Goal: Task Accomplishment & Management: Use online tool/utility

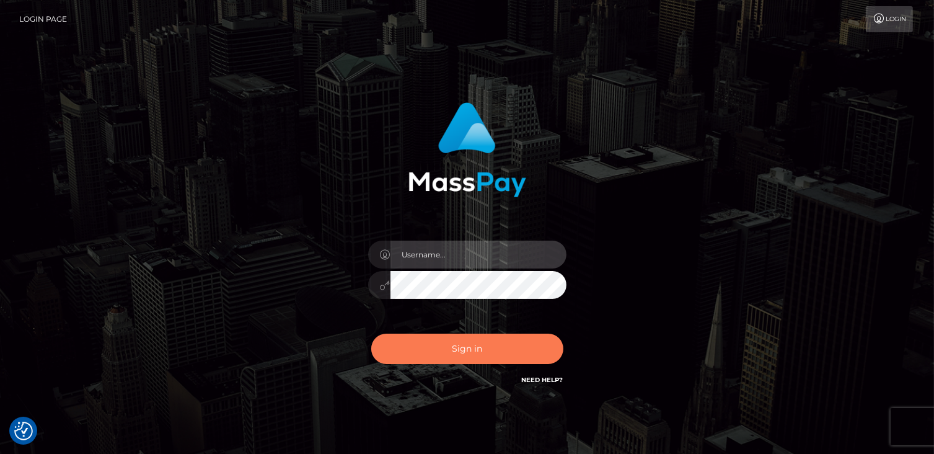
type input "catalinad"
click at [471, 345] on button "Sign in" at bounding box center [467, 349] width 192 height 30
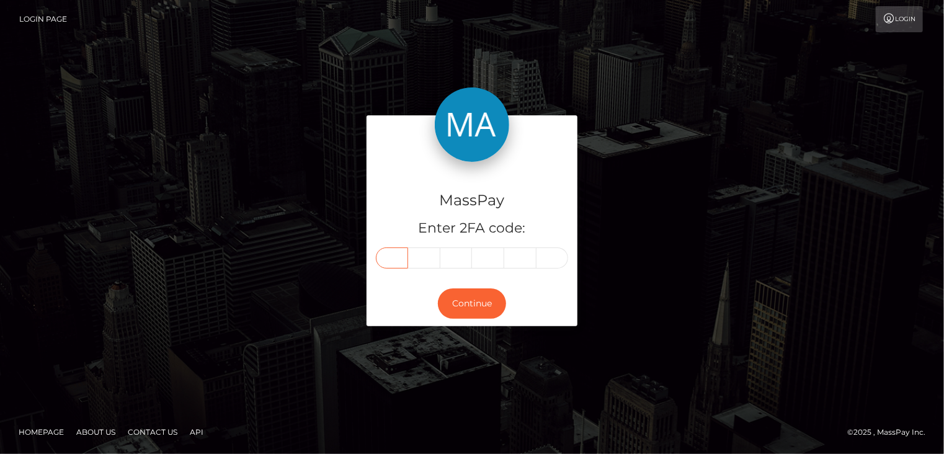
click at [394, 265] on input "text" at bounding box center [392, 257] width 32 height 21
type input "0"
type input "8"
type input "6"
type input "4"
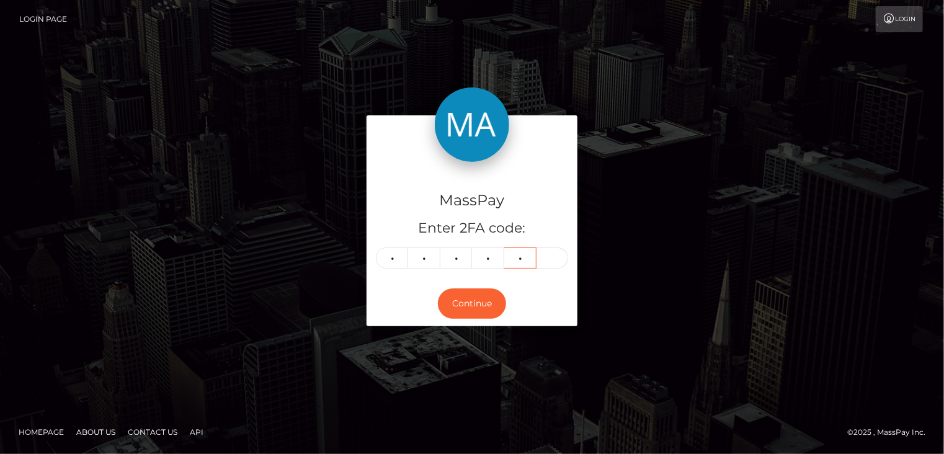
type input "4"
type input "7"
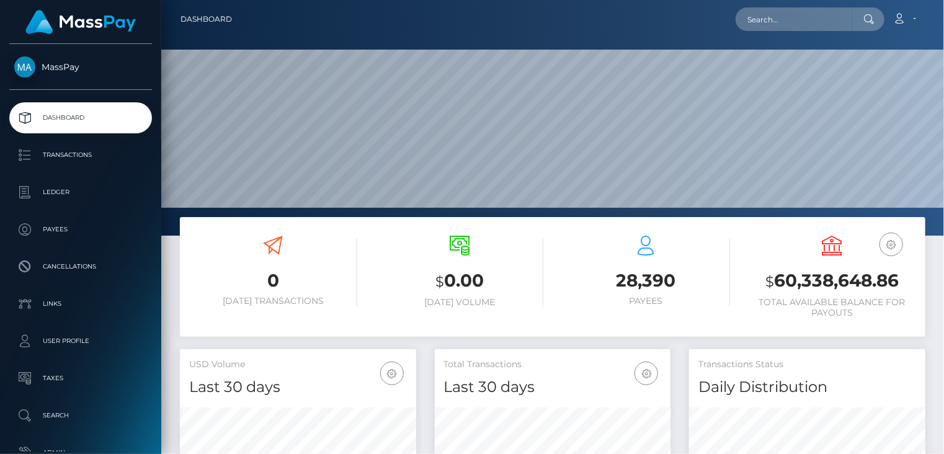
scroll to position [219, 236]
paste input "1290887)"
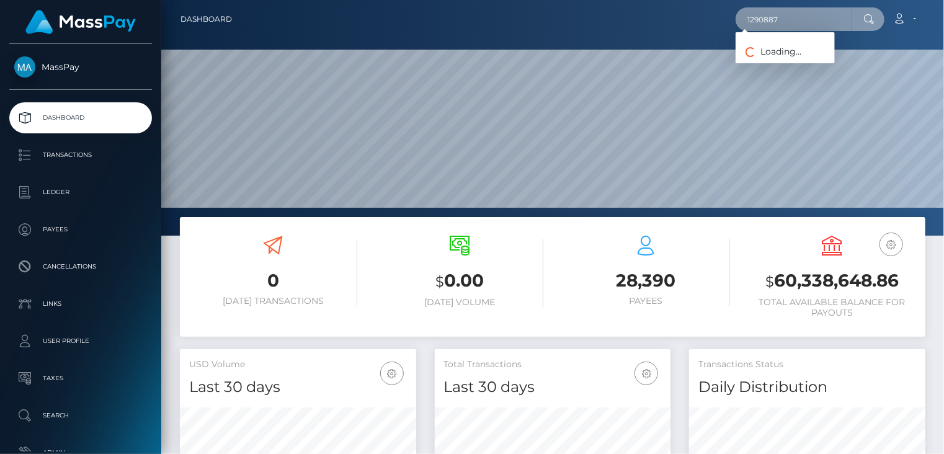
type input "1290887"
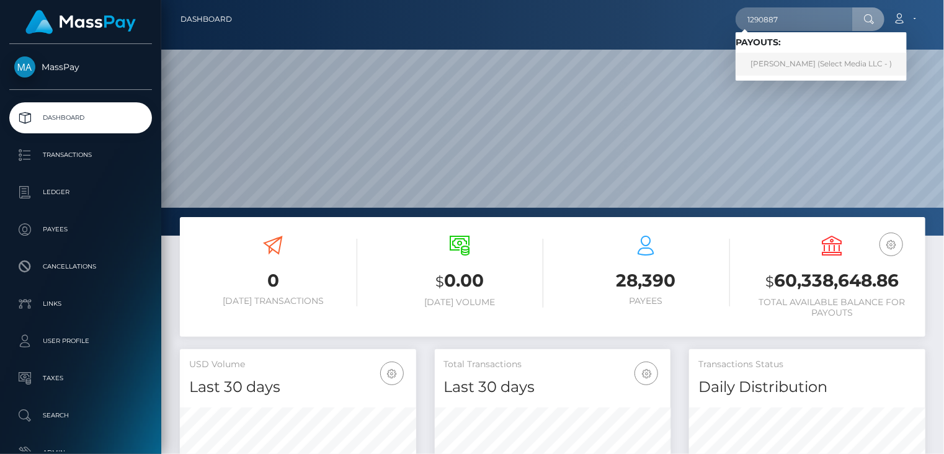
click at [797, 62] on link "Sandra Chambreau (Select Media LLC - )" at bounding box center [820, 64] width 171 height 23
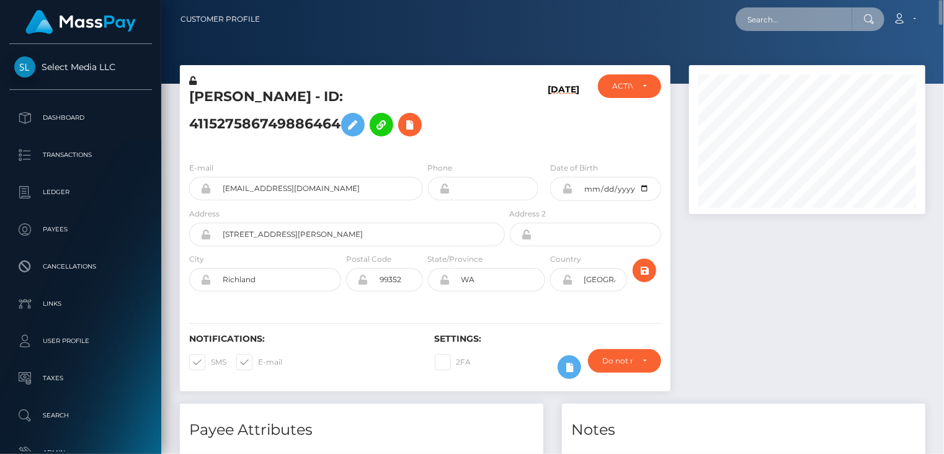
paste input "777598)"
type input "777598"
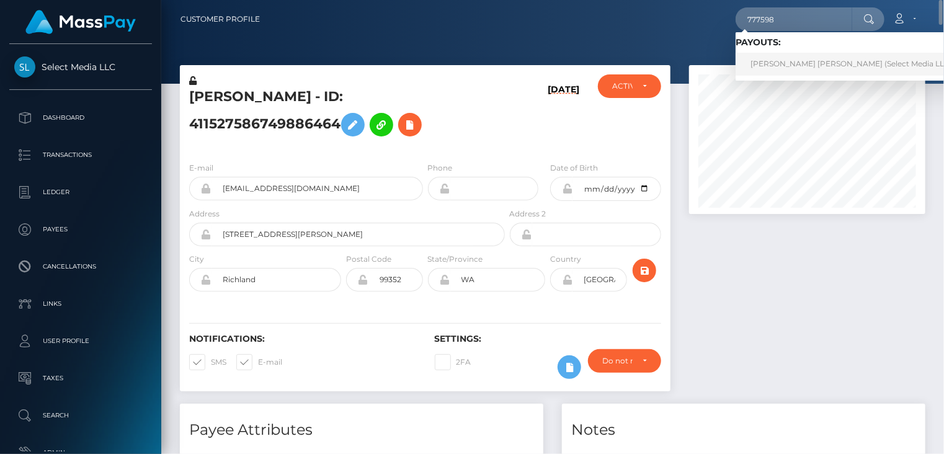
click at [782, 66] on link "Shanice Jade Rawlins (Select Media LLC - )" at bounding box center [854, 64] width 238 height 23
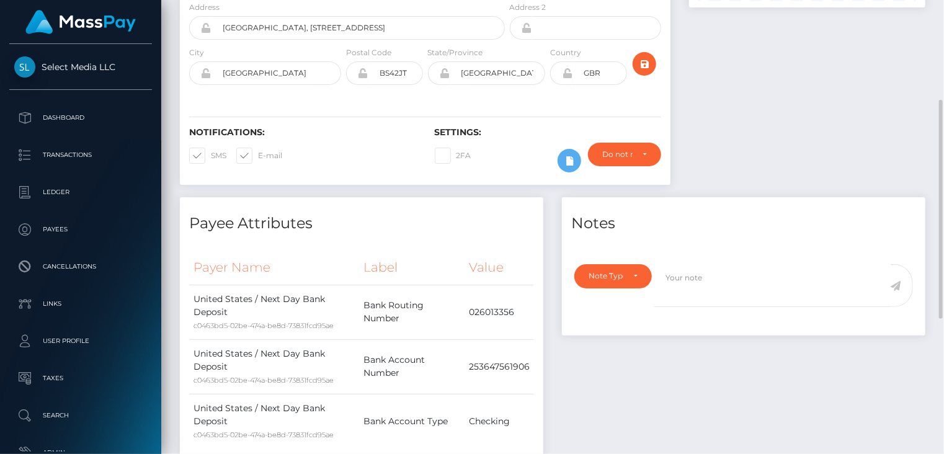
scroll to position [484, 0]
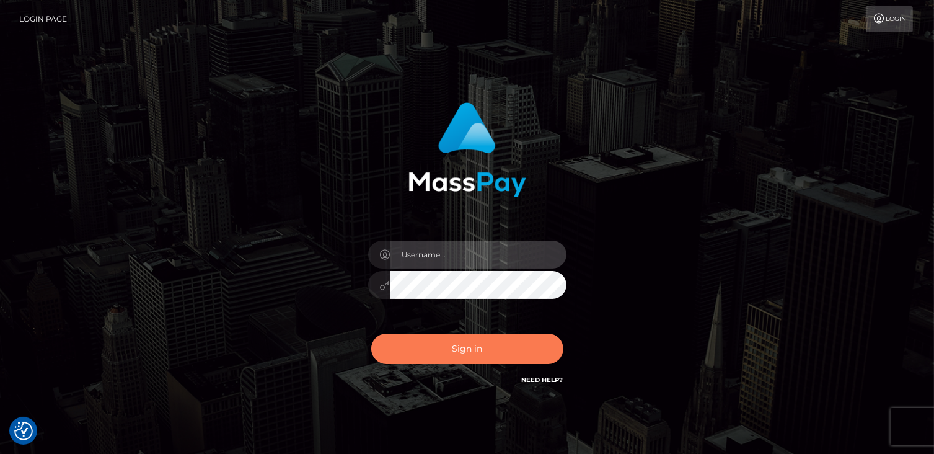
type input "catalinad"
click at [500, 350] on button "Sign in" at bounding box center [467, 349] width 192 height 30
type input "catalinad"
click at [481, 358] on button "Sign in" at bounding box center [467, 349] width 192 height 30
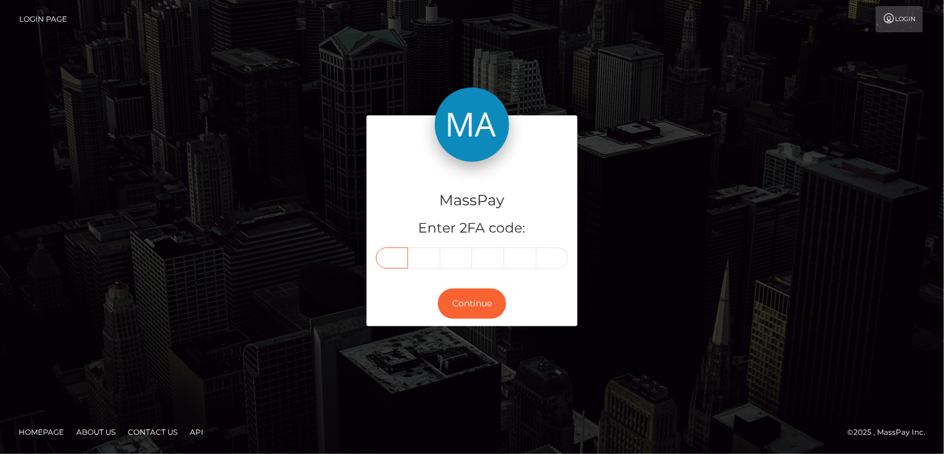
click at [404, 260] on input "text" at bounding box center [392, 257] width 32 height 21
type input "9"
type input "8"
type input "9"
type input "0"
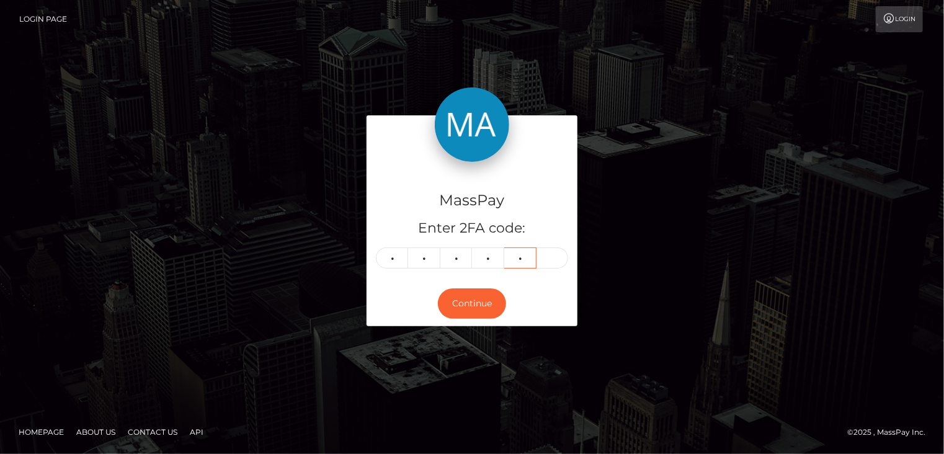
type input "3"
type input "6"
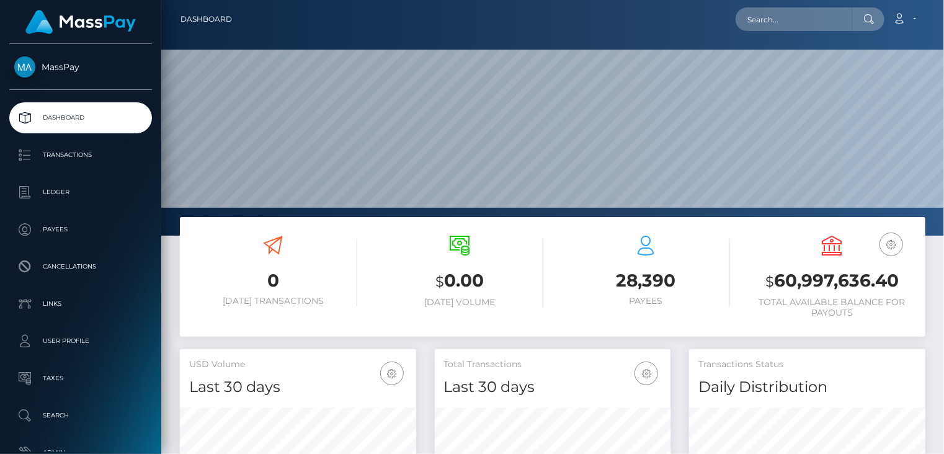
scroll to position [219, 236]
paste input "MSP21eddd44c41afe0"
type input "MSP21eddd44c41afe0"
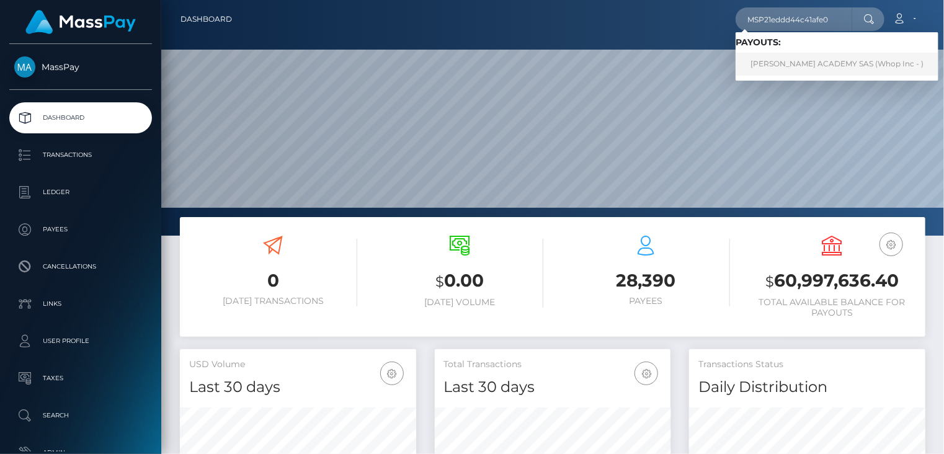
click at [794, 70] on link "ANDRES FERNANDEZ ACADEMY SAS (Whop Inc - )" at bounding box center [836, 64] width 203 height 23
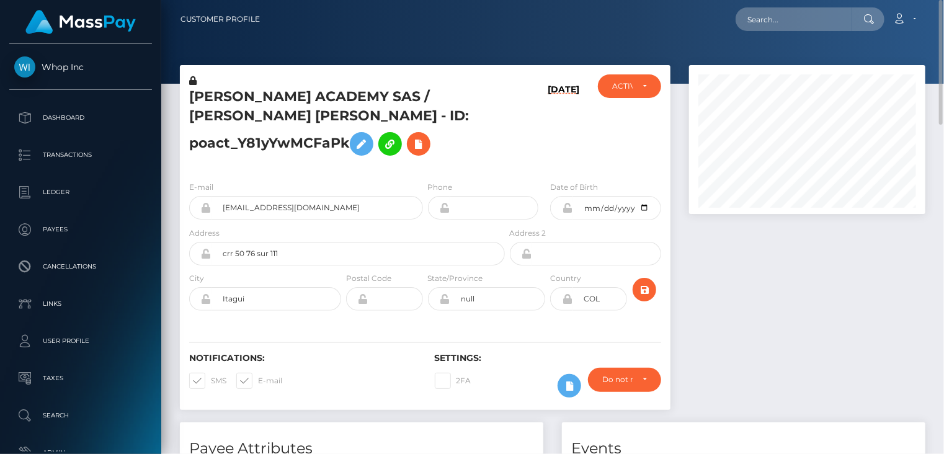
click at [394, 438] on h4 "Payee Attributes" at bounding box center [361, 449] width 345 height 22
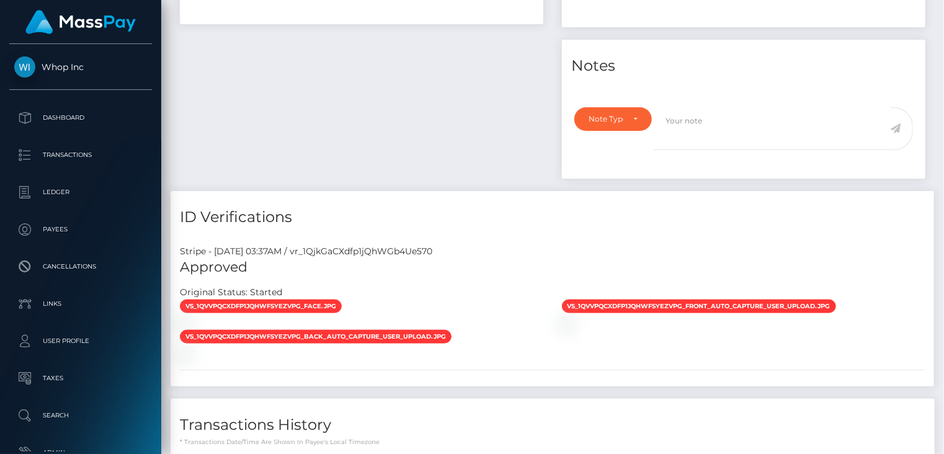
scroll to position [1193, 0]
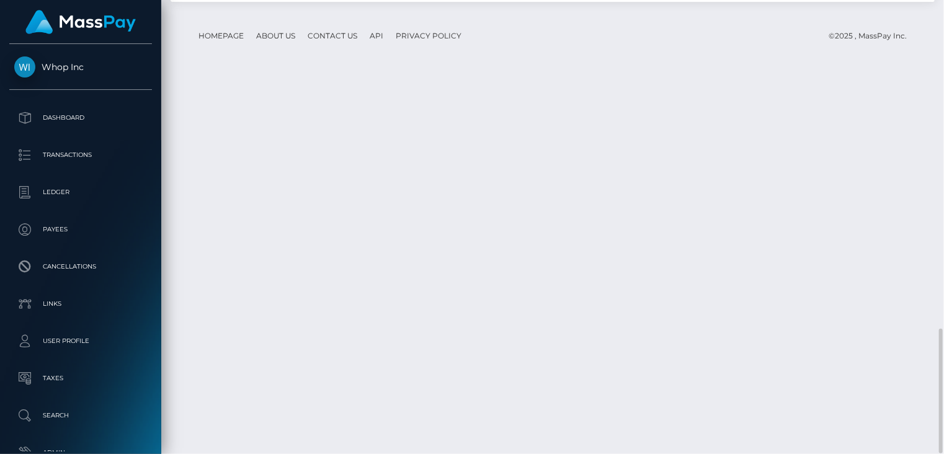
drag, startPoint x: 429, startPoint y: 323, endPoint x: 624, endPoint y: 316, distance: 195.4
copy td "MSP21eddd44c41afe0 / pout_VX24znwqfCLtx"
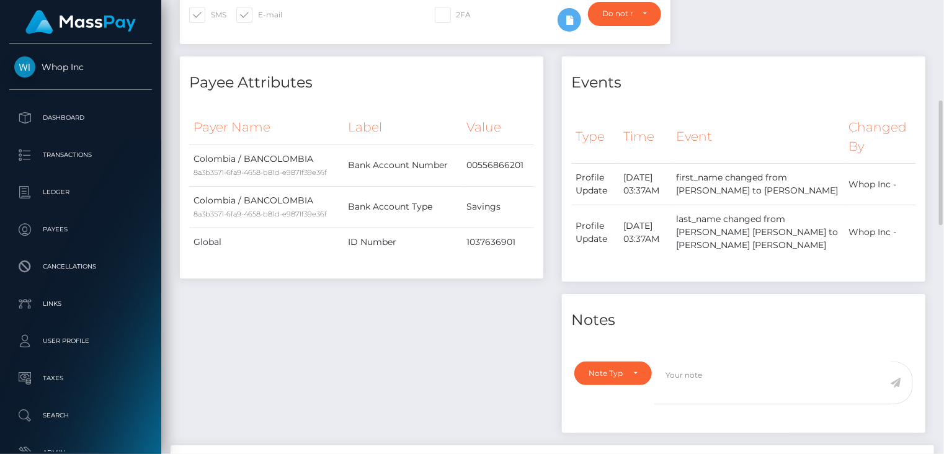
scroll to position [0, 0]
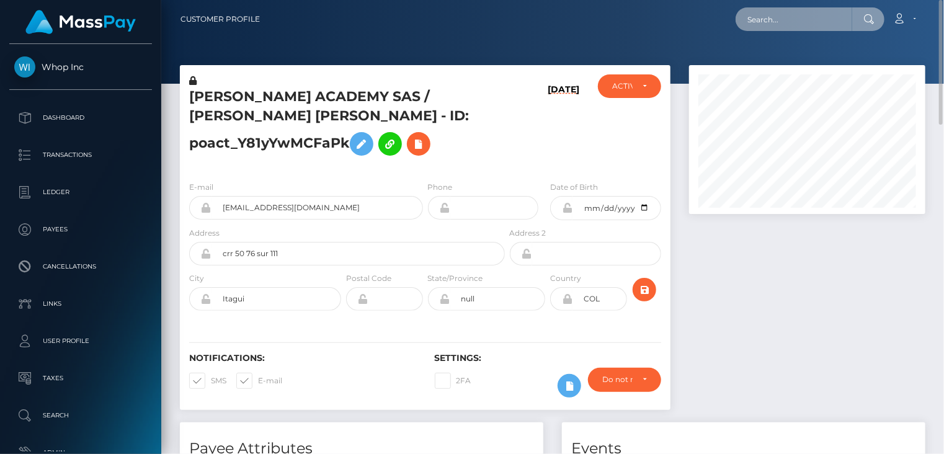
paste input "MSP1b010f984564da0"
type input "MSP1b010f984564da0"
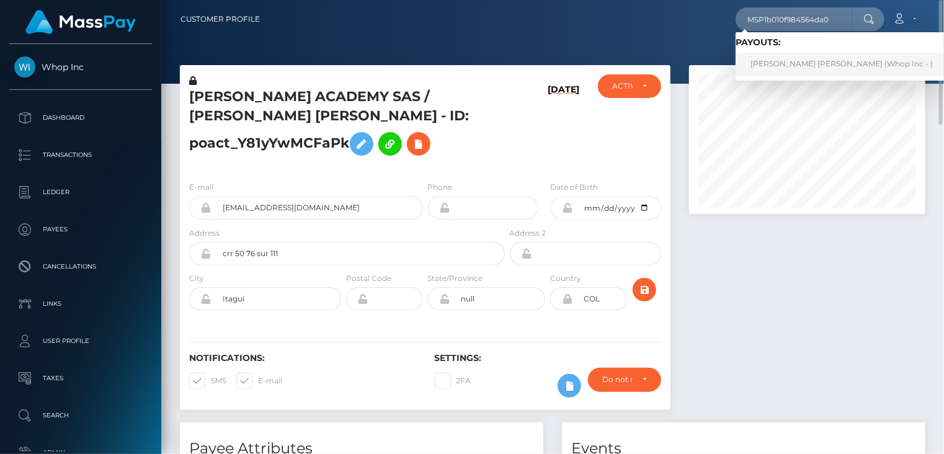
drag, startPoint x: 803, startPoint y: 66, endPoint x: 794, endPoint y: 69, distance: 9.8
click at [803, 65] on link "CRISTIAN JOSE SAGBINI MAESTRE (Whop Inc - )" at bounding box center [841, 64] width 212 height 23
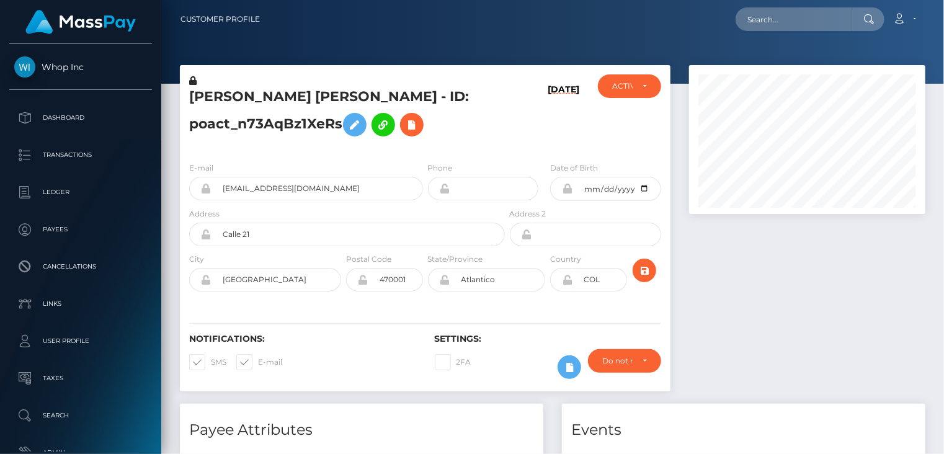
scroll to position [149, 236]
click at [263, 187] on input "juegocodigoenigma@gmail.com" at bounding box center [316, 189] width 211 height 24
click at [511, 435] on h4 "Payee Attributes" at bounding box center [361, 430] width 345 height 22
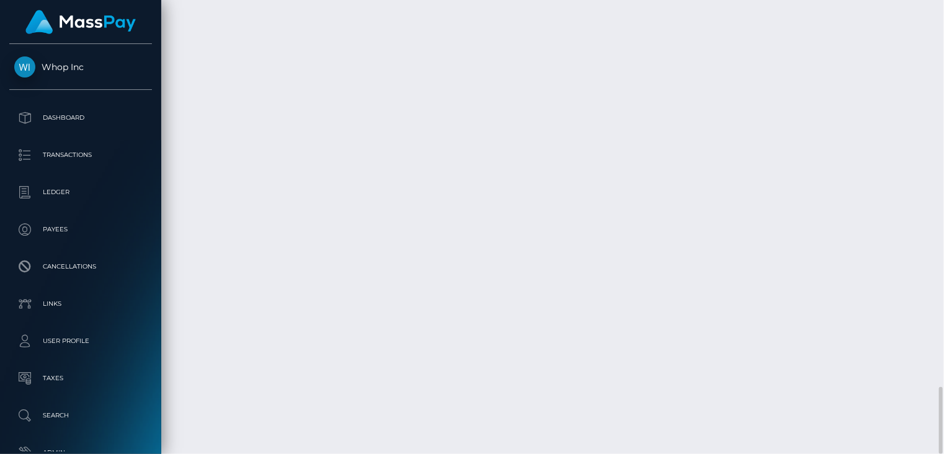
drag, startPoint x: 284, startPoint y: 324, endPoint x: 482, endPoint y: 323, distance: 198.4
copy td "MSP1b010f984564da0 / pout_eyZgjWYZh6rLH"
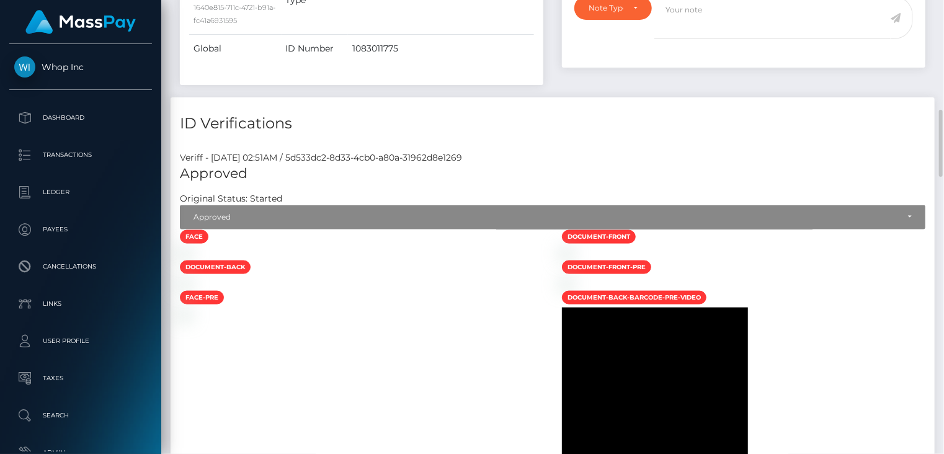
scroll to position [0, 0]
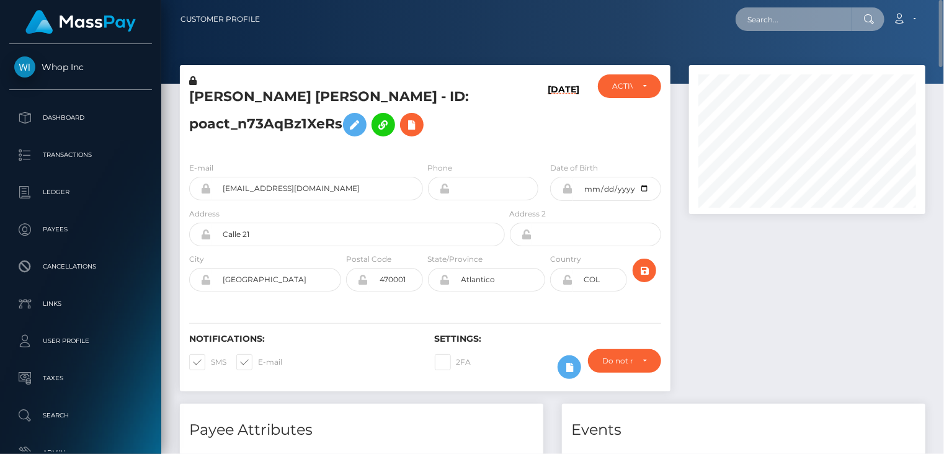
paste input "MSP34792530a1c6b39"
type input "MSP34792530a1c6b39"
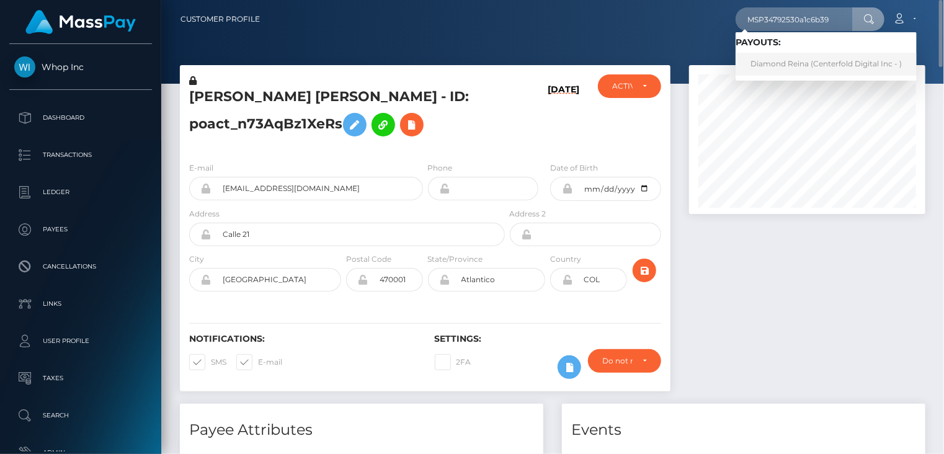
click at [786, 64] on link "Diamond Reina (Centerfold Digital Inc - )" at bounding box center [825, 64] width 181 height 23
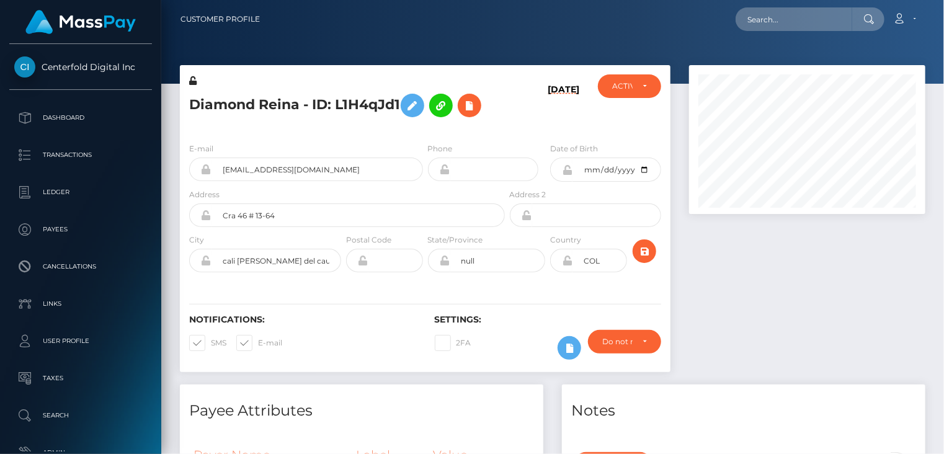
scroll to position [149, 236]
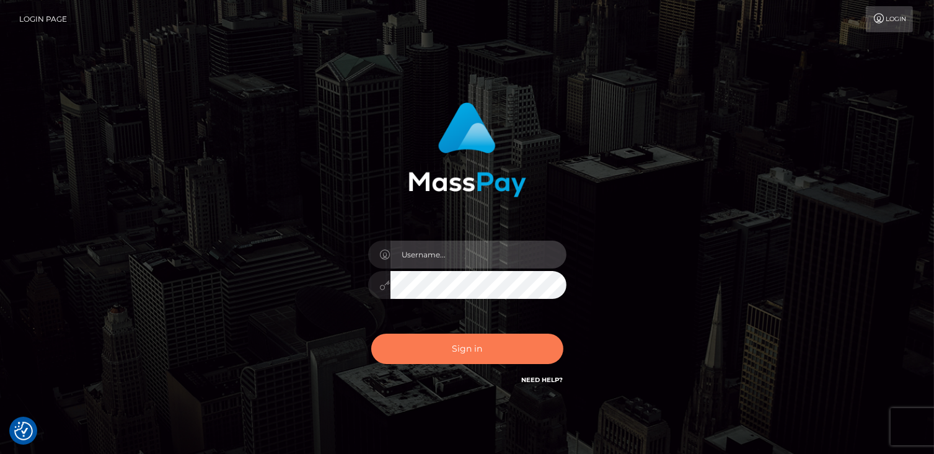
type input "catalinad"
click at [510, 346] on button "Sign in" at bounding box center [467, 349] width 192 height 30
type input "catalinad"
click at [441, 356] on button "Sign in" at bounding box center [467, 349] width 192 height 30
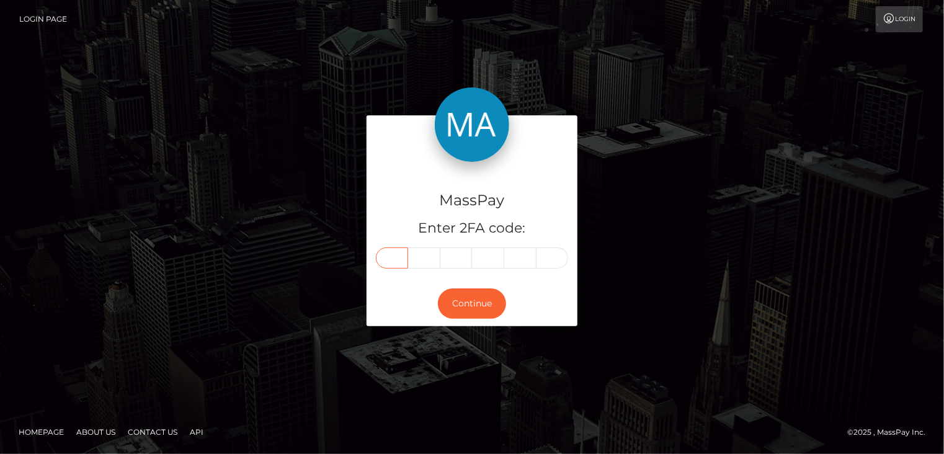
click at [384, 257] on input "text" at bounding box center [392, 257] width 32 height 21
type input "3"
type input "5"
type input "0"
type input "9"
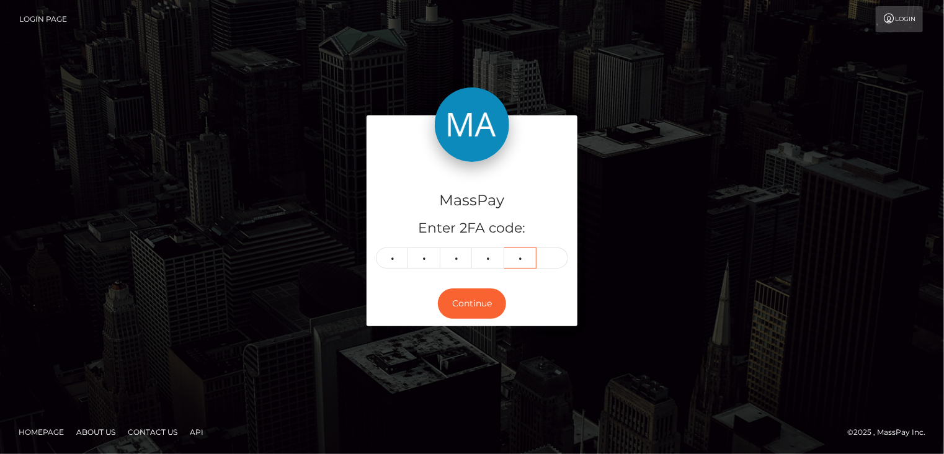
type input "0"
type input "8"
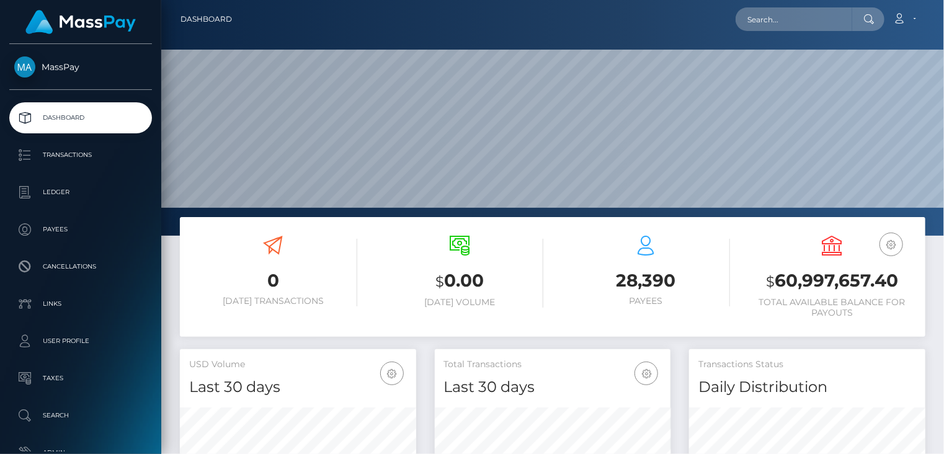
scroll to position [219, 236]
paste input "pout_97OQ22hms8VsZ"
type input "pout_97OQ22hms8VsZ"
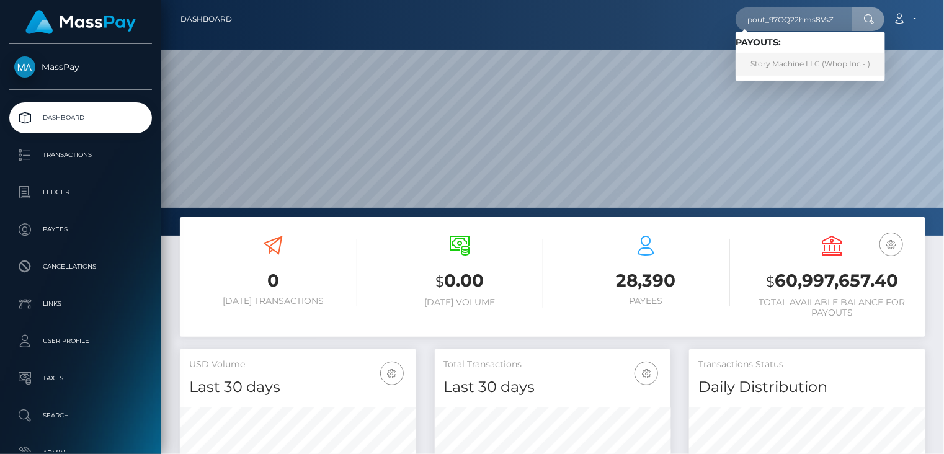
click at [766, 67] on link "Story Machine LLC (Whop Inc - )" at bounding box center [809, 64] width 149 height 23
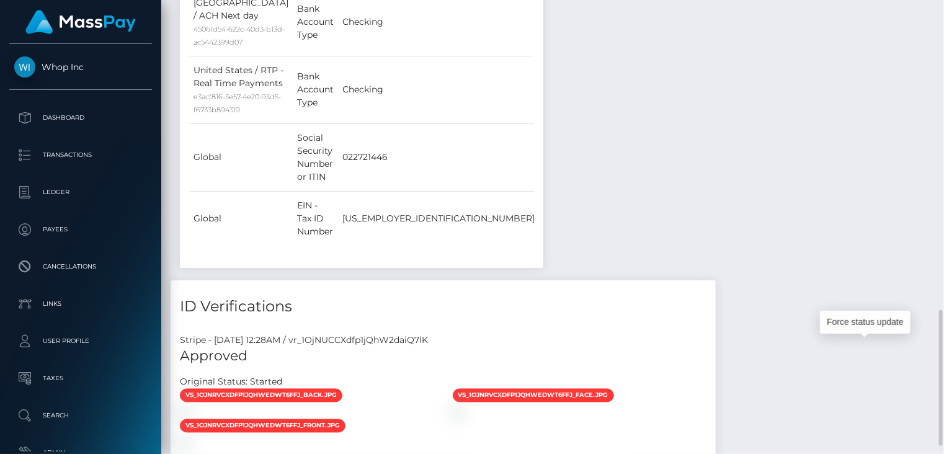
scroll to position [149, 236]
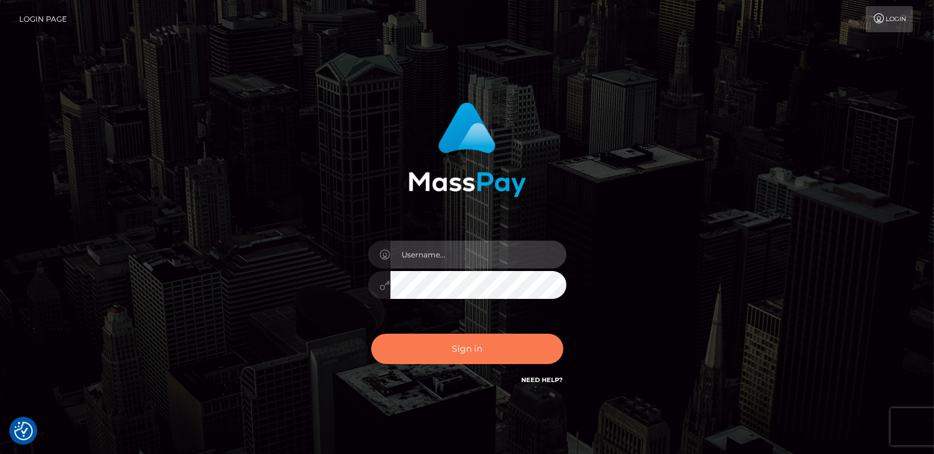
type input "catalinad"
click at [471, 353] on button "Sign in" at bounding box center [467, 349] width 192 height 30
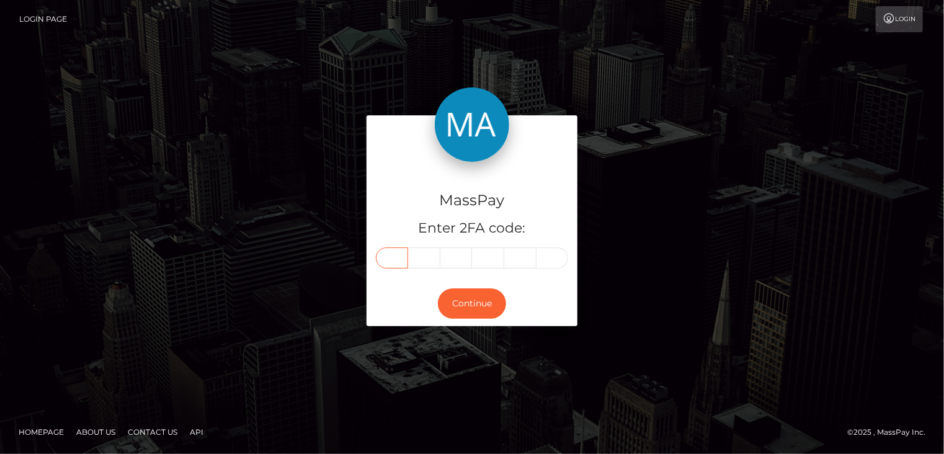
click at [399, 262] on input "text" at bounding box center [392, 257] width 32 height 21
type input "3"
type input "5"
type input "6"
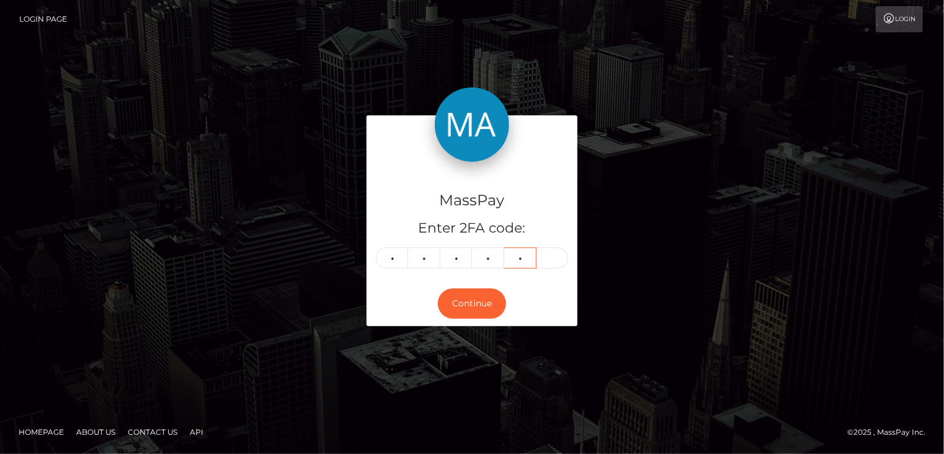
type input "8"
type input "3"
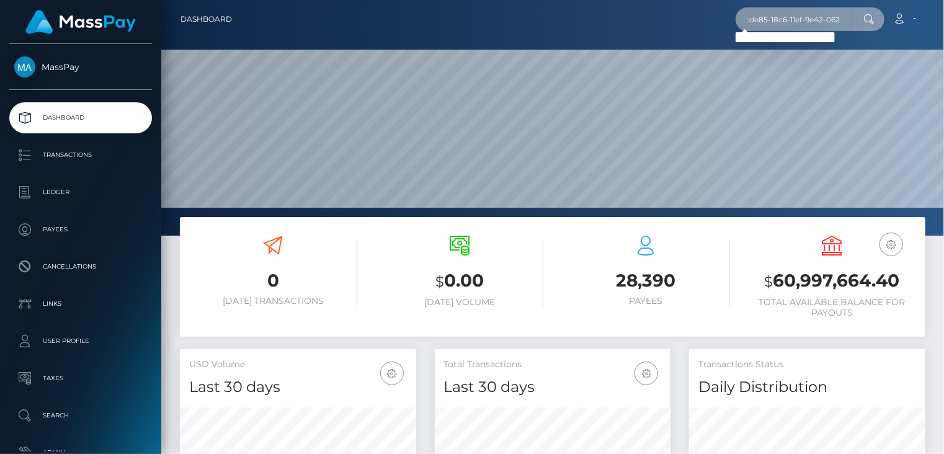
scroll to position [0, 66]
drag, startPoint x: 741, startPoint y: 19, endPoint x: 841, endPoint y: 18, distance: 99.8
click at [841, 18] on input "usr_f13cde85-18c6-11ef-9e42-062d9cd50a19" at bounding box center [793, 19] width 117 height 24
paste input "text"
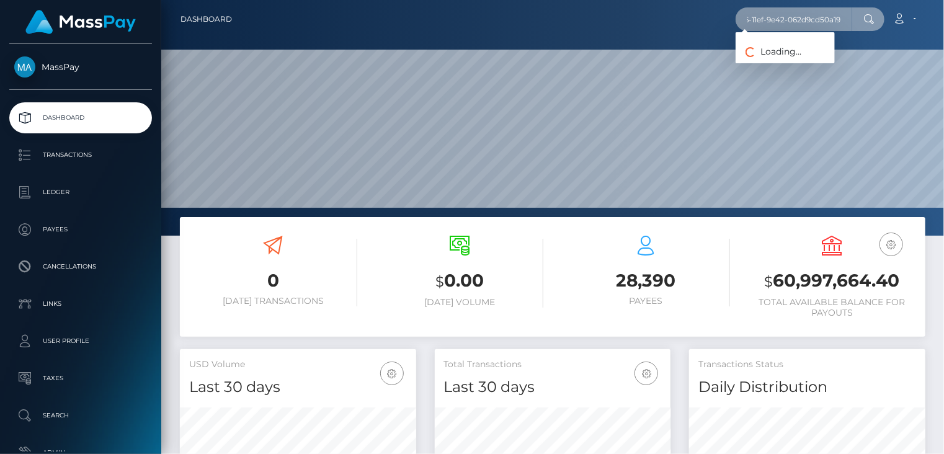
type input "f13cde85-18c6-11ef-9e42-062d9cd50a19"
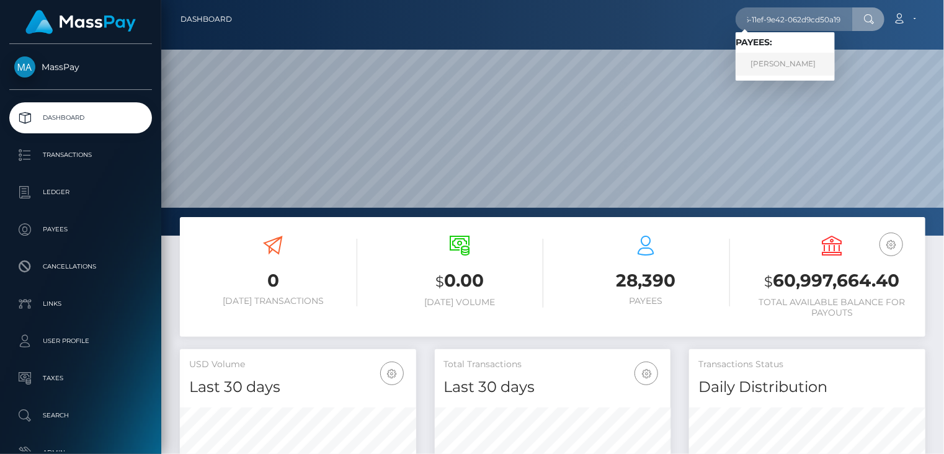
scroll to position [0, 0]
click at [781, 68] on link "[PERSON_NAME]" at bounding box center [784, 64] width 99 height 23
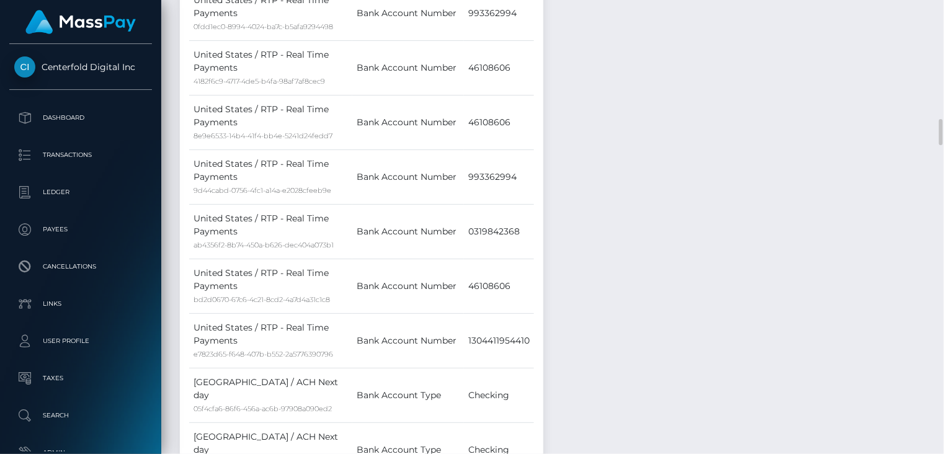
scroll to position [1448, 0]
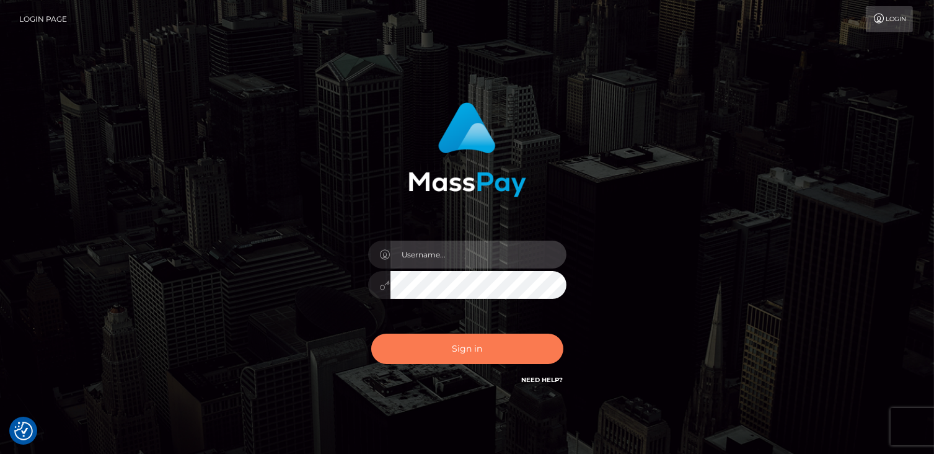
type input "catalinad"
click at [471, 352] on button "Sign in" at bounding box center [467, 349] width 192 height 30
type input "catalinad"
click at [489, 355] on button "Sign in" at bounding box center [467, 349] width 192 height 30
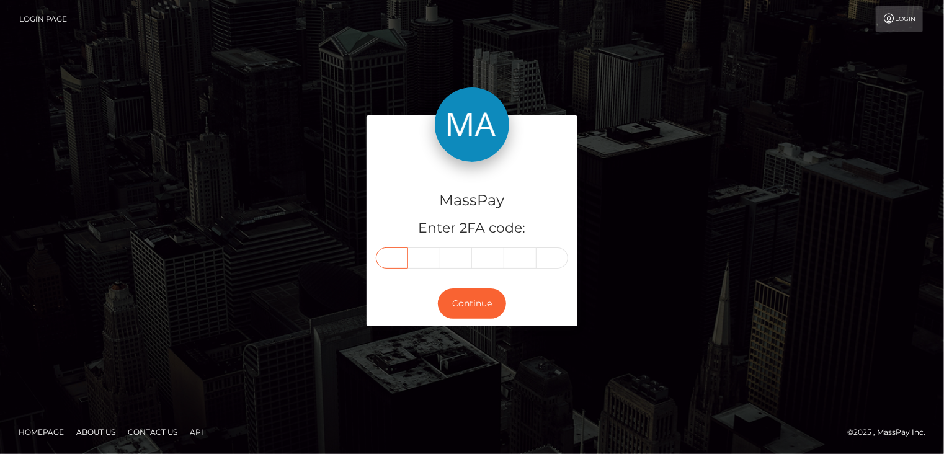
click at [401, 252] on input "text" at bounding box center [392, 257] width 32 height 21
type input "7"
type input "9"
type input "8"
type input "9"
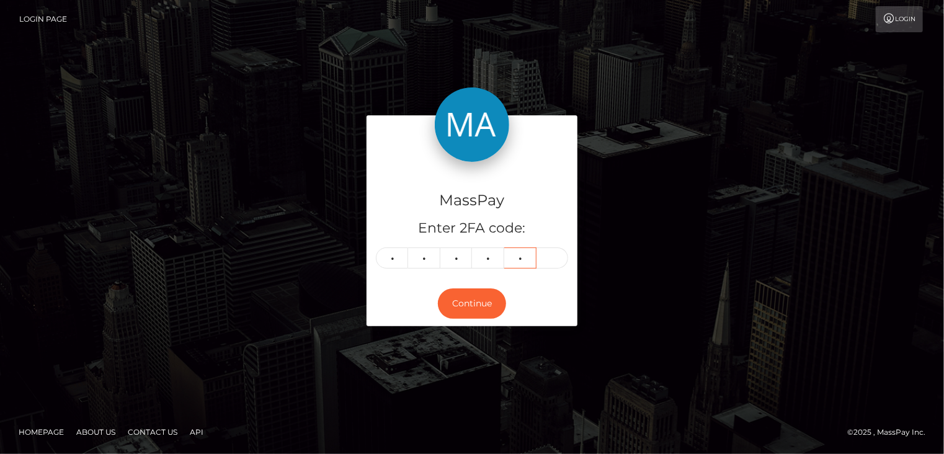
type input "7"
type input "6"
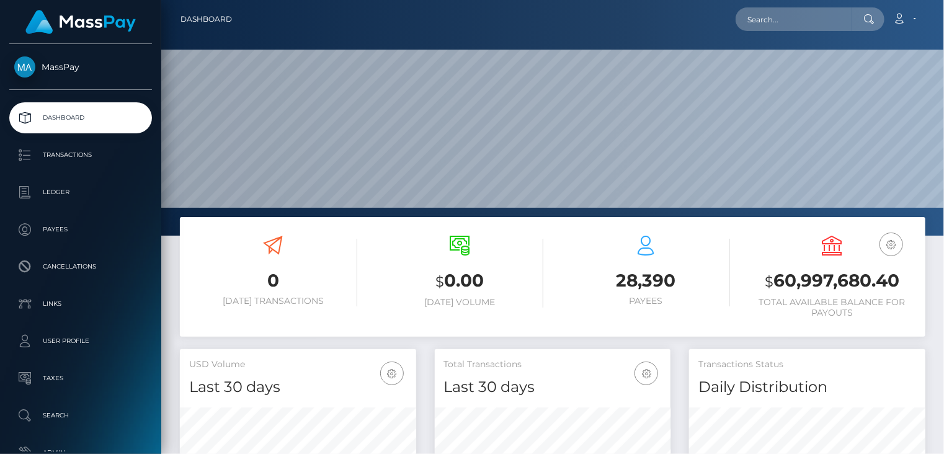
scroll to position [219, 236]
paste input "poact_3Sn9SW75oeza"
type input "poact_3Sn9SW75oeza"
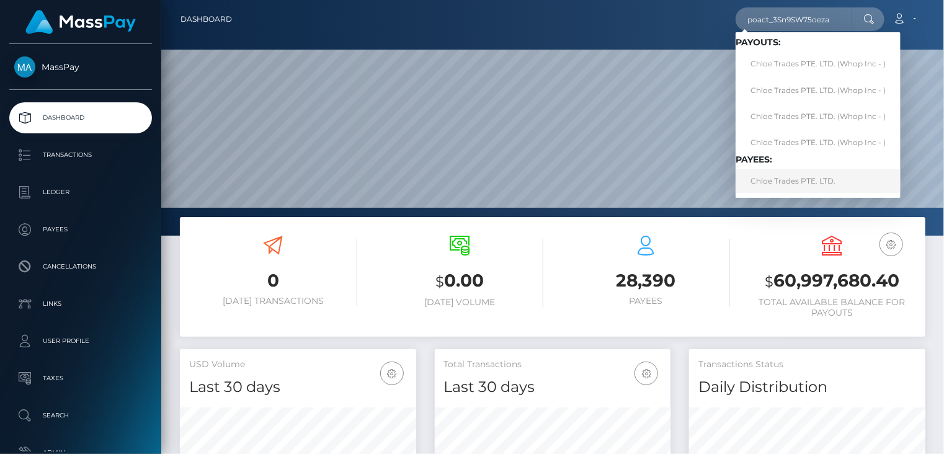
click at [801, 182] on link "Chloe Trades PTE. LTD." at bounding box center [817, 180] width 165 height 23
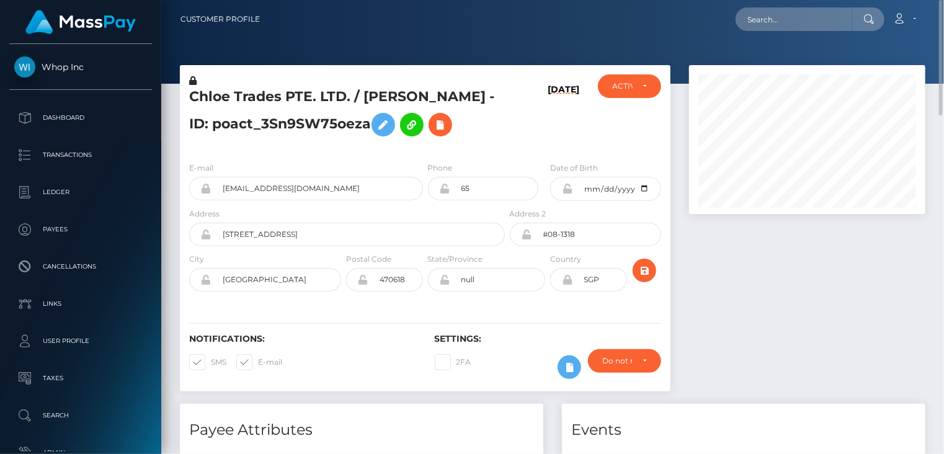
click at [340, 100] on h5 "Chloe Trades PTE. LTD. / [PERSON_NAME] - ID: poact_3Sn9SW75oeza" at bounding box center [343, 114] width 309 height 55
copy h5 "Chloe Trades PTE. LTD. / [PERSON_NAME] - ID: poact_3Sn9SW75oeza"
paste input "poact_WpRPMapGp32i"
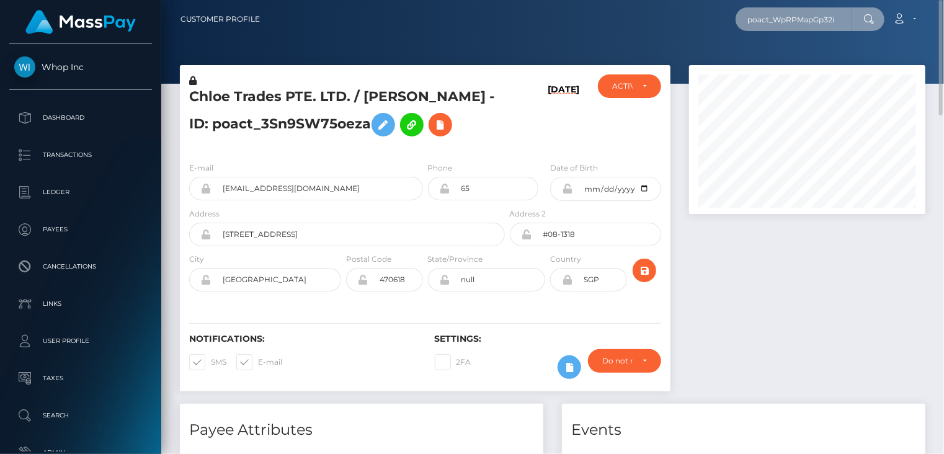
type input "poact_WpRPMapGp32i"
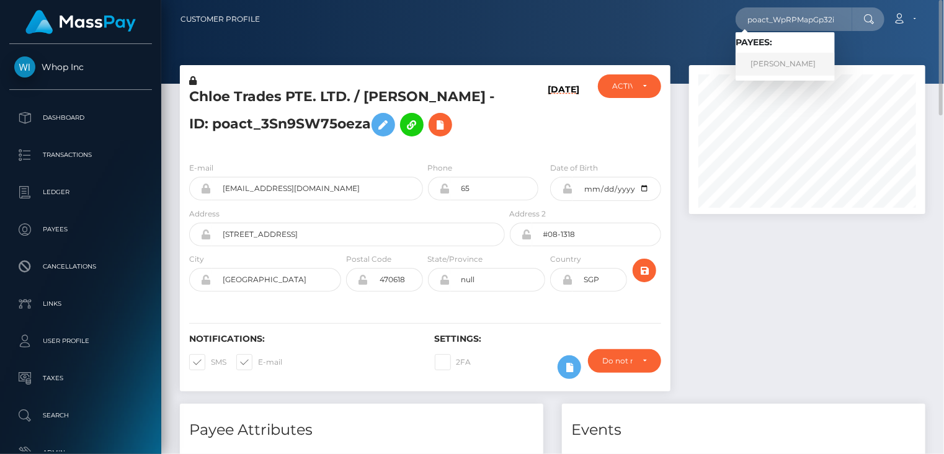
click at [792, 64] on link "[PERSON_NAME]" at bounding box center [784, 64] width 99 height 23
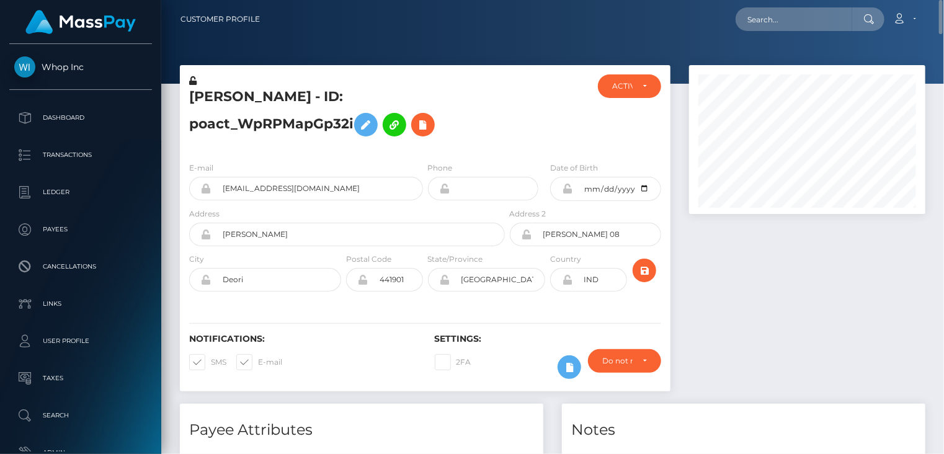
click at [212, 92] on h5 "Aaryan Kumar Gaikwad - ID: poact_WpRPMapGp32i" at bounding box center [343, 114] width 309 height 55
copy h5 "Aaryan Kumar Gaikwad - ID: poact_WpRPMapGp32i"
paste input "poact_O7pHCeIsH5CP's"
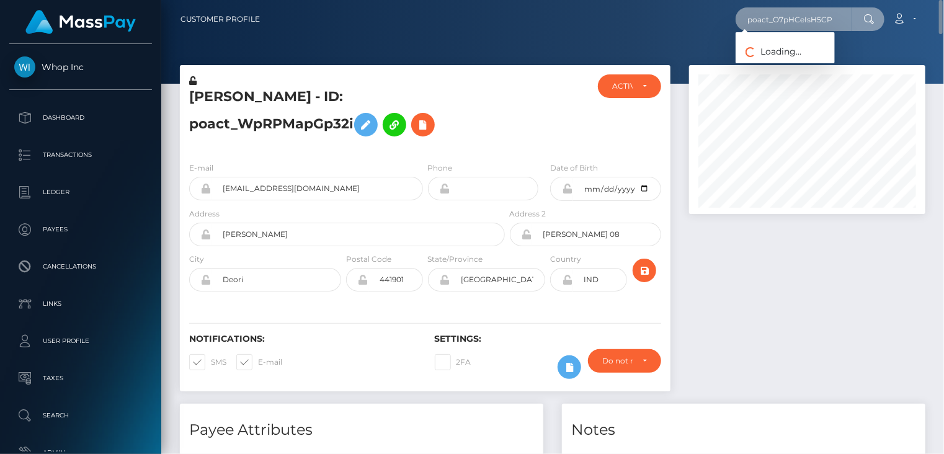
type input "poact_O7pHCeIsH5CP"
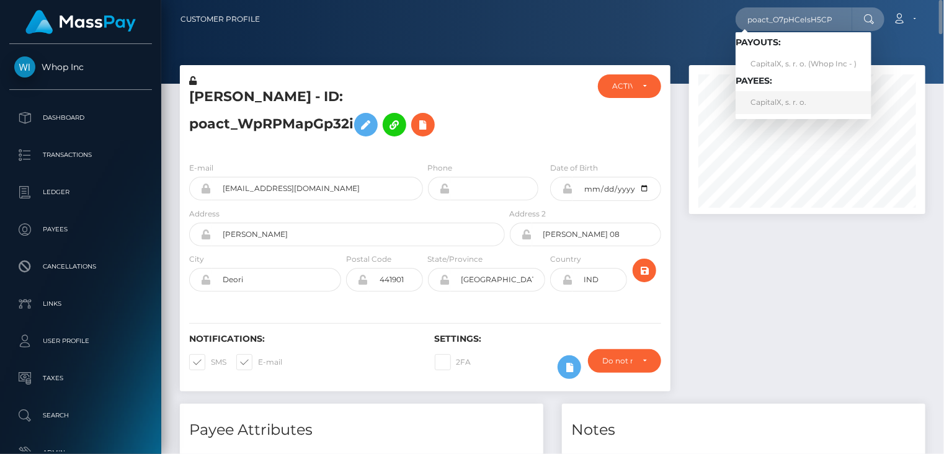
click at [797, 100] on link "CapitalX, s. r. o." at bounding box center [803, 102] width 136 height 23
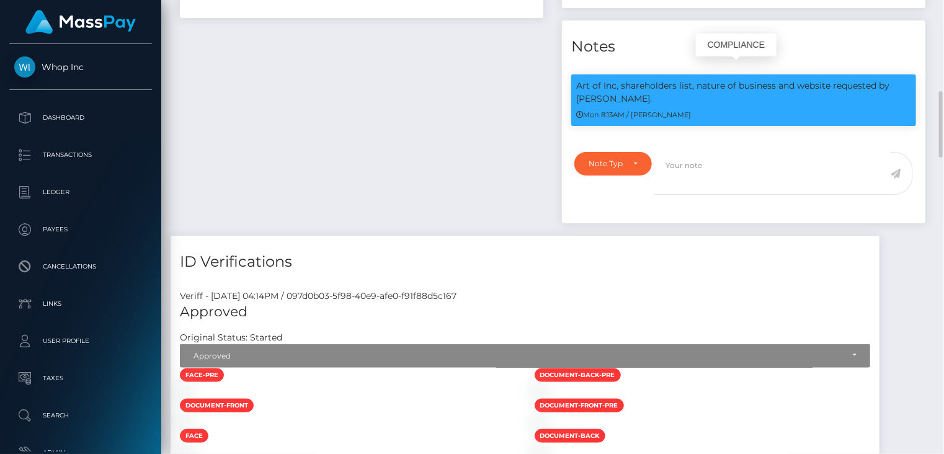
scroll to position [149, 236]
drag, startPoint x: 580, startPoint y: 70, endPoint x: 877, endPoint y: 82, distance: 297.2
click at [877, 82] on p "Art of Inc, shareholders list, nature of business and website requested by [PER…" at bounding box center [743, 92] width 335 height 26
drag, startPoint x: 877, startPoint y: 81, endPoint x: 496, endPoint y: 113, distance: 382.6
click at [495, 113] on div "Payee Attributes Payer Name Label Value Slovakia / Bank Deposit - SEPA 8308169f…" at bounding box center [361, 10] width 382 height 452
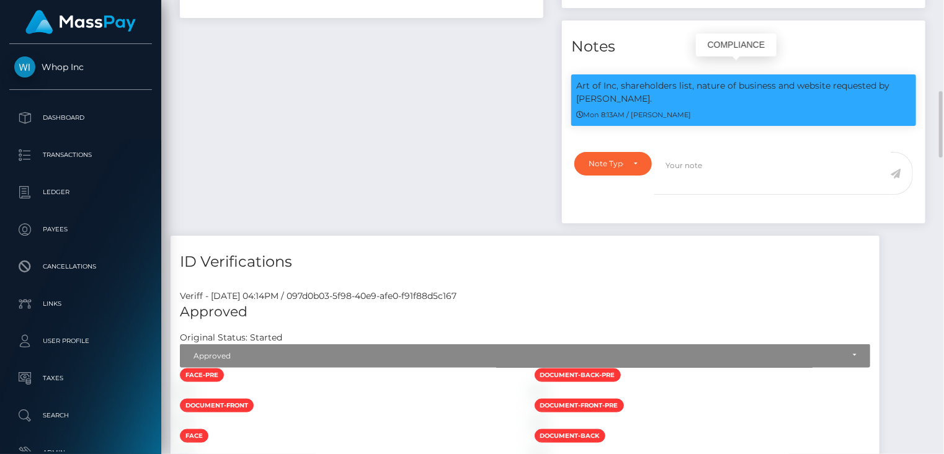
drag, startPoint x: 575, startPoint y: 69, endPoint x: 614, endPoint y: 90, distance: 44.6
click at [614, 90] on div "Art of Inc, shareholders list, nature of business and website requested by Thun…" at bounding box center [743, 99] width 345 height 51
copy p "Art of Inc, shareholders list, nature of business and website requested by [PER…"
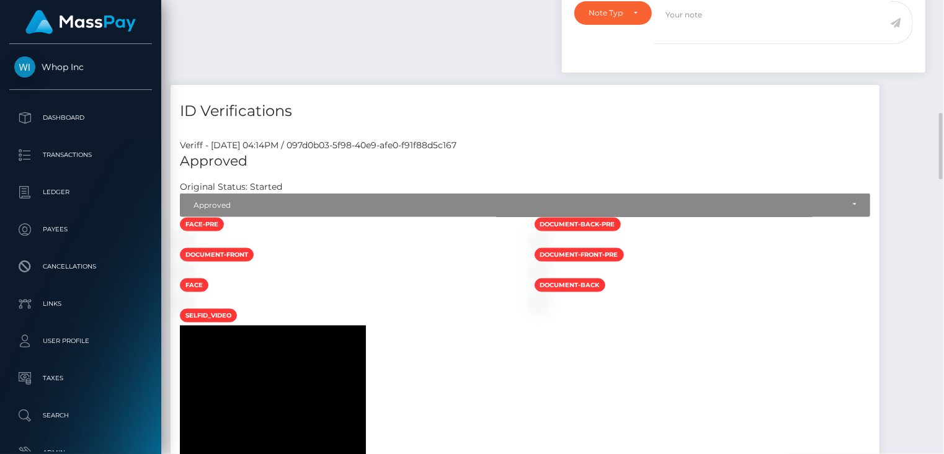
scroll to position [357, 0]
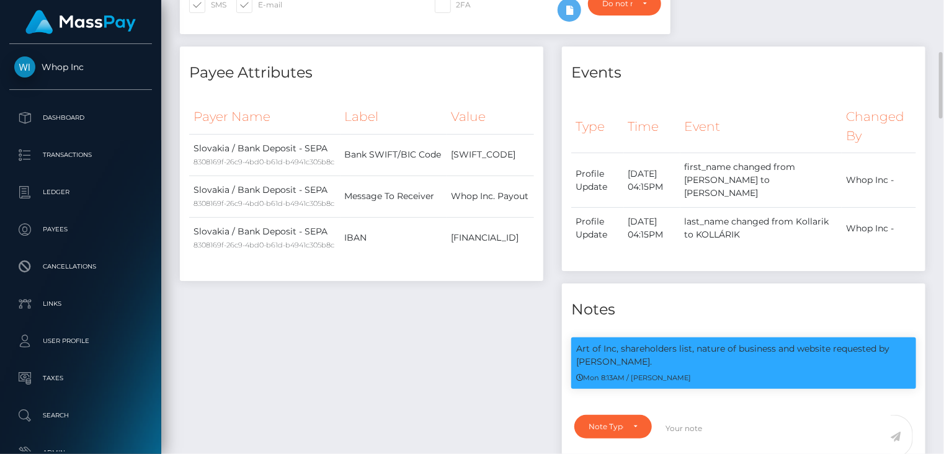
click at [441, 392] on div "Payee Attributes Payer Name Label Value Slovakia / Bank Deposit - SEPA 8308169f…" at bounding box center [361, 272] width 382 height 452
drag, startPoint x: 577, startPoint y: 333, endPoint x: 833, endPoint y: 338, distance: 256.7
click at [833, 342] on p "Art of Inc, shareholders list, nature of business and website requested by Thun…" at bounding box center [743, 355] width 335 height 26
copy p "Art of Inc, shareholders list, nature of business and website"
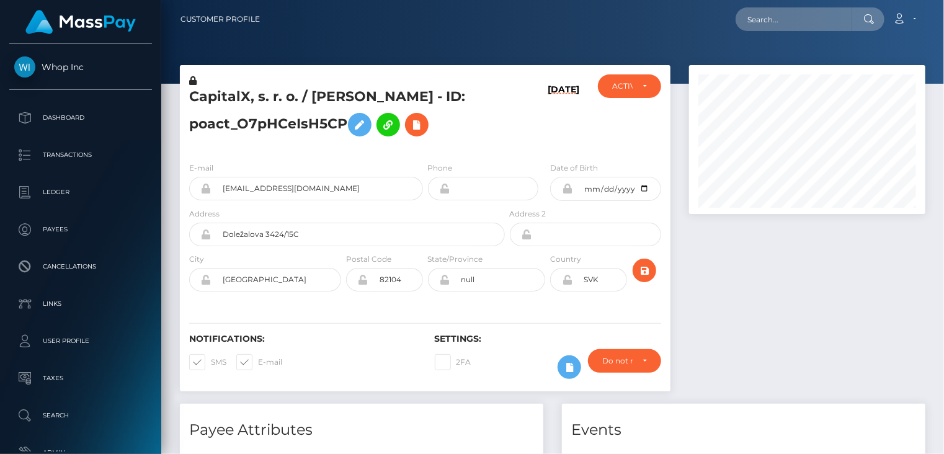
scroll to position [149, 236]
paste input "246353-1756865065"
type input "246353-1756865065"
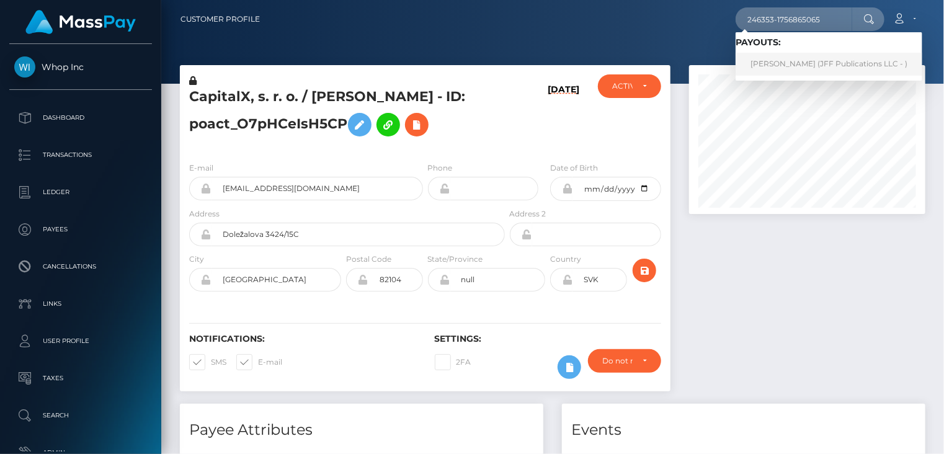
click at [804, 75] on link "[PERSON_NAME] (JFF Publications LLC - )" at bounding box center [828, 64] width 187 height 23
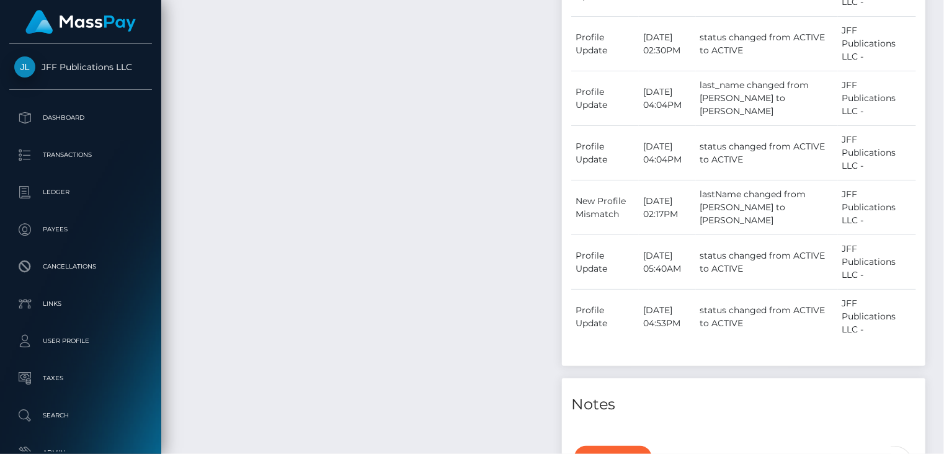
scroll to position [149, 236]
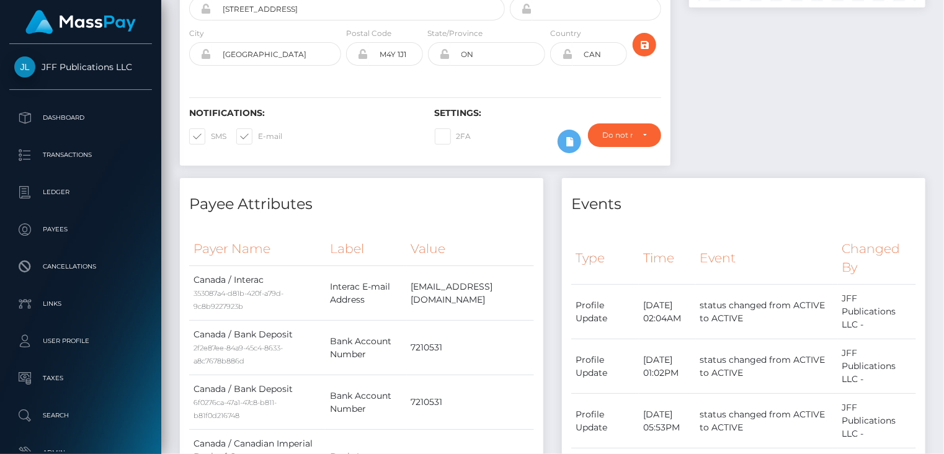
scroll to position [0, 0]
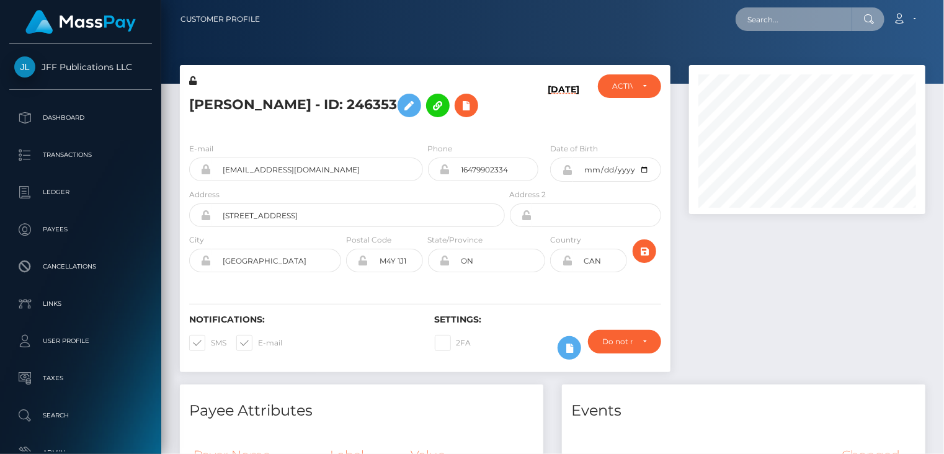
scroll to position [149, 236]
paste input "poact_BCkRDltvBEPB"
type input "poact_BCkRDltvBEPB"
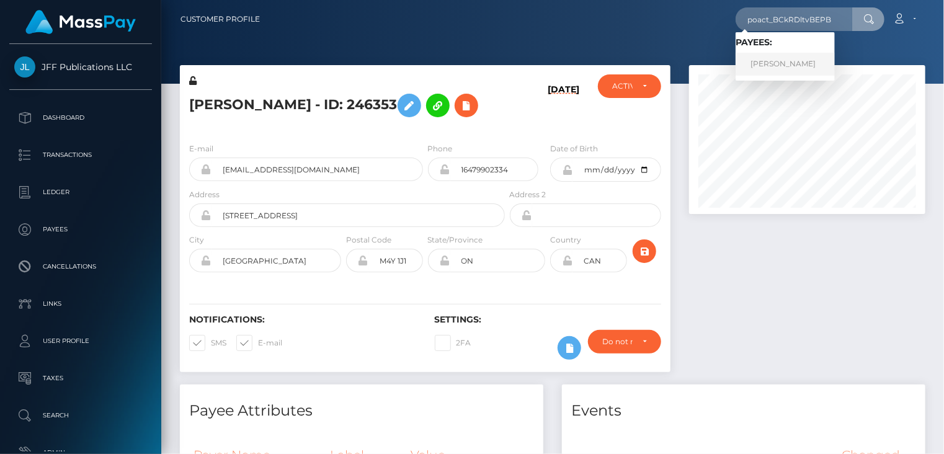
click at [782, 70] on link "Muhammad Zaman" at bounding box center [784, 64] width 99 height 23
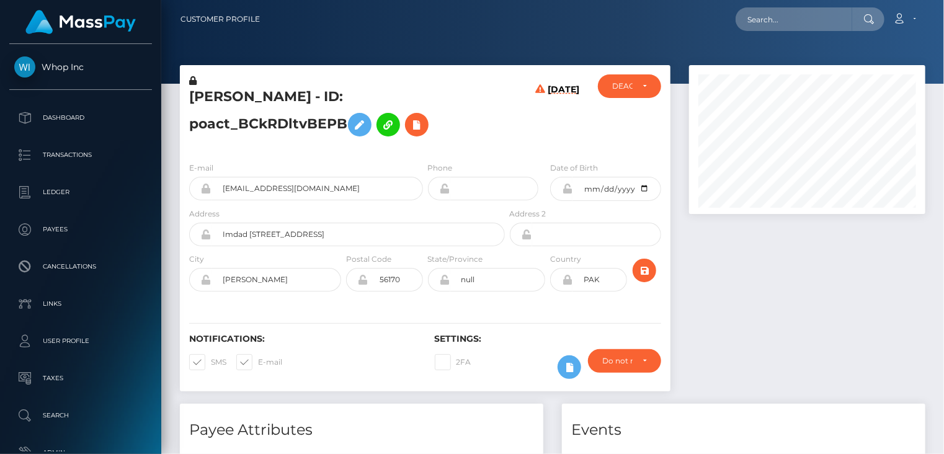
scroll to position [149, 236]
click at [265, 182] on input "cwzaman@gmail.com" at bounding box center [316, 189] width 211 height 24
click at [263, 182] on input "cwzaman@gmail.com" at bounding box center [316, 189] width 211 height 24
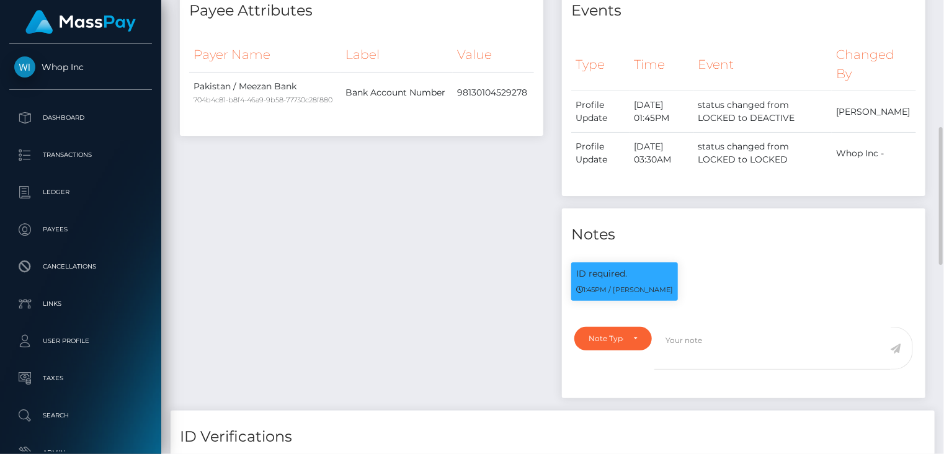
scroll to position [0, 0]
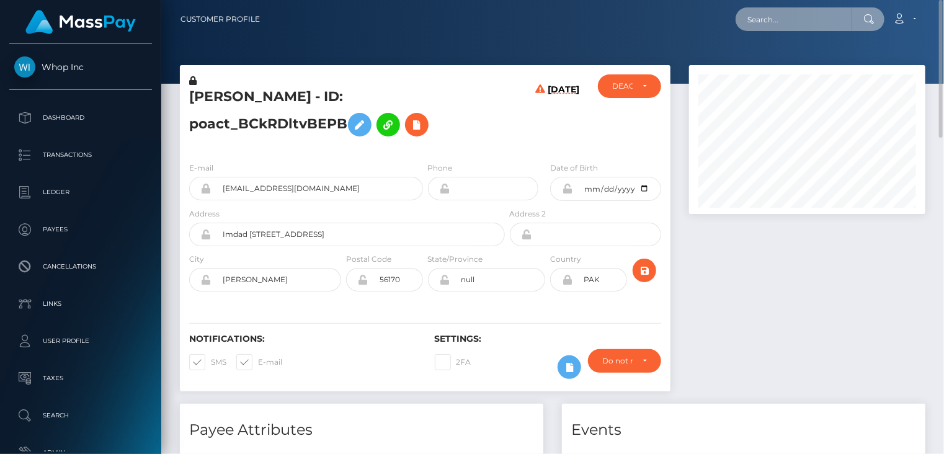
paste input "MSP2d33fa9892054d2"
type input "MSP2d33fa9892054d2"
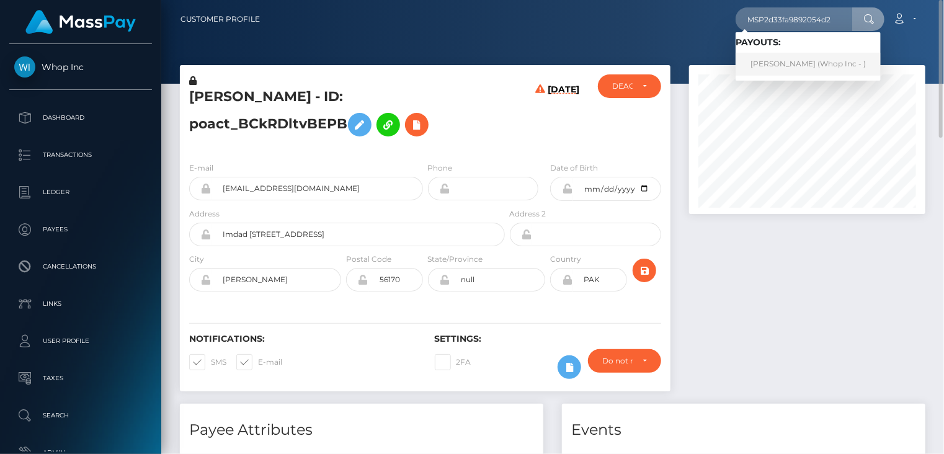
click at [770, 61] on link "MUHAMMAD AHMAD (Whop Inc - )" at bounding box center [807, 64] width 145 height 23
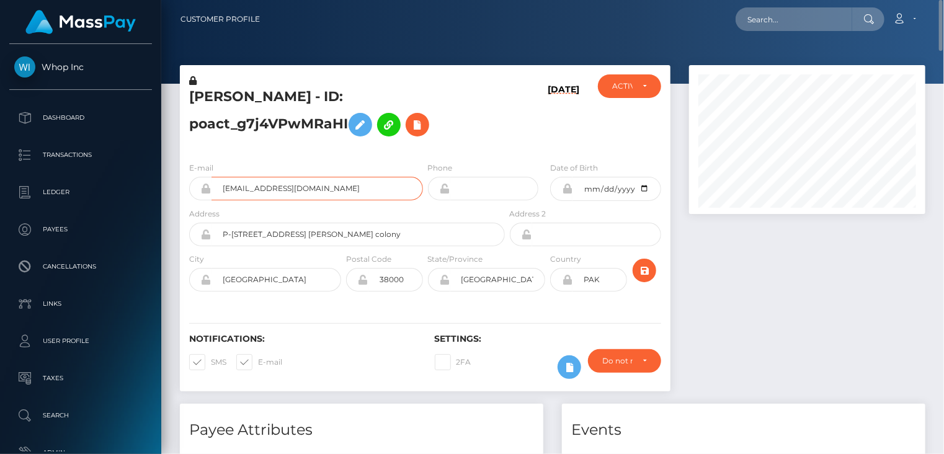
click at [260, 186] on input "trueliving1077@gmail.com" at bounding box center [316, 189] width 211 height 24
click at [234, 94] on h5 "MUHAMMAD AHMAD - ID: poact_g7j4VPwMRaHI" at bounding box center [343, 114] width 309 height 55
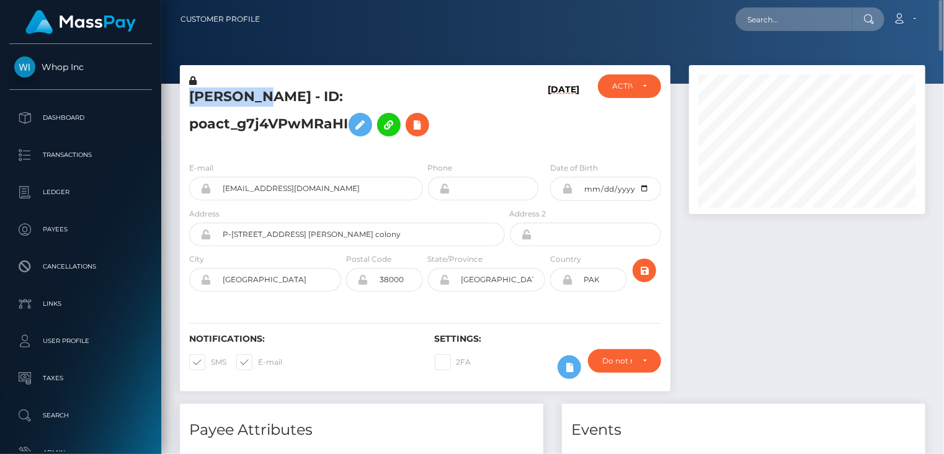
copy h5 "MUHAMMAD"
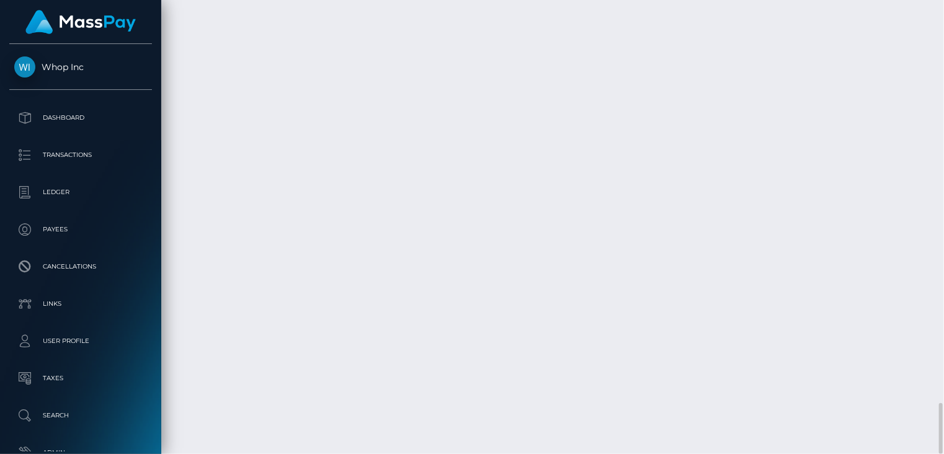
scroll to position [149, 236]
drag, startPoint x: 455, startPoint y: 128, endPoint x: 488, endPoint y: 131, distance: 33.0
drag, startPoint x: 456, startPoint y: 127, endPoint x: 650, endPoint y: 120, distance: 193.6
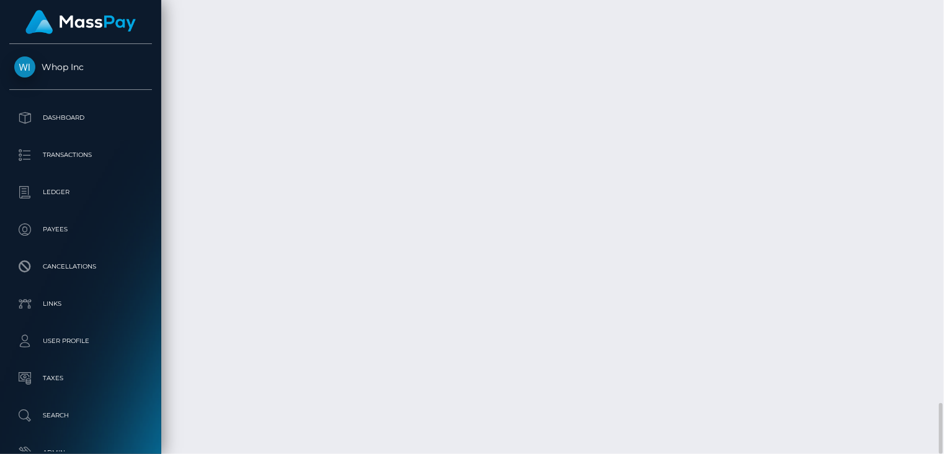
copy td "MSP2d33fa9892054d2 / pout_AJDif8Knt92v8"
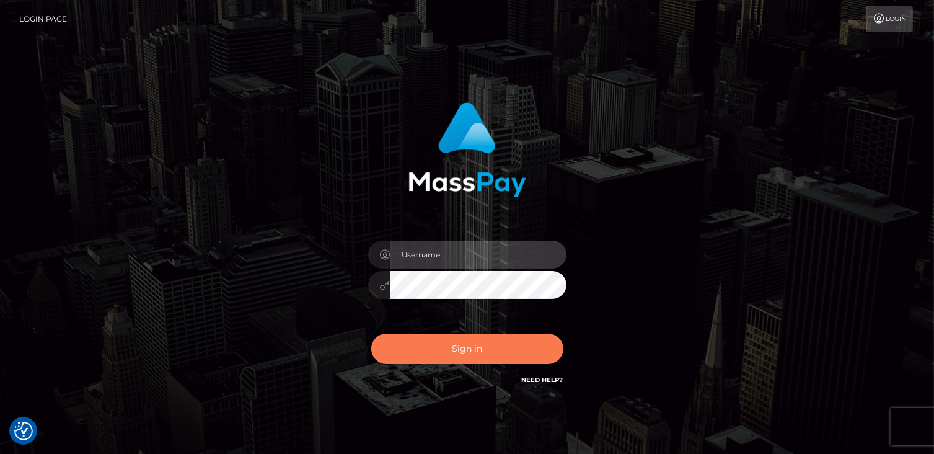
type input "catalinad"
click at [490, 351] on button "Sign in" at bounding box center [467, 349] width 192 height 30
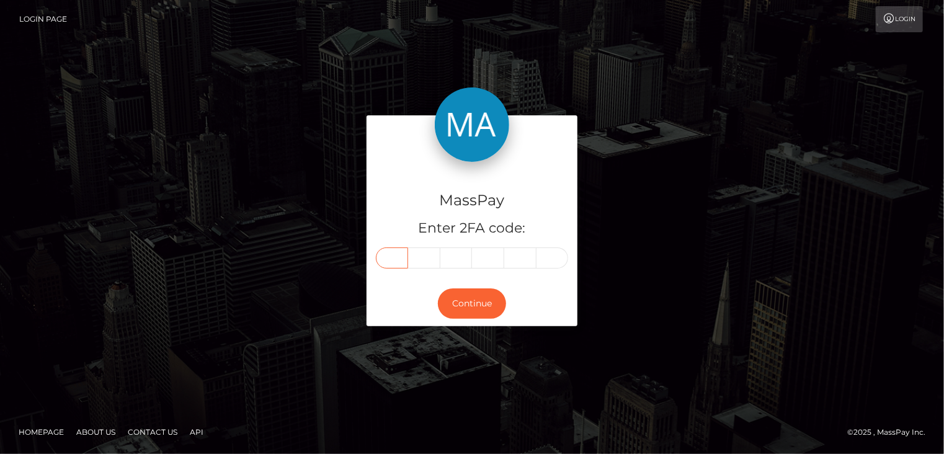
click at [392, 256] on input "text" at bounding box center [392, 257] width 32 height 21
type input "3"
type input "7"
type input "2"
type input "9"
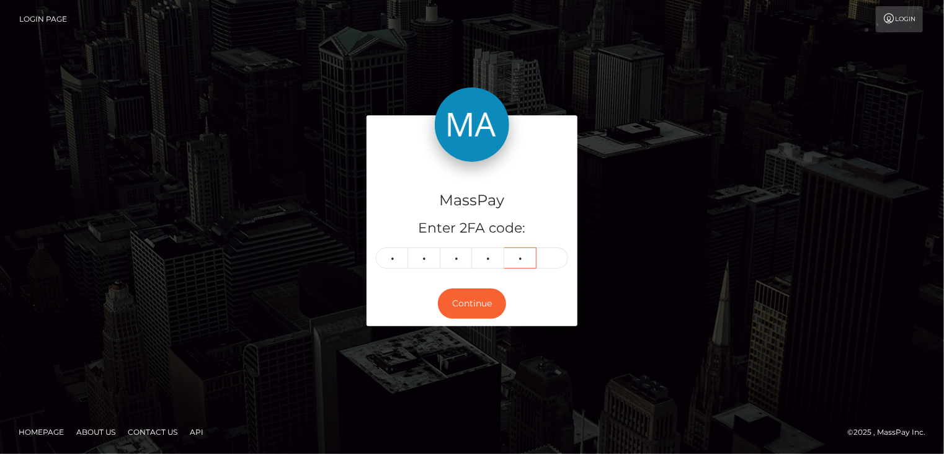
type input "4"
type input "6"
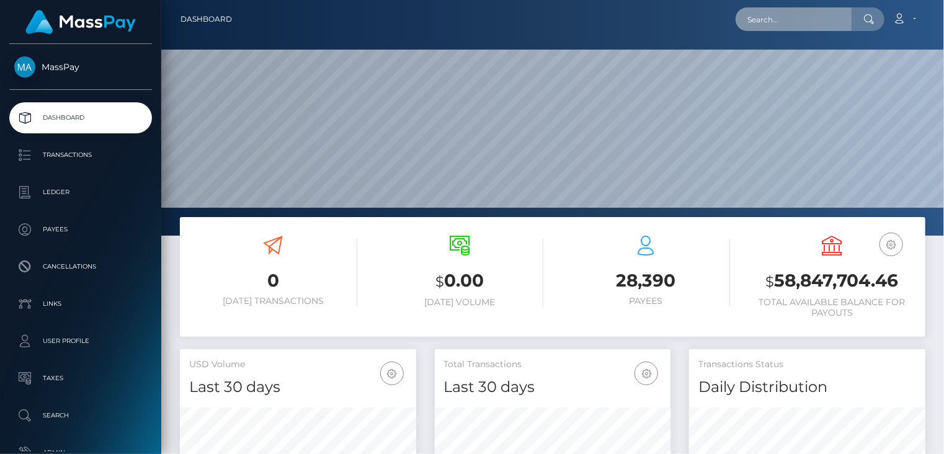
paste input "[EMAIL_ADDRESS][DOMAIN_NAME]"
type input "[EMAIL_ADDRESS][DOMAIN_NAME]"
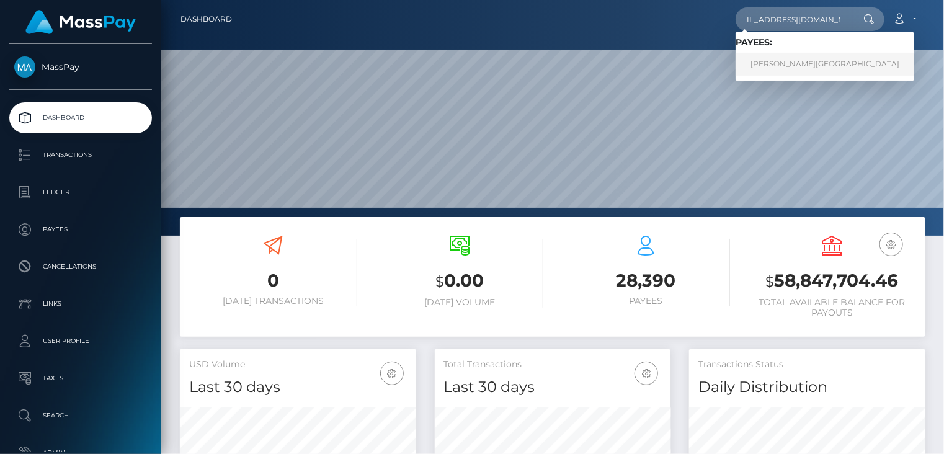
click at [792, 69] on link "[PERSON_NAME][GEOGRAPHIC_DATA]" at bounding box center [824, 64] width 179 height 23
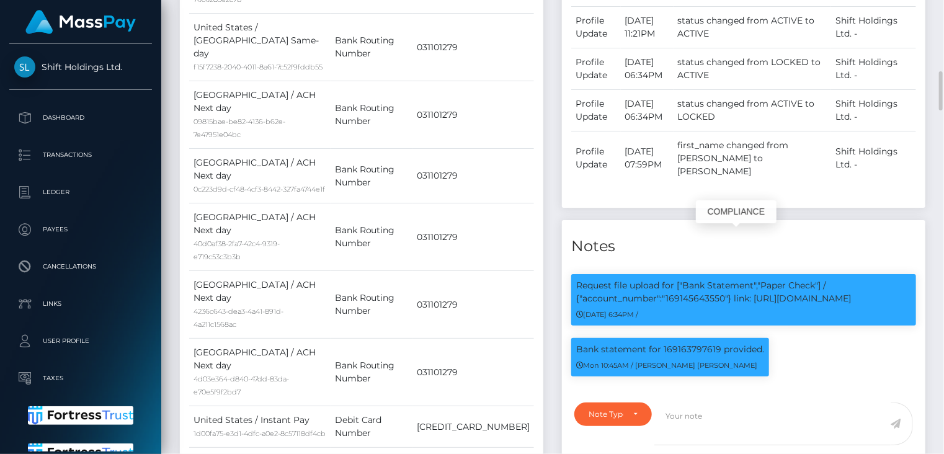
scroll to position [149, 236]
click at [683, 279] on p "Request file upload for ["Bank Statement","Paper Check"] / {"account_number":"1…" at bounding box center [743, 292] width 335 height 26
copy p "169145643550"
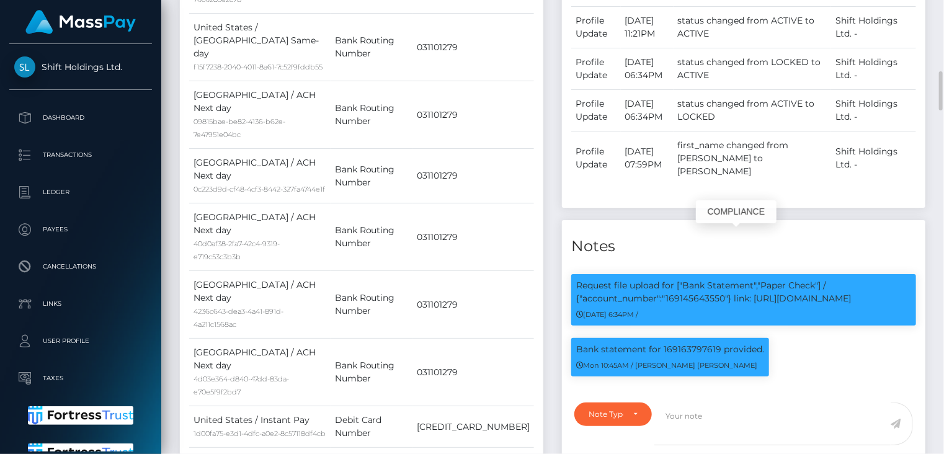
drag, startPoint x: 735, startPoint y: 253, endPoint x: 867, endPoint y: 252, distance: 132.1
click at [867, 279] on p "Request file upload for ["Bank Statement","Paper Check"] / {"account_number":"1…" at bounding box center [743, 292] width 335 height 26
copy p "link: https://l.maspay.io/5gFWS"
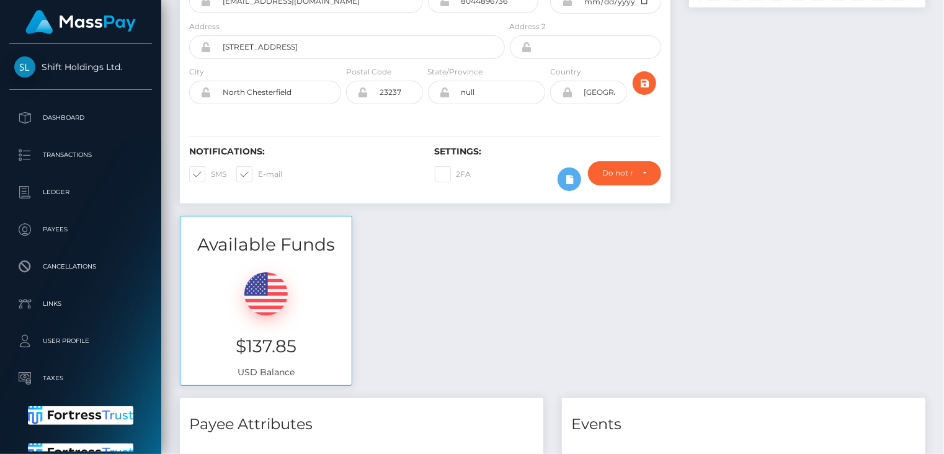
scroll to position [0, 0]
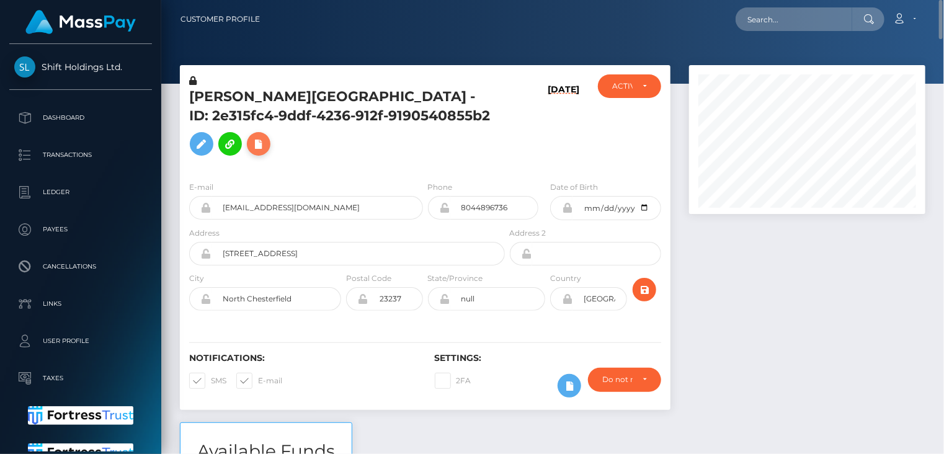
click at [266, 136] on icon at bounding box center [258, 143] width 15 height 15
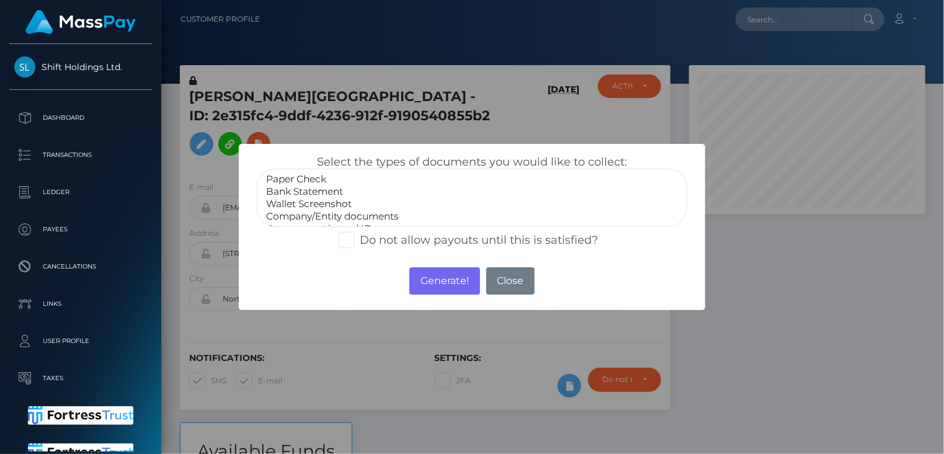
select select "Bank Statement"
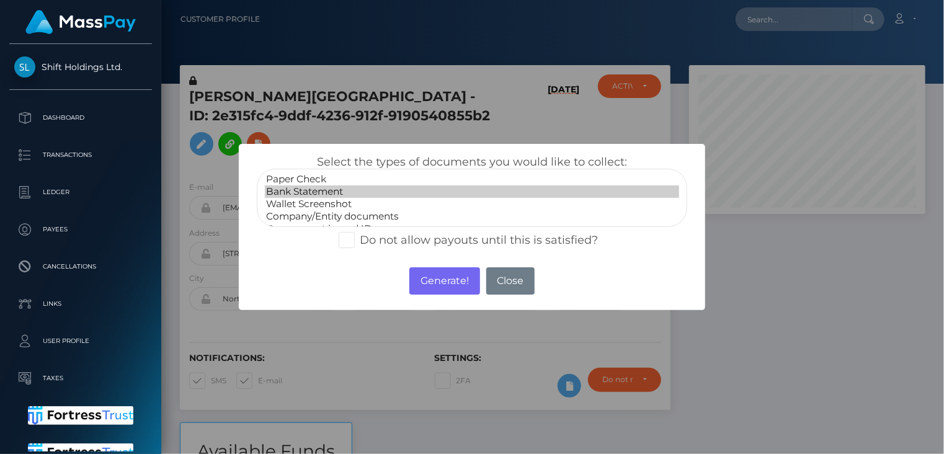
click at [293, 194] on option "Bank Statement" at bounding box center [472, 191] width 415 height 12
click at [455, 278] on button "Generate!" at bounding box center [444, 280] width 70 height 27
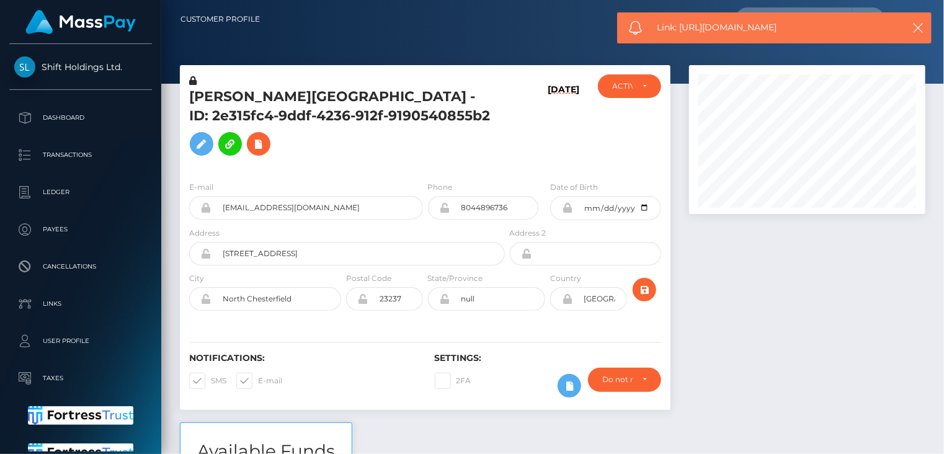
click at [730, 29] on span "Link: https://l.maspay.io/CjdXK" at bounding box center [773, 27] width 233 height 13
copy span "Link: https://l.maspay.io/CjdXK"
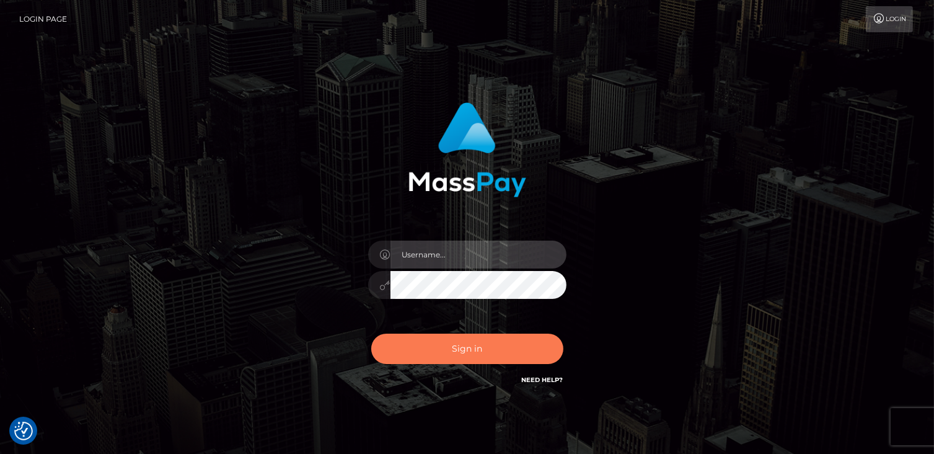
type input "catalinad"
click at [476, 348] on button "Sign in" at bounding box center [467, 349] width 192 height 30
type input "catalinad"
click at [492, 349] on button "Sign in" at bounding box center [467, 349] width 192 height 30
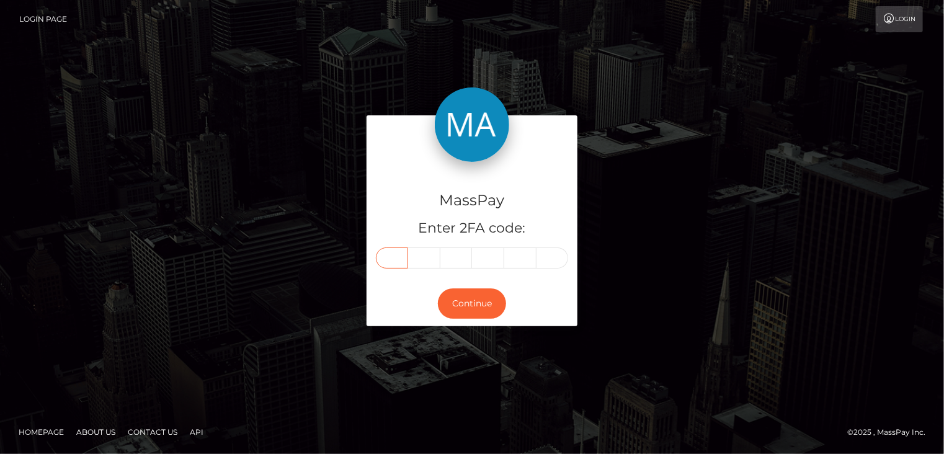
click at [393, 257] on input "text" at bounding box center [392, 257] width 32 height 21
click at [399, 256] on input "text" at bounding box center [392, 257] width 32 height 21
type input "4"
type input "6"
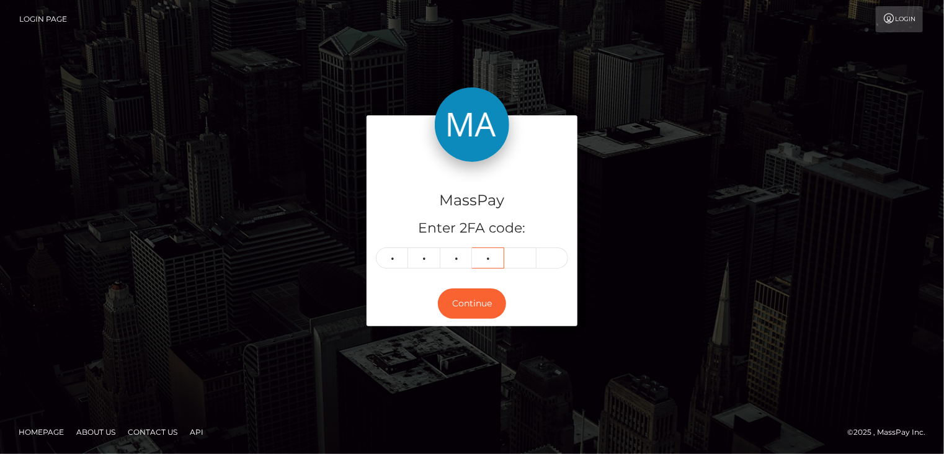
type input "2"
type input "3"
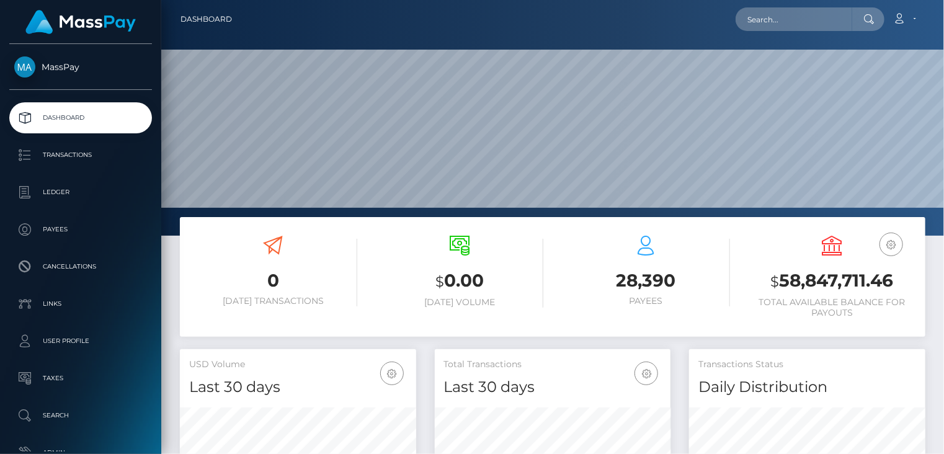
scroll to position [219, 236]
paste input "pout_HY8rgwLQJmhis"
type input "pout_HY8rgwLQJmhis"
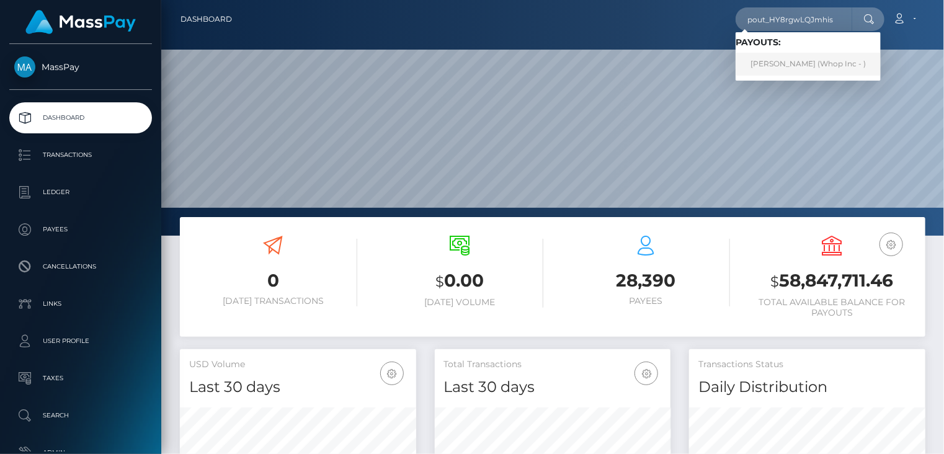
click at [792, 68] on link "ANGELLO JUNIOR DUVELSON (Whop Inc - )" at bounding box center [807, 64] width 145 height 23
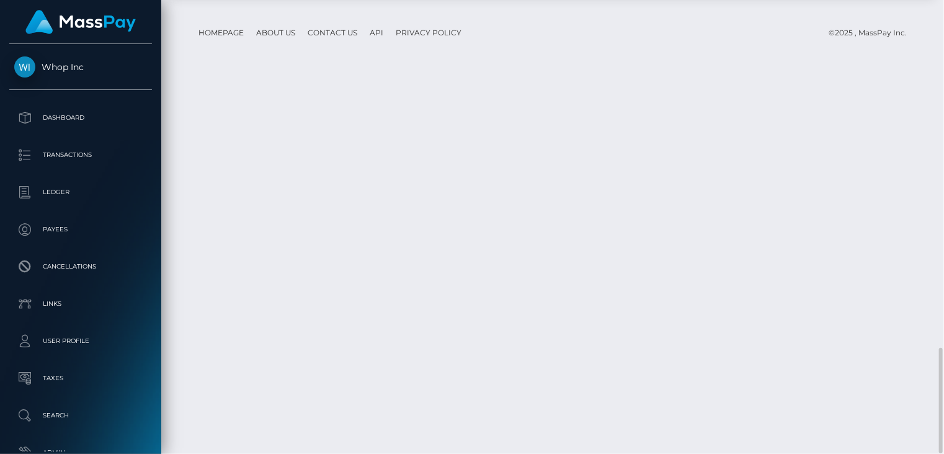
scroll to position [149, 236]
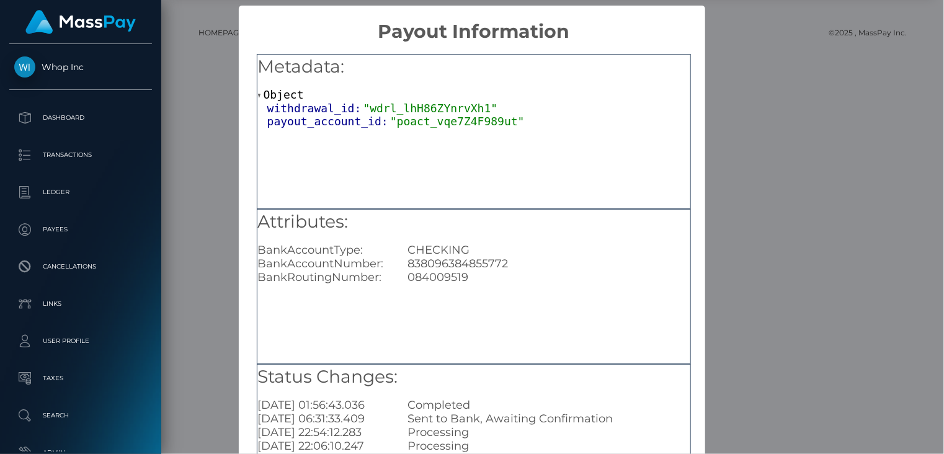
click at [817, 162] on div "× Payout Information Metadata: Object withdrawal_id: "wdrl_lhH86ZYnrvXh1" payou…" at bounding box center [472, 227] width 944 height 454
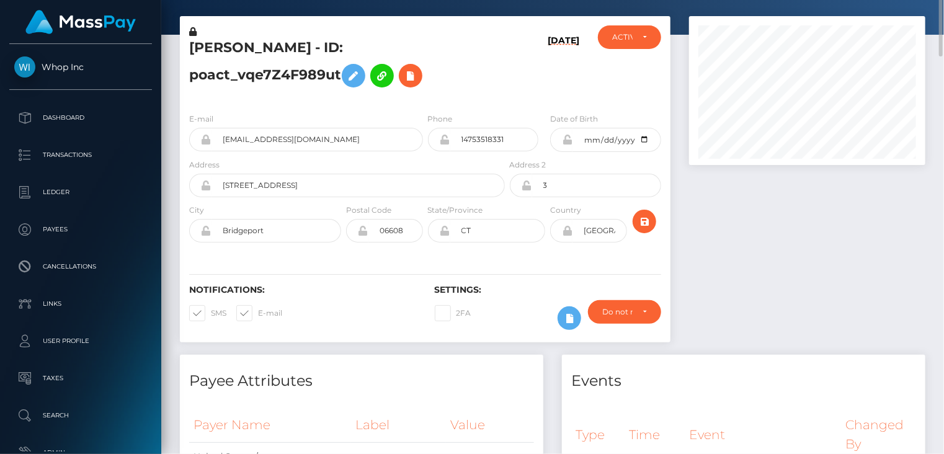
scroll to position [0, 0]
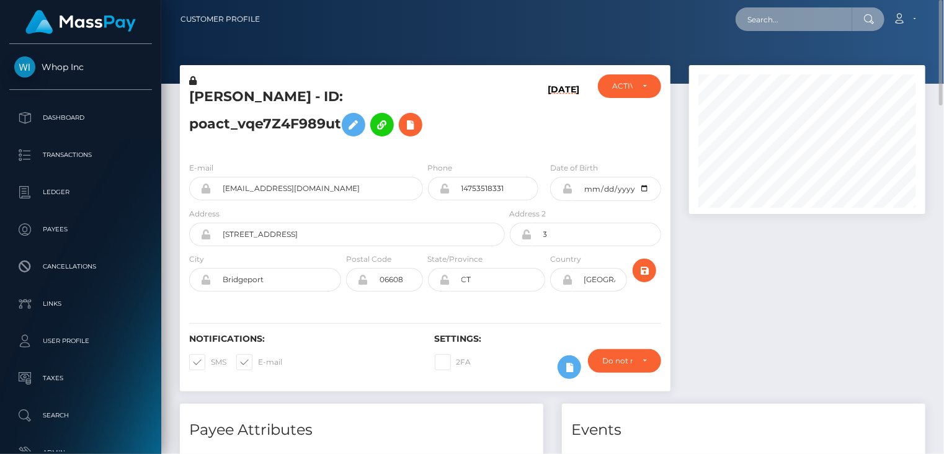
paste input "MSP00c461e9d1ec192"
type input "MSP00c461e9d1ec192"
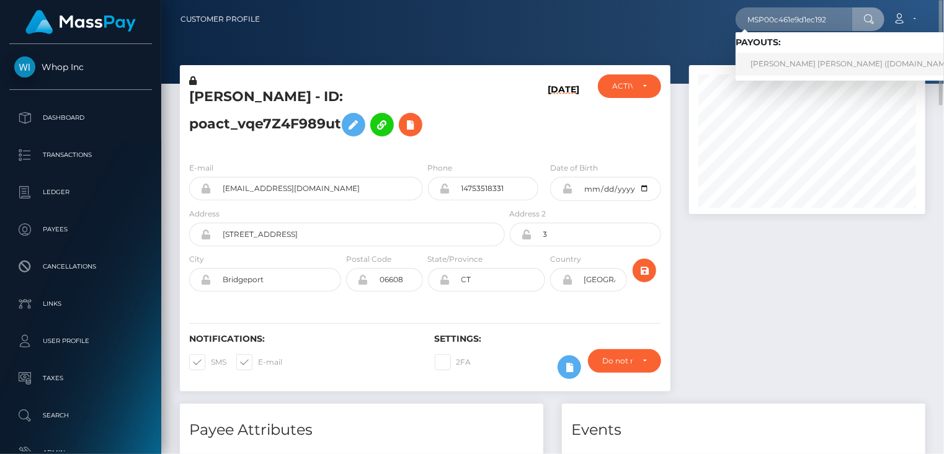
click at [766, 60] on link "ANDRES FELIPE BONILLA DIAZ GRANADOS (Unlockt.me - )" at bounding box center [855, 64] width 241 height 23
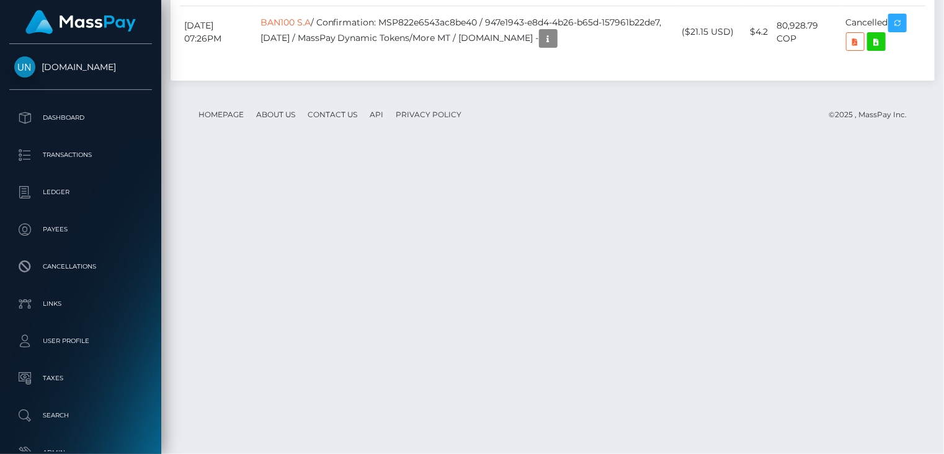
scroll to position [4136, 0]
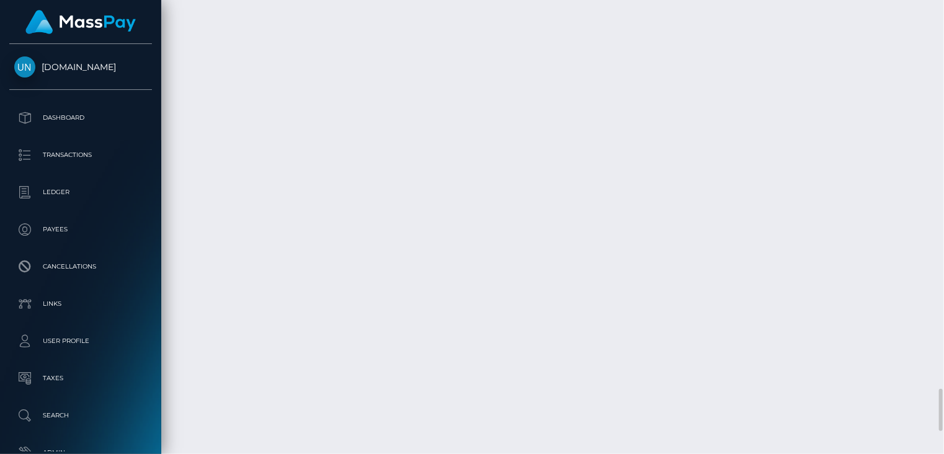
copy td "MSP00c461e9d1ec192"
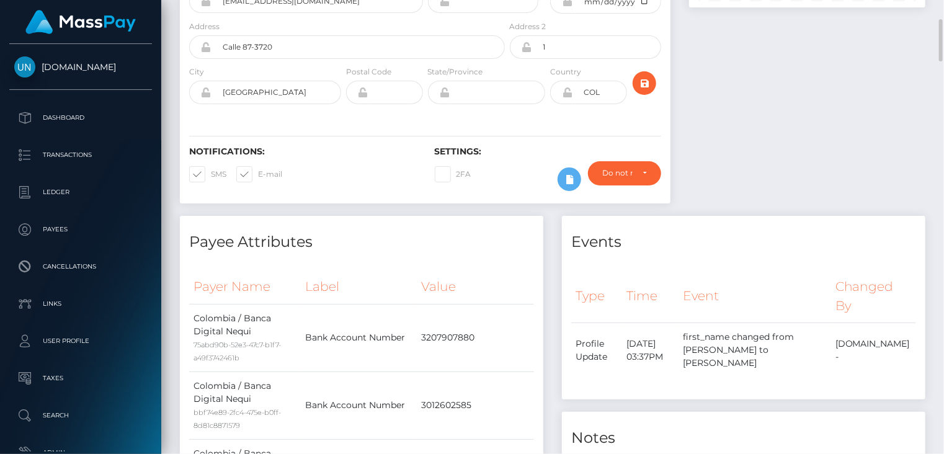
scroll to position [0, 0]
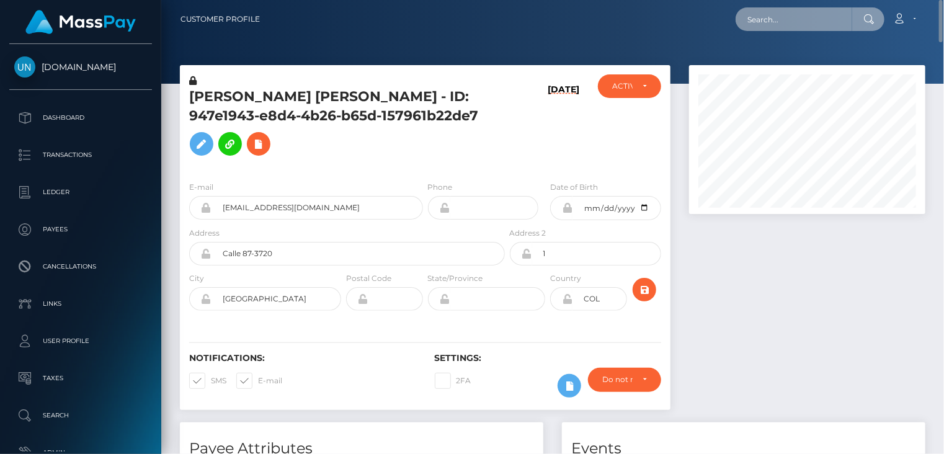
paste input "MSPacd7ffbb0ae17e4"
type input "MSPacd7ffbb0ae17e4"
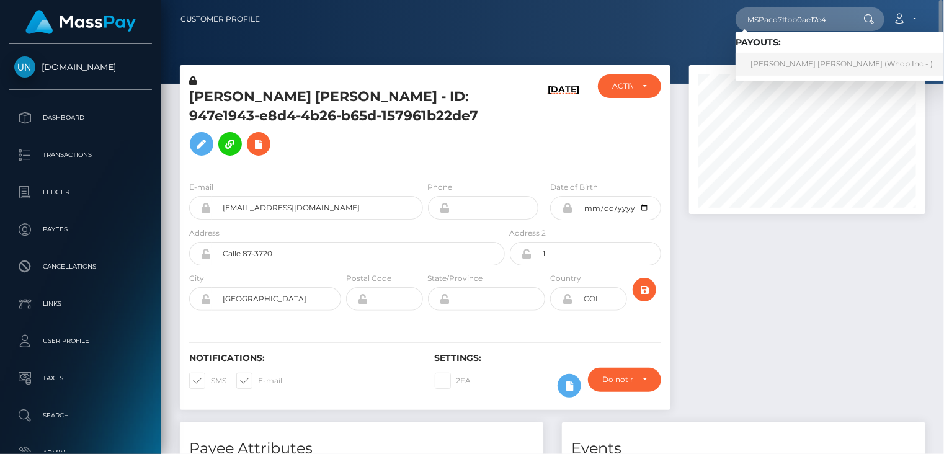
click at [798, 71] on link "[PERSON_NAME] [PERSON_NAME] (Whop Inc - )" at bounding box center [841, 64] width 212 height 23
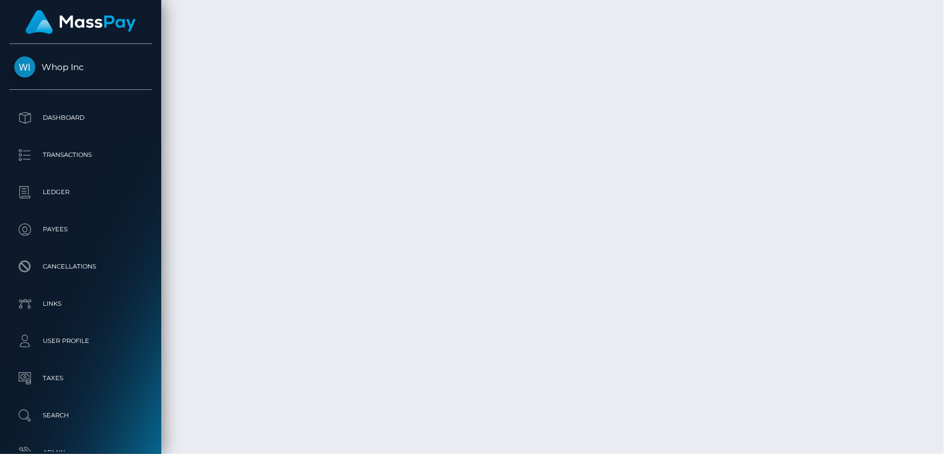
scroll to position [2653, 0]
copy td "MSPacd7ffbb0ae17e4"
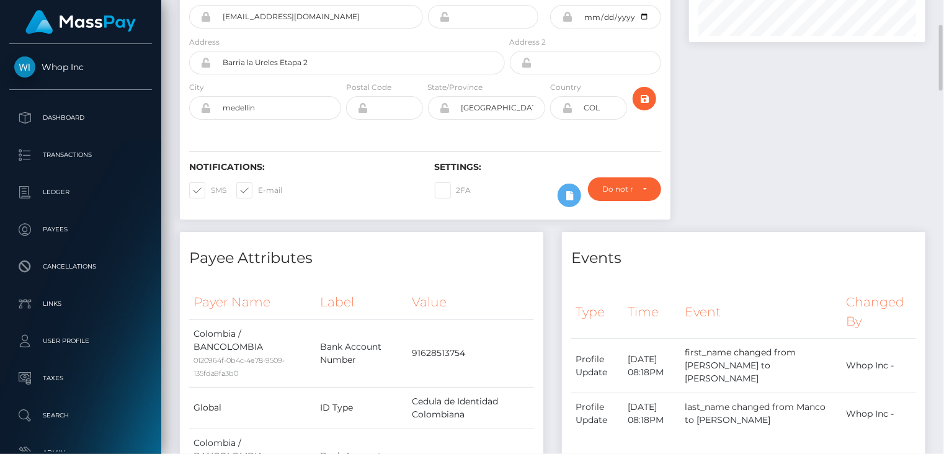
scroll to position [0, 0]
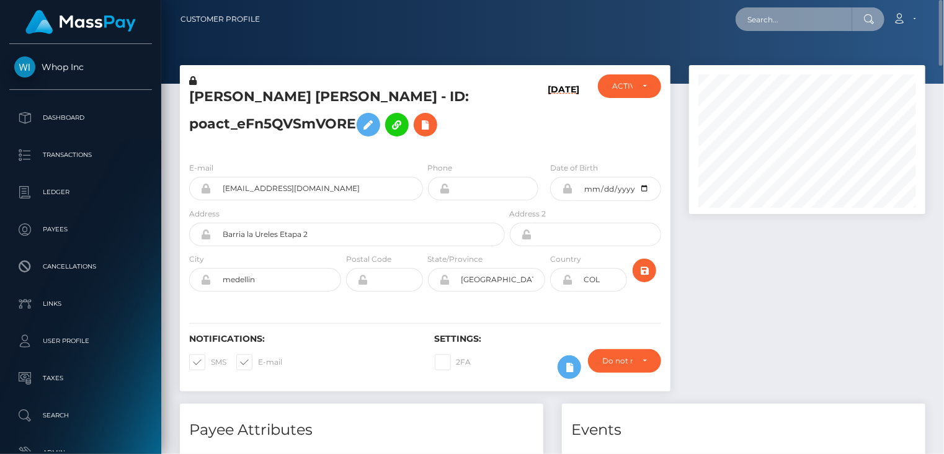
paste input "MSP2d026bb193dc7f7"
type input "MSP2d026bb193dc7f7"
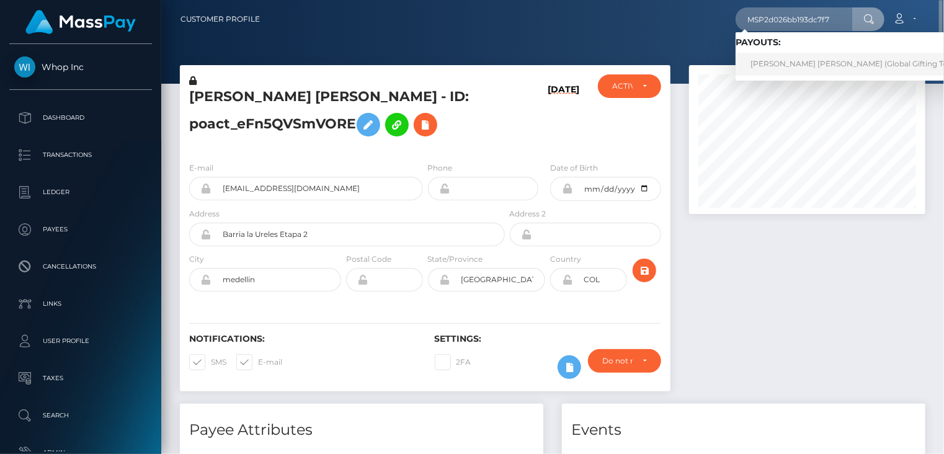
click at [792, 69] on link "PAOLA ANDREA DELGADO ARGUELLO (Global Gifting Technologies Inc - Throne)" at bounding box center [893, 64] width 317 height 23
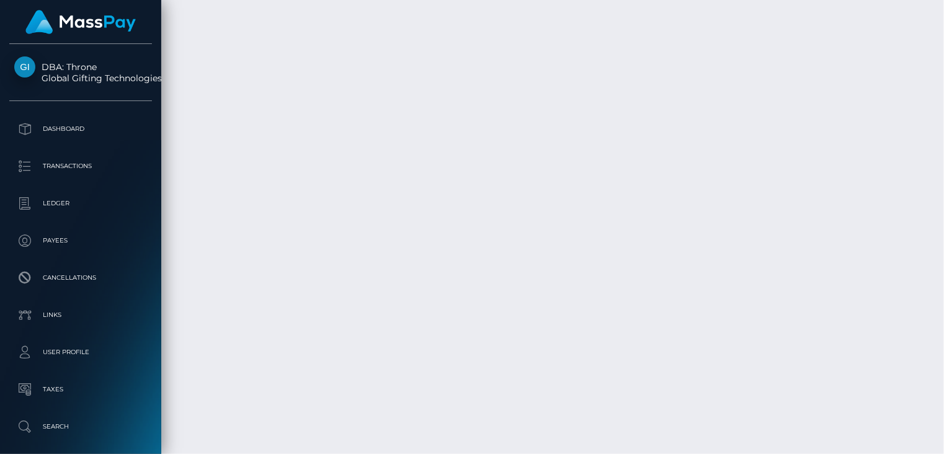
scroll to position [4341, 0]
copy td "MSP2d026bb193dc7f7"
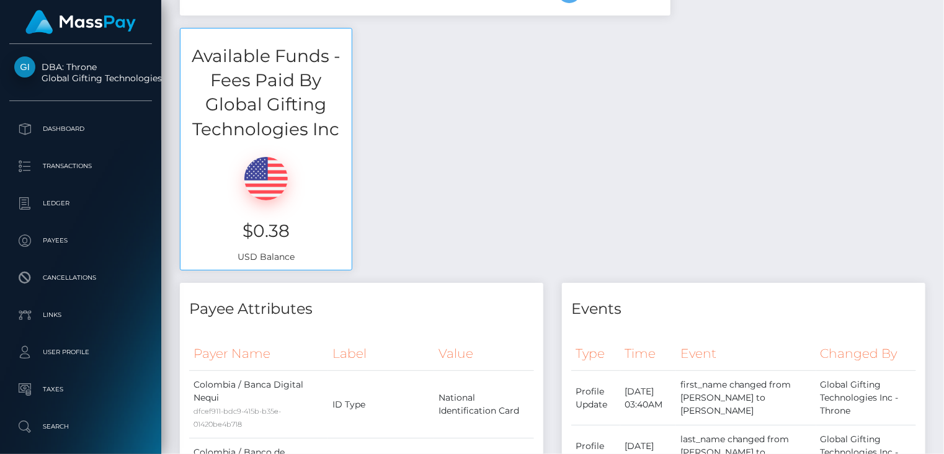
scroll to position [0, 0]
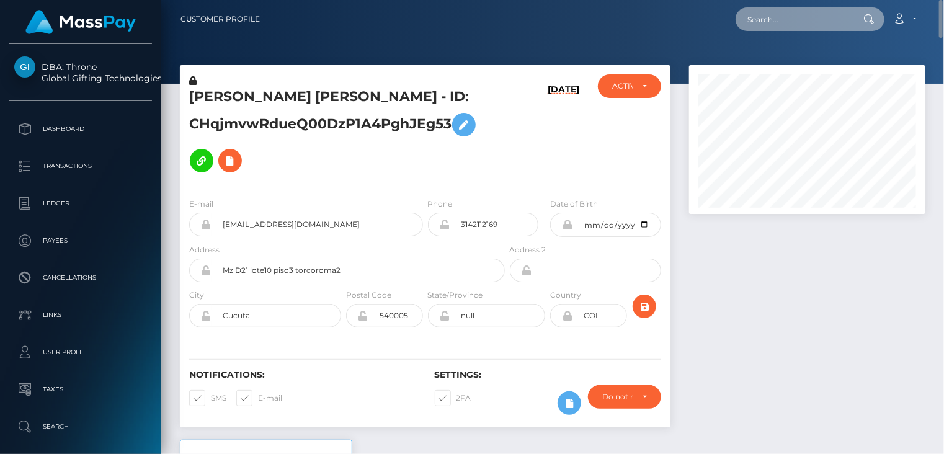
paste input "MSP803c74060ee2853"
type input "MSP803c74060ee2853"
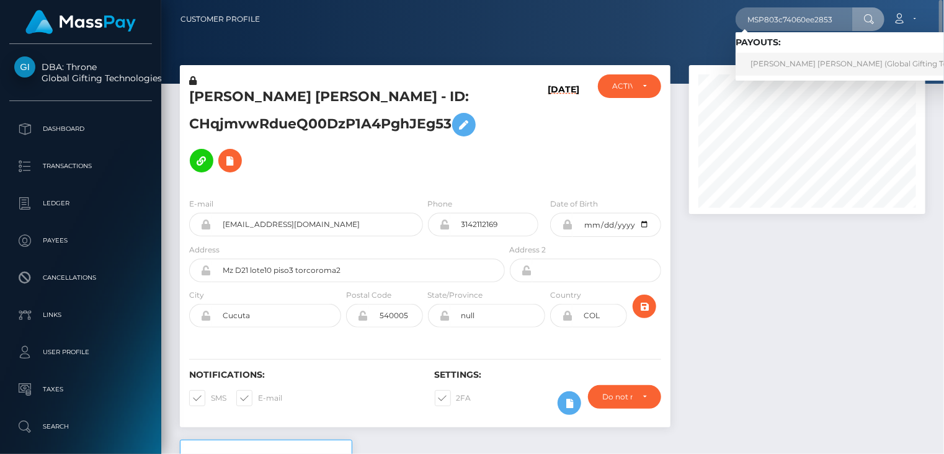
click at [791, 65] on link "ANA RUTH ORTIZ MUÑOZ (Global Gifting Technologies Inc - Throne)" at bounding box center [893, 64] width 317 height 23
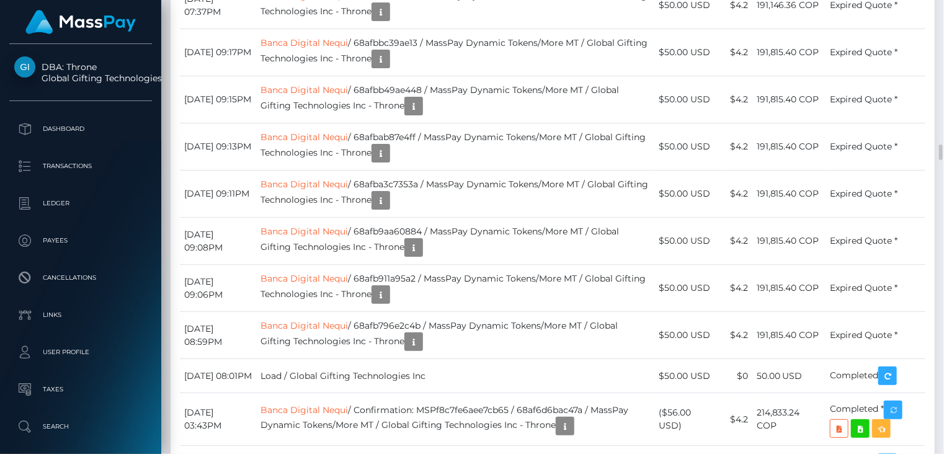
scroll to position [149, 236]
copy td "MSP803c74060ee2853"
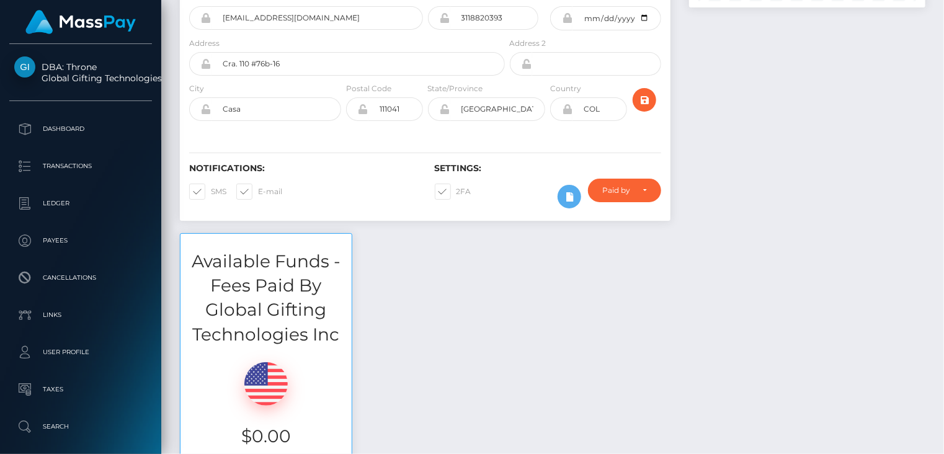
scroll to position [0, 0]
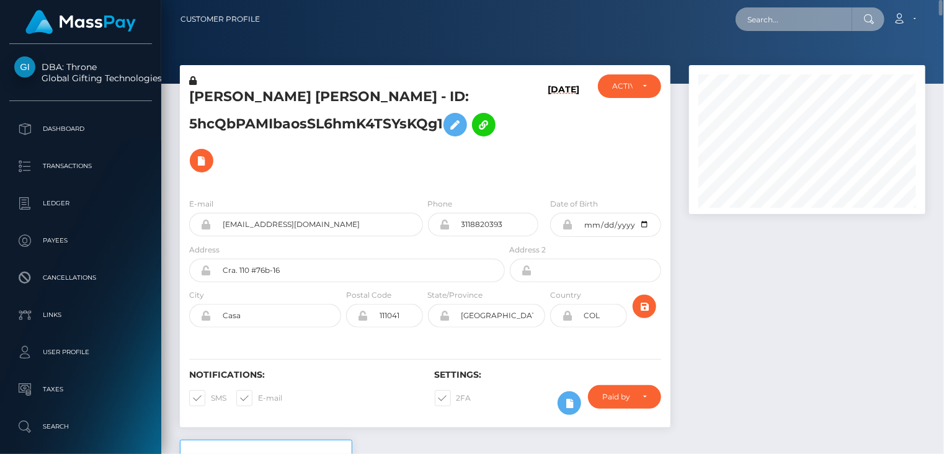
paste input "MSPa932995c67f5217"
type input "MSPa932995c67f5217"
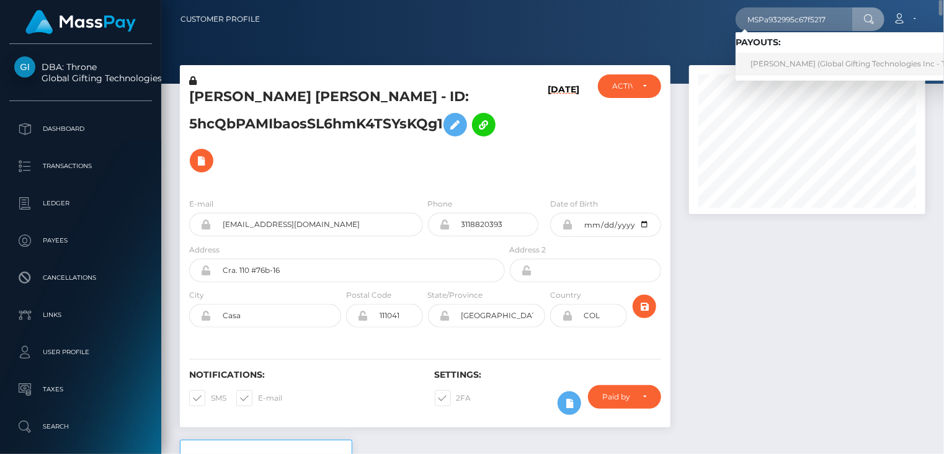
click at [794, 64] on link "MARIA CAROLINA IBARVO CUERO Ibarvo (Global Gifting Technologies Inc - Throne)" at bounding box center [860, 64] width 250 height 23
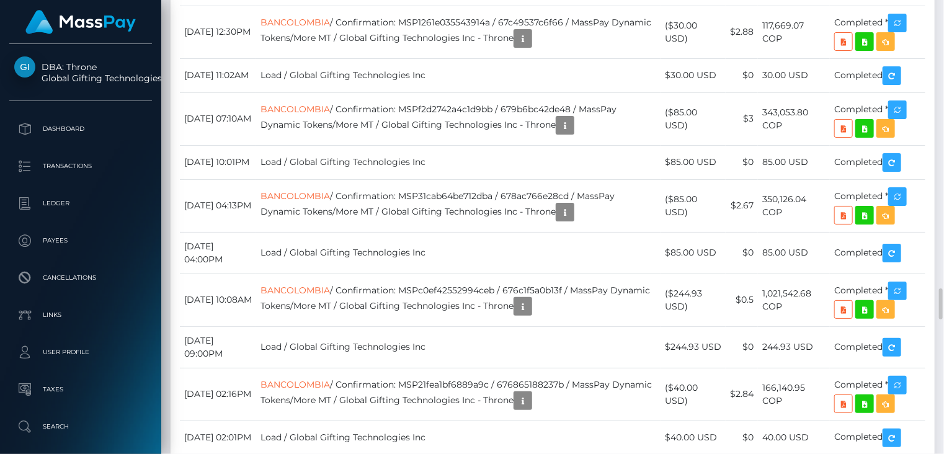
scroll to position [4548, 0]
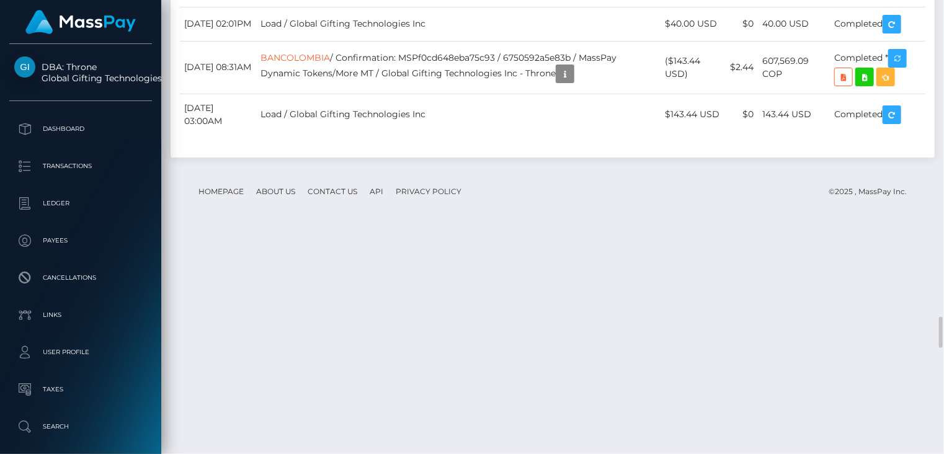
copy td "MSPa932995c67f5217"
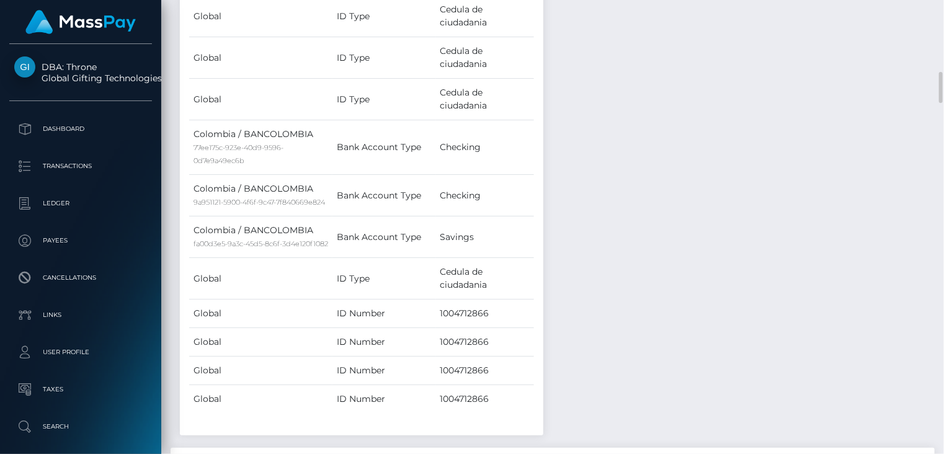
scroll to position [0, 0]
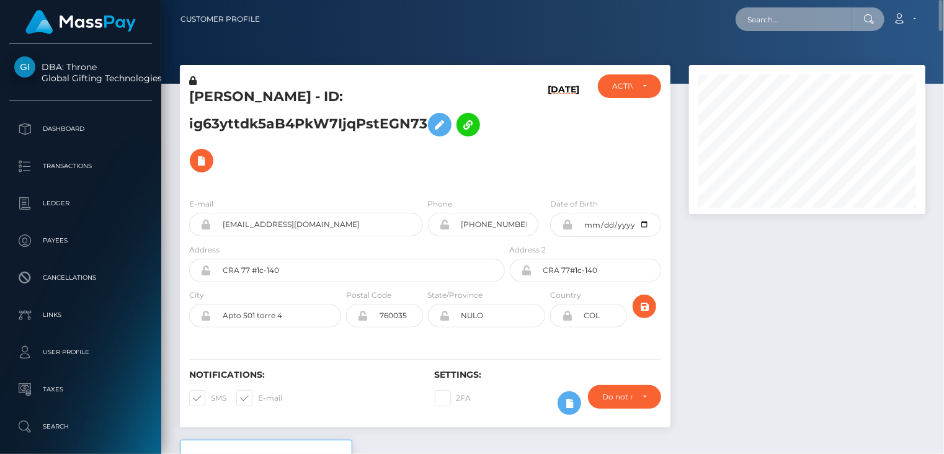
paste input "MSP6977e13fb3b5c8d"
type input "MSP6977e13fb3b5c8d"
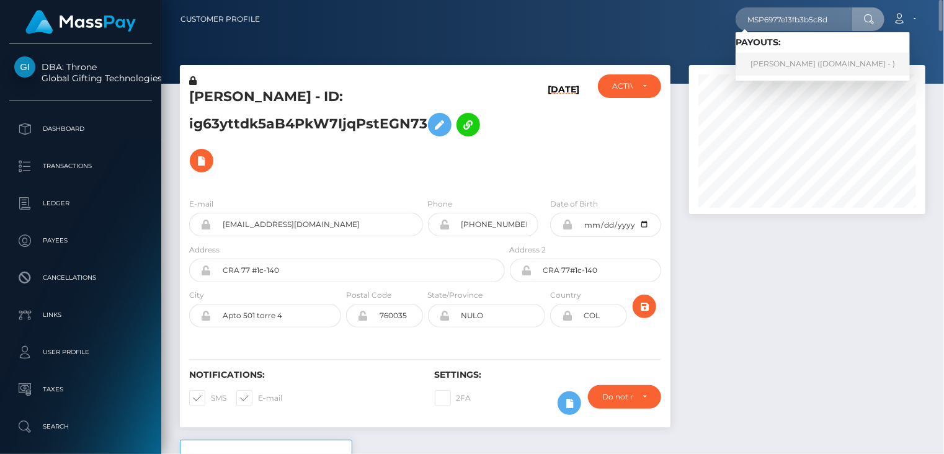
click at [830, 65] on link "MILANYELI DAILIMAR BELLORIN SALAZAR (Unlockt.me - )" at bounding box center [822, 64] width 174 height 23
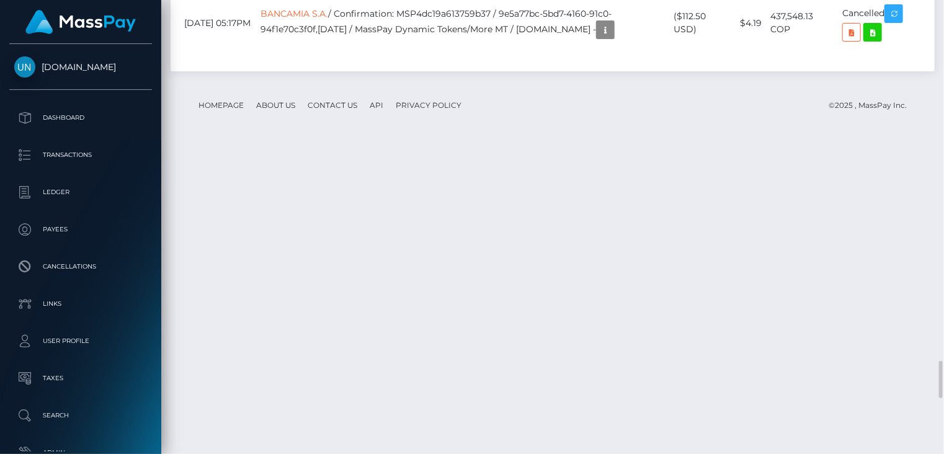
scroll to position [4136, 0]
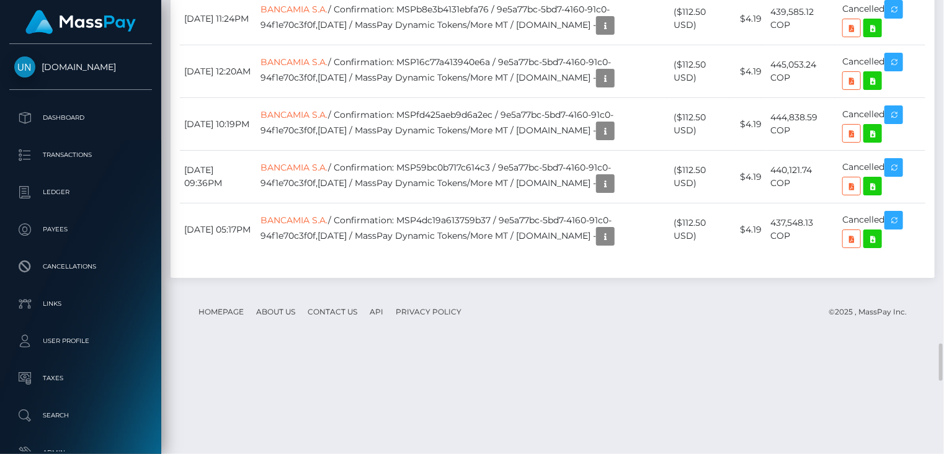
copy td "MSP6977e13fb3b5c8d"
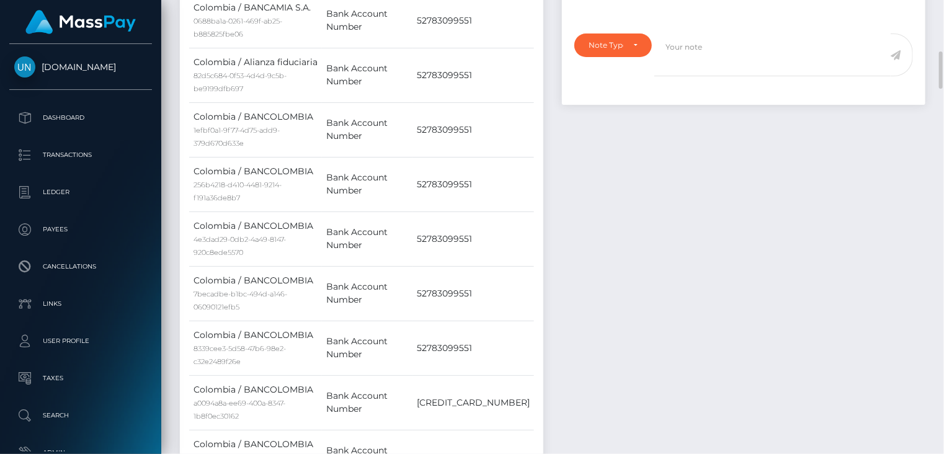
scroll to position [0, 0]
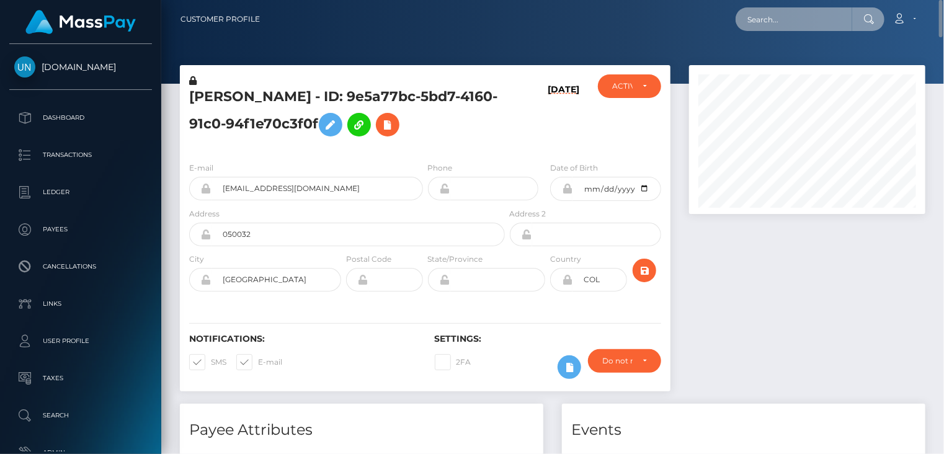
paste input "MSP8fbb7572c84a371"
type input "MSP8fbb7572c84a371"
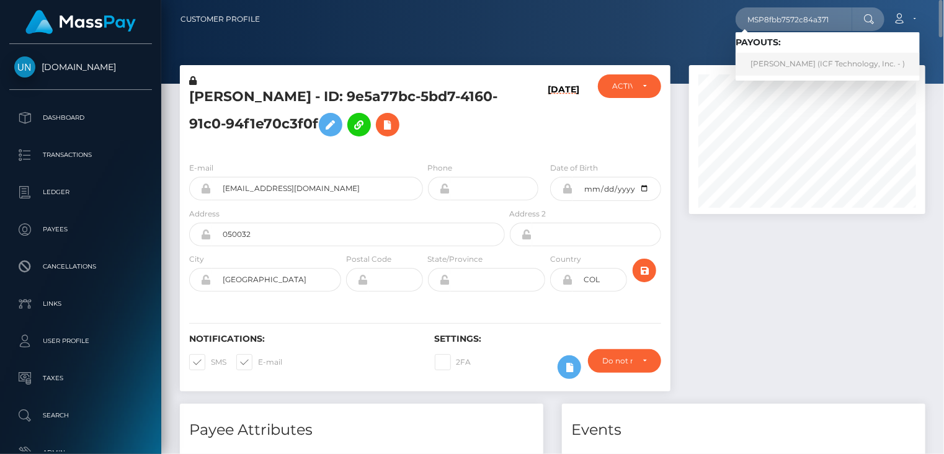
click at [790, 69] on link "[PERSON_NAME] (ICF Technology, Inc. - )" at bounding box center [827, 64] width 184 height 23
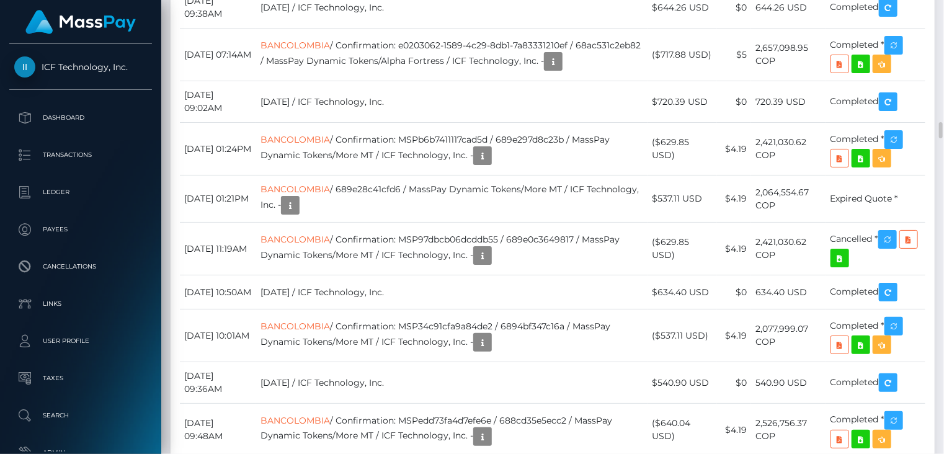
scroll to position [149, 236]
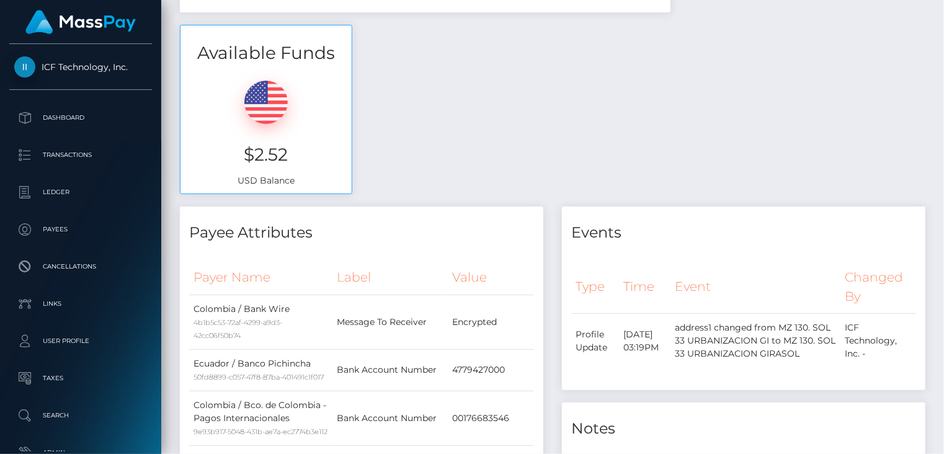
scroll to position [0, 0]
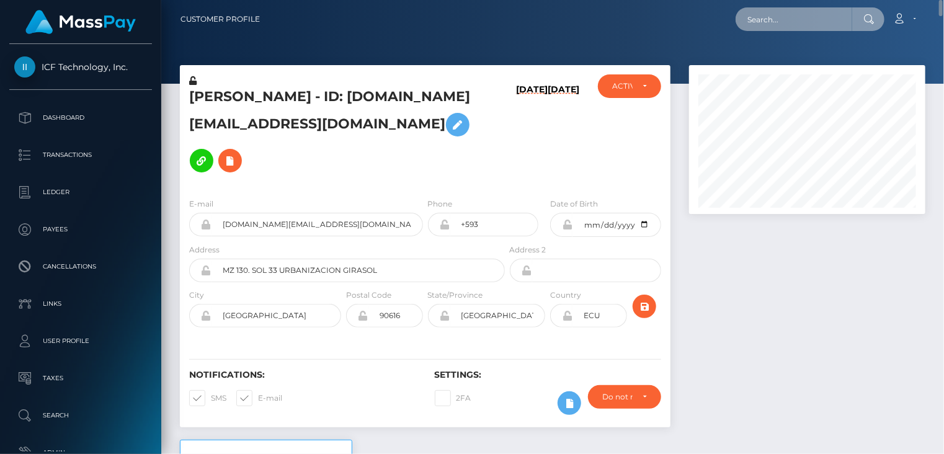
paste input "MSP635cb47ea46fc5b"
type input "MSP635cb47ea46fc5b"
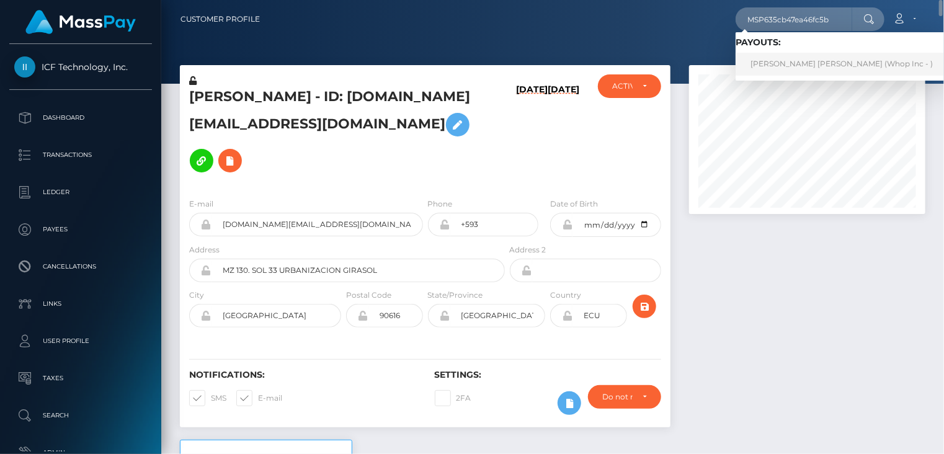
click at [781, 62] on link "JESUS CAMILO RIVERA SUAREZ (Whop Inc - )" at bounding box center [841, 64] width 212 height 23
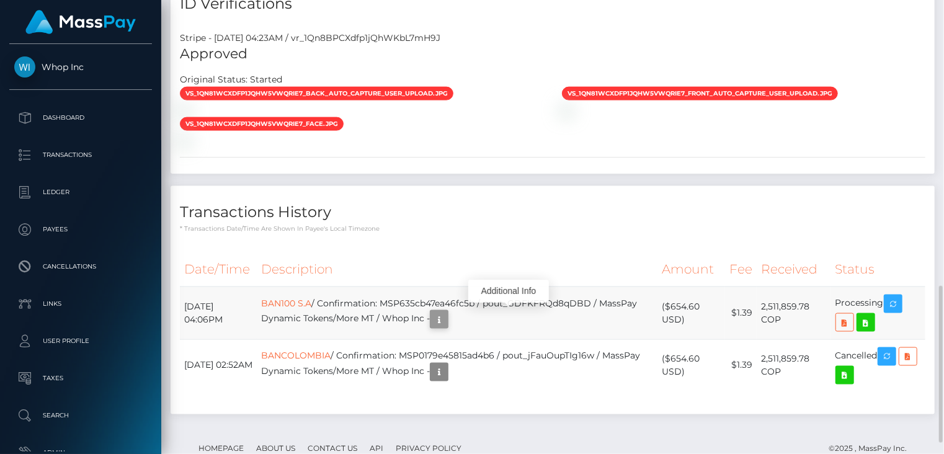
scroll to position [149, 236]
click at [475, 298] on td "BAN100 S.A / Confirmation: MSP635cb47ea46fc5b / pout_GDFKFRQd8qDBD / MassPay Dy…" at bounding box center [457, 312] width 400 height 53
copy td "MSP635cb47ea46fc5b"
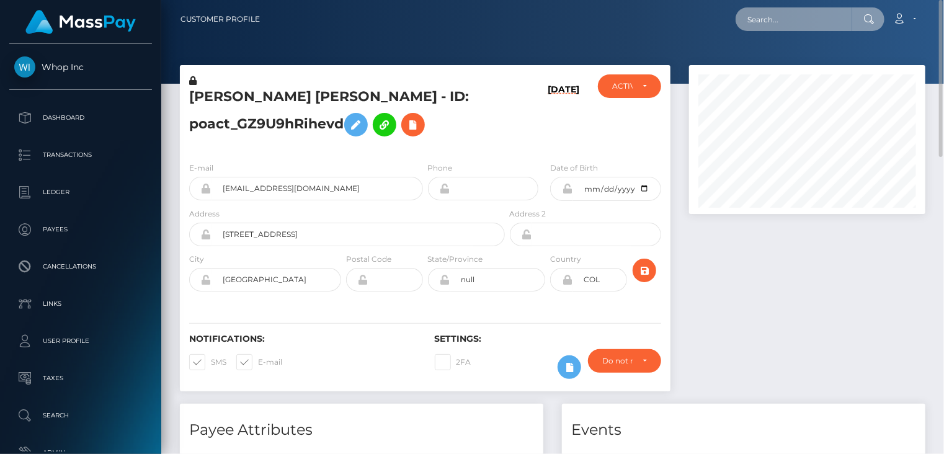
paste input "MSP2ce2b03c3f8b338"
type input "MSP2ce2b03c3f8b338"
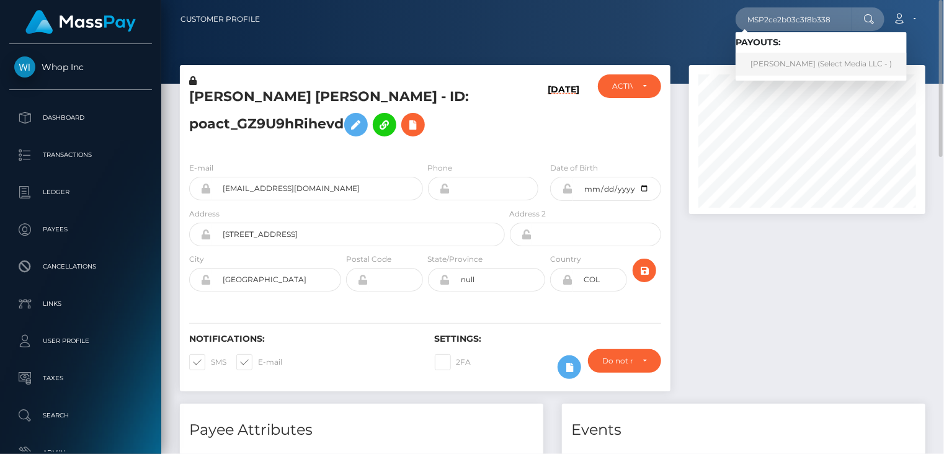
click at [784, 68] on link "Dalila Ailin Arce (Select Media LLC - )" at bounding box center [820, 64] width 171 height 23
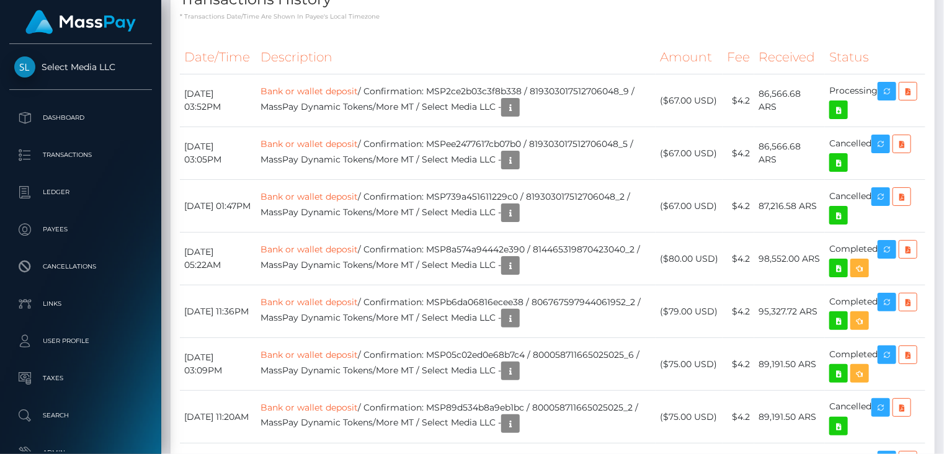
scroll to position [1034, 0]
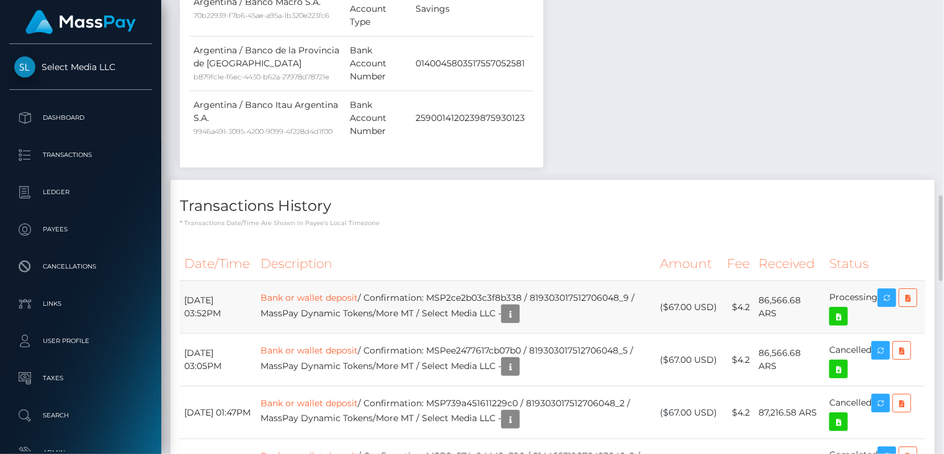
click at [491, 334] on td "Bank or wallet deposit / Confirmation: MSP2ce2b03c3f8b338 / 819303017512706048_…" at bounding box center [455, 307] width 399 height 53
copy td "MSP2ce2b03c3f8b338"
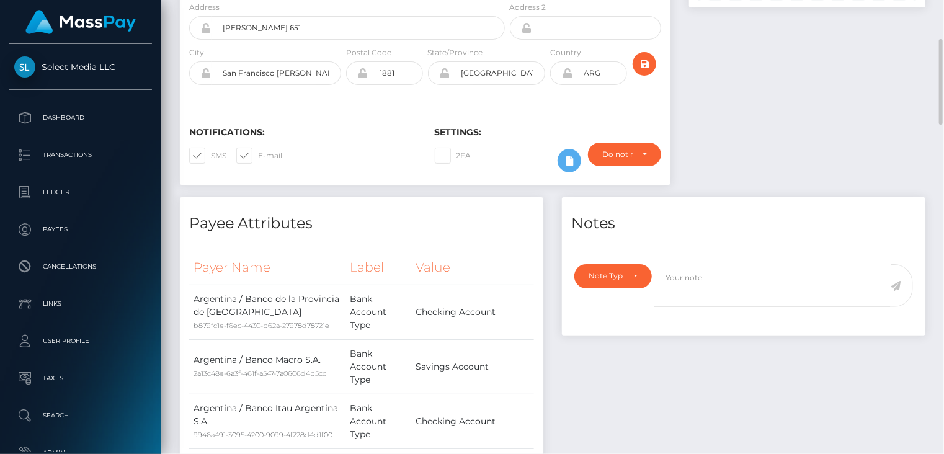
scroll to position [0, 0]
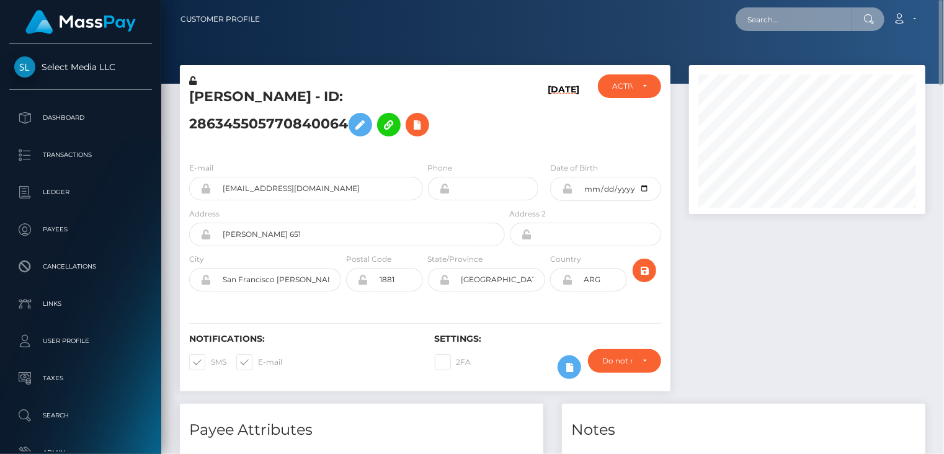
paste input "MSPd7aed34a76ed502"
type input "MSPd7aed34a76ed502"
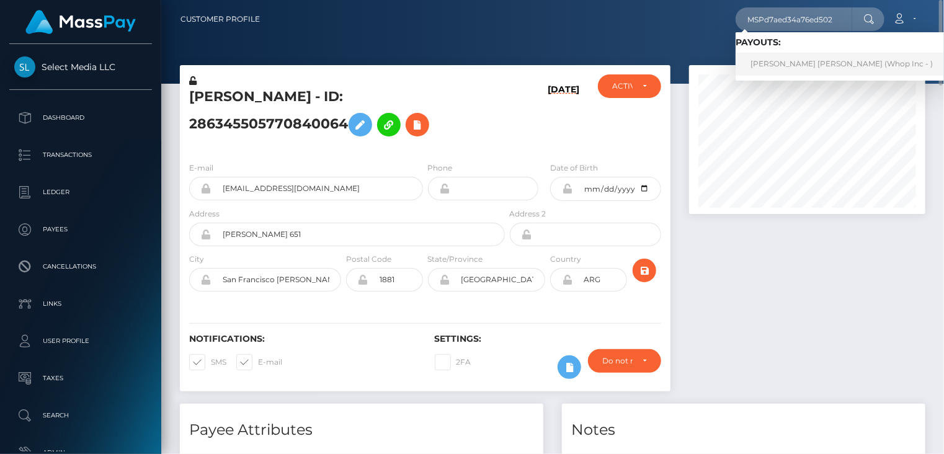
click at [780, 68] on link "MUHAMMAD SANAN MUNAWAR Munawar (Whop Inc - )" at bounding box center [841, 64] width 212 height 23
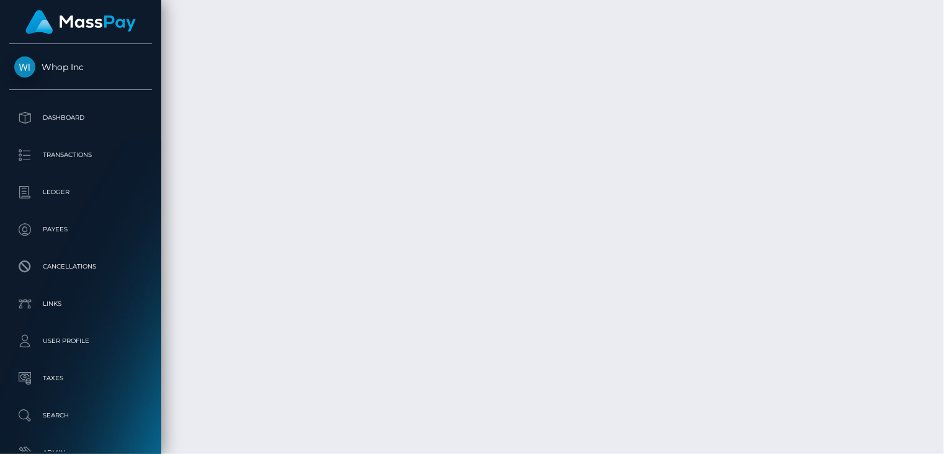
scroll to position [2232, 0]
copy td "MSPd7aed34a76ed502"
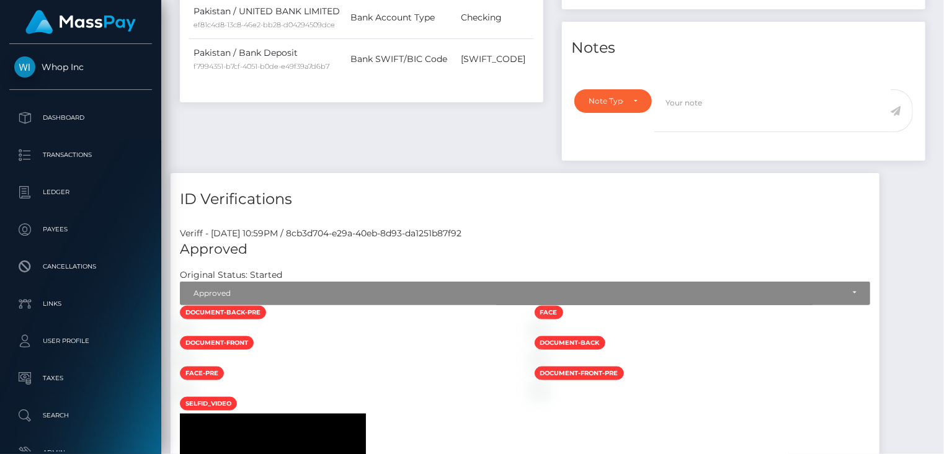
scroll to position [0, 0]
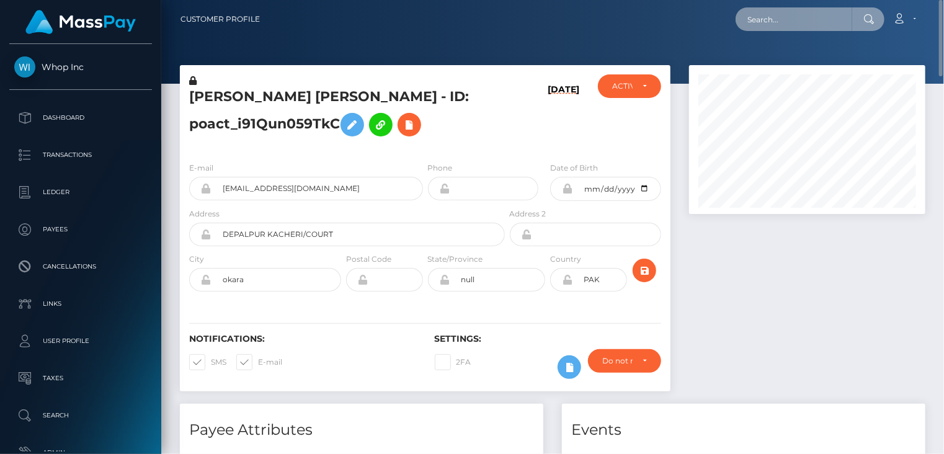
paste input "MSP803c74060ee2853"
type input "MSP803c74060ee2853"
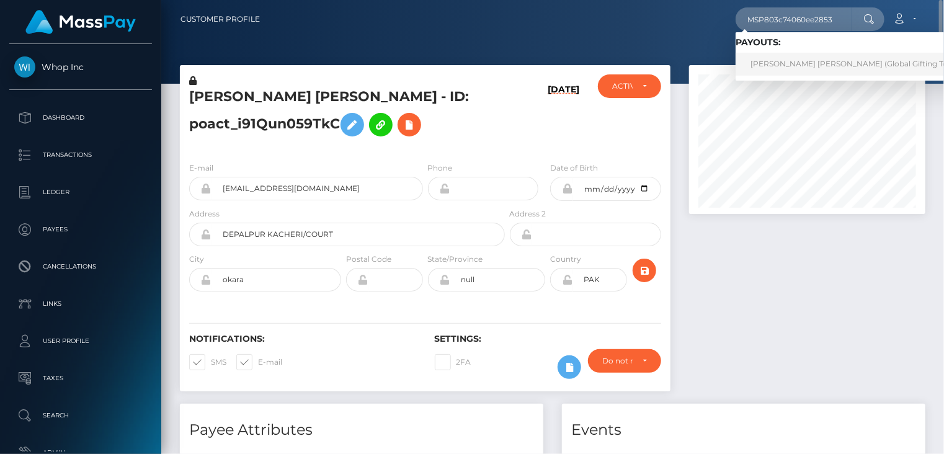
click at [808, 69] on link "[PERSON_NAME] [PERSON_NAME] (Global Gifting Technologies Inc - Throne)" at bounding box center [893, 64] width 317 height 23
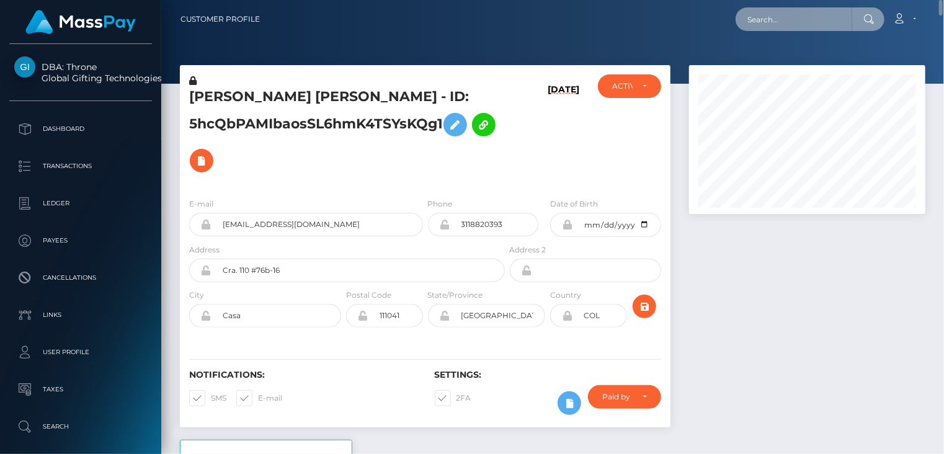
paste input "MSPd7aed34a76ed502"
type input "MSPd7aed34a76ed502"
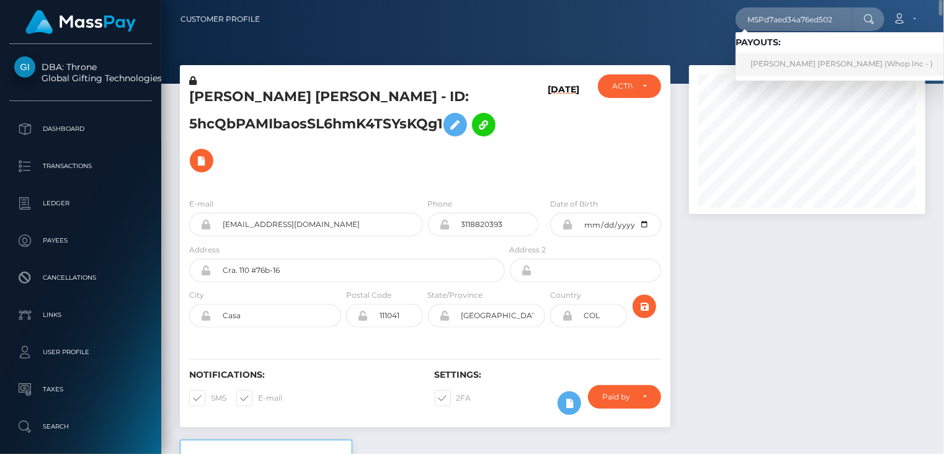
click at [790, 64] on link "MUHAMMAD SANAN MUNAWAR Munawar (Whop Inc - )" at bounding box center [841, 64] width 212 height 23
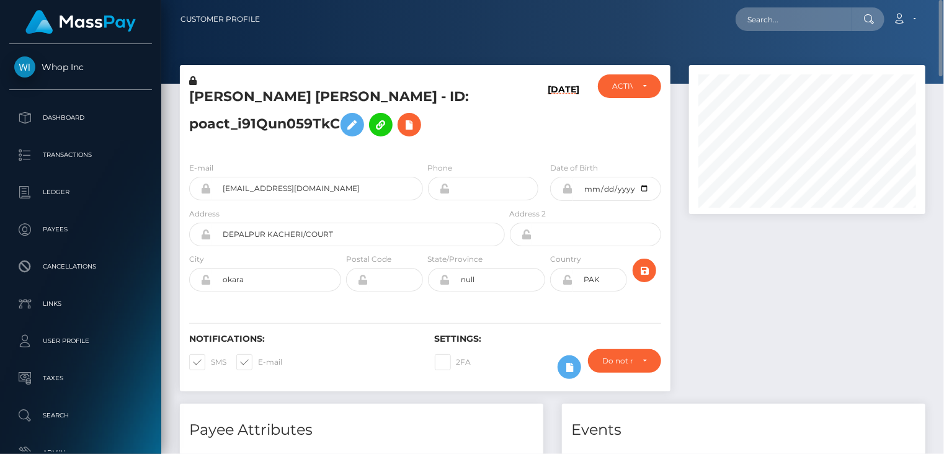
click at [312, 97] on h5 "MUHAMMAD SANAN MUNAWAR Munawar - ID: poact_i91Qun059TkC" at bounding box center [343, 114] width 309 height 55
copy h5 "MUHAMMAD SANAN MUNAWAR Munawar - ID: poact_i91Qun059TkC"
paste input "lolaguzman1708@gmail.com"
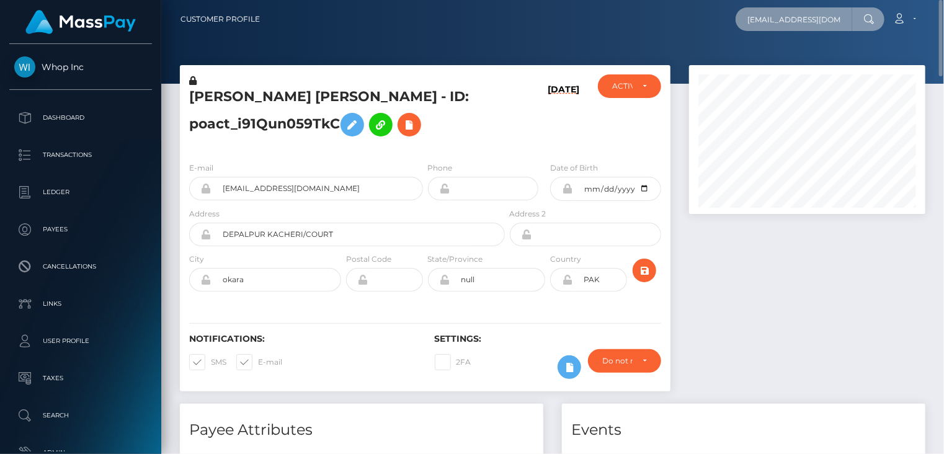
scroll to position [0, 15]
type input "lolaguzman1708@gmail.com"
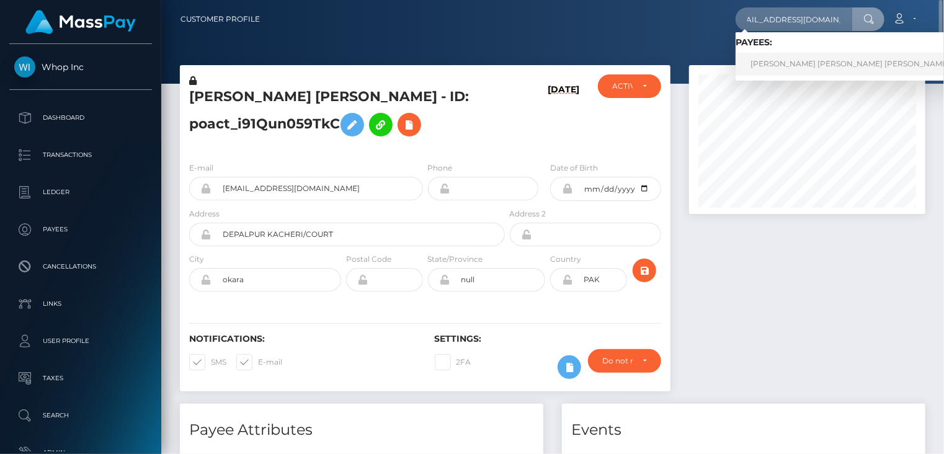
scroll to position [0, 0]
click at [819, 67] on link "Rosa Maria Chavez Cabrera" at bounding box center [849, 64] width 229 height 23
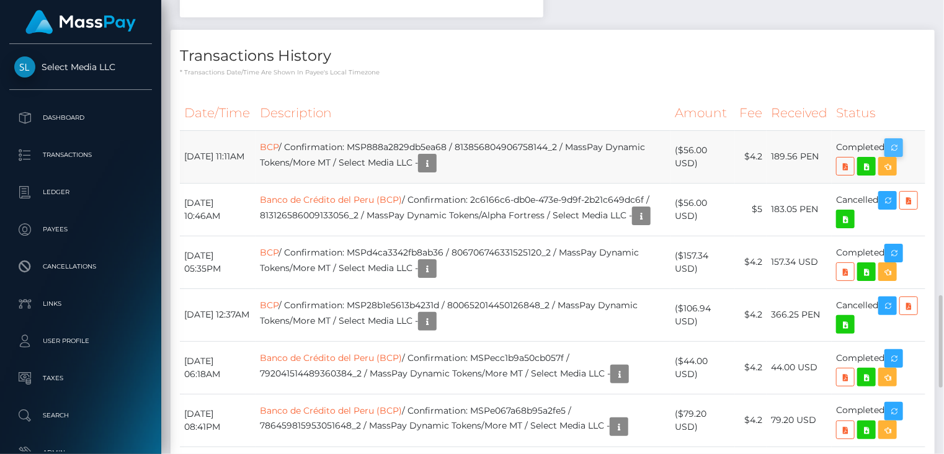
scroll to position [149, 236]
click at [894, 156] on icon "button" at bounding box center [893, 147] width 15 height 15
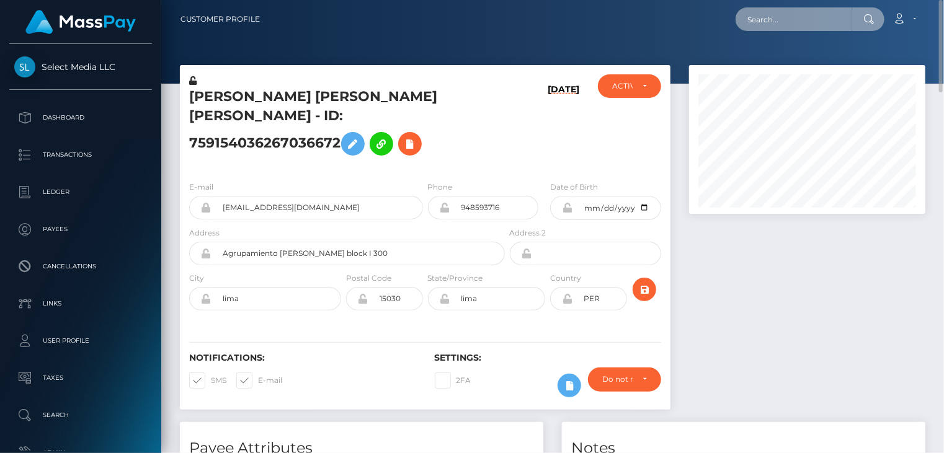
paste input "MSP8c49a681985054c"
type input "MSP8c49a681985054c"
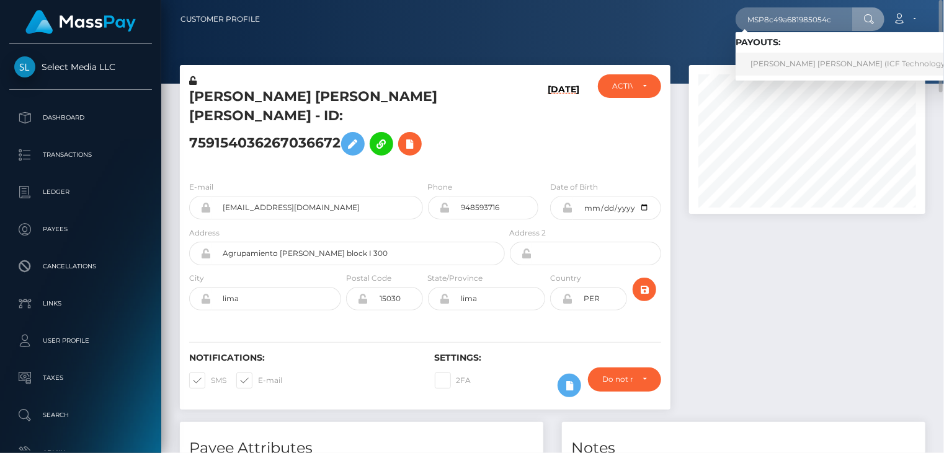
click at [791, 59] on link "[PERSON_NAME] [PERSON_NAME] (ICF Technology, Inc. - )" at bounding box center [860, 64] width 251 height 23
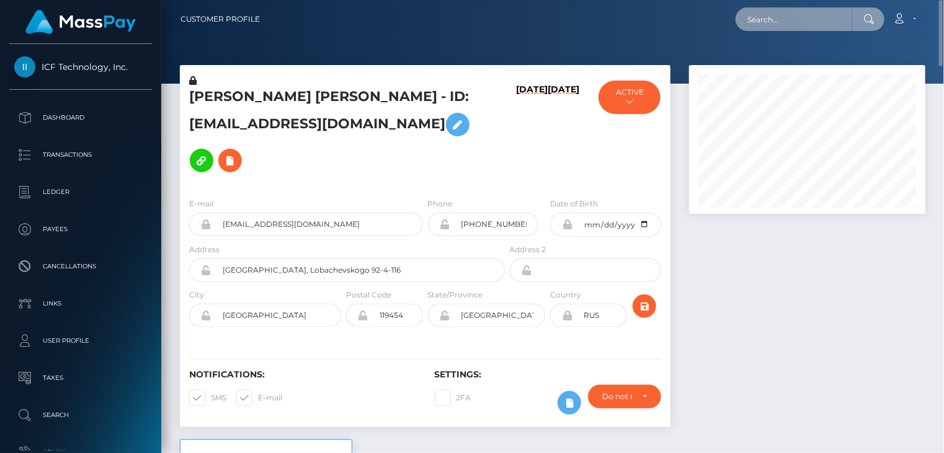
click at [792, 22] on input "text" at bounding box center [793, 19] width 117 height 24
paste input "poact_He9LDQBFzM8i"
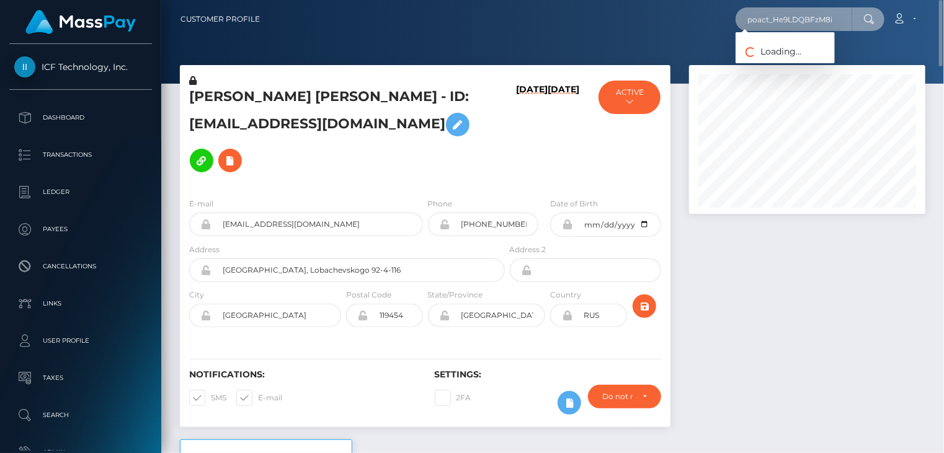
type input "poact_He9LDQBFzM8i"
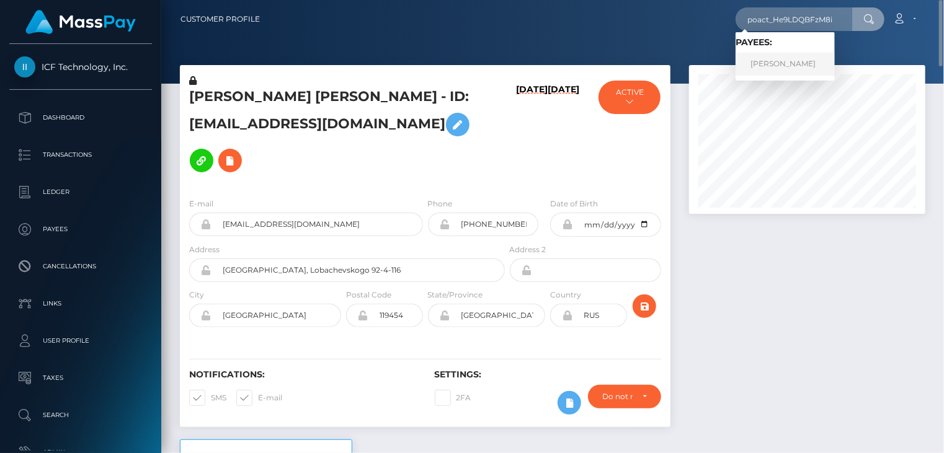
click at [777, 64] on link "Muhammad Shahid" at bounding box center [784, 64] width 99 height 23
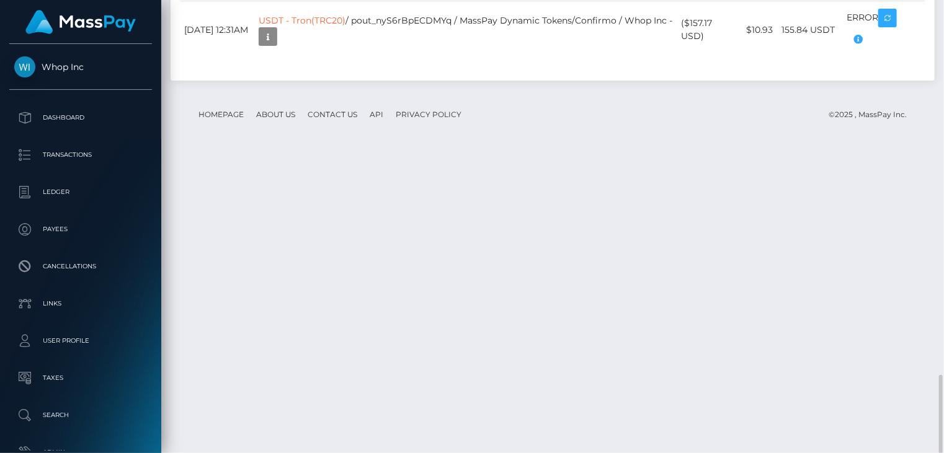
scroll to position [1280, 0]
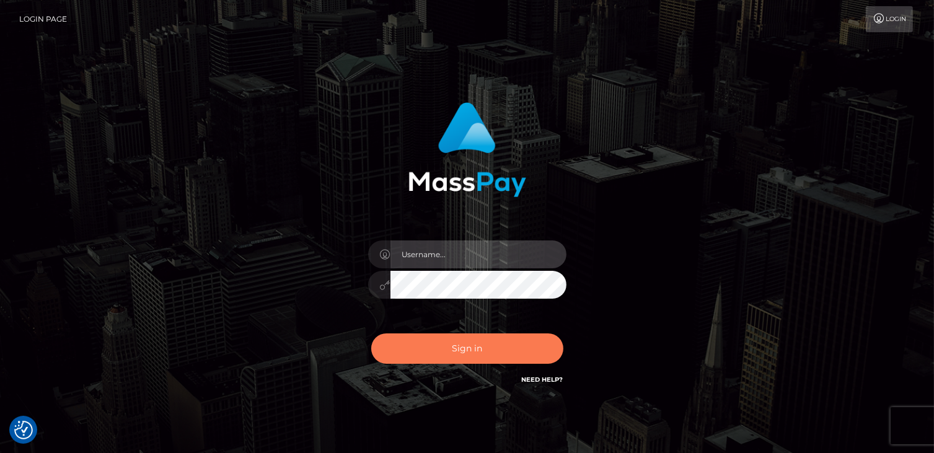
type input "catalinad"
click at [424, 355] on button "Sign in" at bounding box center [467, 349] width 192 height 30
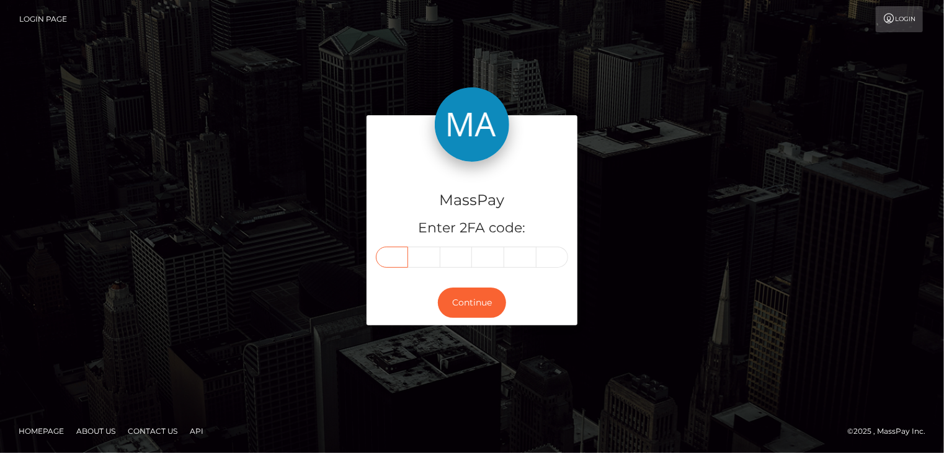
click at [394, 259] on input "text" at bounding box center [392, 257] width 32 height 21
type input "7"
type input "8"
type input "7"
type input "9"
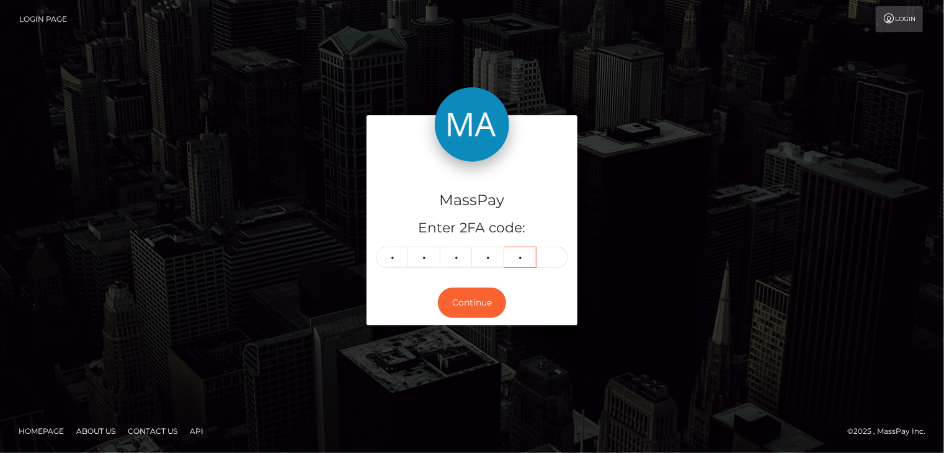
type input "9"
type input "5"
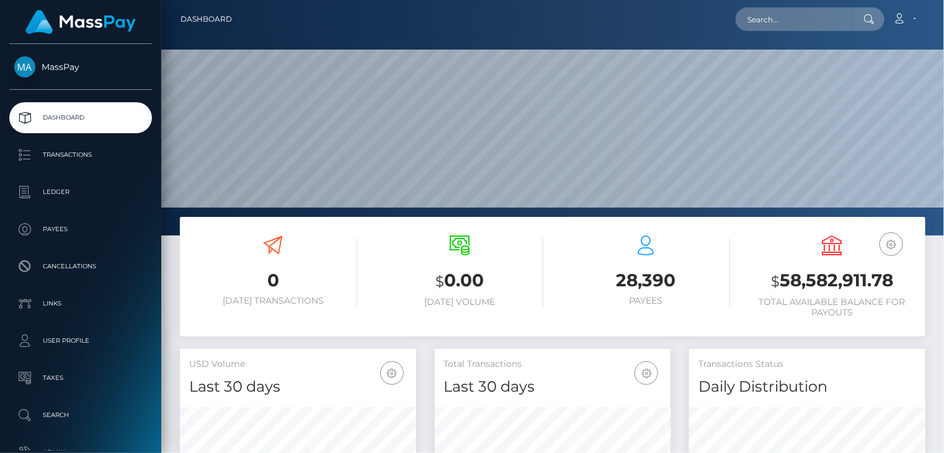
scroll to position [219, 236]
paste input "poact_He9LDQBFzM8i"
type input "poact_He9LDQBFzM8i"
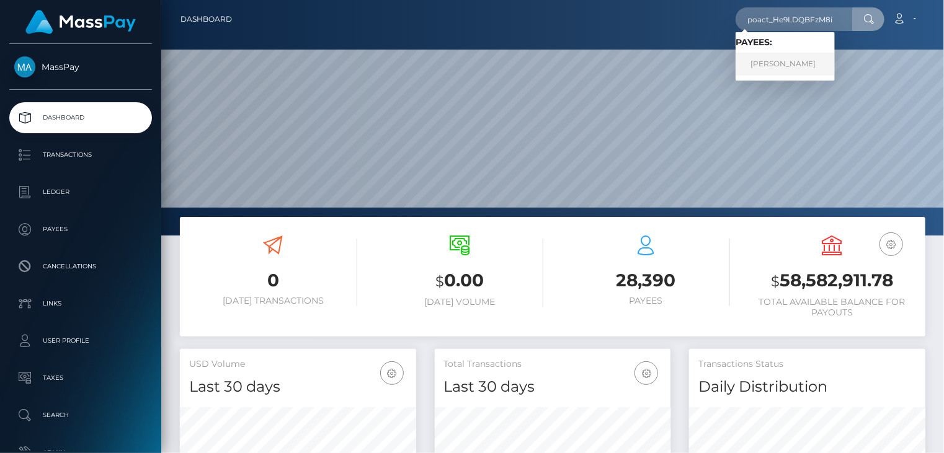
click at [790, 67] on link "Muhammad Shahid" at bounding box center [784, 64] width 99 height 23
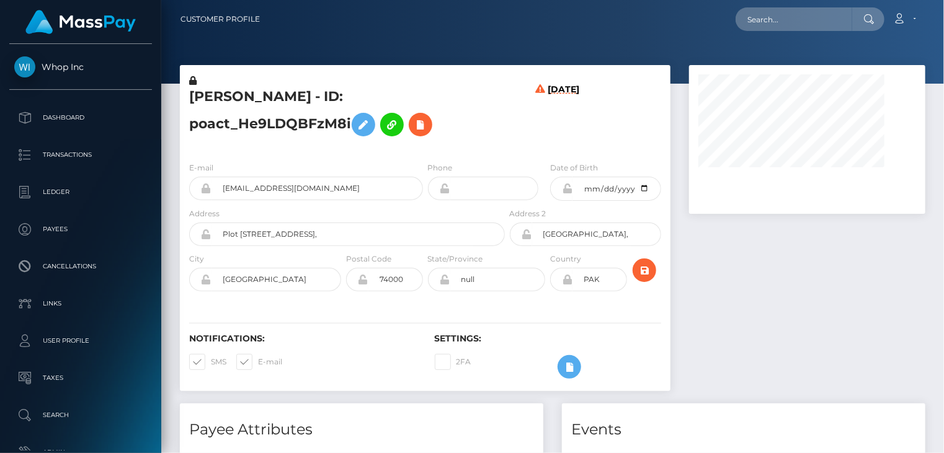
click at [281, 91] on h5 "[PERSON_NAME] - ID: poact_He9LDQBFzM8i" at bounding box center [343, 114] width 309 height 55
click at [283, 92] on h5 "[PERSON_NAME] - ID: poact_He9LDQBFzM8i" at bounding box center [343, 114] width 309 height 55
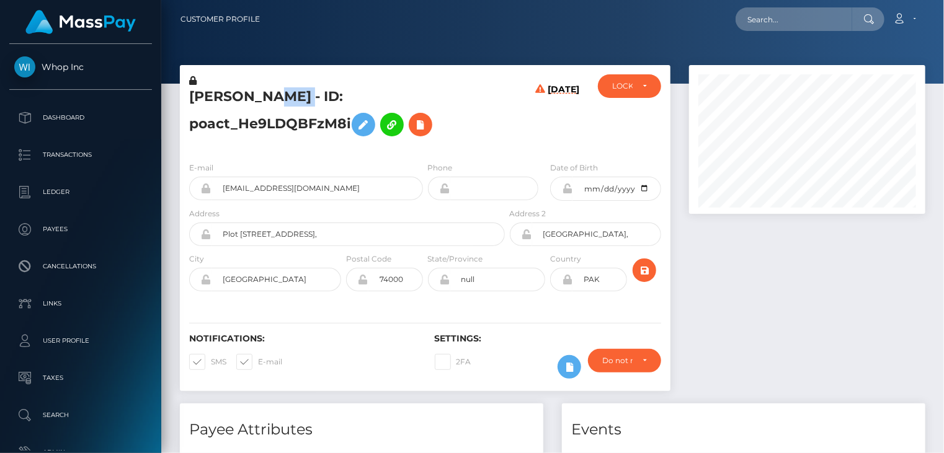
click at [283, 92] on h5 "[PERSON_NAME] - ID: poact_He9LDQBFzM8i" at bounding box center [343, 114] width 309 height 55
drag, startPoint x: 284, startPoint y: 95, endPoint x: 265, endPoint y: 95, distance: 19.2
click at [265, 95] on h5 "[PERSON_NAME] - ID: poact_He9LDQBFzM8i" at bounding box center [343, 114] width 309 height 55
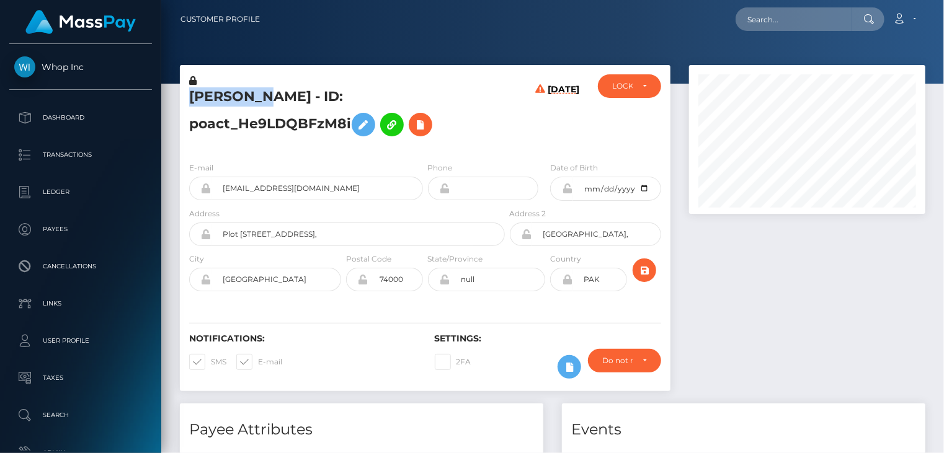
click at [265, 95] on h5 "[PERSON_NAME] - ID: poact_He9LDQBFzM8i" at bounding box center [343, 114] width 309 height 55
copy h5 "[PERSON_NAME] - ID: poact_He9LDQBFzM8i"
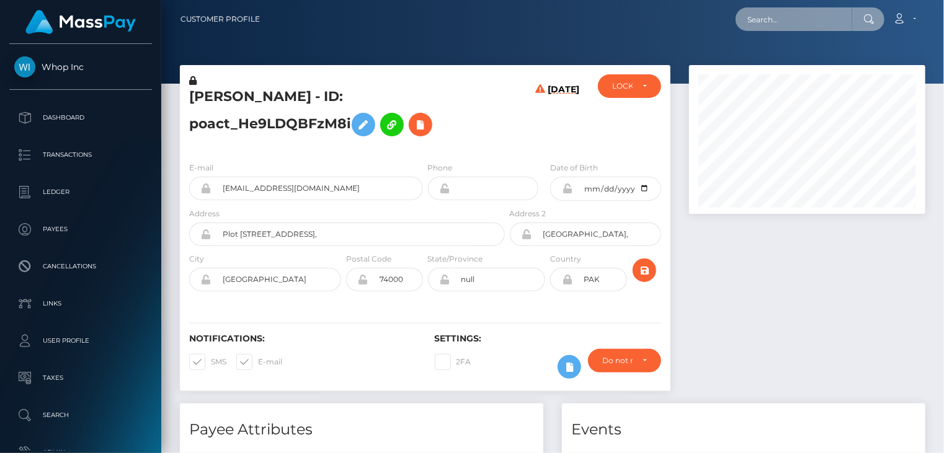
paste input "poact_LnyweIufrHmx"
type input "poact_LnyweIufrHmx"
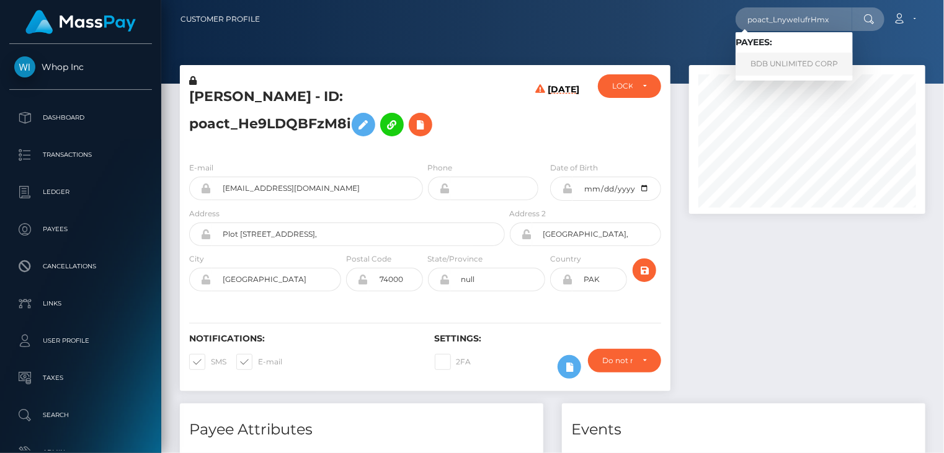
click at [817, 60] on link "BDB UNLIMITED CORP" at bounding box center [793, 64] width 117 height 23
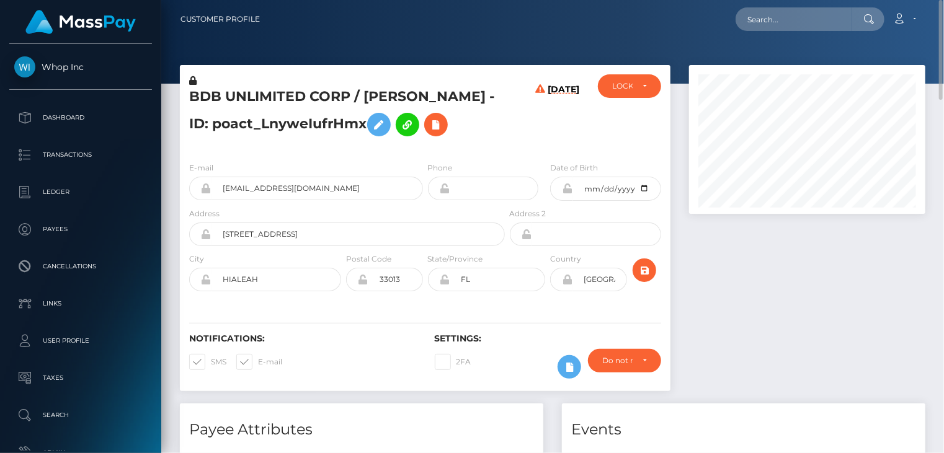
click at [309, 102] on h5 "BDB UNLIMITED CORP / MIGUEL MORALES - ID: poact_LnyweIufrHmx" at bounding box center [343, 114] width 309 height 55
click at [309, 101] on h5 "BDB UNLIMITED CORP / MIGUEL MORALES - ID: poact_LnyweIufrHmx" at bounding box center [343, 114] width 309 height 55
drag, startPoint x: 309, startPoint y: 100, endPoint x: 300, endPoint y: 90, distance: 14.1
click at [300, 90] on h5 "BDB UNLIMITED CORP / MIGUEL MORALES - ID: poact_LnyweIufrHmx" at bounding box center [343, 114] width 309 height 55
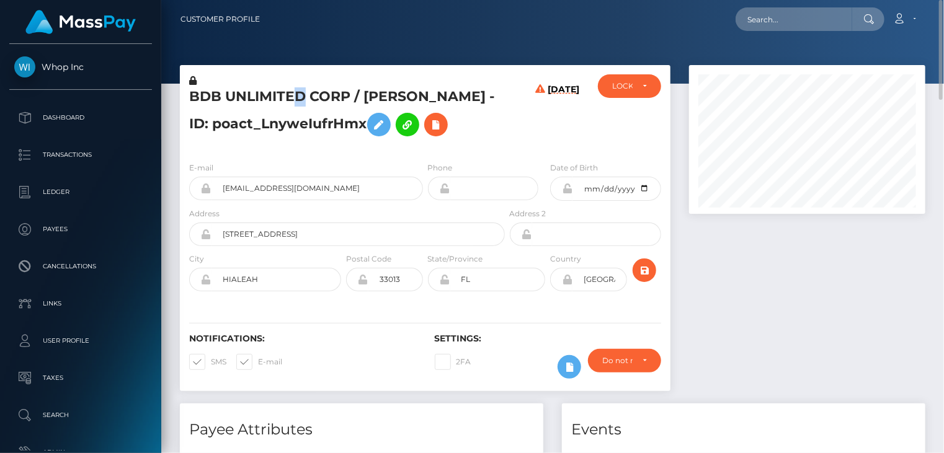
click at [300, 90] on h5 "BDB UNLIMITED CORP / MIGUEL MORALES - ID: poact_LnyweIufrHmx" at bounding box center [343, 114] width 309 height 55
copy h5 "BDB UNLIMITED CORP / MIGUEL MORALES - ID: poact_LnyweIufrHmx"
paste input "poact_1GKWbim0Byqh"
type input "poact_1GKWbim0Byqh"
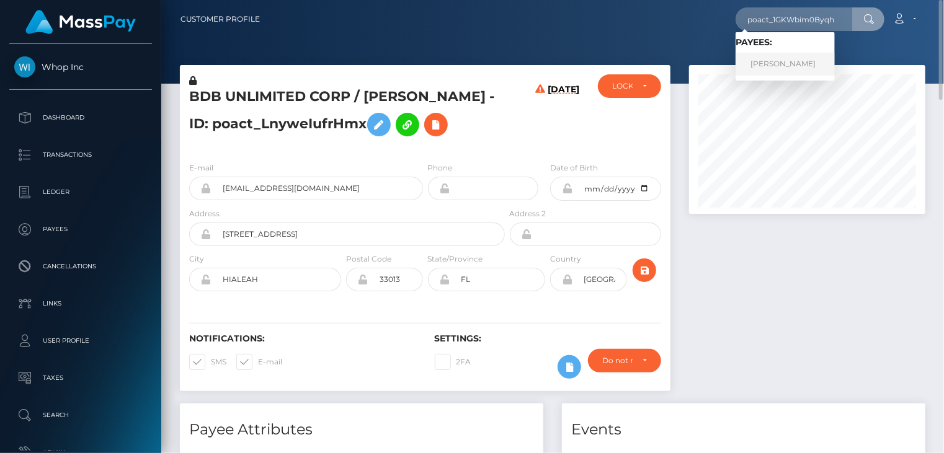
click at [774, 65] on link "Daan Malfait" at bounding box center [784, 64] width 99 height 23
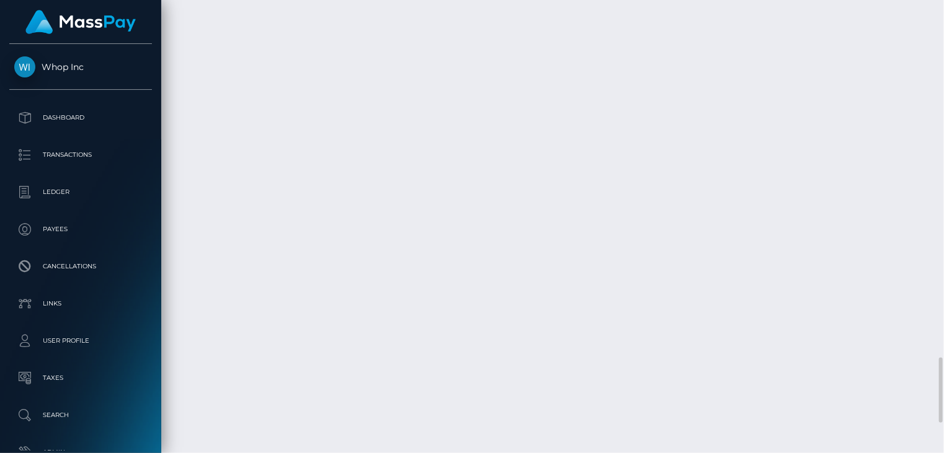
scroll to position [2477, 0]
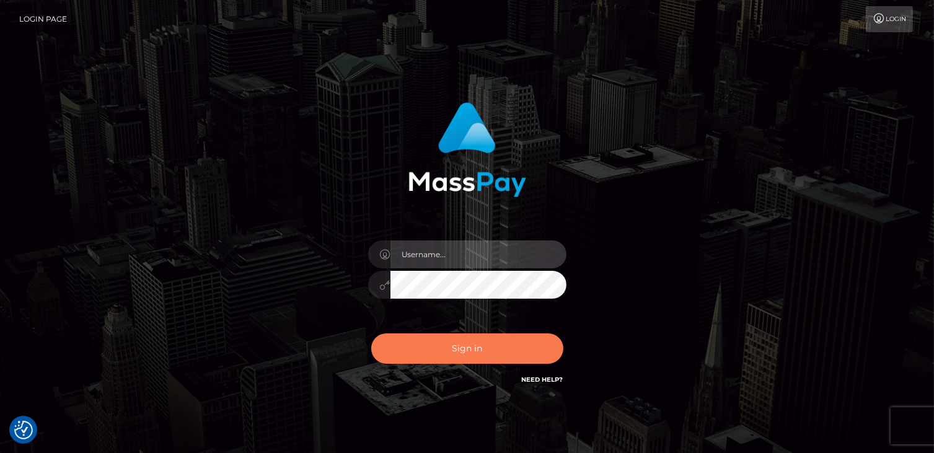
type input "catalinad"
click at [462, 348] on button "Sign in" at bounding box center [467, 349] width 192 height 30
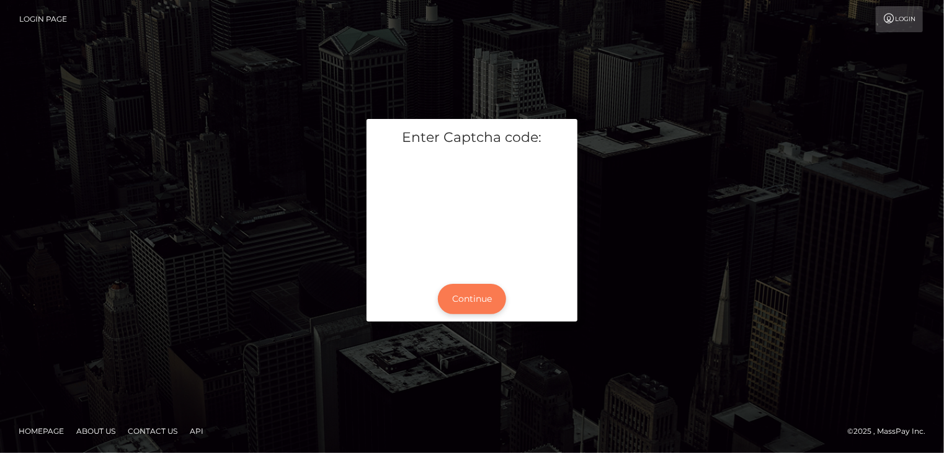
click at [471, 301] on button "Continue" at bounding box center [472, 299] width 68 height 30
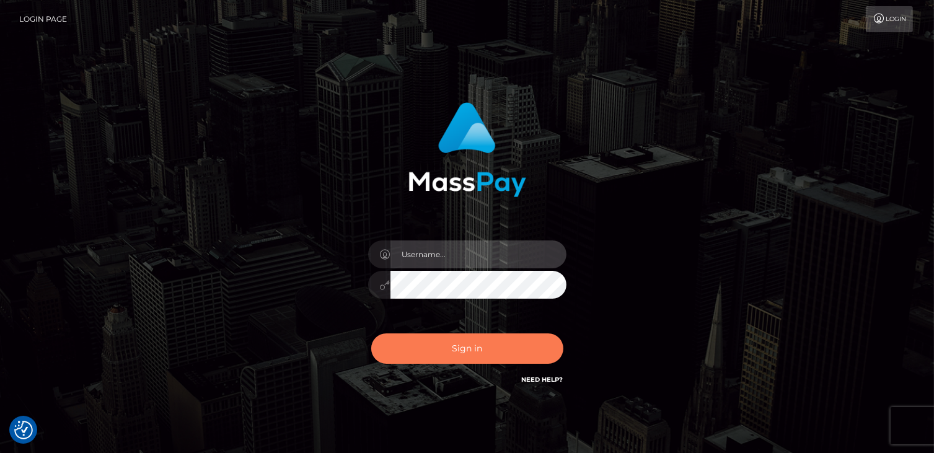
type input "catalinad"
click at [461, 352] on button "Sign in" at bounding box center [467, 349] width 192 height 30
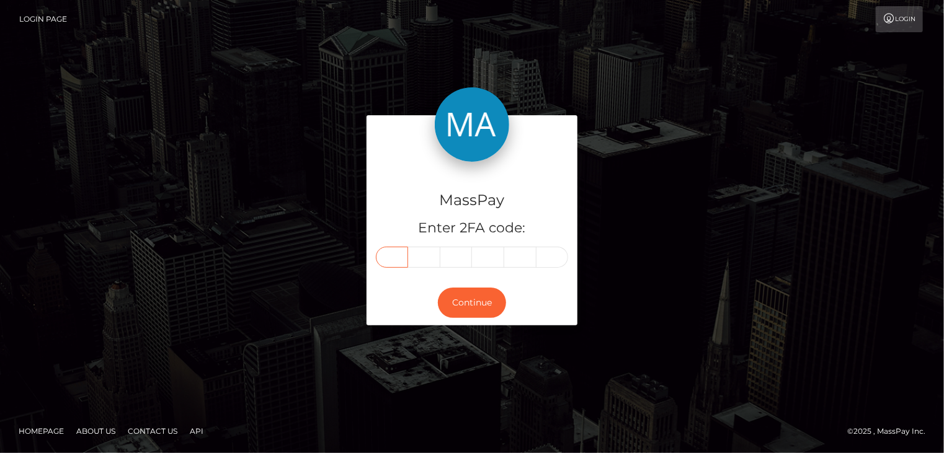
click at [394, 261] on input "text" at bounding box center [392, 257] width 32 height 21
type input "4"
type input "8"
type input "3"
type input "9"
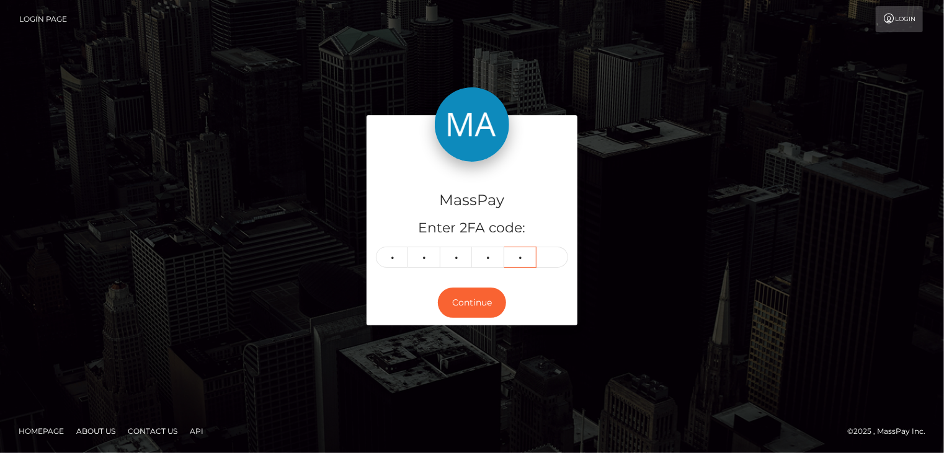
type input "2"
type input "1"
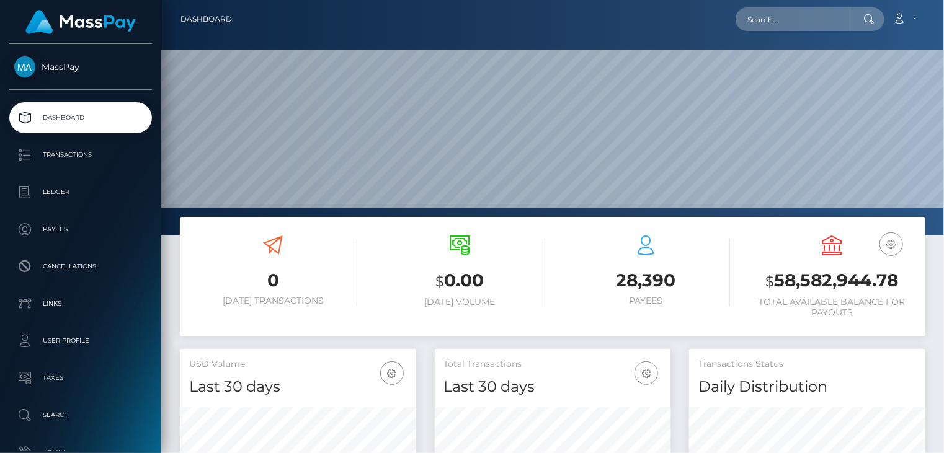
scroll to position [219, 236]
paste input "poact_1GKWbim0Byqh"
type input "poact_1GKWbim0Byqh"
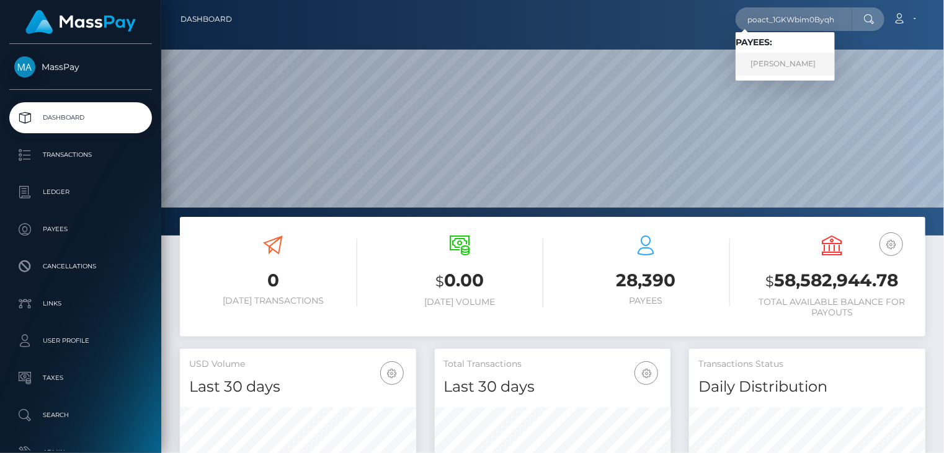
click at [761, 70] on link "Daan Malfait" at bounding box center [784, 64] width 99 height 23
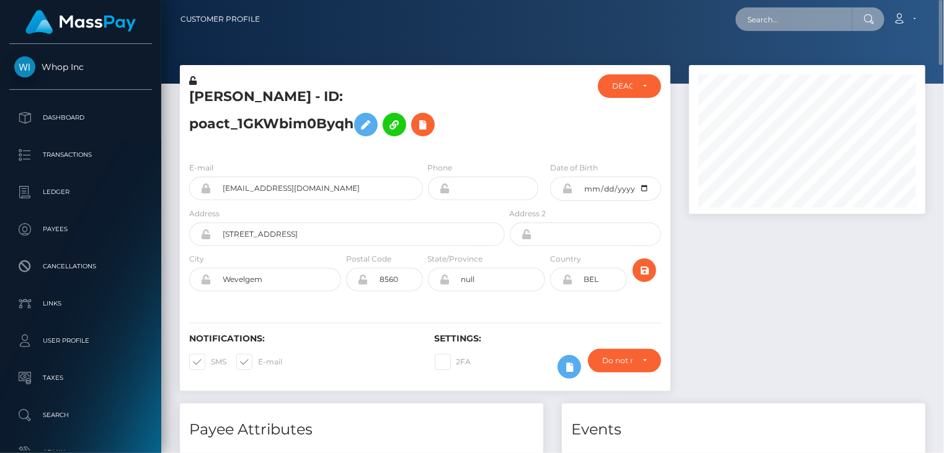
paste input "pout_r4s54uFXL0gMS"
type input "pout_r4s54uFXL0gMS"
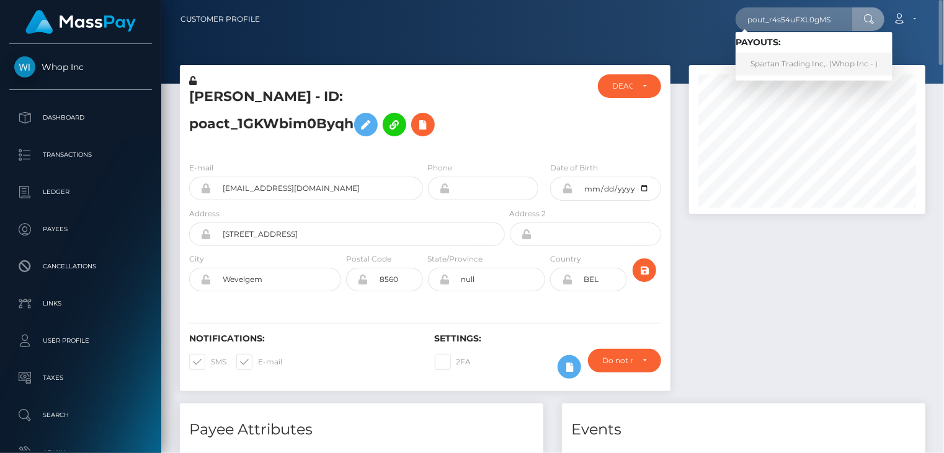
click at [789, 62] on link "Spartan Trading Inc,. (Whop Inc - )" at bounding box center [813, 64] width 157 height 23
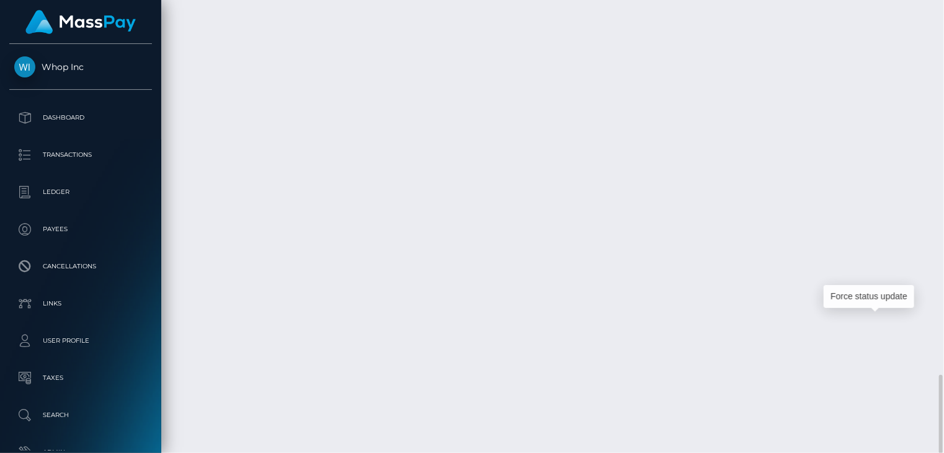
scroll to position [149, 236]
copy td "BEFT33953791618659"
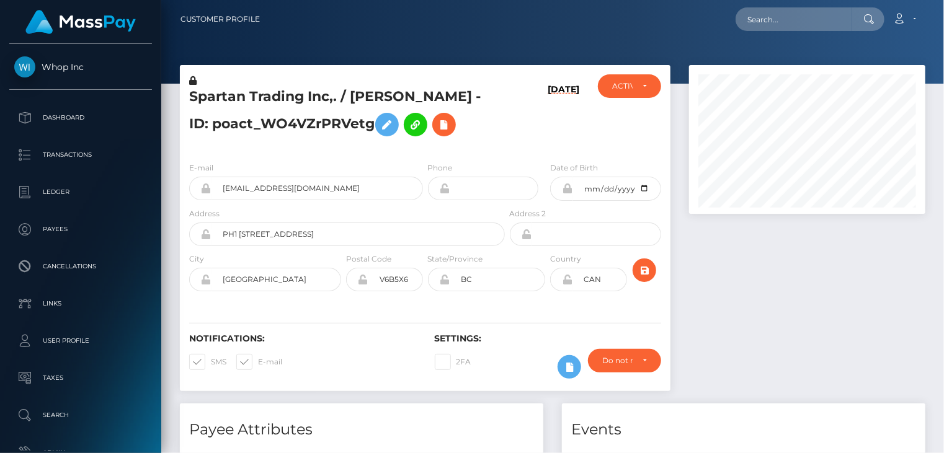
scroll to position [149, 236]
paste input "poact_f1RCWvP6ssyk"
type input "poact_f1RCWvP6ssyk"
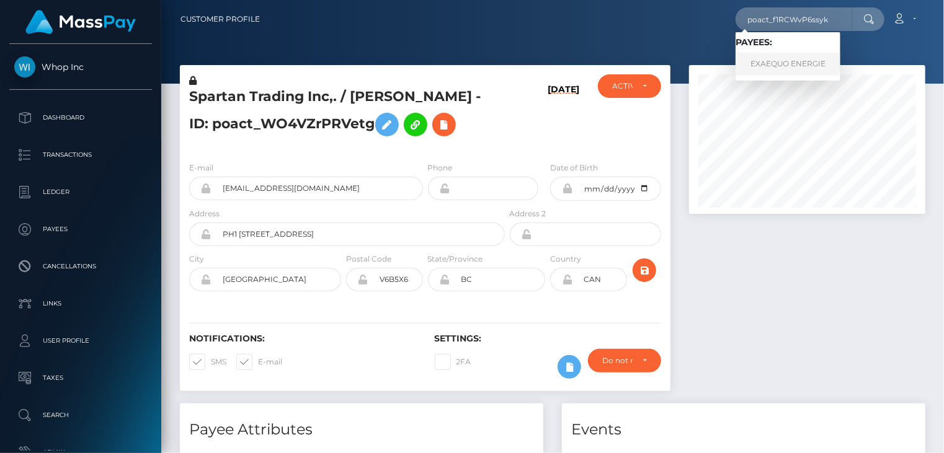
click at [782, 68] on link "EXAEQUO ENERGIE" at bounding box center [787, 64] width 105 height 23
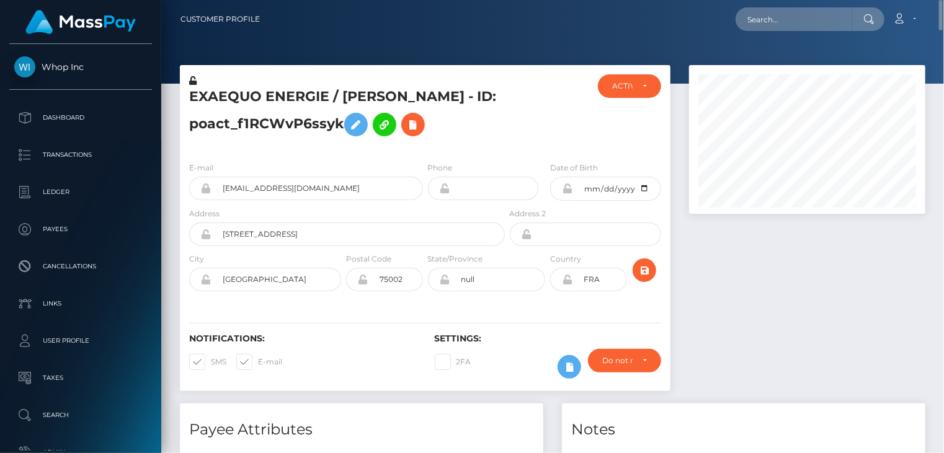
click at [291, 93] on h5 "EXAEQUO ENERGIE / MOHAMED AMIN MAZOUJI - ID: poact_f1RCWvP6ssyk" at bounding box center [343, 114] width 309 height 55
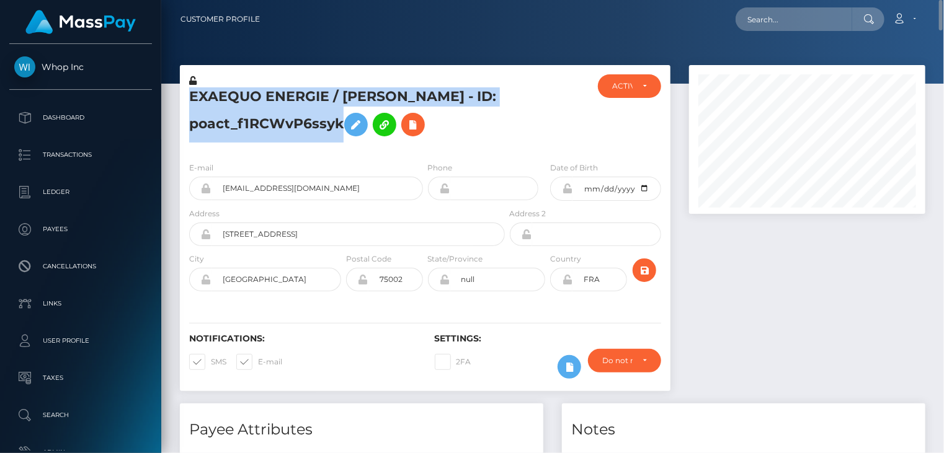
click at [291, 93] on h5 "EXAEQUO ENERGIE / MOHAMED AMIN MAZOUJI - ID: poact_f1RCWvP6ssyk" at bounding box center [343, 114] width 309 height 55
copy h5 "EXAEQUO ENERGIE / MOHAMED AMIN MAZOUJI - ID: poact_f1RCWvP6ssyk"
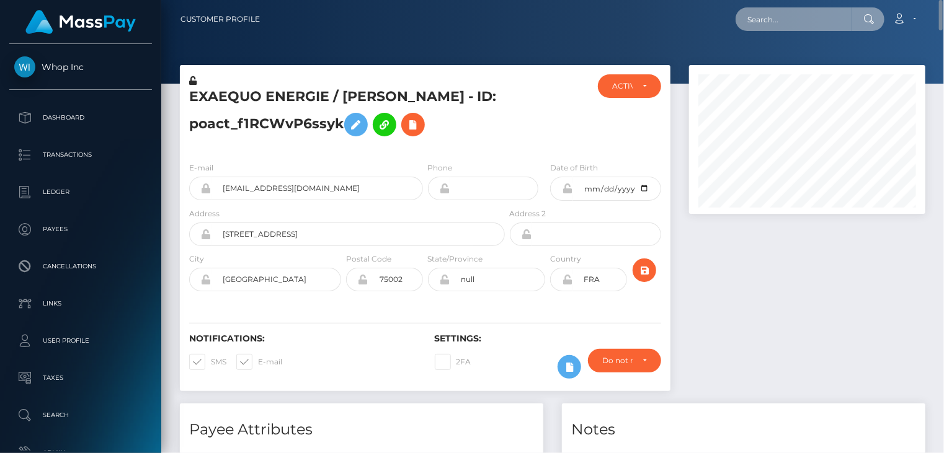
paste input "poact_6zhO7FWeGgmG"
type input "poact_6zhO7FWeGgmG"
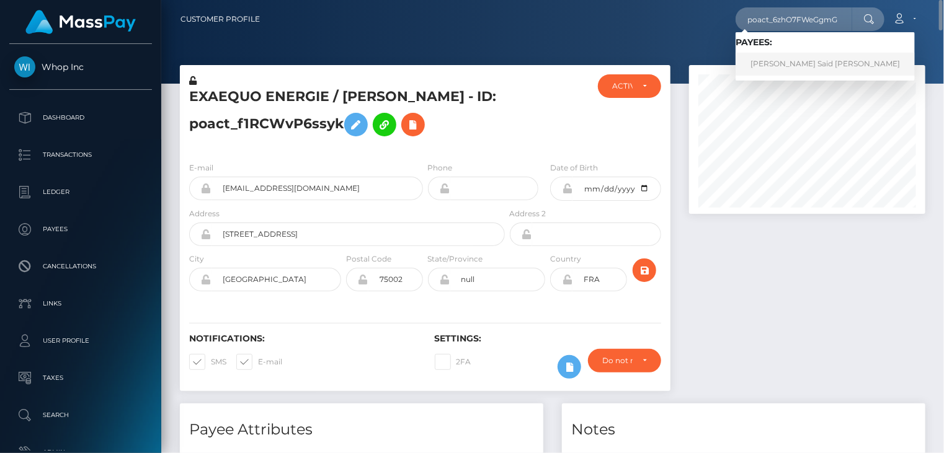
click at [766, 69] on link "Rania Mohamed Said Abdelnaby Khalaf" at bounding box center [824, 64] width 179 height 23
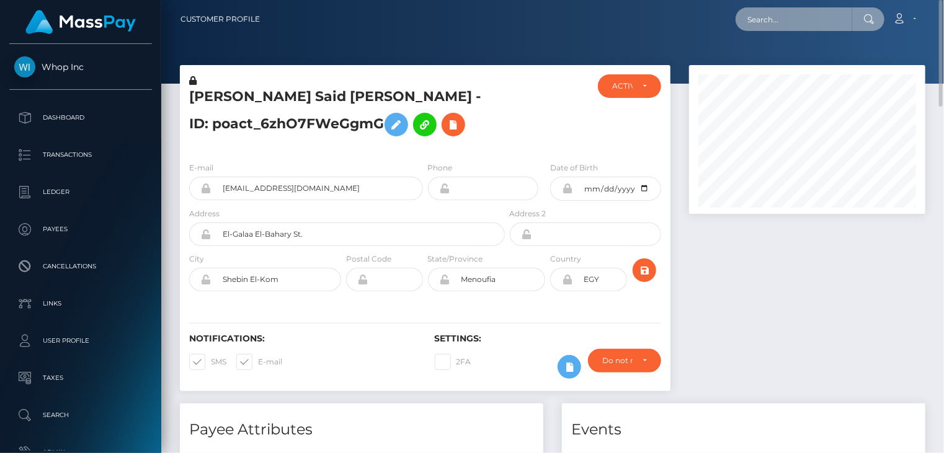
paste input "MSP550B682CFC09764"
type input "MSP550B682CFC09764"
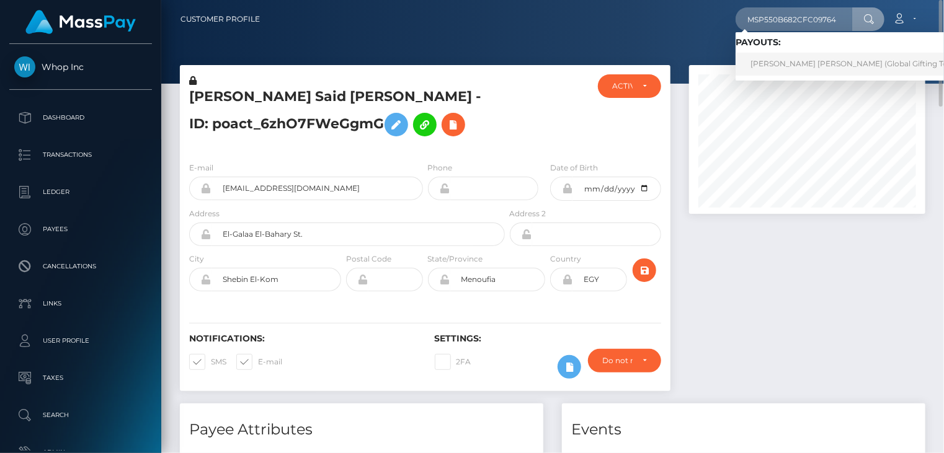
click at [781, 59] on link "[PERSON_NAME] [PERSON_NAME] (Global Gifting Technologies Inc - Throne)" at bounding box center [893, 64] width 317 height 23
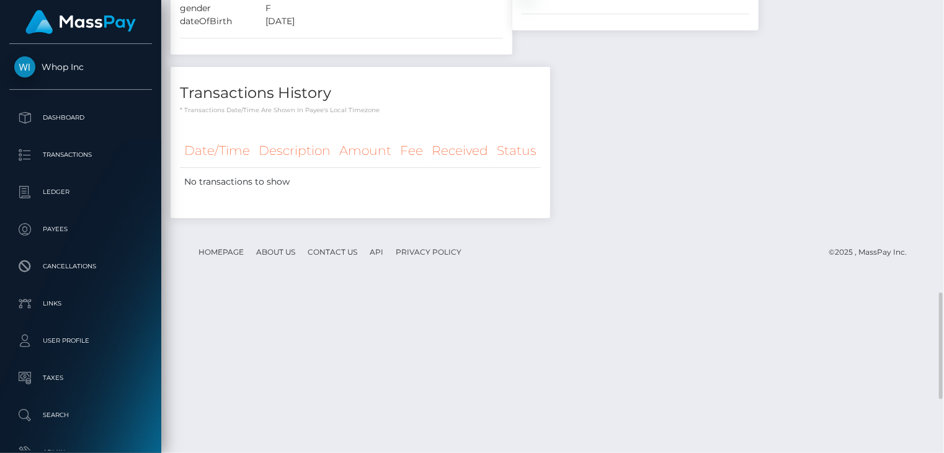
scroll to position [1469, 0]
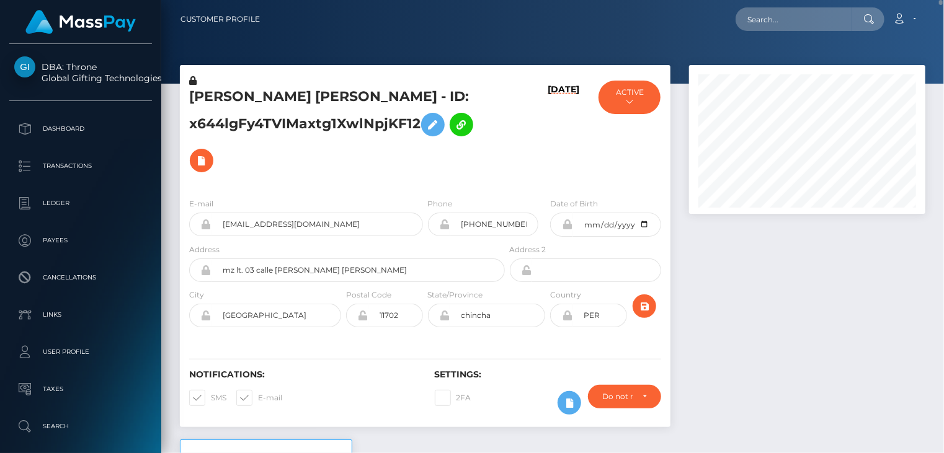
scroll to position [413, 0]
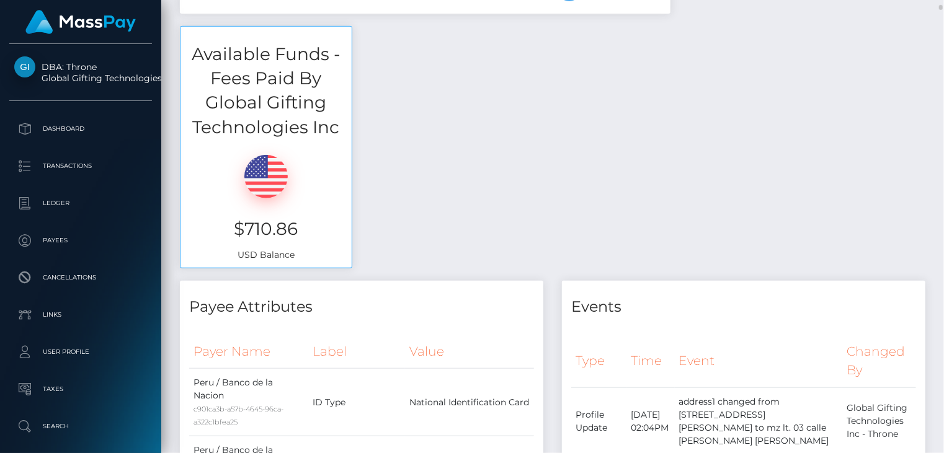
click at [691, 175] on div "Available Funds - Fees Paid By Global Gifting Technologies Inc $710.86 USD Bala…" at bounding box center [552, 153] width 764 height 255
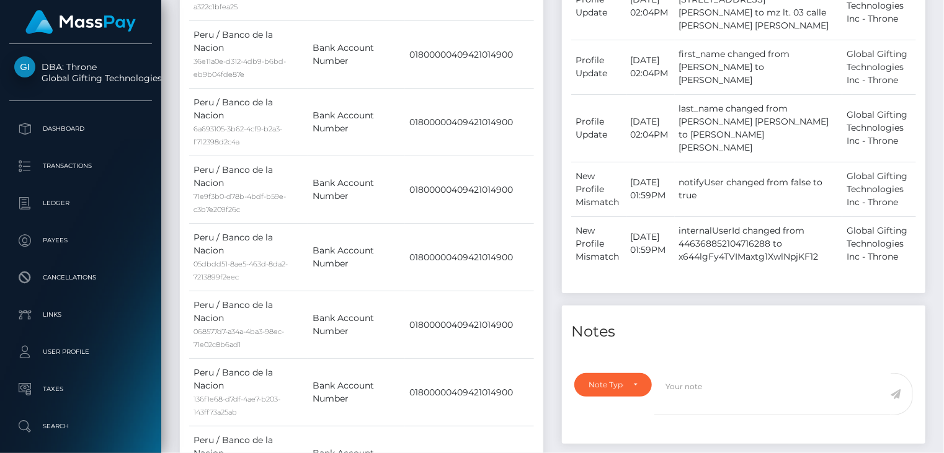
scroll to position [2, 0]
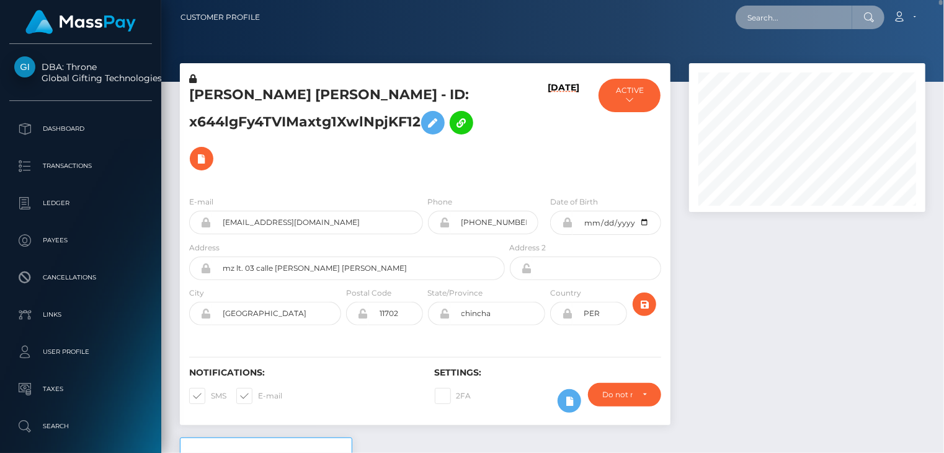
paste input "MSPb256c96fe8b2df3"
type input "MSPb256c96fe8b2df3"
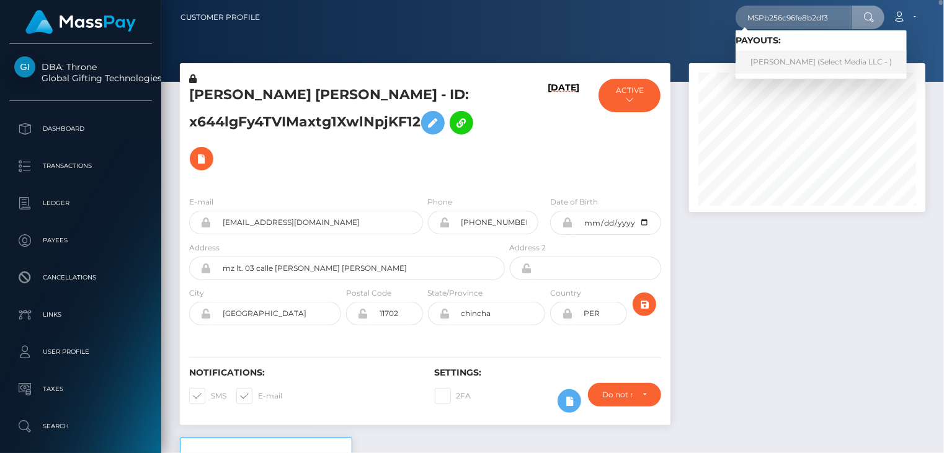
click at [814, 56] on link "Filomena Carrillo Martinez (Select Media LLC - )" at bounding box center [820, 62] width 171 height 23
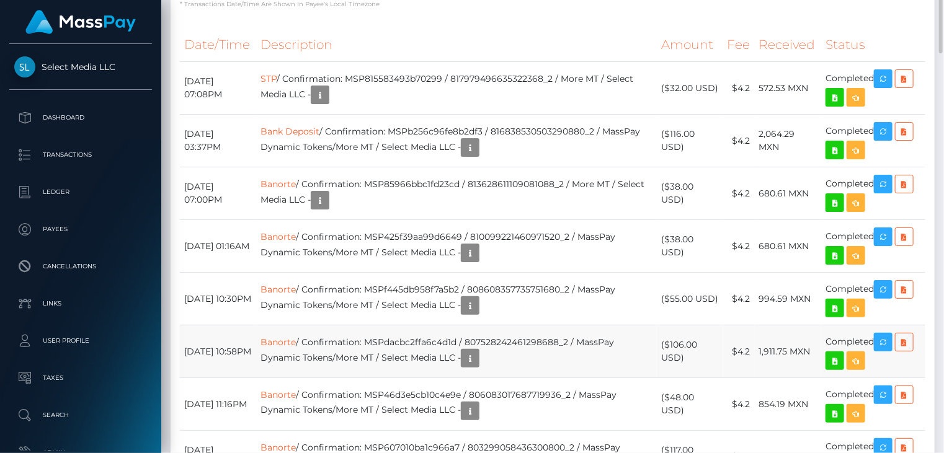
scroll to position [1240, 0]
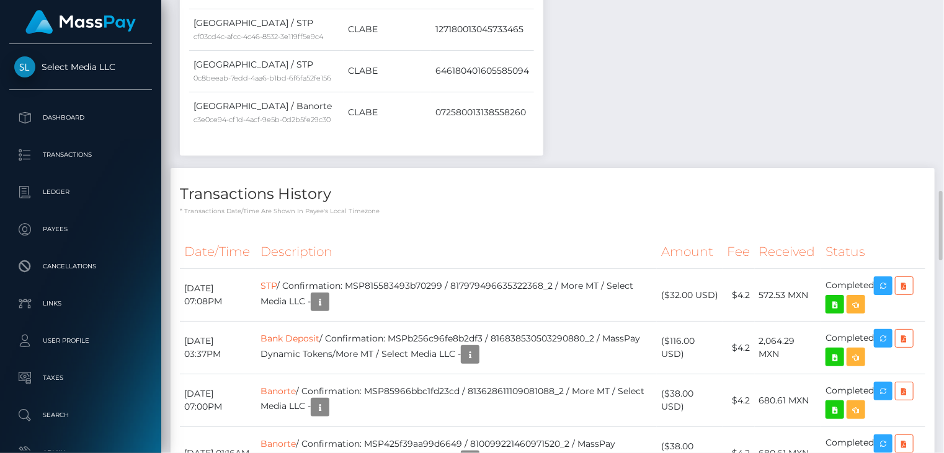
click at [702, 184] on h4 "Transactions History" at bounding box center [552, 195] width 745 height 22
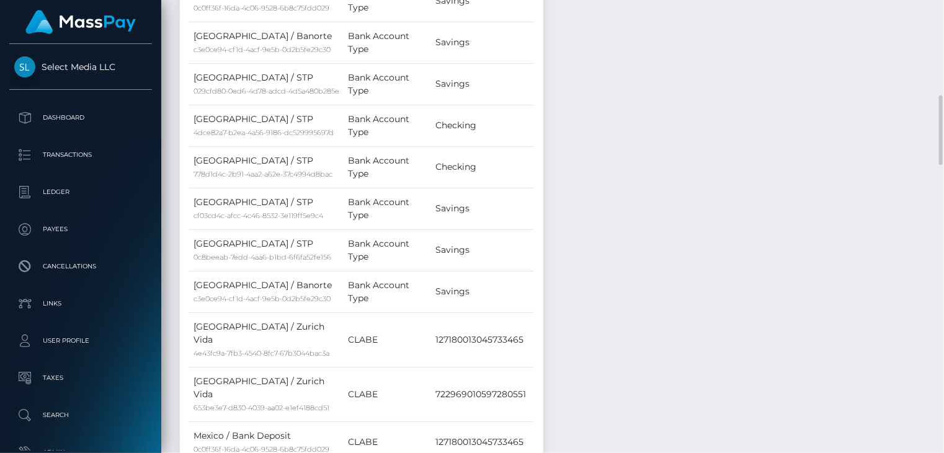
scroll to position [0, 0]
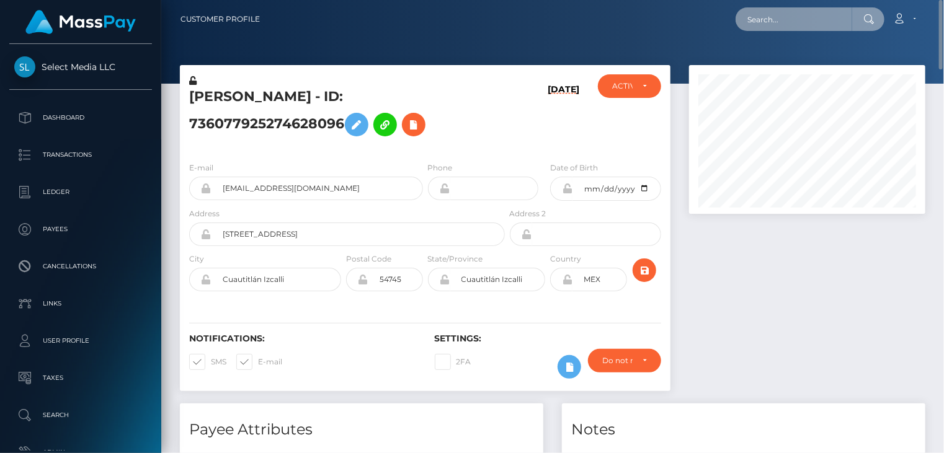
paste input "MSPb256c96fe8b2df3"
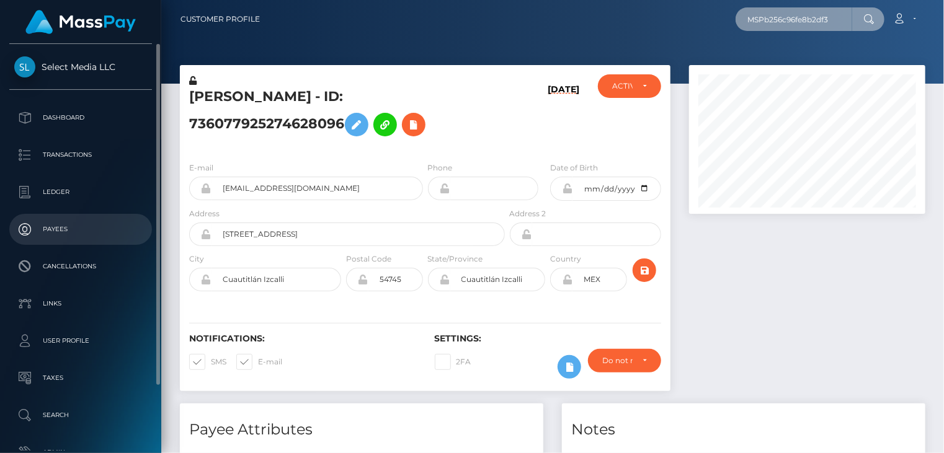
type input "MSPb256c96fe8b2df3"
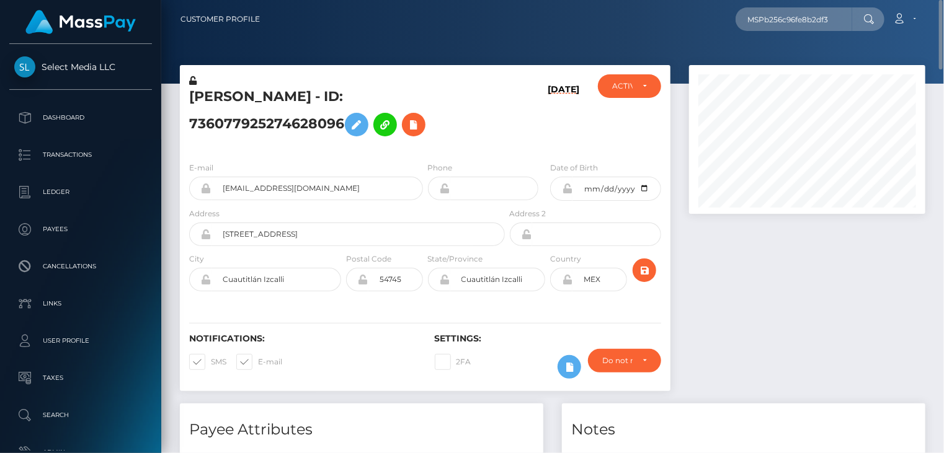
click at [693, 259] on div at bounding box center [806, 234] width 255 height 338
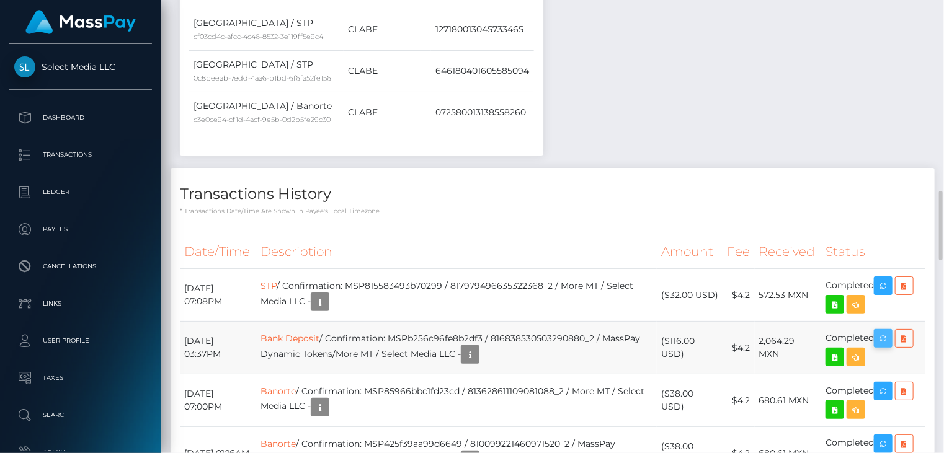
scroll to position [149, 236]
click at [888, 331] on icon "button" at bounding box center [882, 338] width 15 height 15
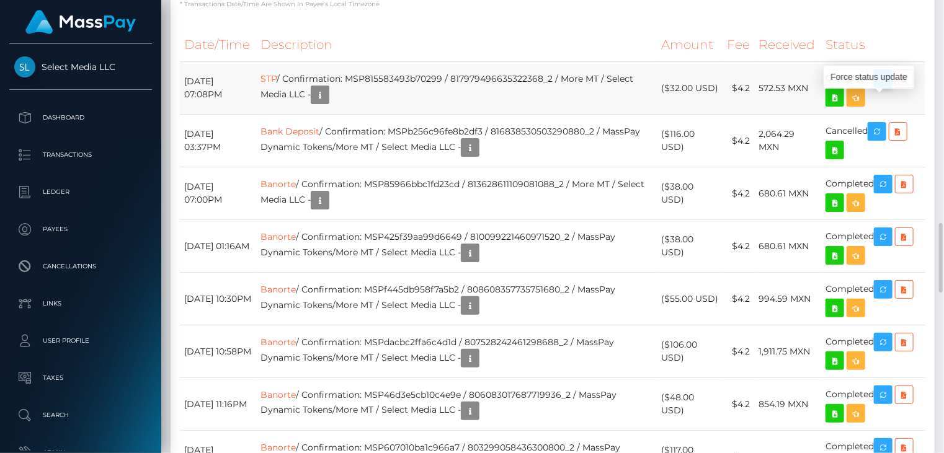
scroll to position [149, 236]
click at [882, 71] on icon "button" at bounding box center [882, 78] width 15 height 15
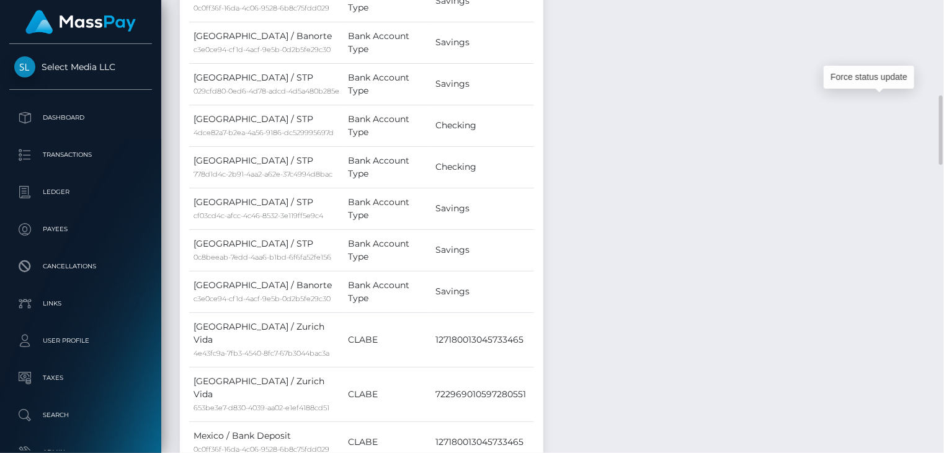
scroll to position [0, 0]
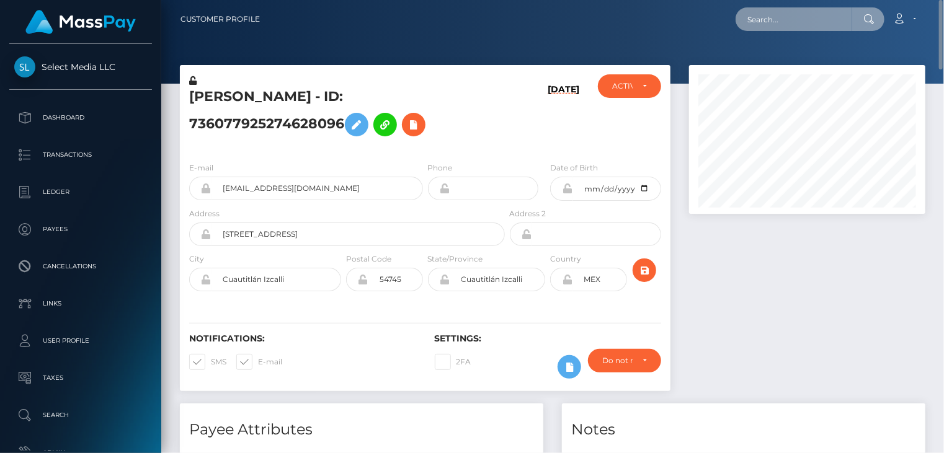
paste input "MSPb964b4b197eefbf"
type input "MSPb964b4b197eefbf"
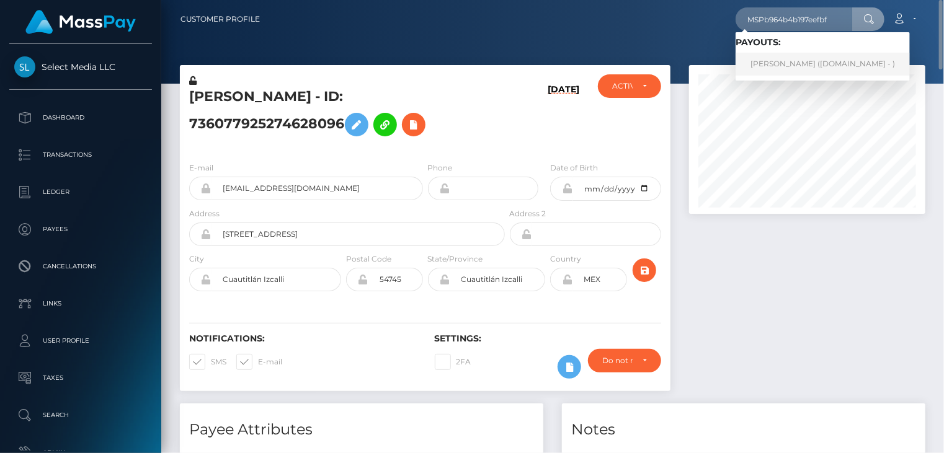
click at [782, 62] on link "EURIC VASQUEZ ROJAS (Unlockt.me - )" at bounding box center [822, 64] width 174 height 23
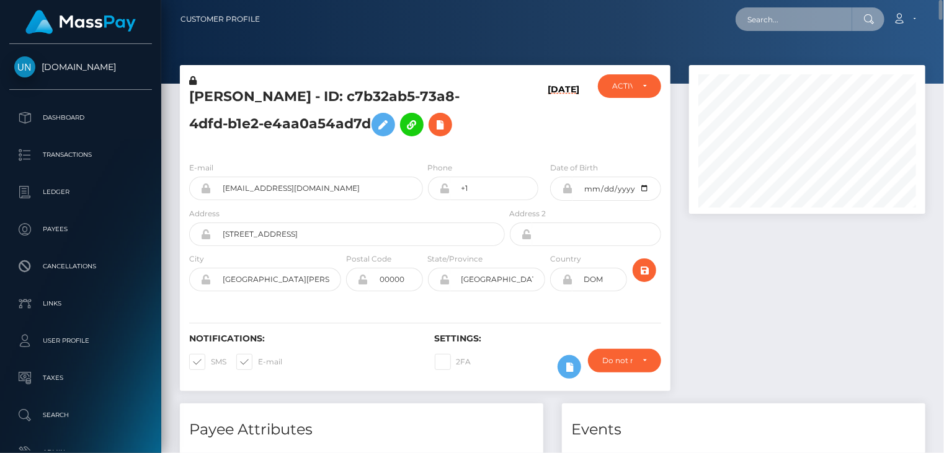
paste input "MSPc8a55ff2cf94891"
type input "MSPc8a55ff2cf94891"
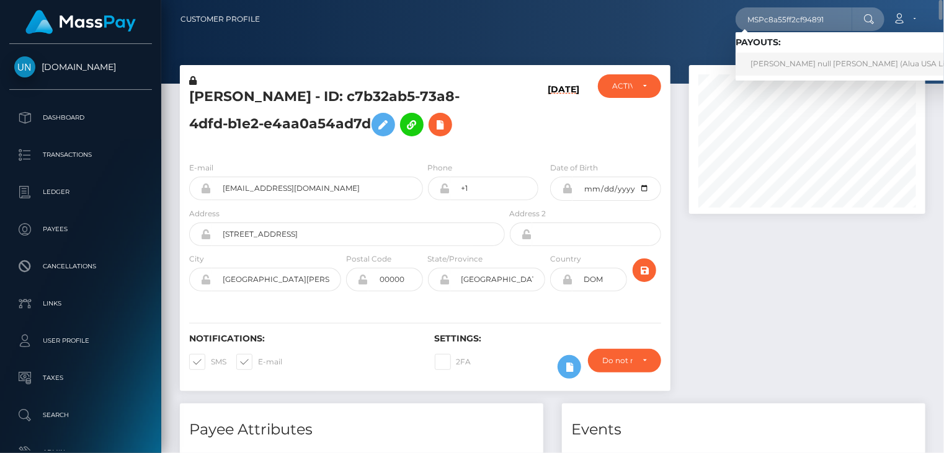
click at [790, 64] on link "Janna Chriselle null Mangalindan (Alua USA Limited - )" at bounding box center [862, 64] width 255 height 23
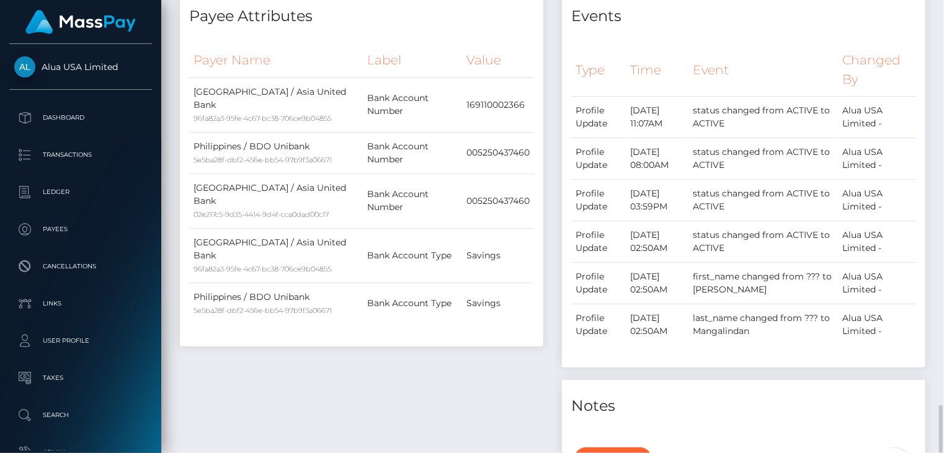
scroll to position [960, 0]
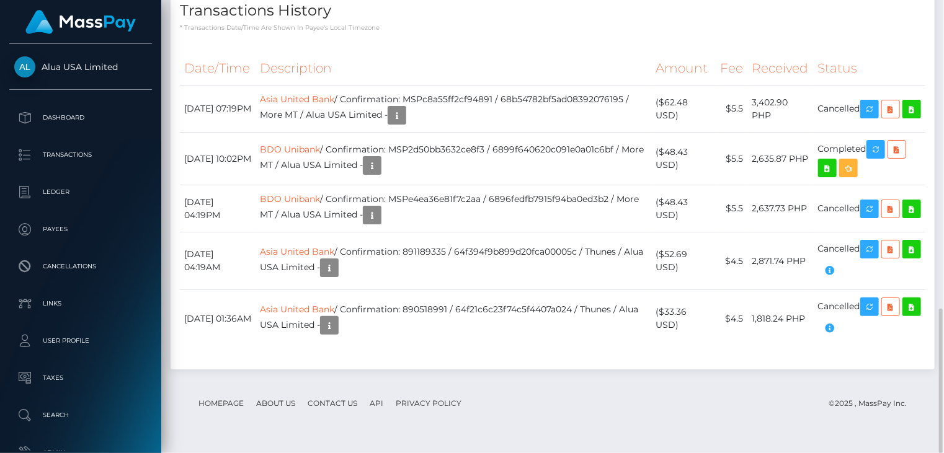
click at [463, 45] on div "Date/Time Description Amount Fee Received Status Asia United Bank BDO Unibank" at bounding box center [552, 205] width 764 height 327
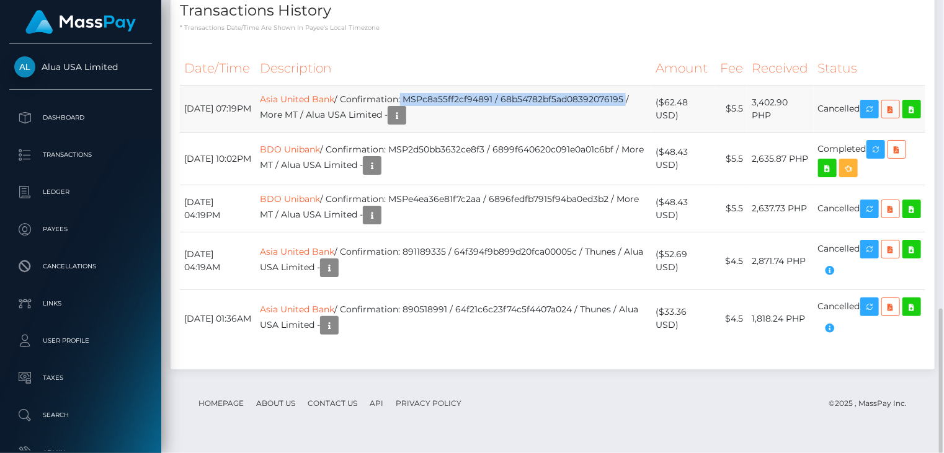
drag, startPoint x: 431, startPoint y: 100, endPoint x: 413, endPoint y: 111, distance: 20.3
click at [413, 111] on td "Asia United Bank / Confirmation: MSPc8a55ff2cf94891 / 68b54782bf5ad08392076195 …" at bounding box center [453, 109] width 396 height 47
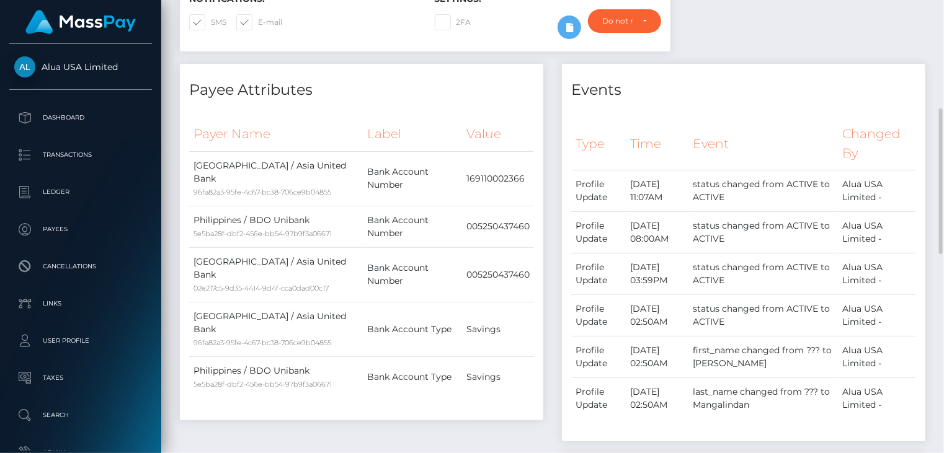
scroll to position [0, 0]
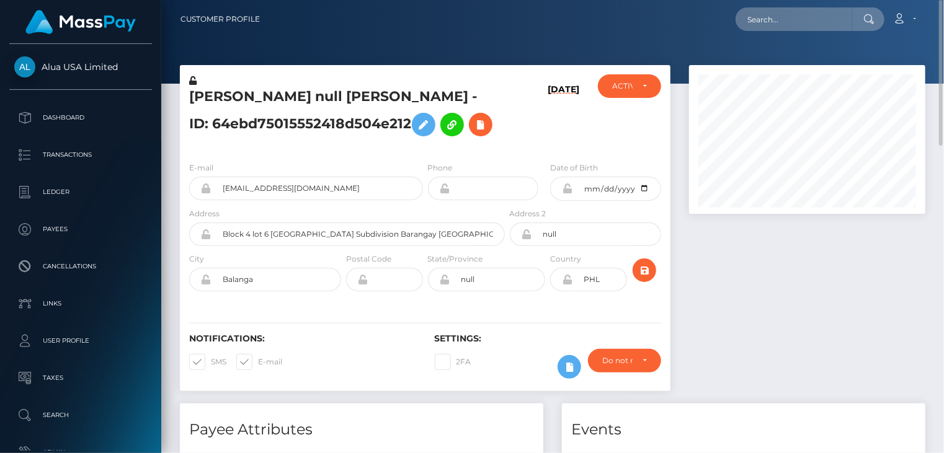
click at [236, 104] on h5 "Janna Chriselle null Mangalindan - ID: 64ebd75015552418d504e212" at bounding box center [343, 114] width 309 height 55
copy h5 "Janna Chriselle null Mangalindan - ID: 64ebd75015552418d504e212"
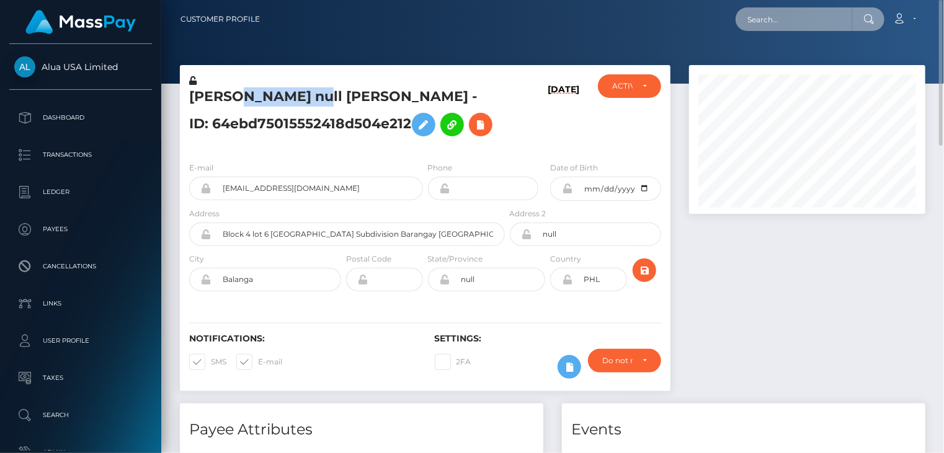
click at [806, 25] on input "text" at bounding box center [793, 19] width 117 height 24
paste input "MSP3f4dd94afa8cb72"
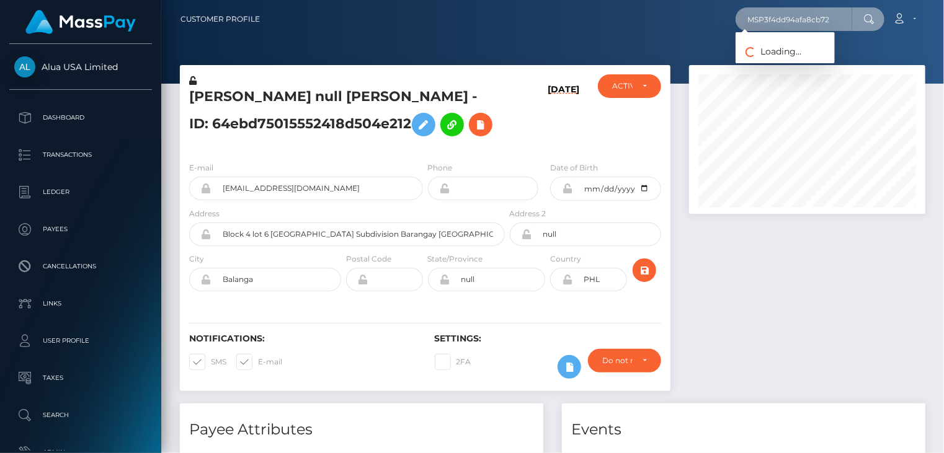
type input "MSP3f4dd94afa8cb72"
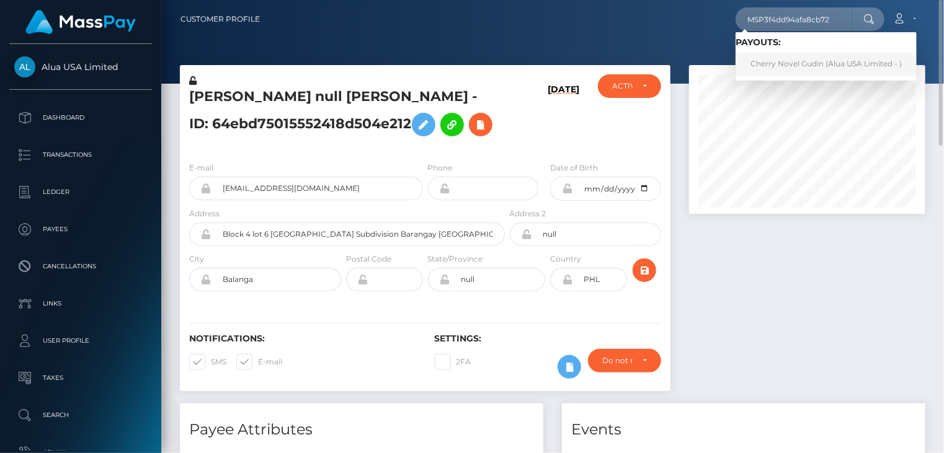
click at [779, 66] on link "Cherry Novel Gudin (Alua USA Limited - )" at bounding box center [825, 64] width 181 height 23
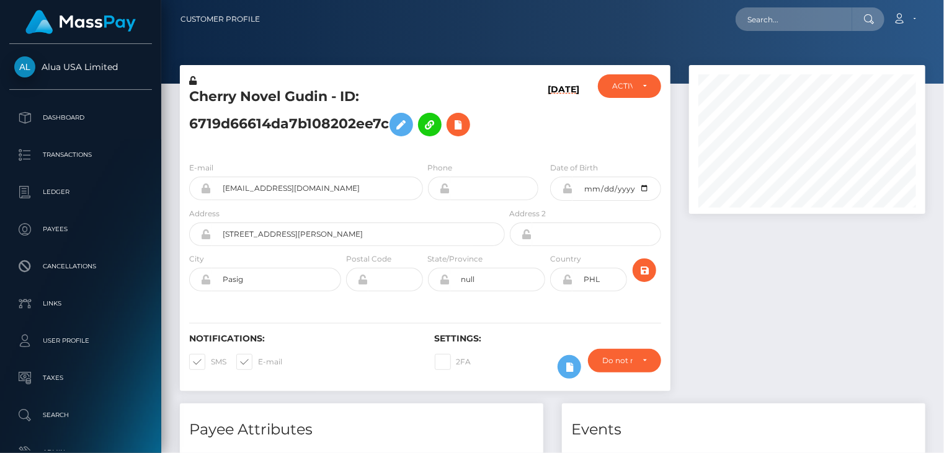
scroll to position [149, 236]
click at [719, 278] on div at bounding box center [806, 234] width 255 height 338
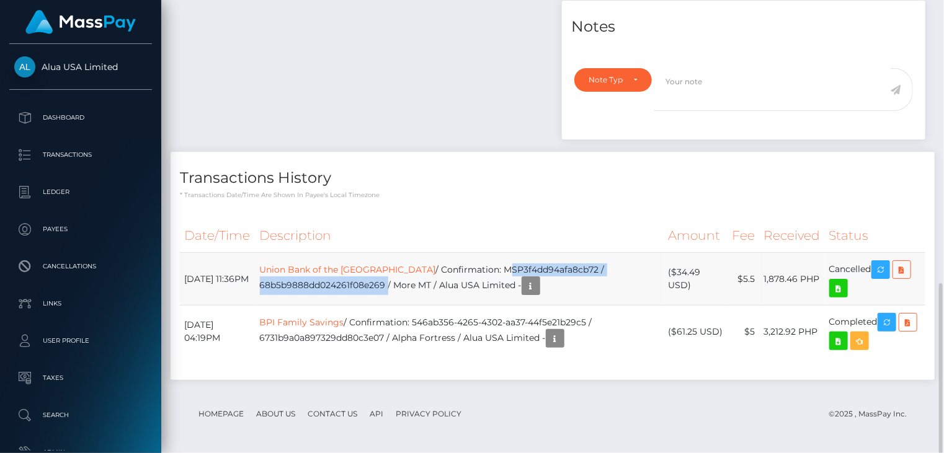
drag, startPoint x: 484, startPoint y: 267, endPoint x: 409, endPoint y: 286, distance: 76.8
click at [409, 286] on td "Union Bank of the Philippines / Confirmation: MSP3f4dd94afa8cb72 / 68b5b9888dd0…" at bounding box center [459, 279] width 409 height 53
copy td "MSP3f4dd94afa8cb72 / 68b5b9888dd024261f08e269"
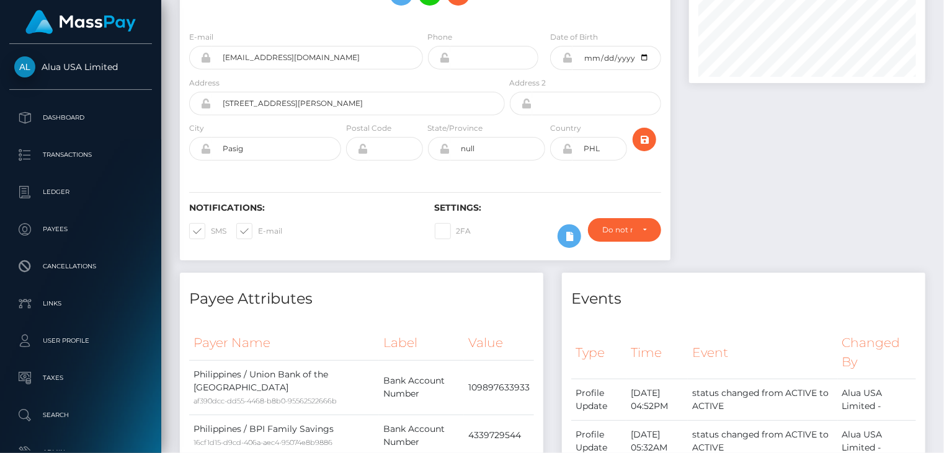
scroll to position [0, 0]
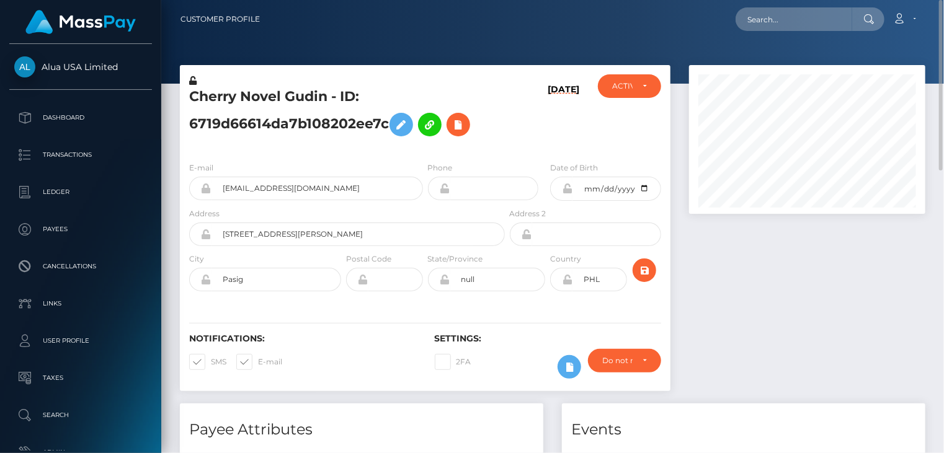
click at [280, 105] on h5 "Cherry Novel Gudin - ID: 6719d66614da7b108202ee7c" at bounding box center [343, 114] width 309 height 55
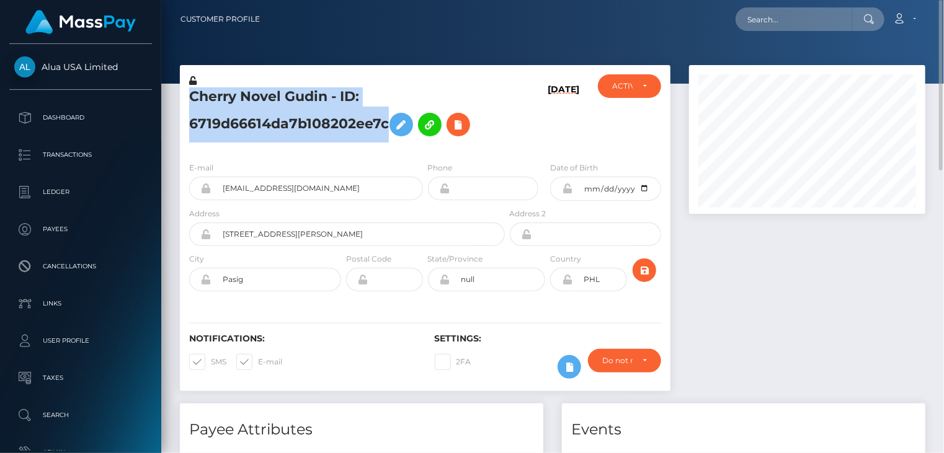
click at [280, 105] on h5 "Cherry Novel Gudin - ID: 6719d66614da7b108202ee7c" at bounding box center [343, 114] width 309 height 55
copy h5 "Cherry Novel Gudin - ID: 6719d66614da7b108202ee7c"
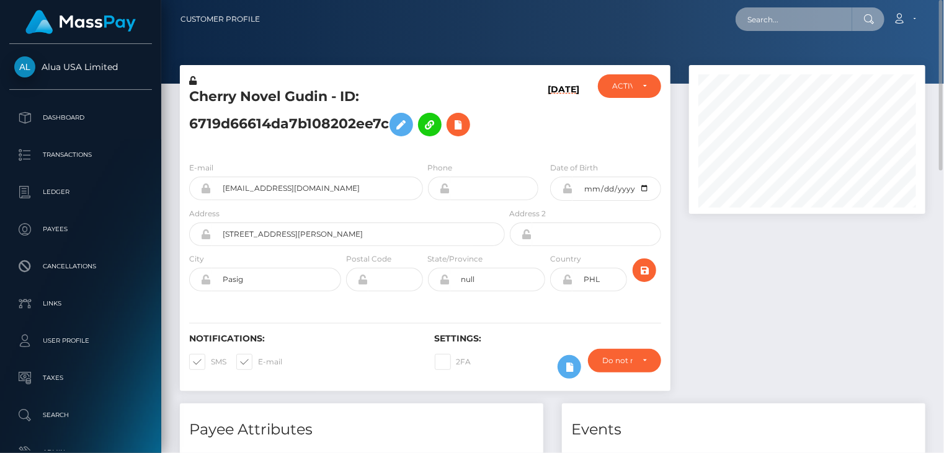
paste input "MSP919e672e0f48075"
type input "MSP919e672e0f48075"
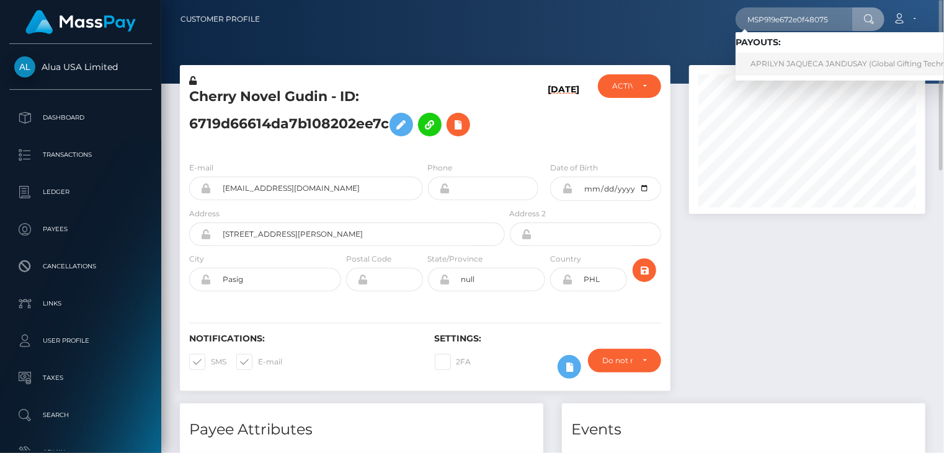
click at [794, 69] on link "APRILYN JAQUECA JANDUSAY (Global Gifting Technologies Inc - Throne)" at bounding box center [885, 64] width 301 height 23
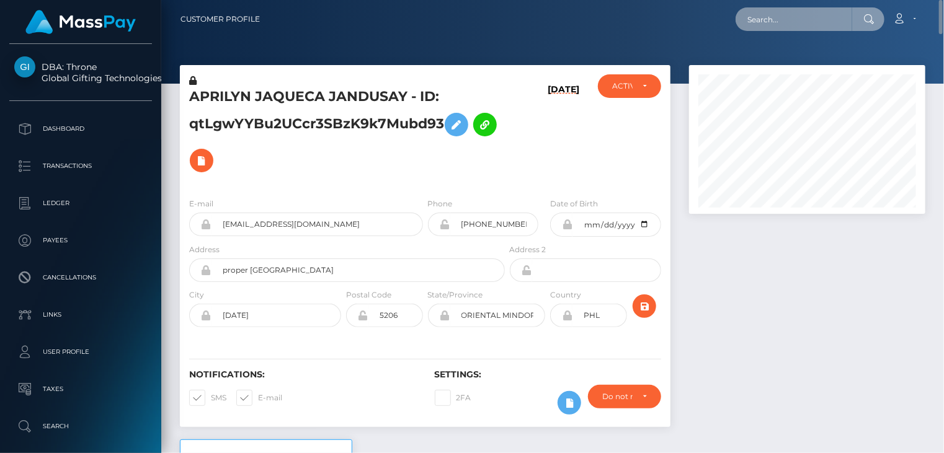
paste input "MSPc9d40075b8ec8e6"
type input "MSPc9d40075b8ec8e6"
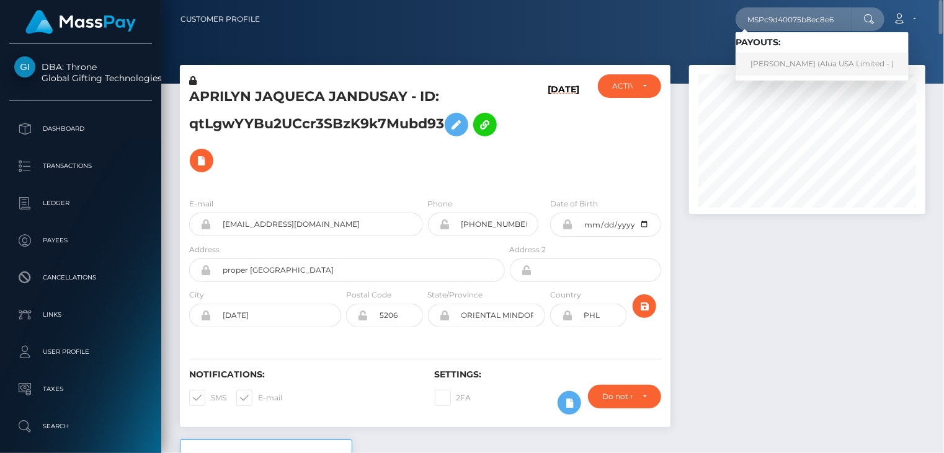
click at [777, 69] on link "Jarmie Guzon (Alua USA Limited - )" at bounding box center [821, 64] width 173 height 23
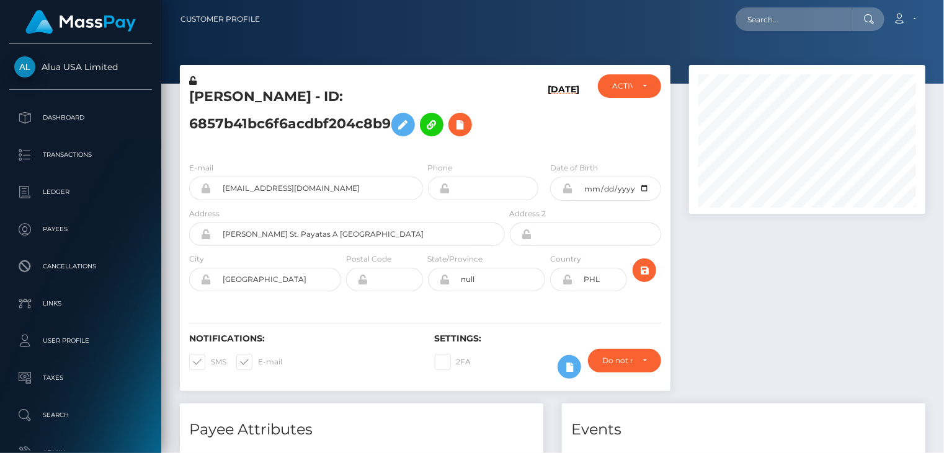
scroll to position [149, 236]
click at [722, 251] on div at bounding box center [806, 234] width 255 height 338
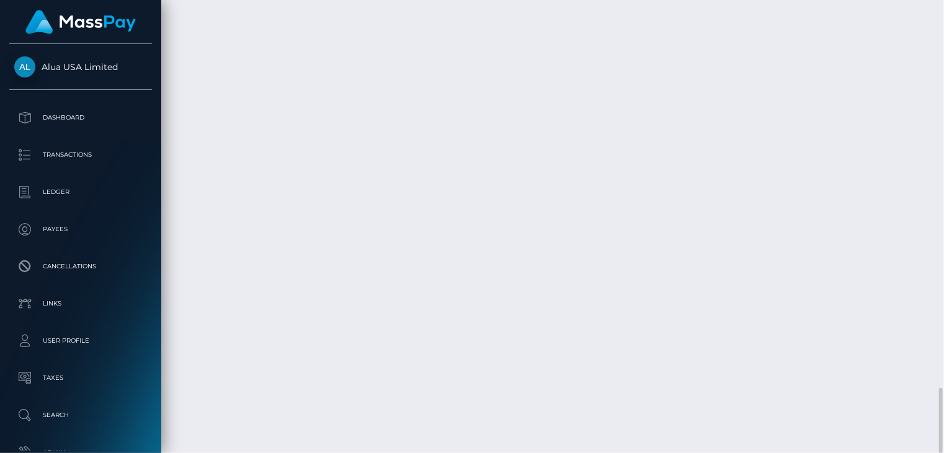
drag, startPoint x: 487, startPoint y: 216, endPoint x: 408, endPoint y: 231, distance: 80.7
copy td "MSPc9d40075b8ec8e6 / 68b97748f7bb151f200253bd"
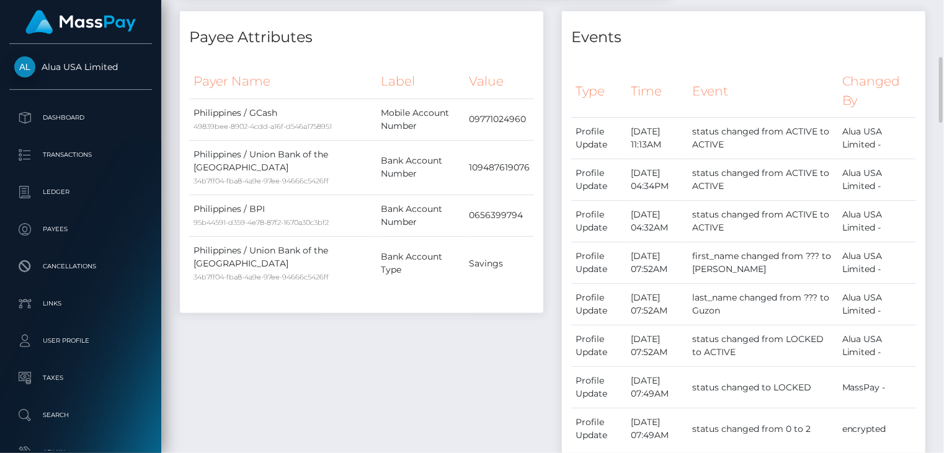
scroll to position [0, 0]
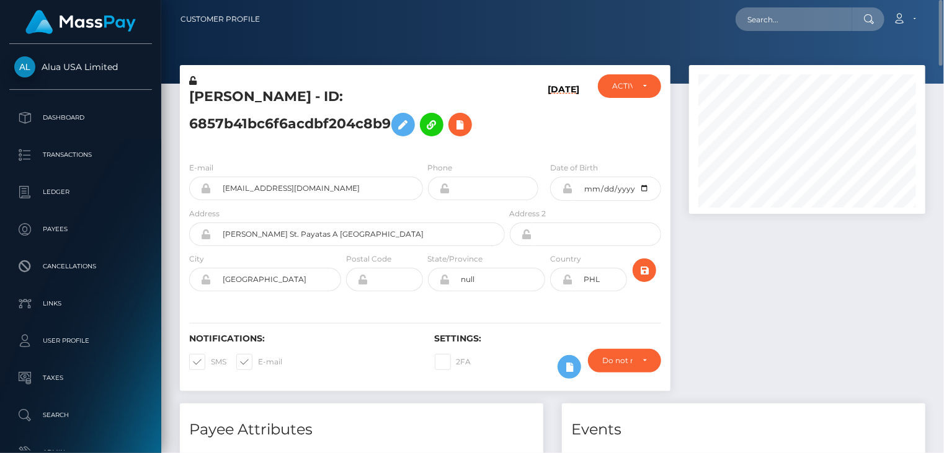
click at [254, 95] on h5 "Jarmie Guzon - ID: 6857b41bc6f6acdbf204c8b9" at bounding box center [343, 114] width 309 height 55
copy h5 "Jarmie Guzon - ID: 6857b41bc6f6acdbf204c8b9"
paste input "MSPd7aed34a76ed502"
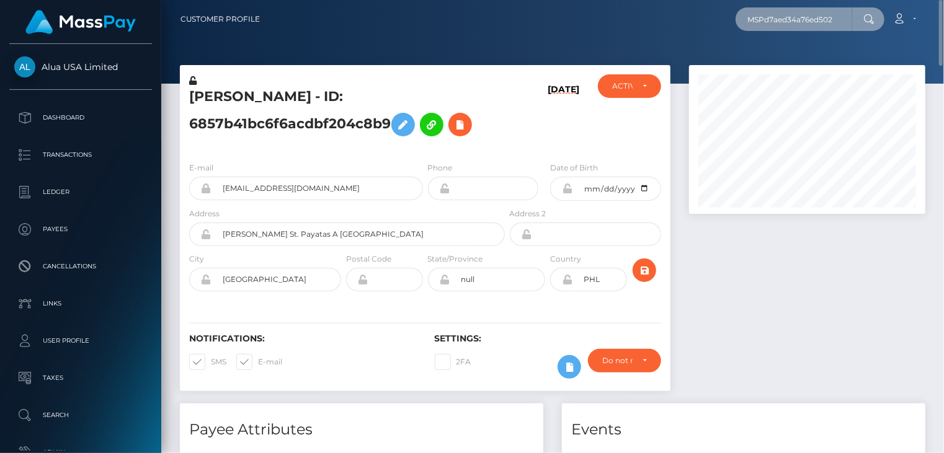
type input "MSPd7aed34a76ed502"
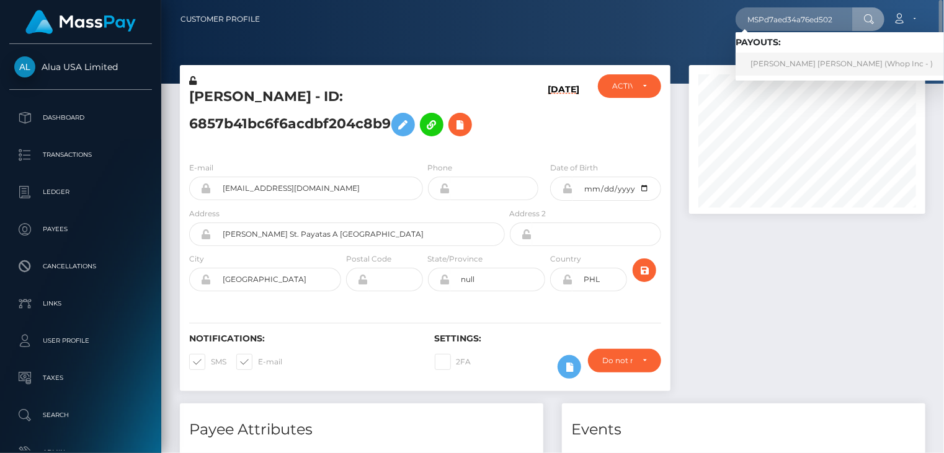
click at [774, 73] on link "MUHAMMAD SANAN MUNAWAR Munawar (Whop Inc - )" at bounding box center [841, 64] width 212 height 23
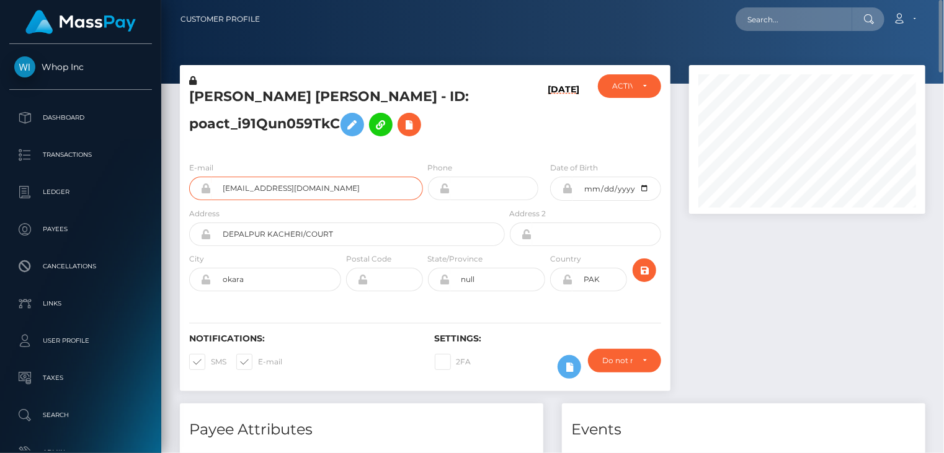
click at [283, 190] on input "[EMAIL_ADDRESS][DOMAIN_NAME]" at bounding box center [316, 189] width 211 height 24
click at [335, 435] on h4 "Payee Attributes" at bounding box center [361, 430] width 345 height 22
click at [226, 97] on h5 "[PERSON_NAME] [PERSON_NAME] - ID: poact_i91Qun059TkC" at bounding box center [343, 114] width 309 height 55
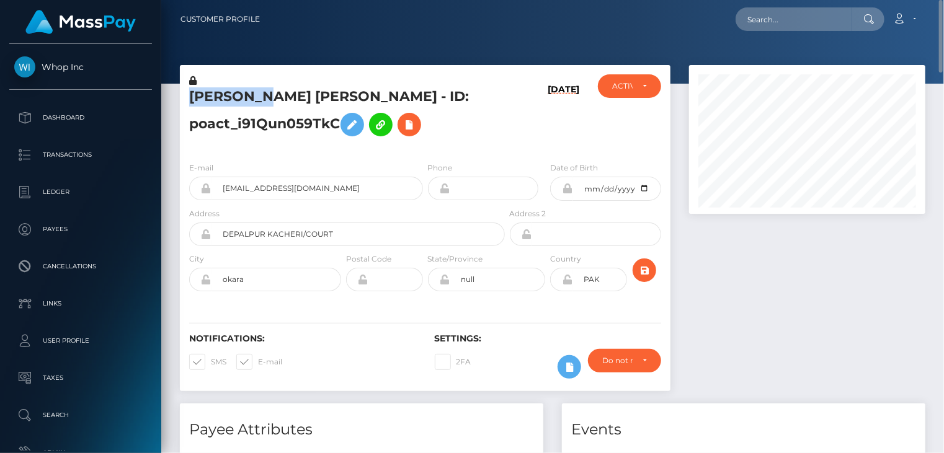
click at [226, 97] on h5 "[PERSON_NAME] [PERSON_NAME] - ID: poact_i91Qun059TkC" at bounding box center [343, 114] width 309 height 55
copy h5 "MUHAMMAD"
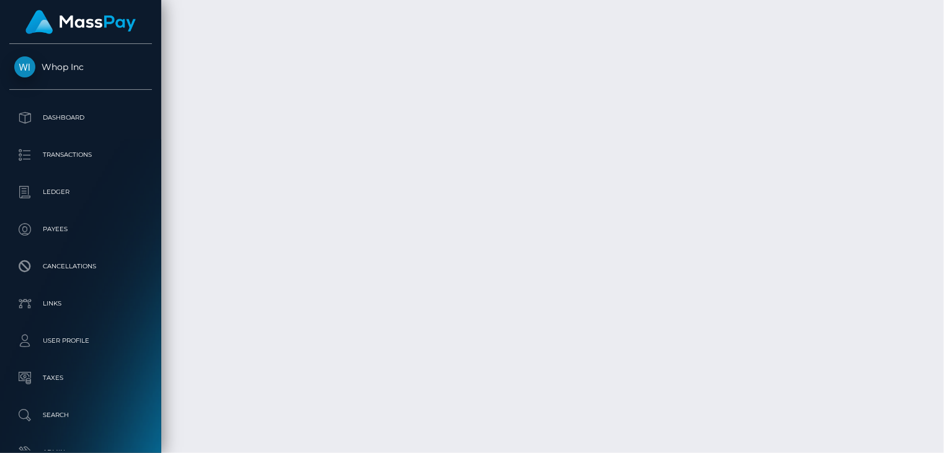
scroll to position [2367, 0]
drag, startPoint x: 459, startPoint y: 216, endPoint x: 390, endPoint y: 232, distance: 70.7
copy td "MSPd7aed34a76ed502 / pout_D76Kg78nnPQdO"
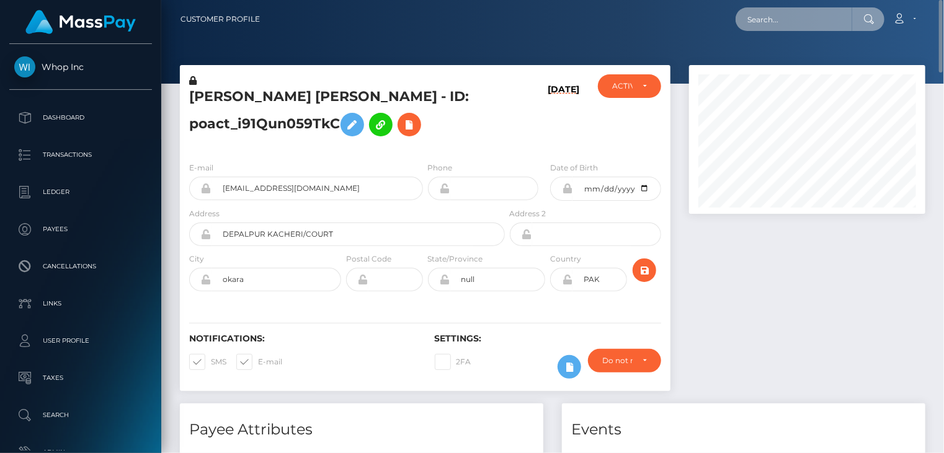
paste input "[EMAIL_ADDRESS][DOMAIN_NAME]"
type input "[EMAIL_ADDRESS][DOMAIN_NAME]"
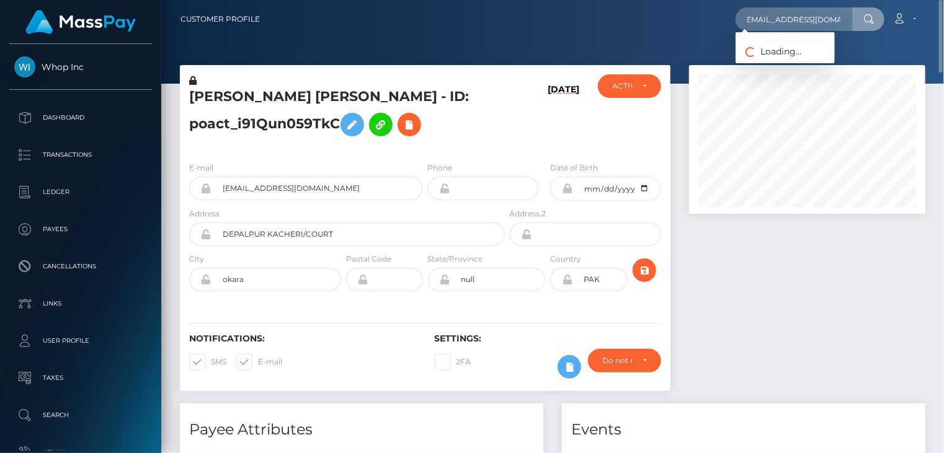
scroll to position [0, 0]
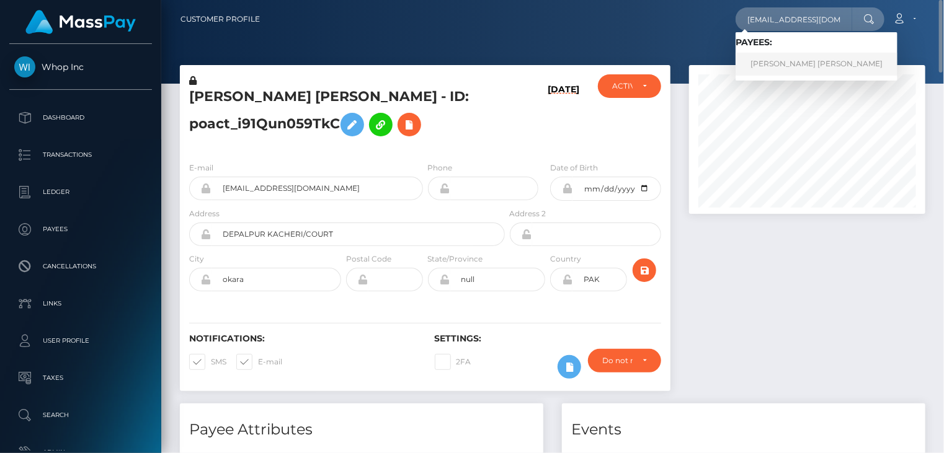
click at [766, 62] on link "[PERSON_NAME] [PERSON_NAME]" at bounding box center [816, 64] width 162 height 23
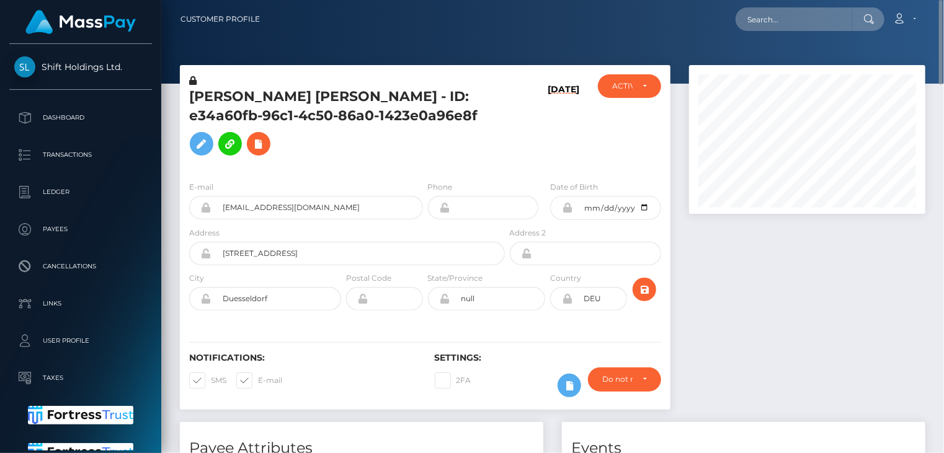
click at [314, 92] on h5 "KENYA HENNY SOPHIE LEHMANN - ID: e34a60fb-96c1-4c50-86a0-1423e0a96e8f" at bounding box center [343, 124] width 309 height 74
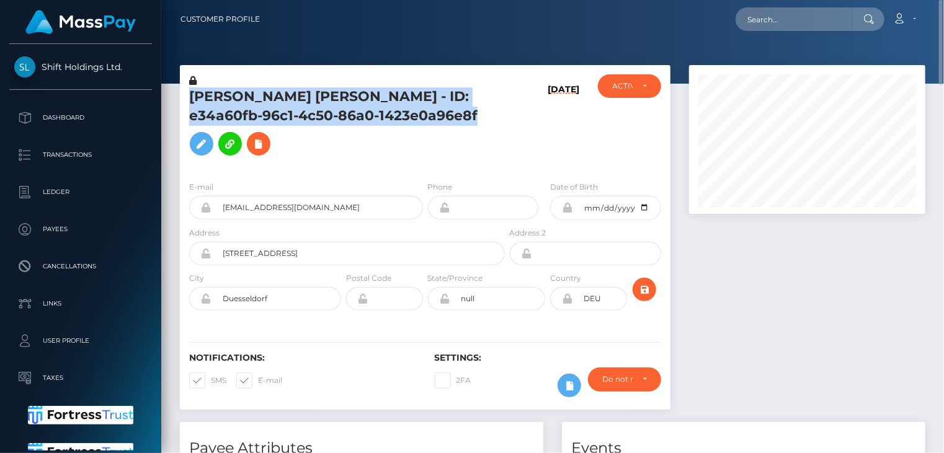
click at [314, 92] on h5 "KENYA HENNY SOPHIE LEHMANN - ID: e34a60fb-96c1-4c50-86a0-1423e0a96e8f" at bounding box center [343, 124] width 309 height 74
copy h5 "KENYA HENNY SOPHIE LEHMANN - ID: e34a60fb-96c1-4c50-86a0-1423e0a96e8f"
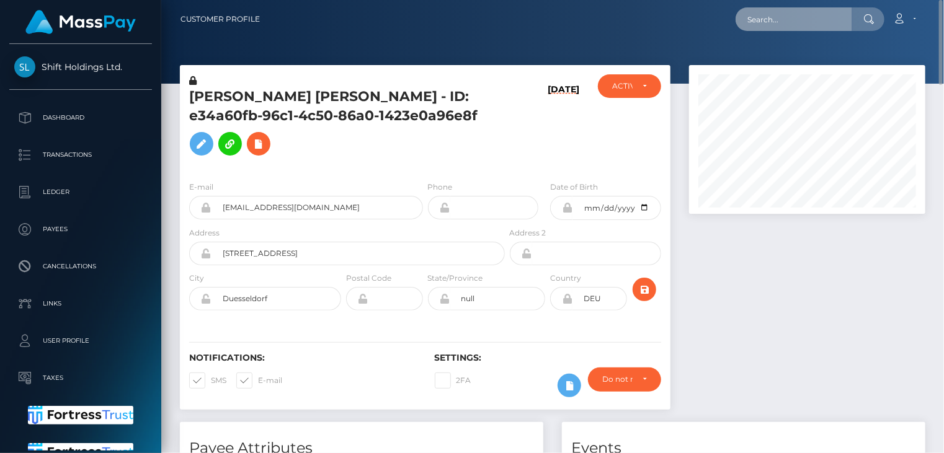
click at [766, 19] on input "text" at bounding box center [793, 19] width 117 height 24
paste input "MSP4ee29e7bee2ab39"
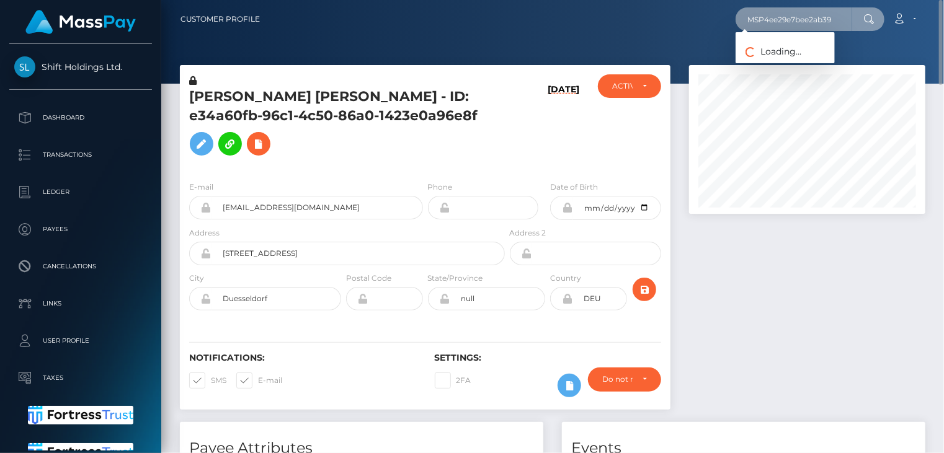
type input "MSP4ee29e7bee2ab39"
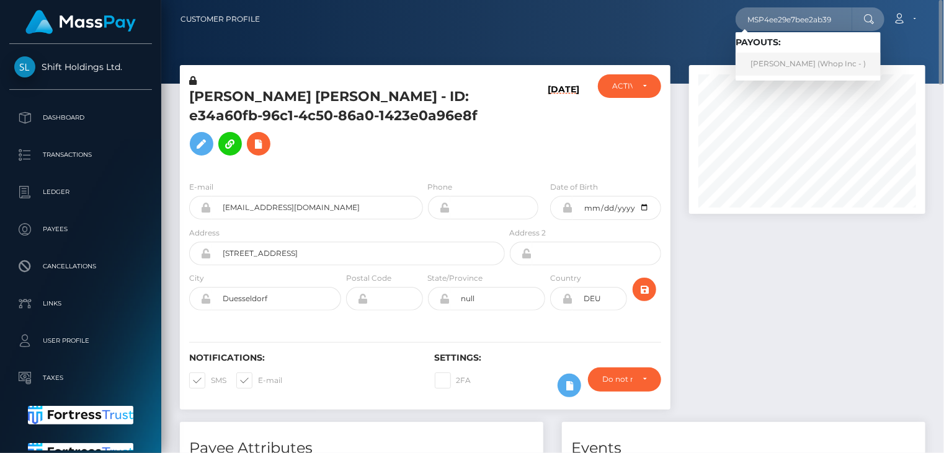
click at [779, 60] on link "Muhammad Zain (Whop Inc - )" at bounding box center [807, 64] width 145 height 23
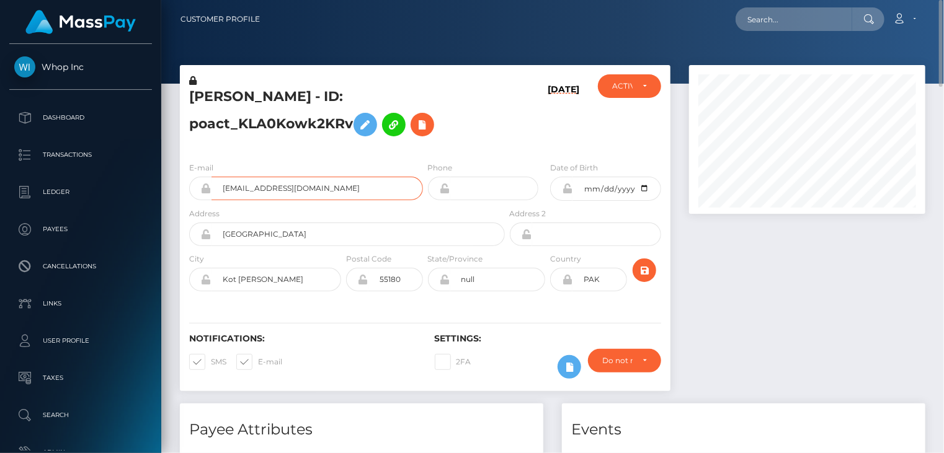
click at [245, 189] on input "[EMAIL_ADDRESS][DOMAIN_NAME]" at bounding box center [316, 189] width 211 height 24
click at [246, 189] on input "zainpay23@gmail.com" at bounding box center [316, 189] width 211 height 24
click at [260, 94] on h5 "Muhammad Zain - ID: poact_KLA0Kowk2KRv" at bounding box center [343, 114] width 309 height 55
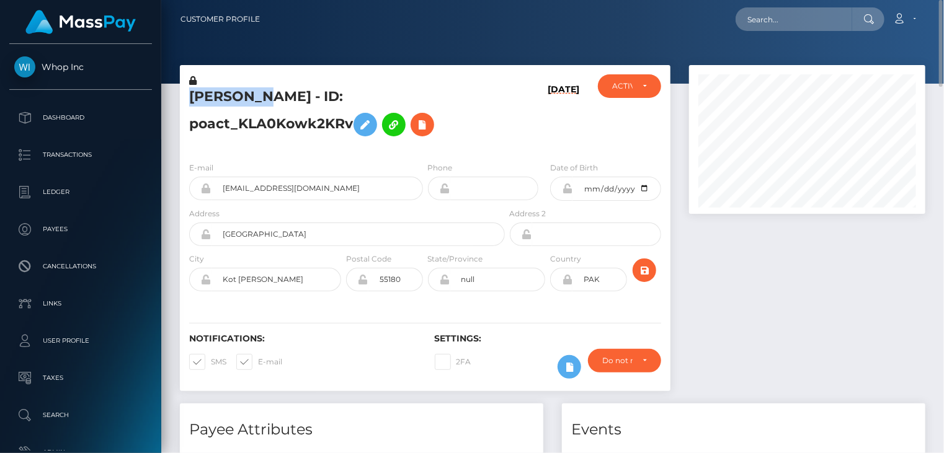
copy h5 "Muhammad"
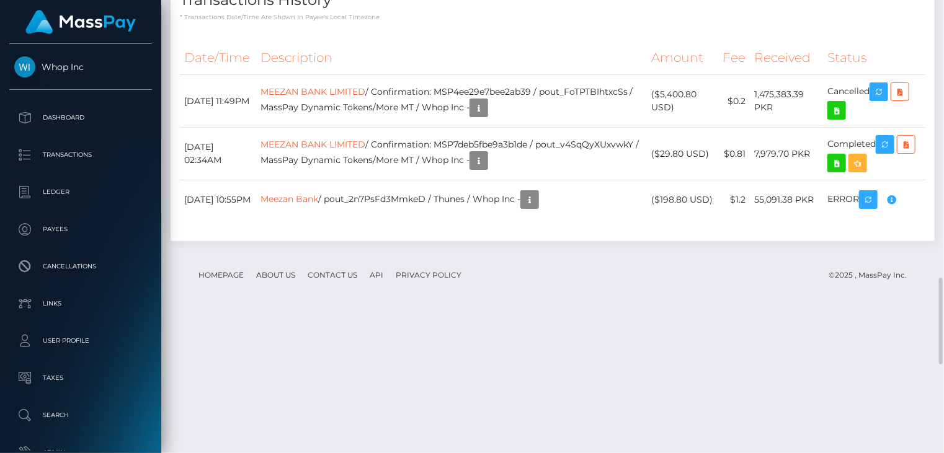
scroll to position [1909, 0]
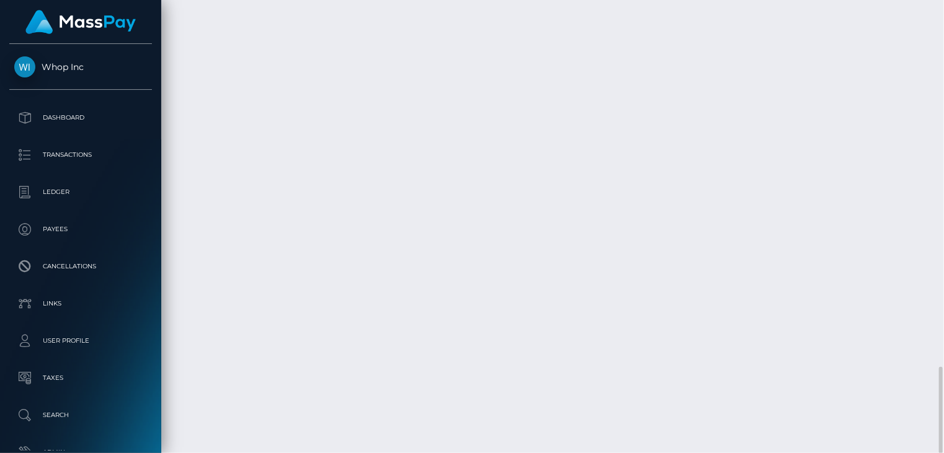
drag, startPoint x: 464, startPoint y: 226, endPoint x: 376, endPoint y: 246, distance: 90.2
drag, startPoint x: 376, startPoint y: 246, endPoint x: 365, endPoint y: 247, distance: 11.2
copy td "MSP4ee29e7bee2ab39 / pout_FoTPTBIhtxcSs"
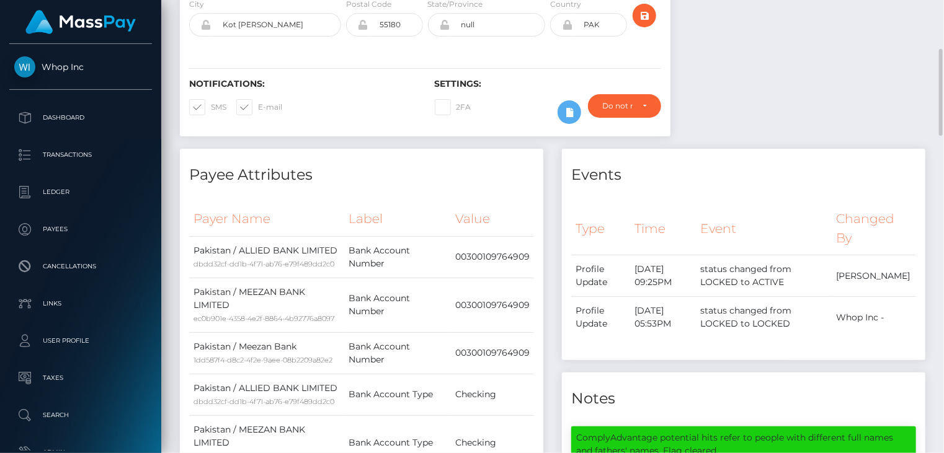
scroll to position [0, 0]
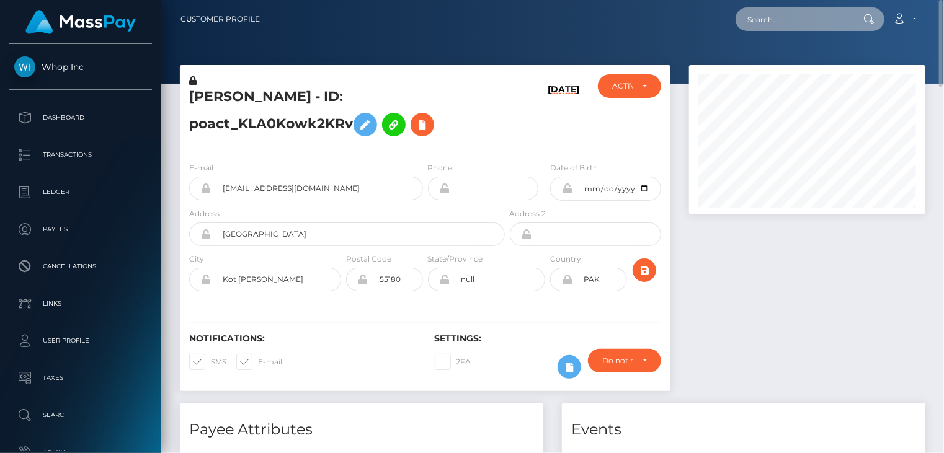
paste input "pout_8Ql5lZmFmFKcA"
type input "pout_8Ql5lZmFmFKcA"
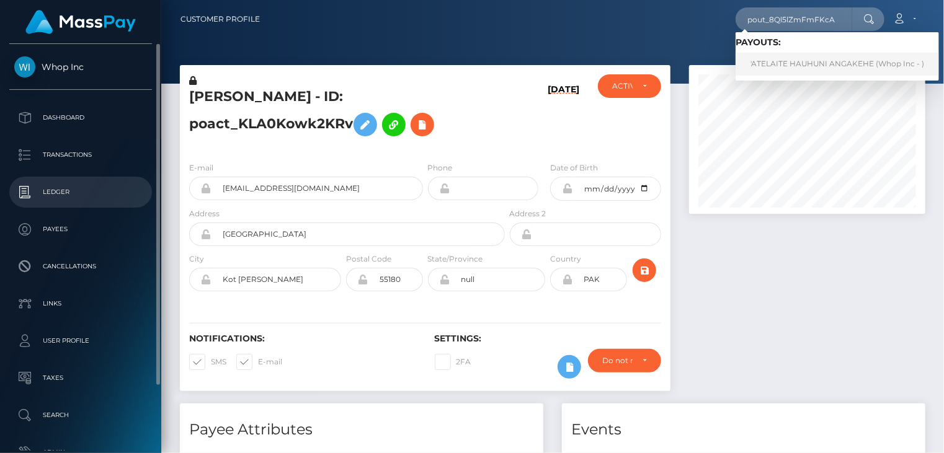
click at [793, 72] on link "'ATELAITE HAUHUNI ANGAKEHE (Whop Inc - )" at bounding box center [836, 64] width 203 height 23
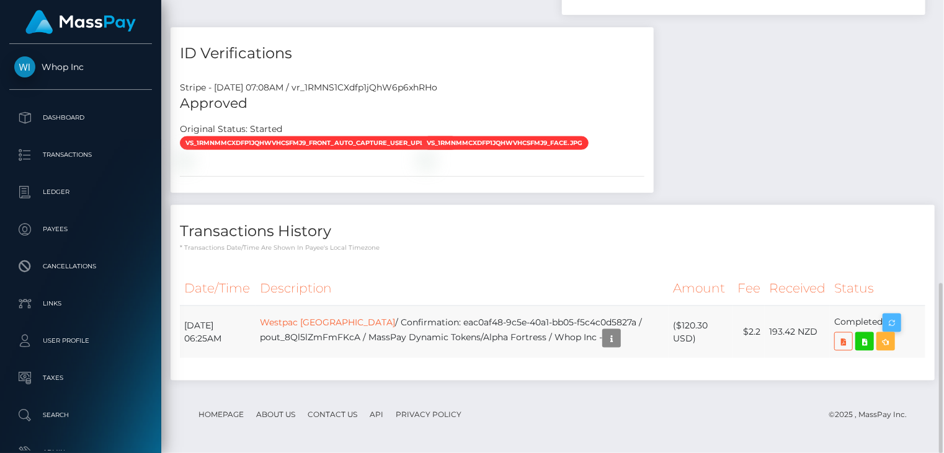
scroll to position [149, 236]
click at [898, 325] on icon "button" at bounding box center [891, 323] width 15 height 15
click at [779, 86] on div "Payee Attributes Payer Name Label Value [GEOGRAPHIC_DATA] / [GEOGRAPHIC_DATA] 1…" at bounding box center [552, 22] width 764 height 741
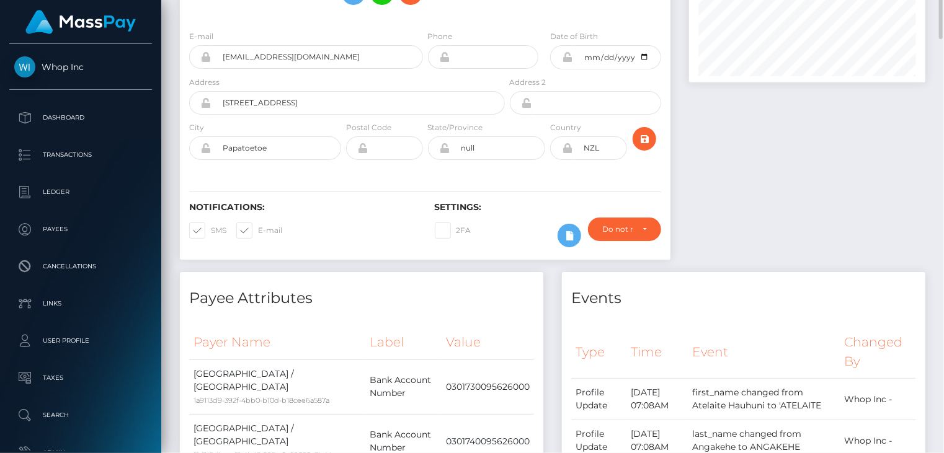
scroll to position [0, 0]
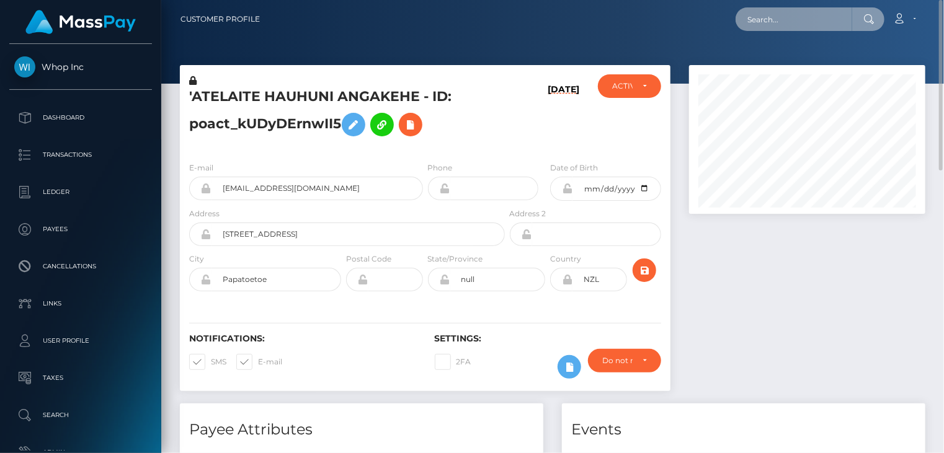
paste input "poact_BzFKqX4PsVt7"
type input "poact_BzFKqX4PsVt7"
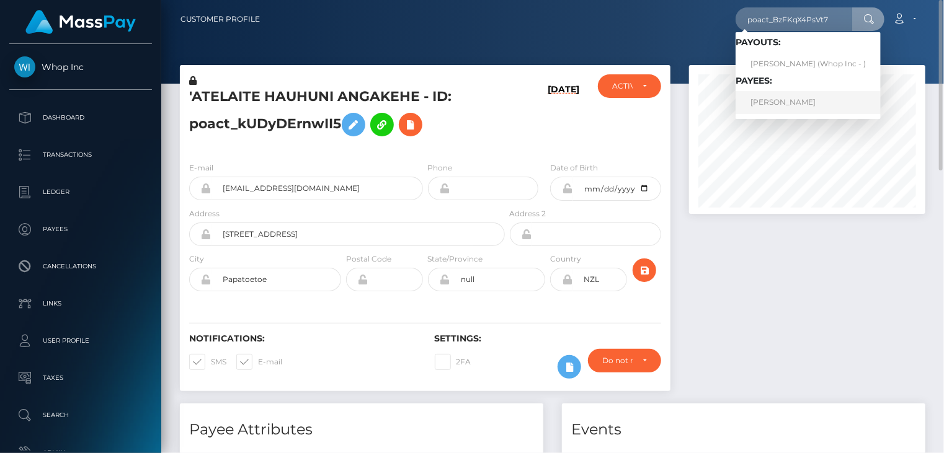
click at [786, 98] on link "AMMAR AHMED" at bounding box center [807, 102] width 145 height 23
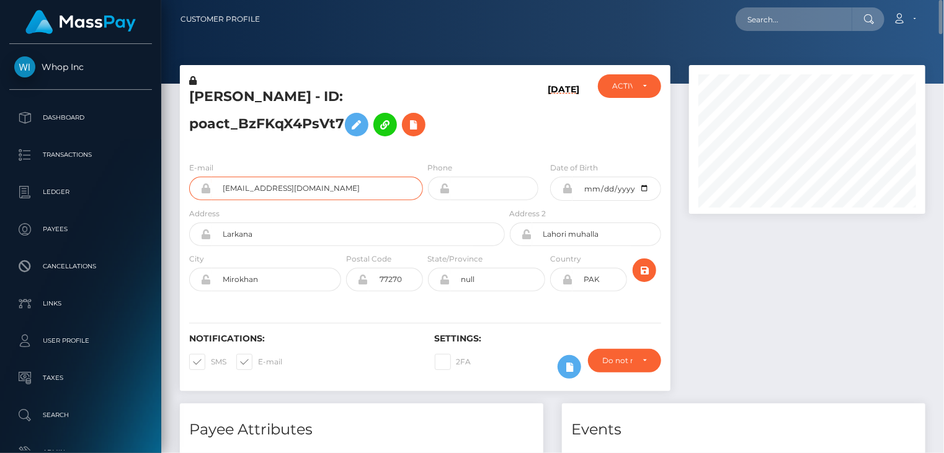
click at [276, 189] on input "[EMAIL_ADDRESS][DOMAIN_NAME]" at bounding box center [316, 189] width 211 height 24
click at [276, 189] on input "khanfreddy45+c8ada0e950@gmail.com" at bounding box center [316, 189] width 211 height 24
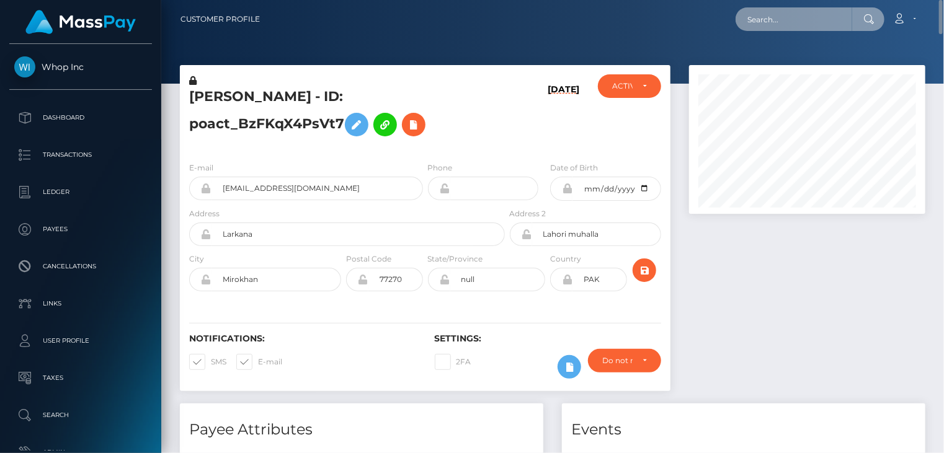
paste input "MSPa932995c67f5217"
type input "MSPa932995c67f5217"
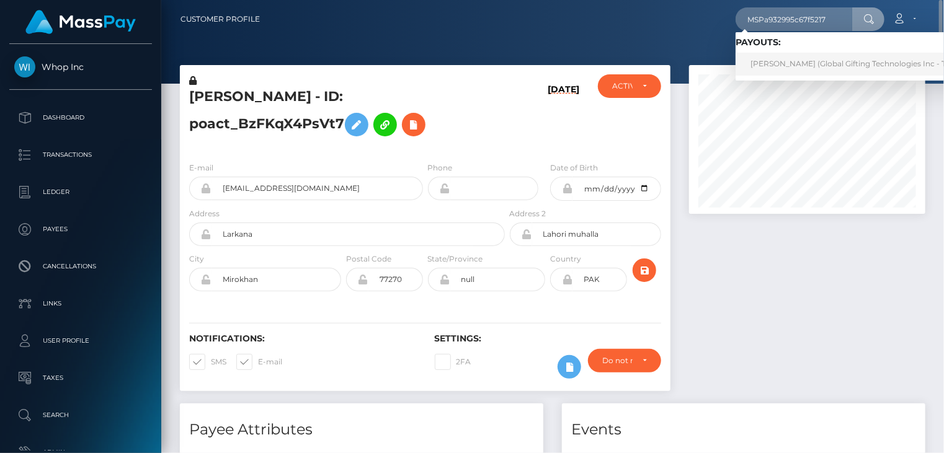
click at [803, 63] on link "MARIA CAROLINA IBARVO CUERO Ibarvo (Global Gifting Technologies Inc - Throne)" at bounding box center [860, 64] width 250 height 23
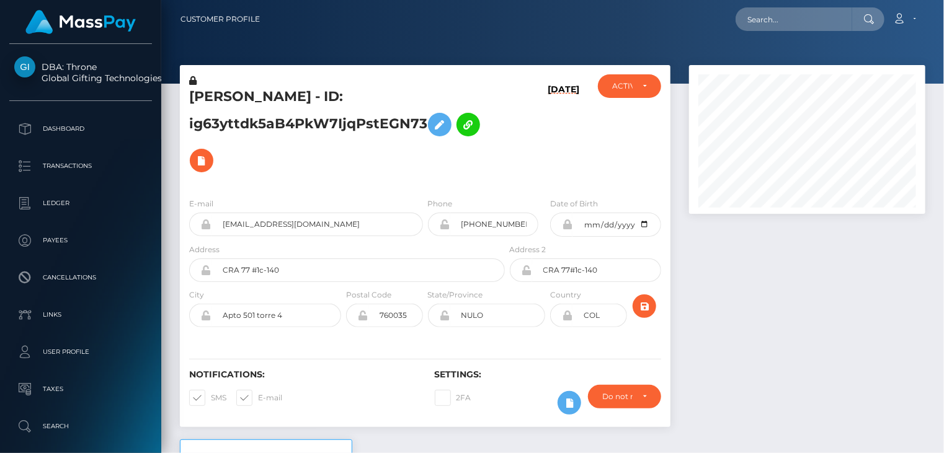
scroll to position [149, 236]
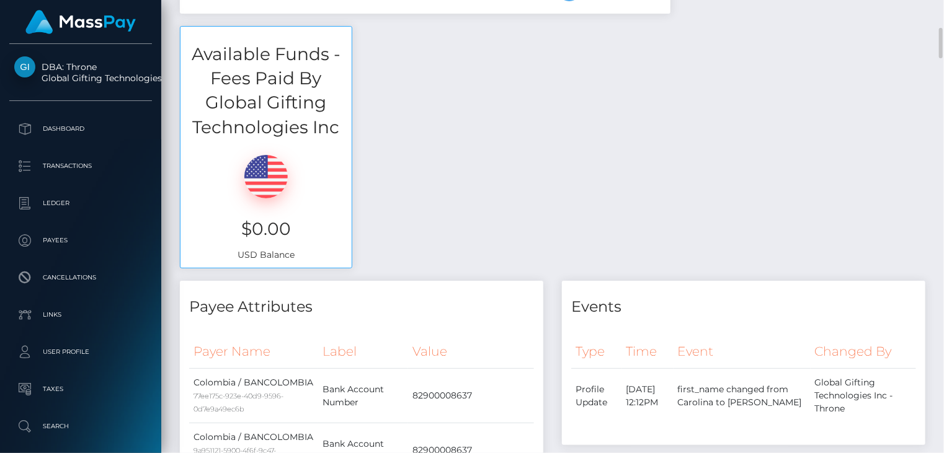
scroll to position [0, 0]
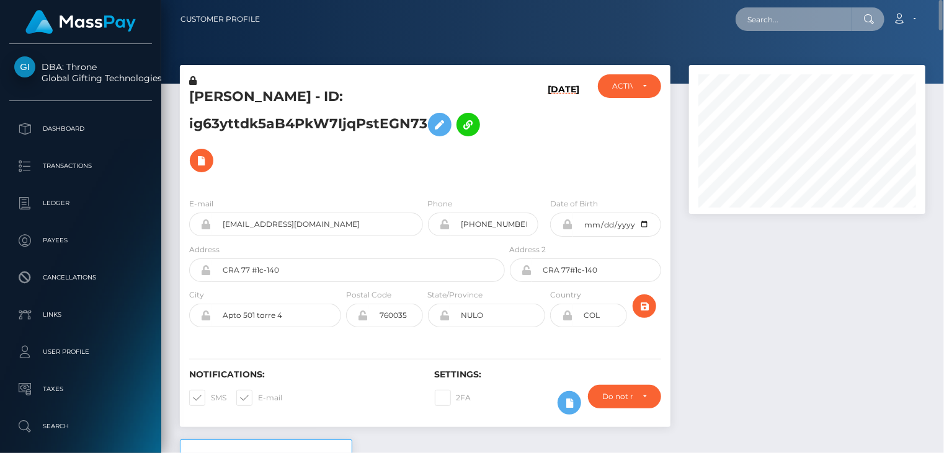
paste input "MSPacd7ffbb0ae17e4"
type input "MSPacd7ffbb0ae17e4"
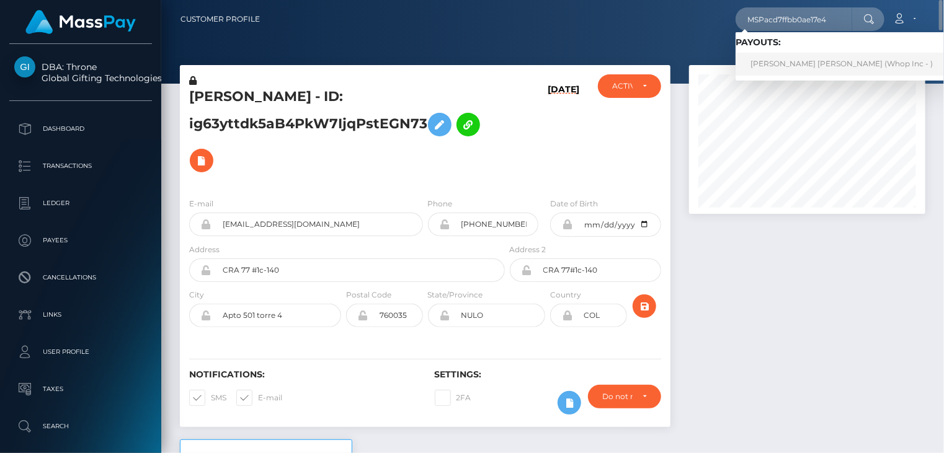
click at [768, 64] on link "[PERSON_NAME] [PERSON_NAME] (Whop Inc - )" at bounding box center [841, 64] width 212 height 23
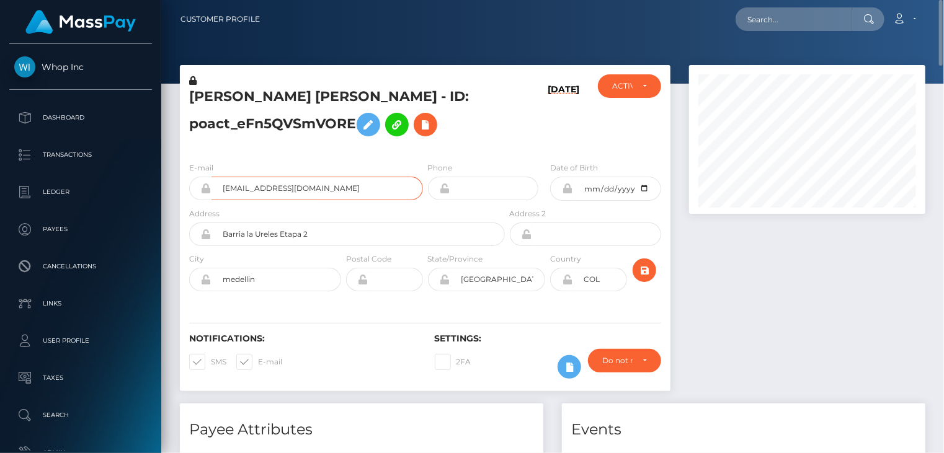
click at [267, 191] on input "juanp4blox10@gmail.com" at bounding box center [316, 189] width 211 height 24
click at [748, 293] on div at bounding box center [806, 234] width 255 height 338
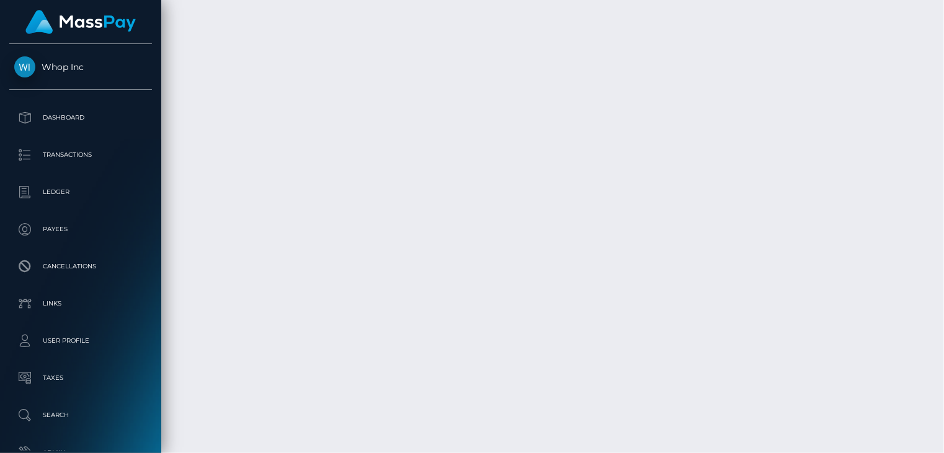
scroll to position [2654, 0]
drag, startPoint x: 440, startPoint y: 164, endPoint x: 619, endPoint y: 164, distance: 179.2
copy td "MSPacd7ffbb0ae17e4 / pout_TlgbQ3DqBt3p"
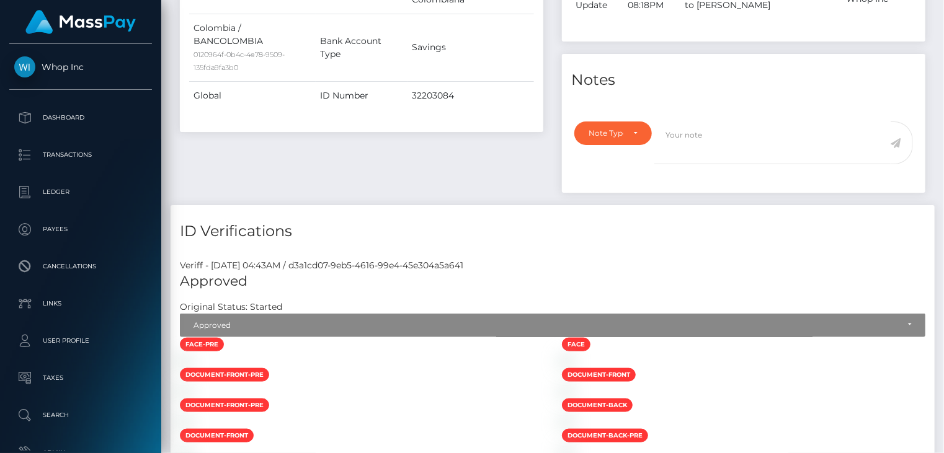
scroll to position [0, 0]
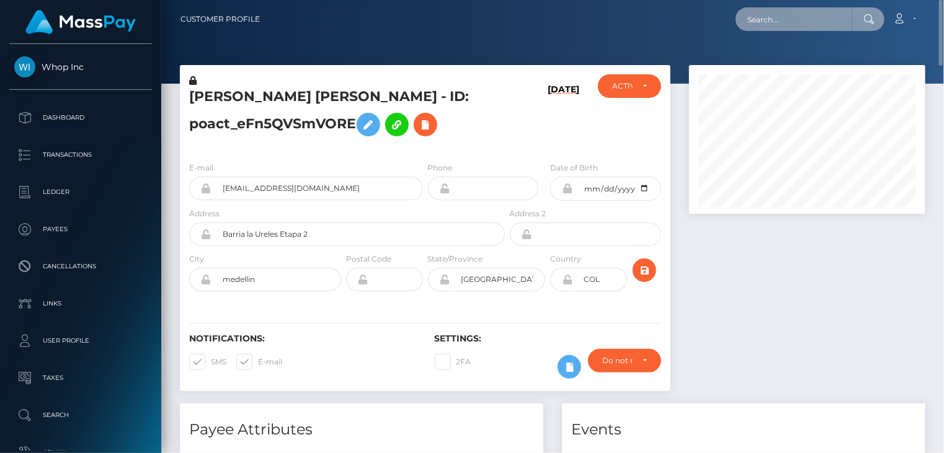
paste input "MSP1f08877306f4ff1"
type input "MSP1f08877306f4ff1"
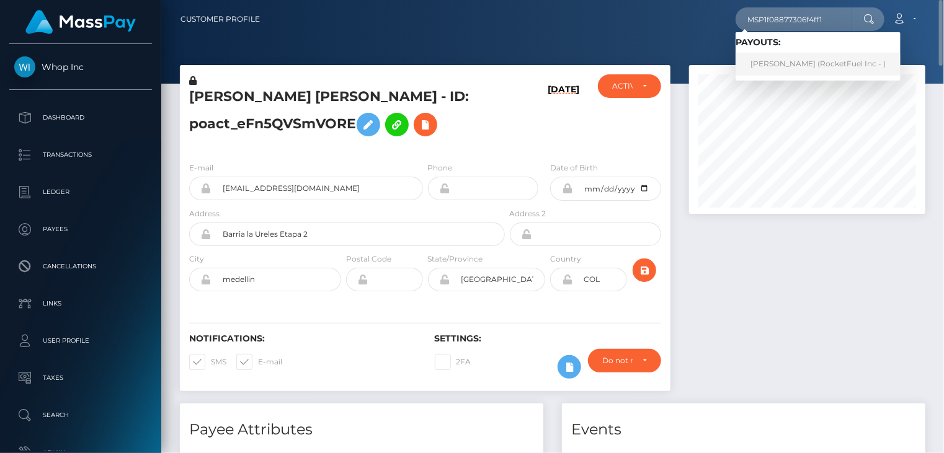
click at [766, 63] on link "daniel cardenas (RocketFuel Inc - )" at bounding box center [817, 64] width 165 height 23
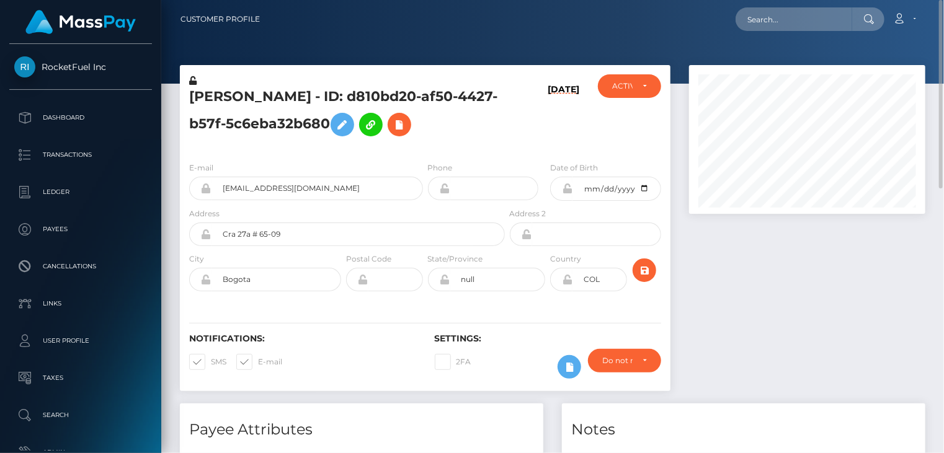
click at [417, 420] on h4 "Payee Attributes" at bounding box center [361, 430] width 345 height 22
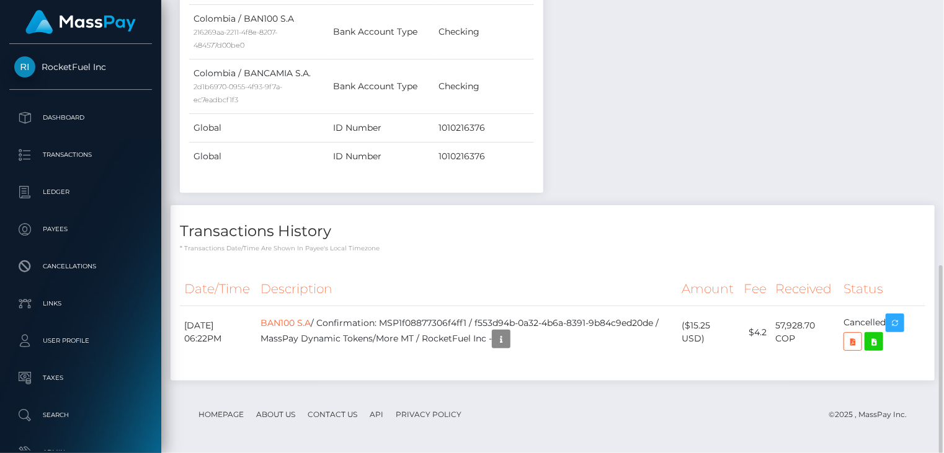
scroll to position [149, 236]
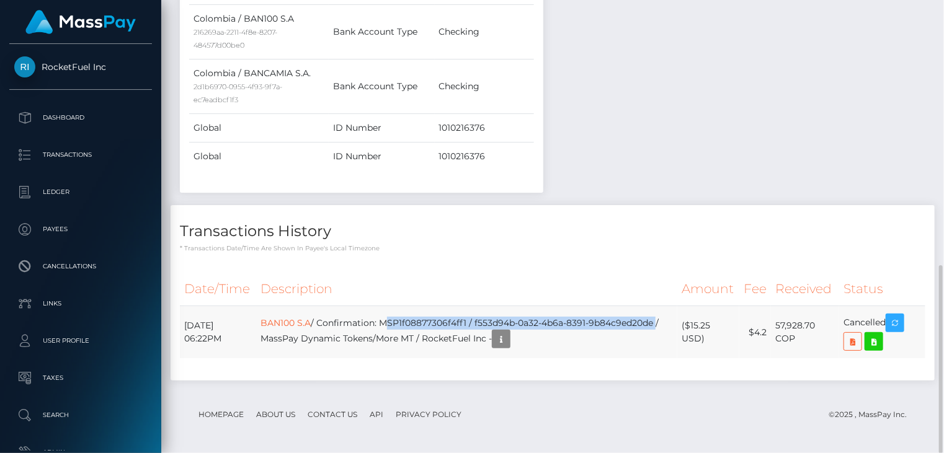
drag, startPoint x: 406, startPoint y: 317, endPoint x: 355, endPoint y: 332, distance: 53.6
click at [355, 332] on td "BAN100 S.A / Confirmation: MSP1f08877306f4ff1 / f553d94b-0a32-4b6a-8391-9b84c9e…" at bounding box center [467, 332] width 422 height 53
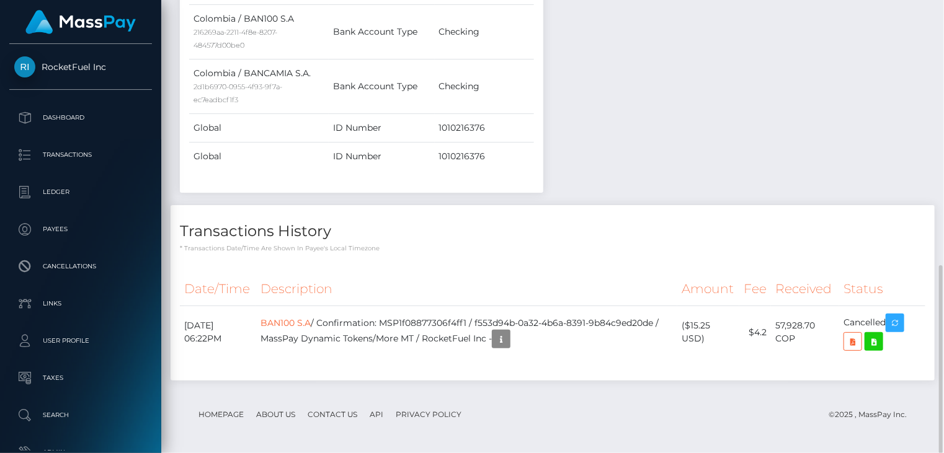
drag, startPoint x: 355, startPoint y: 332, endPoint x: 329, endPoint y: 371, distance: 47.1
click at [328, 373] on div "Date/Time Description Amount Fee Received Status BAN100 S.A" at bounding box center [552, 322] width 764 height 118
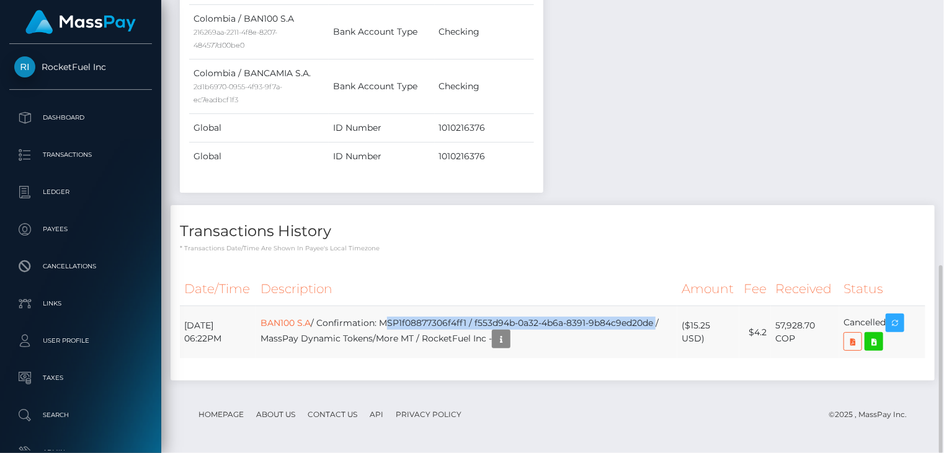
drag, startPoint x: 407, startPoint y: 320, endPoint x: 352, endPoint y: 335, distance: 57.1
click at [352, 335] on td "BAN100 S.A / Confirmation: MSP1f08877306f4ff1 / f553d94b-0a32-4b6a-8391-9b84c9e…" at bounding box center [467, 332] width 422 height 53
copy td "MSP1f08877306f4ff1 / f553d94b-0a32-4b6a-8391-9b84c9ed20de"
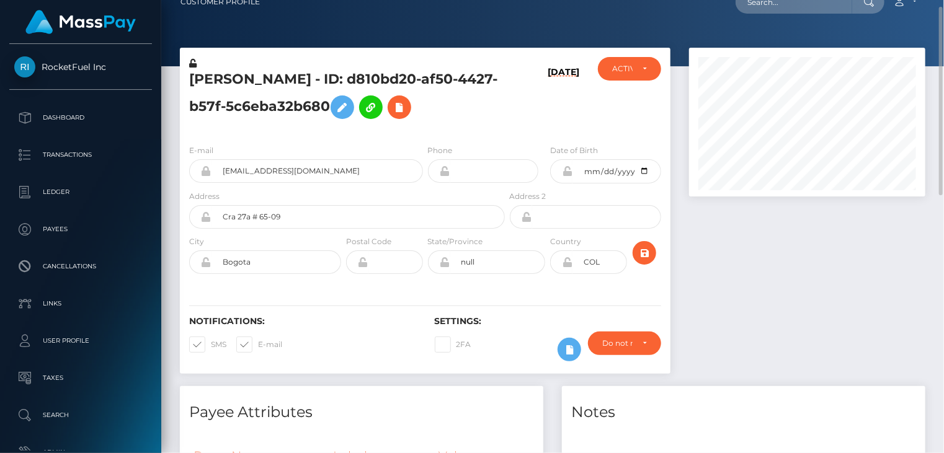
scroll to position [0, 0]
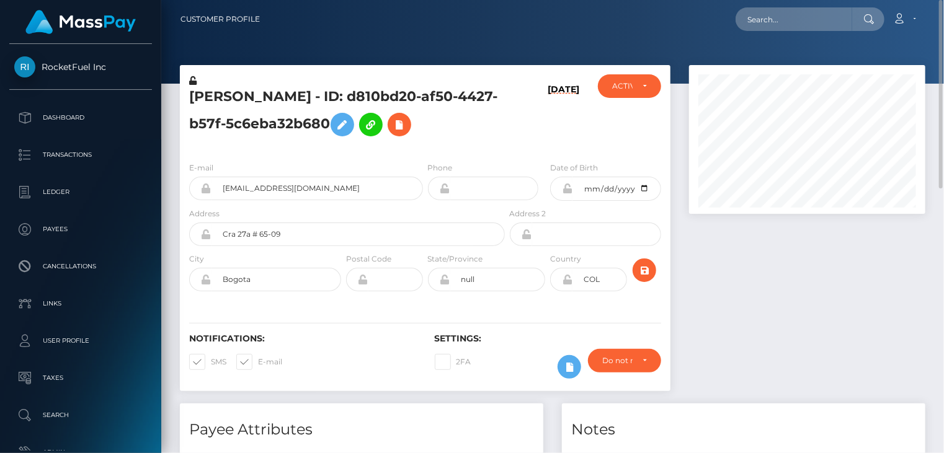
click at [268, 91] on h5 "daniel cardenas - ID: d810bd20-af50-4427-b57f-5c6eba32b680" at bounding box center [343, 114] width 309 height 55
click at [267, 90] on h5 "daniel cardenas - ID: d810bd20-af50-4427-b57f-5c6eba32b680" at bounding box center [343, 114] width 309 height 55
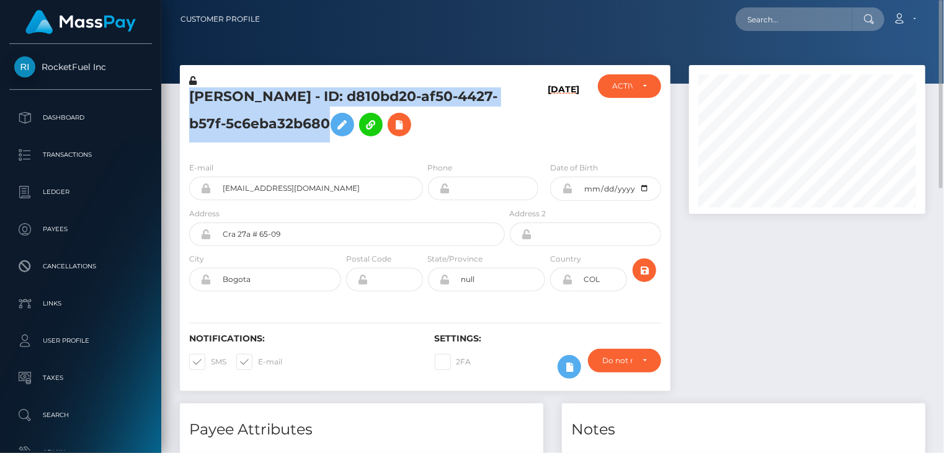
copy h5 "daniel cardenas - ID: d810bd20-af50-4427-b57f-5c6eba32b680"
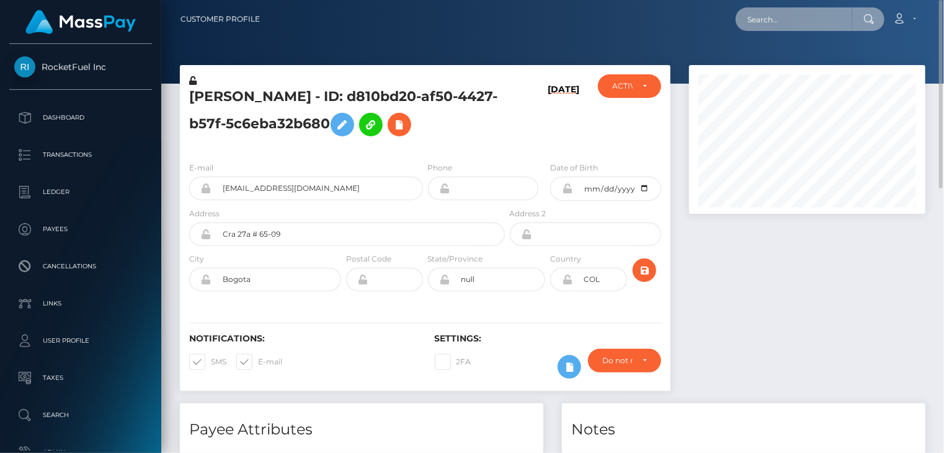
paste input "poact_y4pGb67o078f"
type input "poact_y4pGb67o078f"
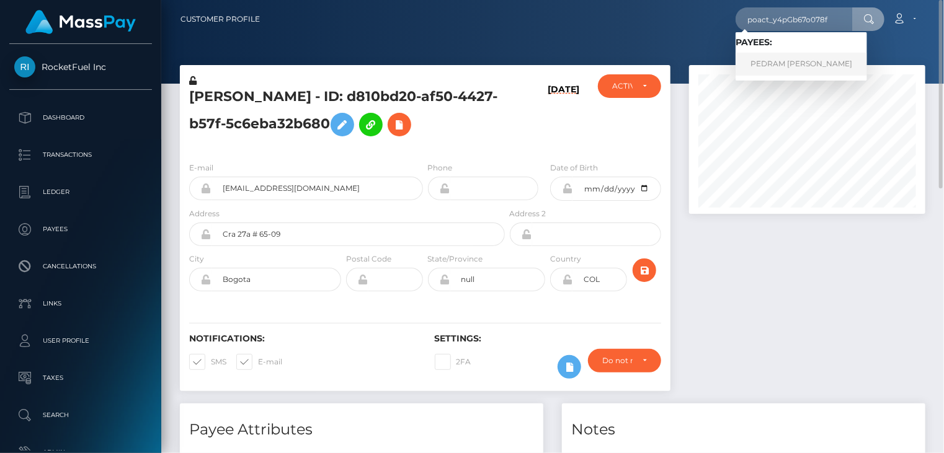
click at [806, 65] on link "PEDRAM IRAJ SHAKOURI Shakouri" at bounding box center [800, 64] width 131 height 23
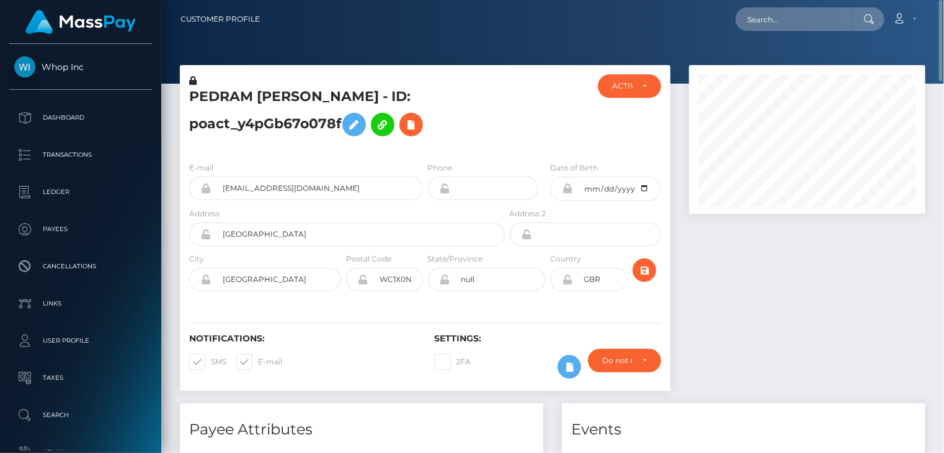
click at [248, 100] on h5 "PEDRAM [PERSON_NAME] - ID: poact_y4pGb67o078f" at bounding box center [343, 114] width 309 height 55
copy h5 "PEDRAM [PERSON_NAME] - ID: poact_y4pGb67o078f"
paste input "poact_IrJpsCylCqoI"
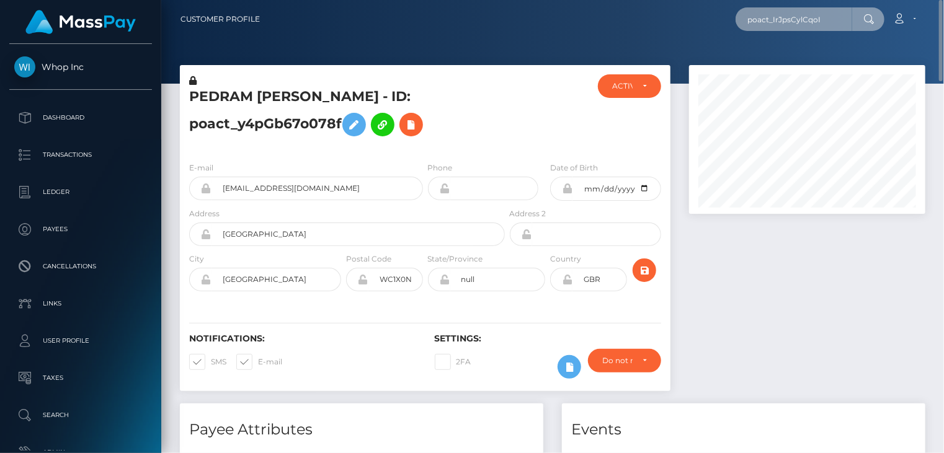
type input "poact_IrJpsCylCqoI"
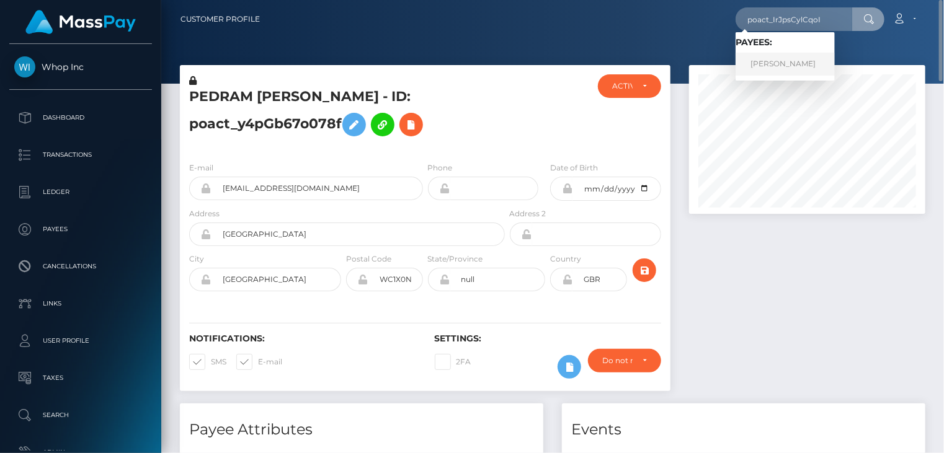
click at [766, 58] on link "Ahmed Riaz" at bounding box center [784, 64] width 99 height 23
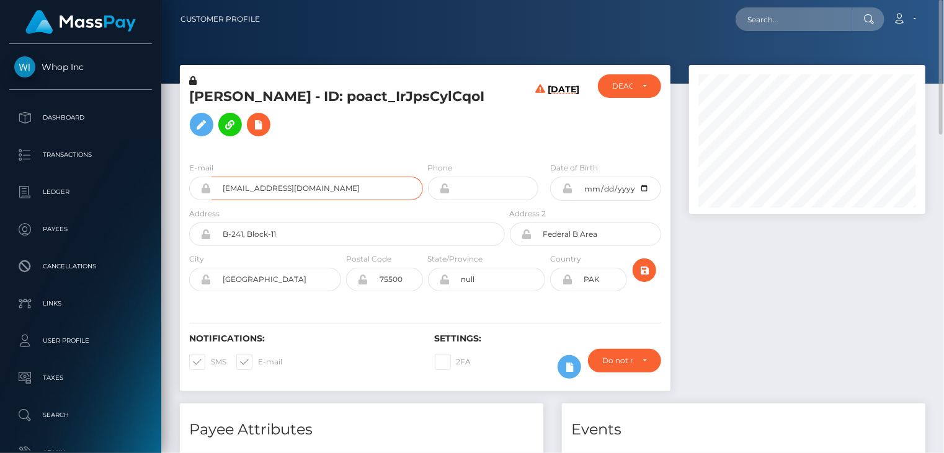
click at [270, 200] on input "[EMAIL_ADDRESS][DOMAIN_NAME]" at bounding box center [316, 189] width 211 height 24
click at [213, 105] on h5 "[PERSON_NAME] - ID: poact_IrJpsCylCqoI" at bounding box center [343, 114] width 309 height 55
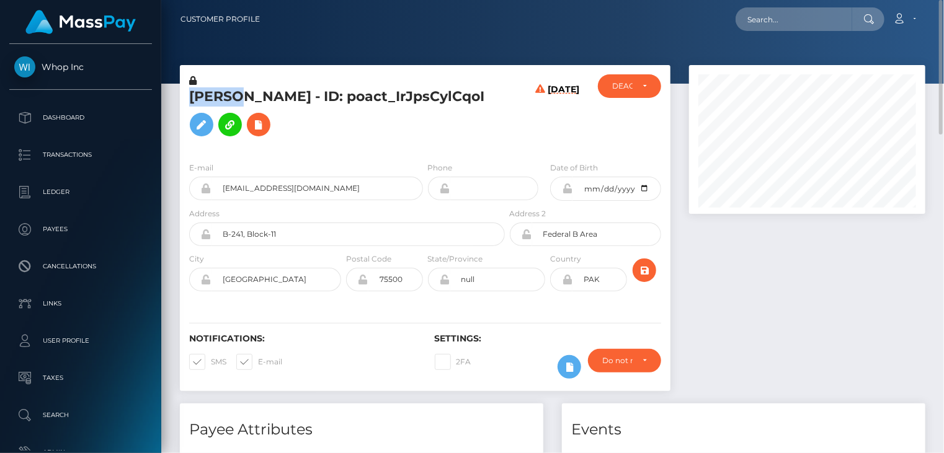
copy h5 "[PERSON_NAME]"
click at [251, 133] on icon at bounding box center [258, 124] width 15 height 15
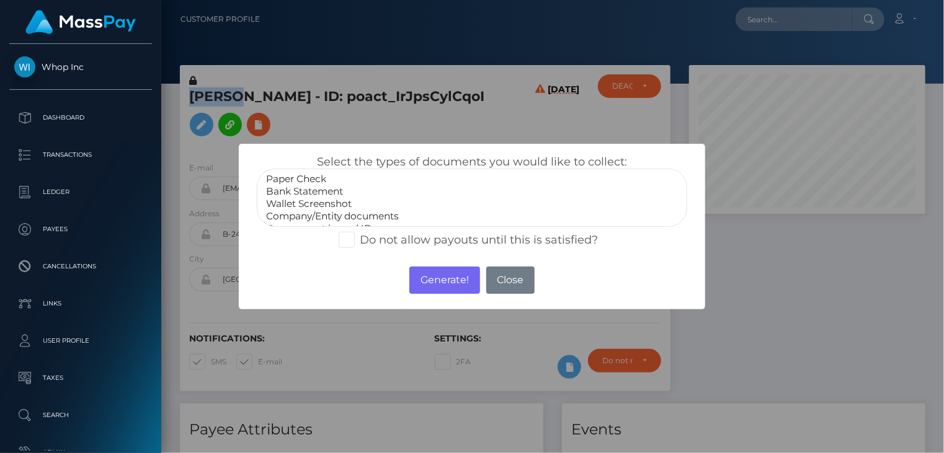
scroll to position [25, 0]
select select "Government issued ID"
click at [352, 207] on option "Government issued ID" at bounding box center [472, 204] width 415 height 12
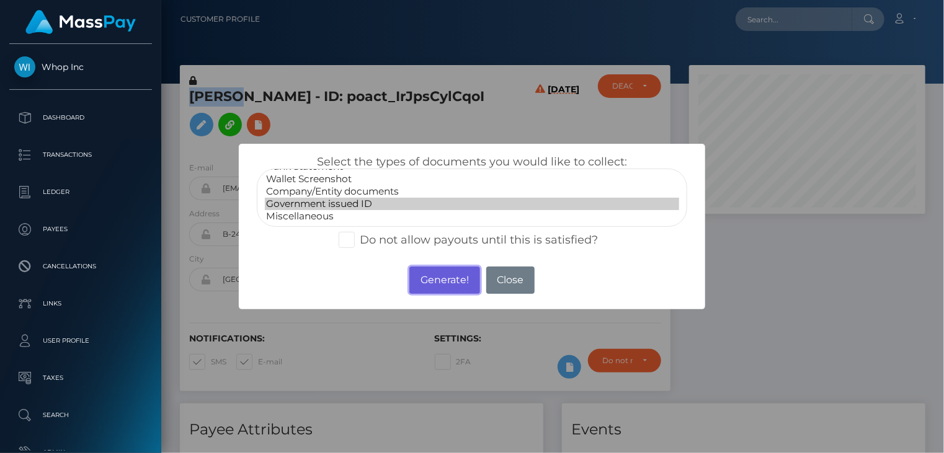
click at [454, 287] on button "Generate!" at bounding box center [444, 280] width 70 height 27
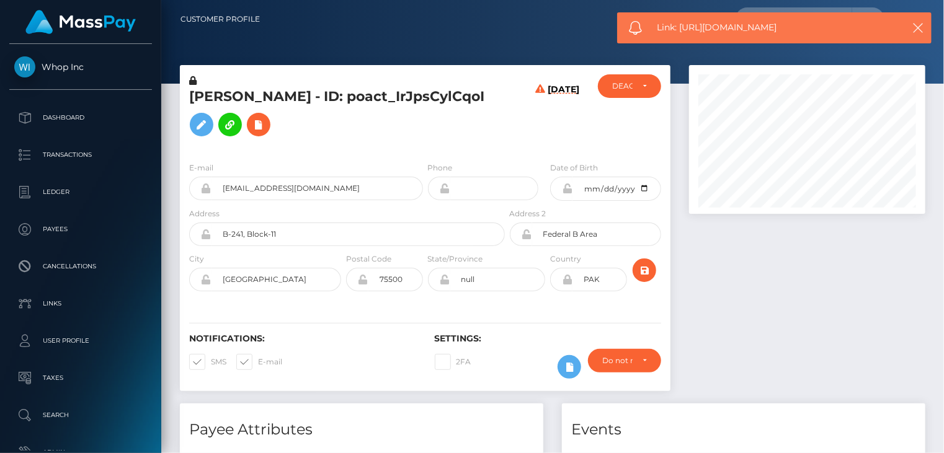
click at [698, 28] on span "Link: https://l.maspay.io/qjfpr" at bounding box center [773, 27] width 233 height 13
click at [698, 27] on span "Link: https://l.maspay.io/qjfpr" at bounding box center [773, 27] width 233 height 13
copy span "Link: https://l.maspay.io/qjfpr"
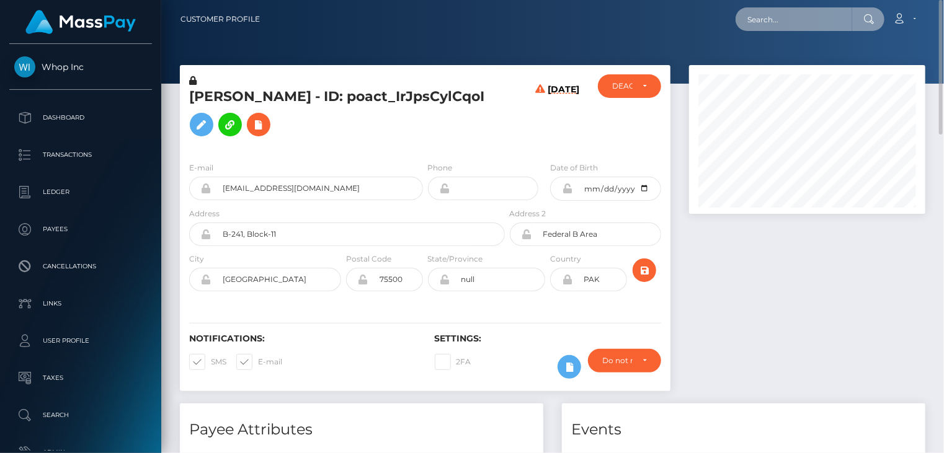
paste input "poact_s35WkLMvwVCO"
type input "poact_s35WkLMvwVCO"
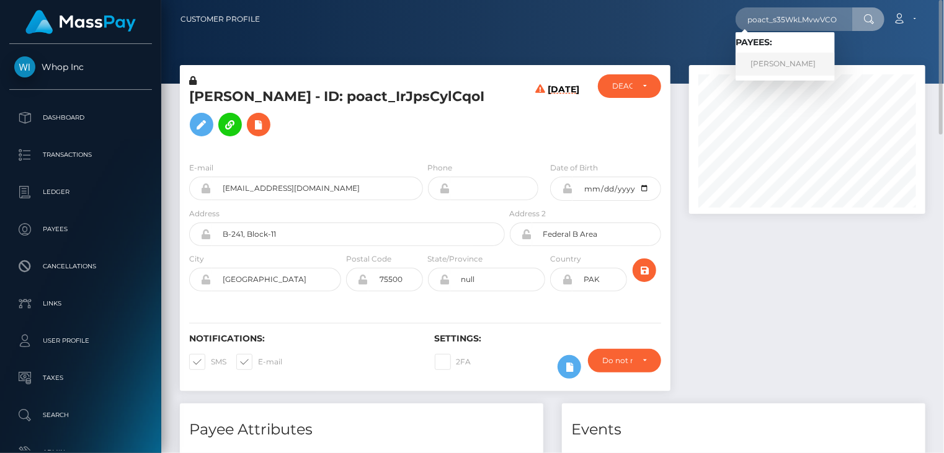
click at [786, 61] on link "Muhammad Zahid" at bounding box center [784, 64] width 99 height 23
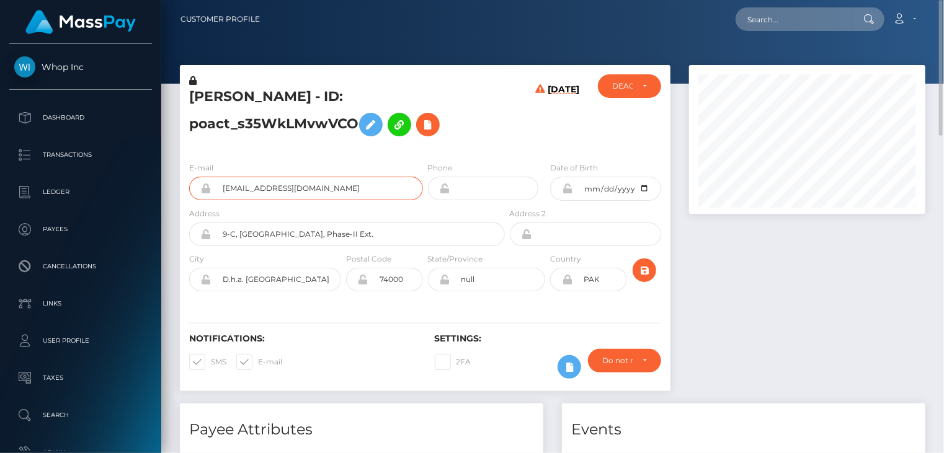
click at [306, 184] on input "aftab95325+a32920ce4f@gmail.com" at bounding box center [316, 189] width 211 height 24
click at [231, 95] on h5 "Muhammad Zahid - ID: poact_s35WkLMvwVCO" at bounding box center [343, 114] width 309 height 55
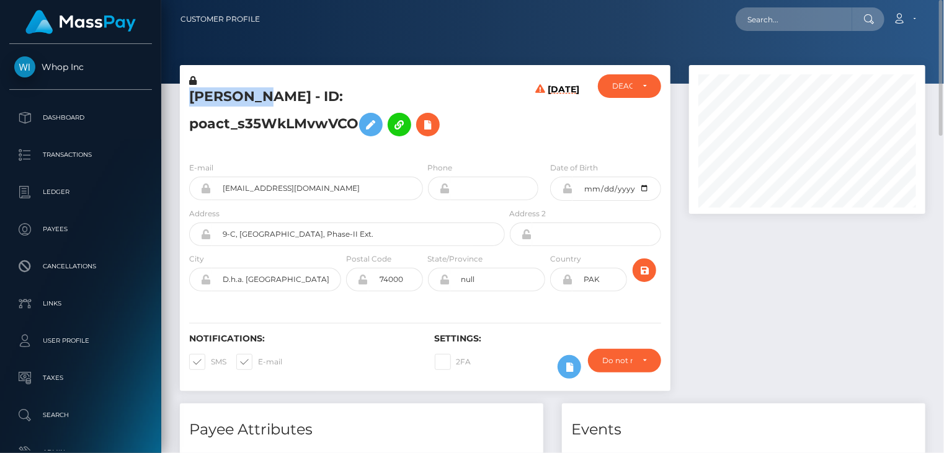
copy h5 "Muhammad"
click at [439, 128] on button at bounding box center [428, 125] width 24 height 24
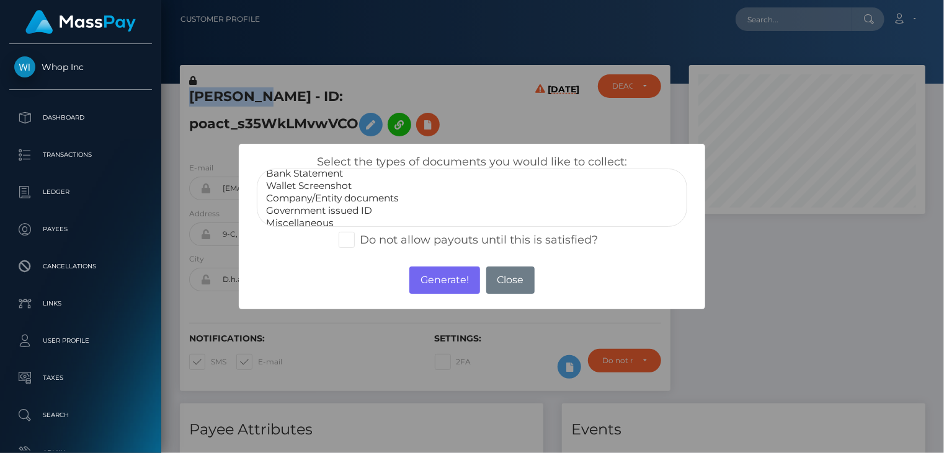
scroll to position [25, 0]
select select "Government issued ID"
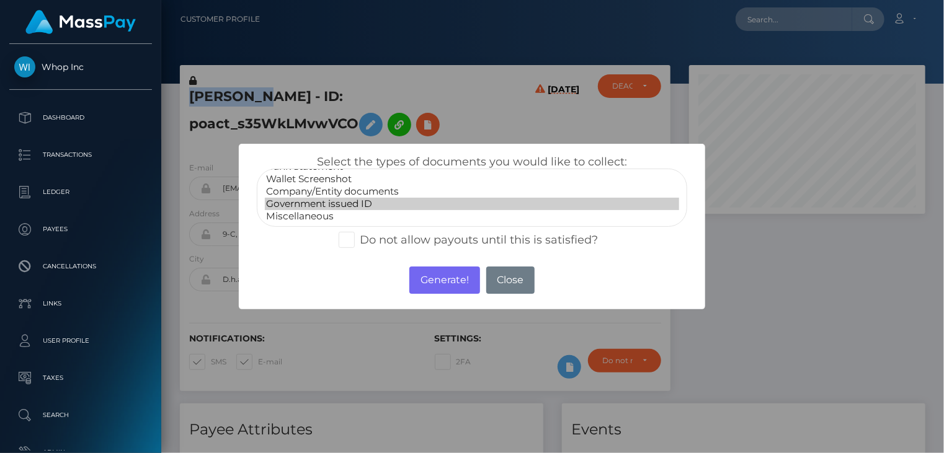
click at [356, 206] on option "Government issued ID" at bounding box center [472, 204] width 415 height 12
click at [443, 283] on button "Generate!" at bounding box center [444, 280] width 70 height 27
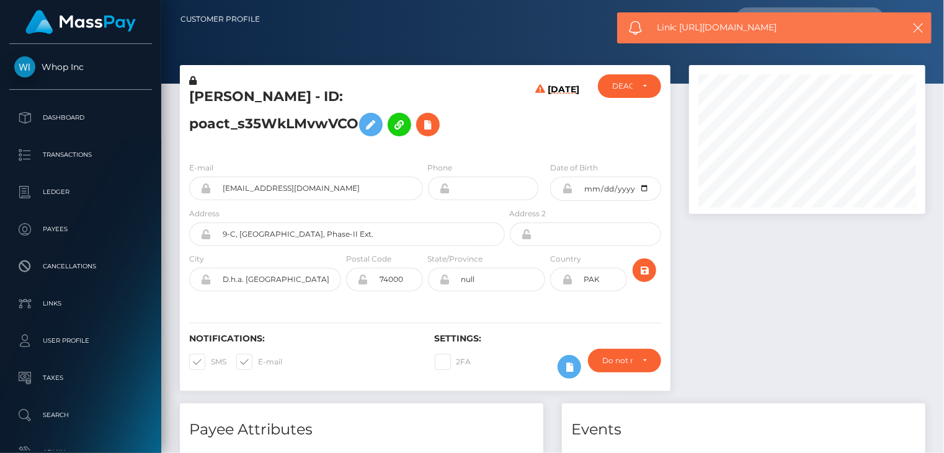
click at [701, 32] on span "Link: https://l.maspay.io/ajfsc" at bounding box center [773, 27] width 233 height 13
copy span "Link: https://l.maspay.io/ajfsc"
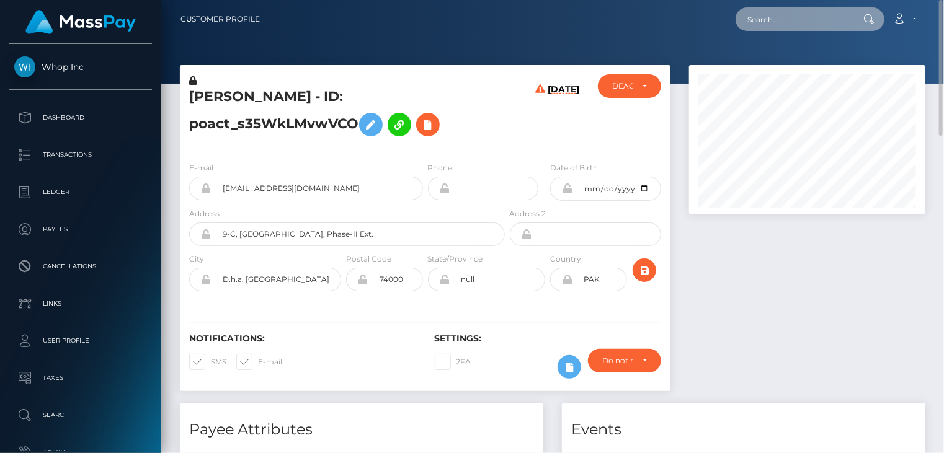
paste input "poact_BCkRDltvBEPB"
type input "poact_BCkRDltvBEPB"
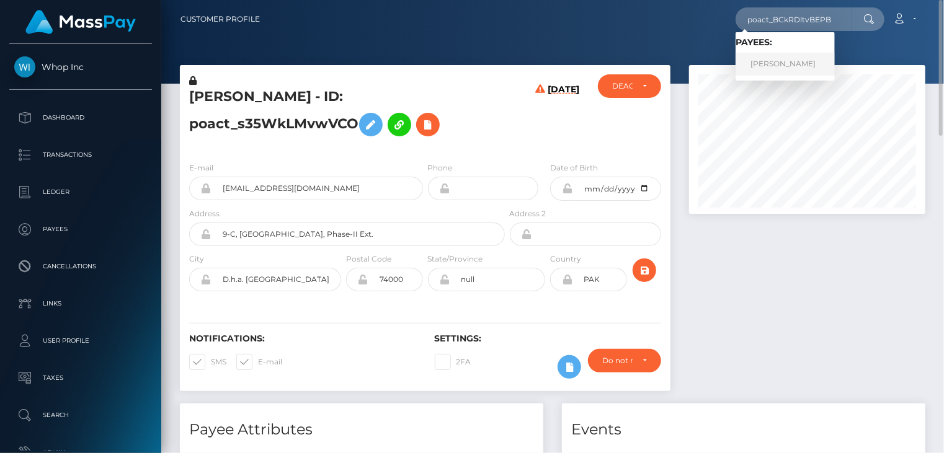
click at [801, 66] on link "Muhammad Zaman" at bounding box center [784, 64] width 99 height 23
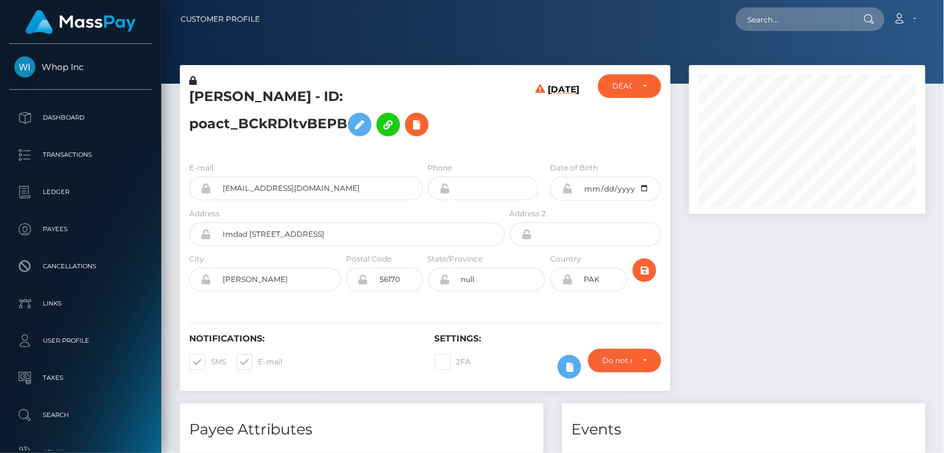
scroll to position [149, 236]
click at [252, 95] on h5 "Muhammad Zaman - ID: poact_BCkRDltvBEPB" at bounding box center [343, 114] width 309 height 55
copy h5 "Muhammad"
click at [414, 122] on icon at bounding box center [416, 124] width 15 height 15
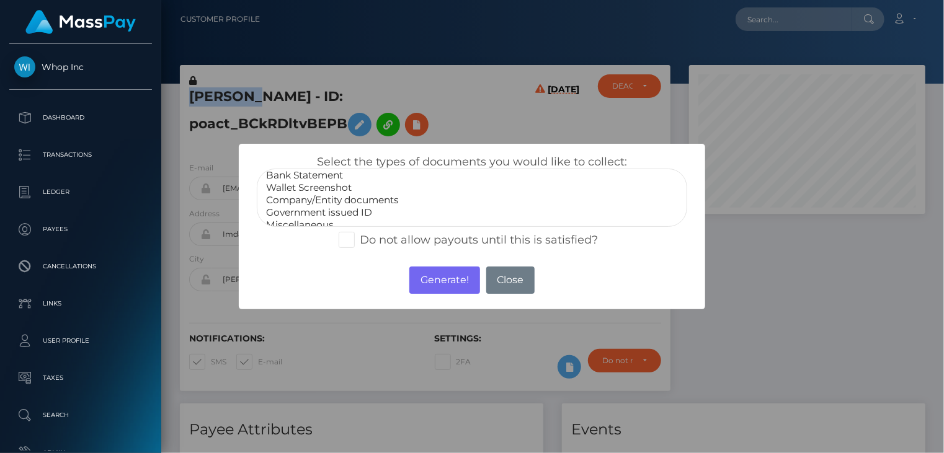
scroll to position [25, 0]
select select "Government issued ID"
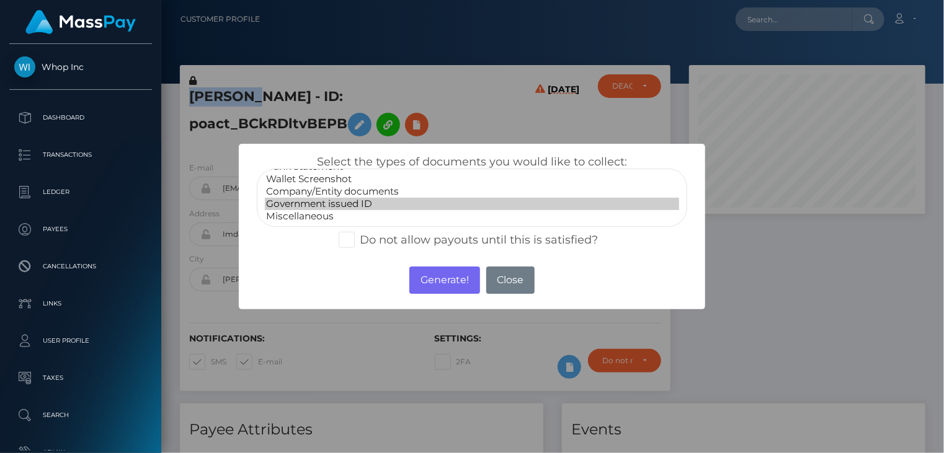
click at [327, 201] on option "Government issued ID" at bounding box center [472, 204] width 415 height 12
click at [454, 283] on button "Generate!" at bounding box center [444, 280] width 70 height 27
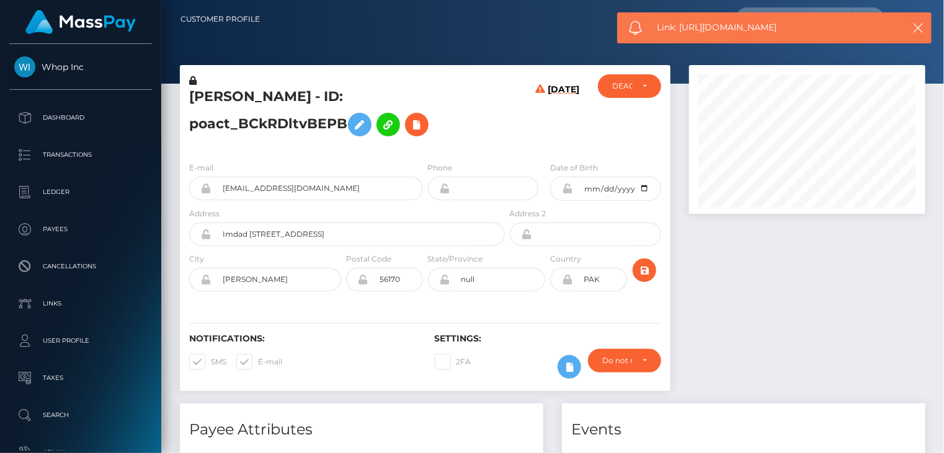
click at [729, 28] on span "Link: https://l.maspay.io/Mjfde" at bounding box center [773, 27] width 233 height 13
copy span "Link: https://l.maspay.io/Mjfde"
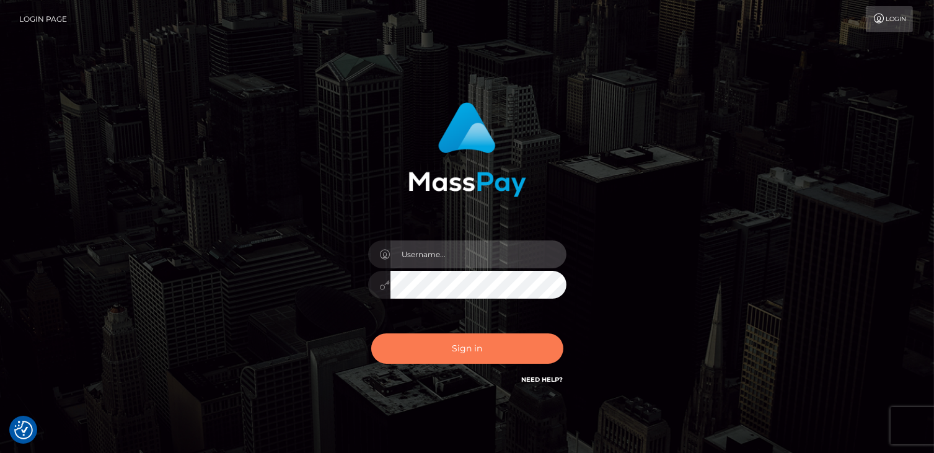
type input "catalinad"
click at [459, 356] on button "Sign in" at bounding box center [467, 349] width 192 height 30
type input "catalinad"
click at [486, 349] on button "Sign in" at bounding box center [467, 349] width 192 height 30
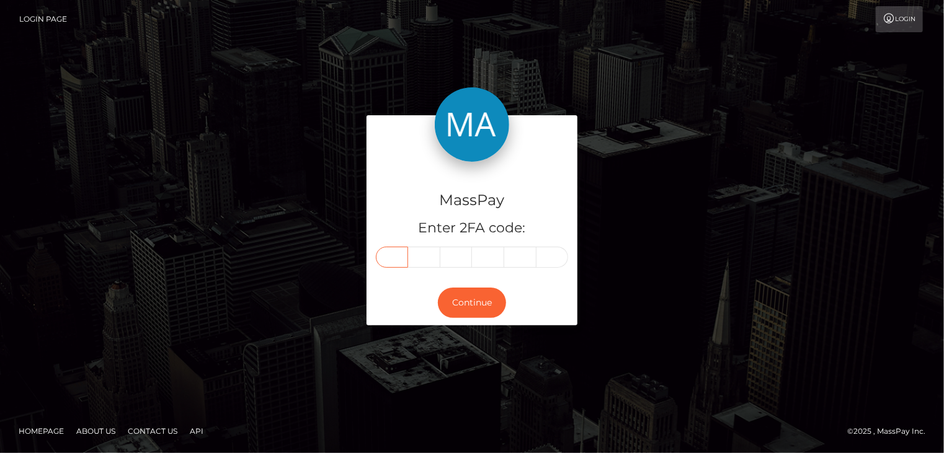
click at [395, 261] on input "text" at bounding box center [392, 257] width 32 height 21
click at [391, 257] on input "text" at bounding box center [392, 257] width 32 height 21
type input "0"
type input "6"
type input "3"
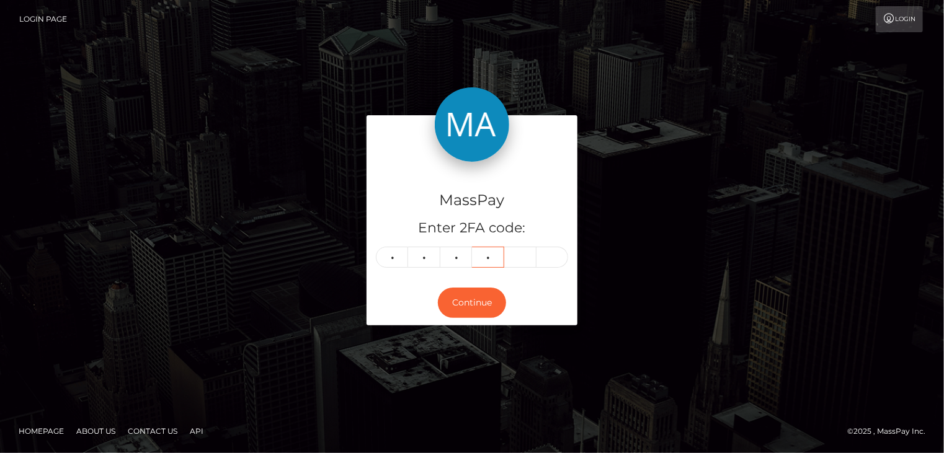
type input "9"
type input "6"
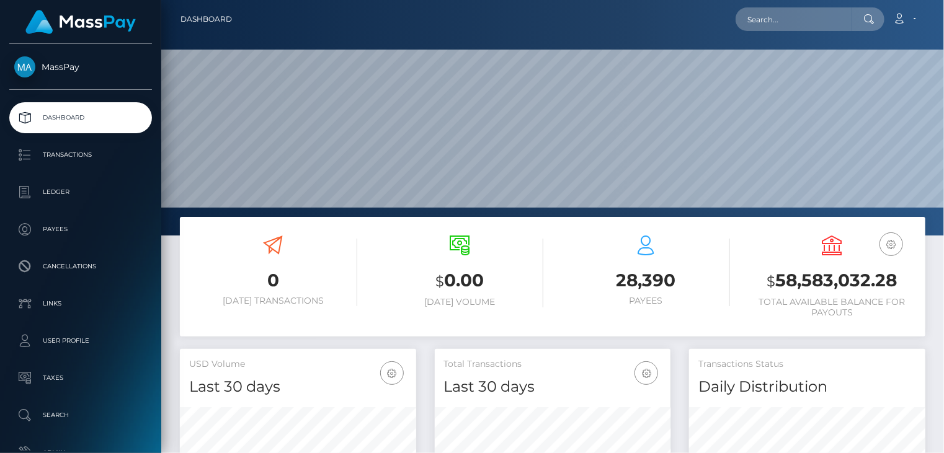
scroll to position [219, 236]
paste input "[EMAIL_ADDRESS][DOMAIN_NAME]"
type input "[EMAIL_ADDRESS][DOMAIN_NAME]"
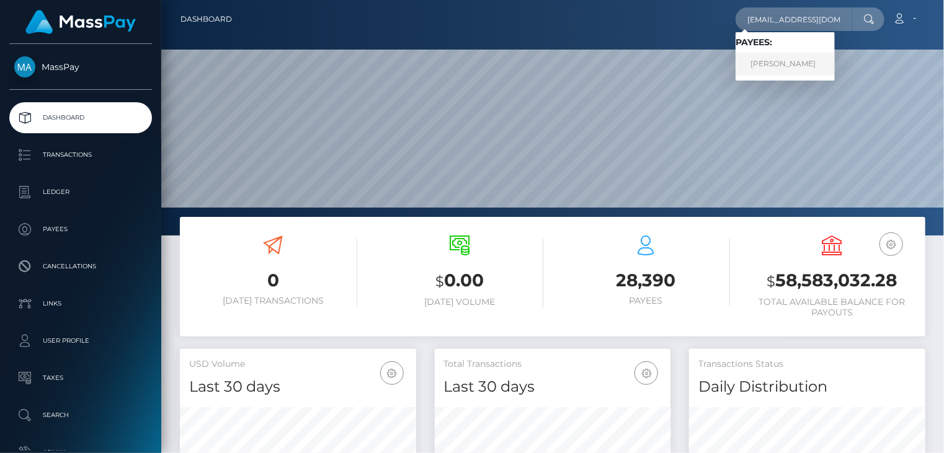
click at [803, 63] on link "[PERSON_NAME]" at bounding box center [784, 64] width 99 height 23
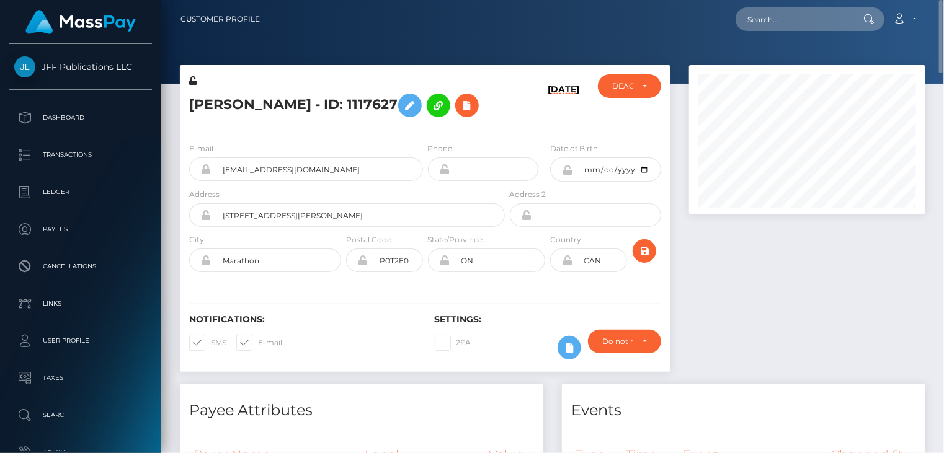
click at [301, 107] on h5 "Stephen Micheal Collins - ID: 1117627" at bounding box center [343, 105] width 309 height 36
copy h5 "Stephen Micheal Collins - ID: 1117627"
click at [459, 113] on icon at bounding box center [466, 105] width 15 height 15
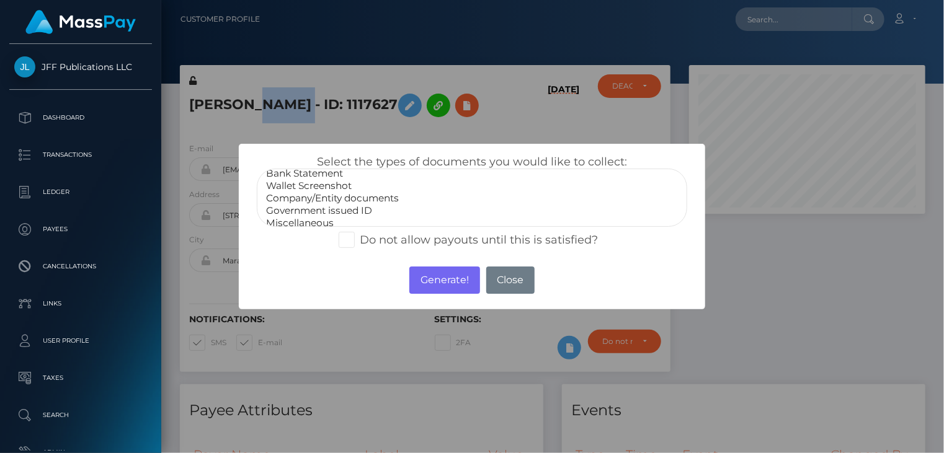
scroll to position [25, 0]
select select "Government issued ID"
click at [338, 200] on option "Government issued ID" at bounding box center [472, 204] width 415 height 12
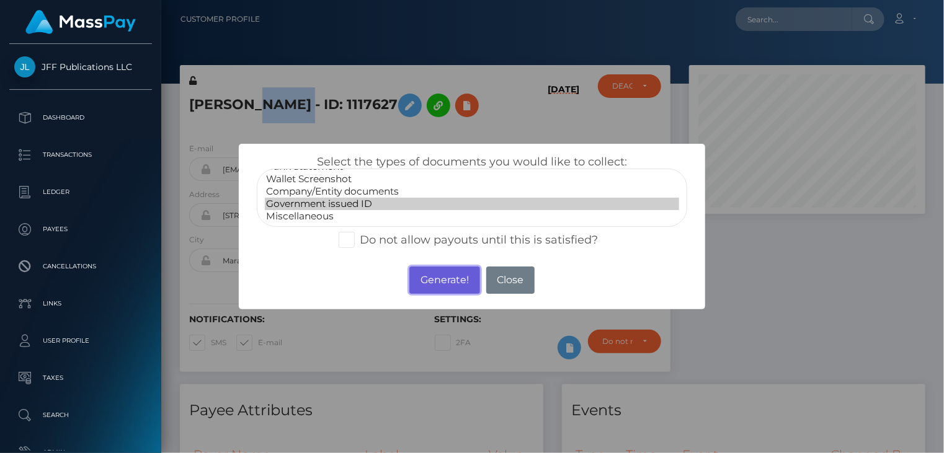
click at [430, 284] on button "Generate!" at bounding box center [444, 280] width 70 height 27
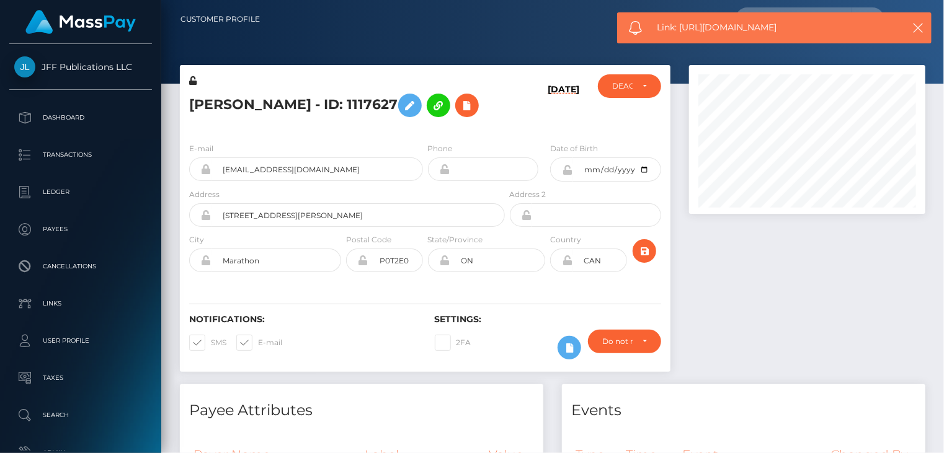
click at [702, 28] on span "Link: https://l.maspay.io/Qjfz1" at bounding box center [773, 27] width 233 height 13
copy span "Link: https://l.maspay.io/Qjfz1"
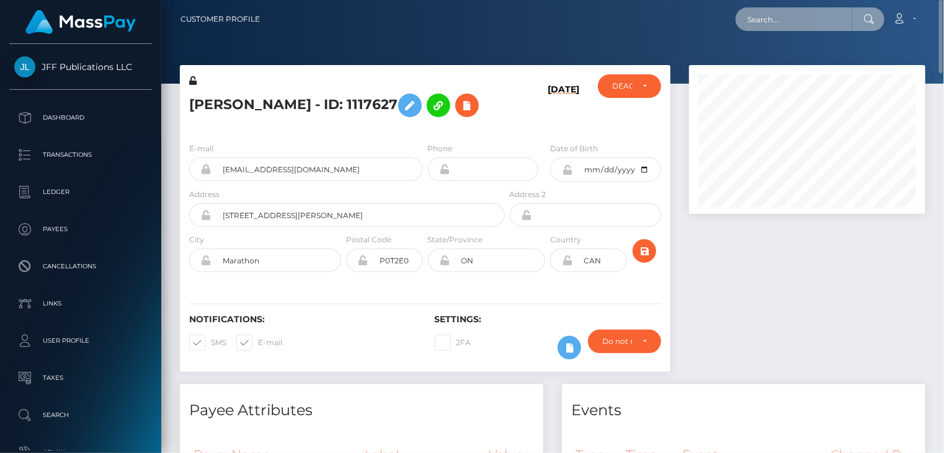
paste input "chrisrobert990@gmail.com"
type input "chrisrobert990@gmail.com"
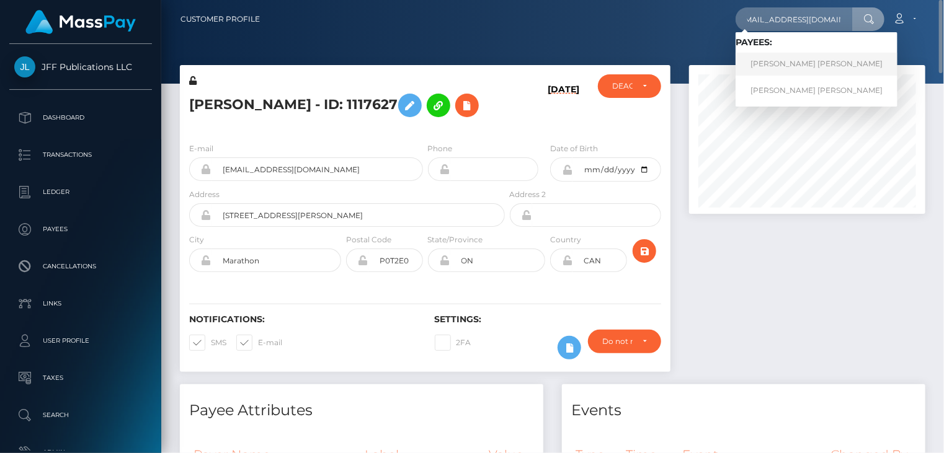
scroll to position [0, 0]
click at [795, 71] on link "CHRISTOPHER ALAN ROBERT" at bounding box center [816, 64] width 162 height 23
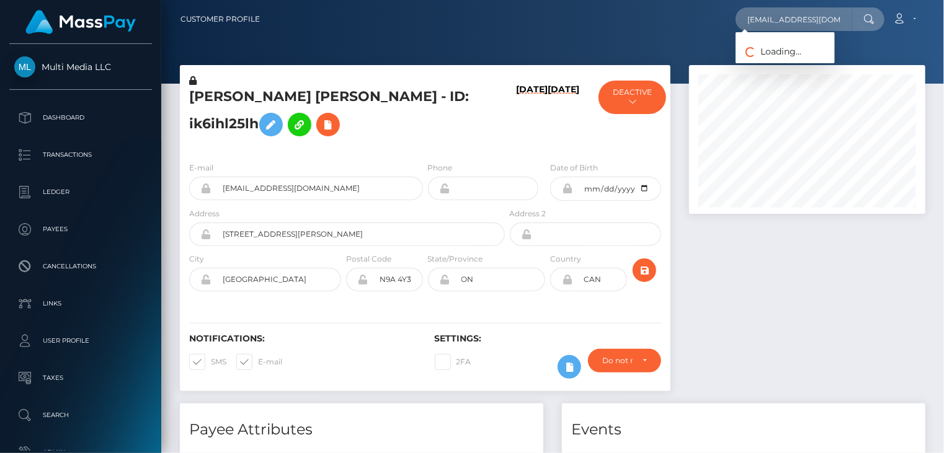
scroll to position [149, 236]
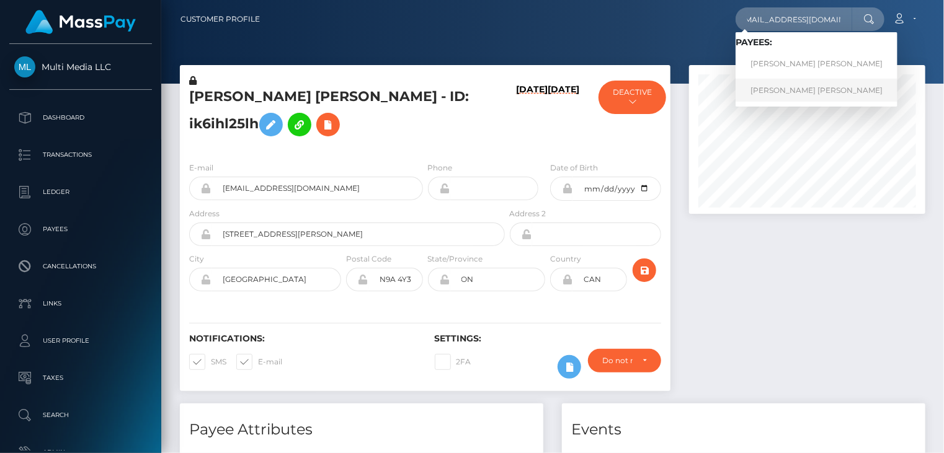
click at [789, 87] on link "[PERSON_NAME] [PERSON_NAME]" at bounding box center [816, 90] width 162 height 23
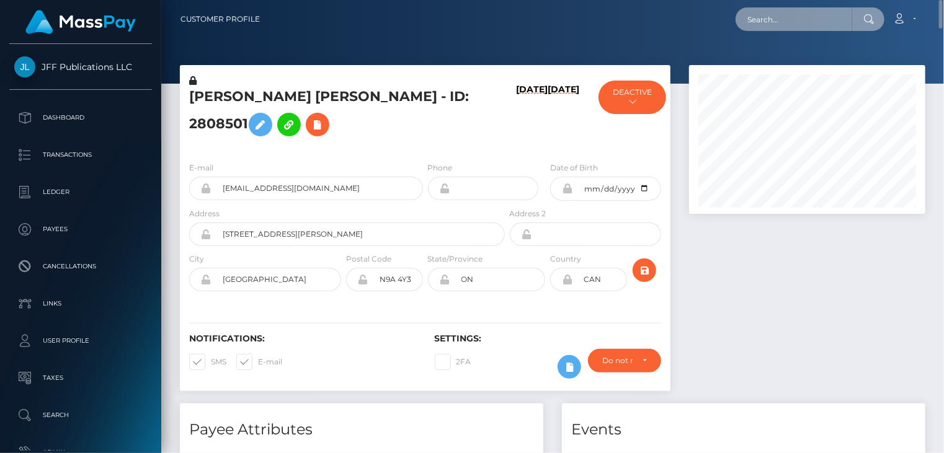
paste input "[EMAIL_ADDRESS][DOMAIN_NAME]"
type input "[EMAIL_ADDRESS][DOMAIN_NAME]"
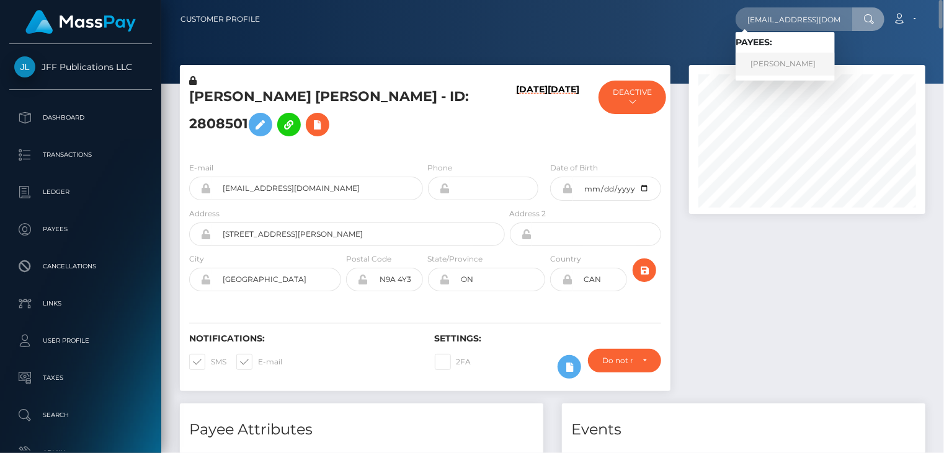
click at [773, 71] on link "Daniel And" at bounding box center [784, 64] width 99 height 23
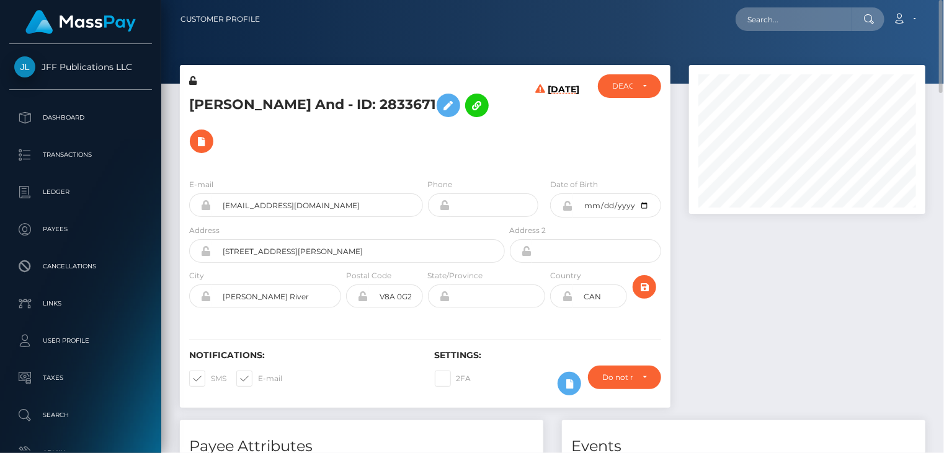
click at [268, 106] on h5 "Daniel And - ID: 2833671" at bounding box center [343, 123] width 309 height 72
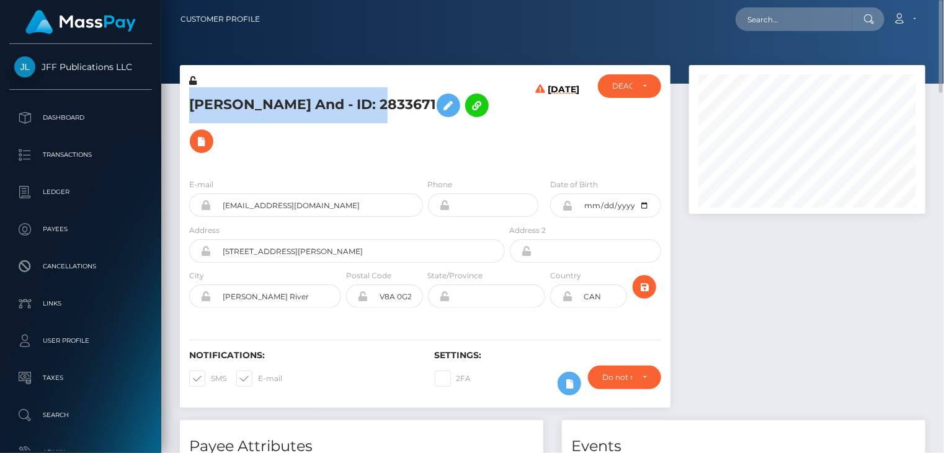
click at [268, 106] on h5 "Daniel And - ID: 2833671" at bounding box center [343, 123] width 309 height 72
copy h5 "Daniel And - ID: 2833671"
click at [213, 130] on button at bounding box center [202, 142] width 24 height 24
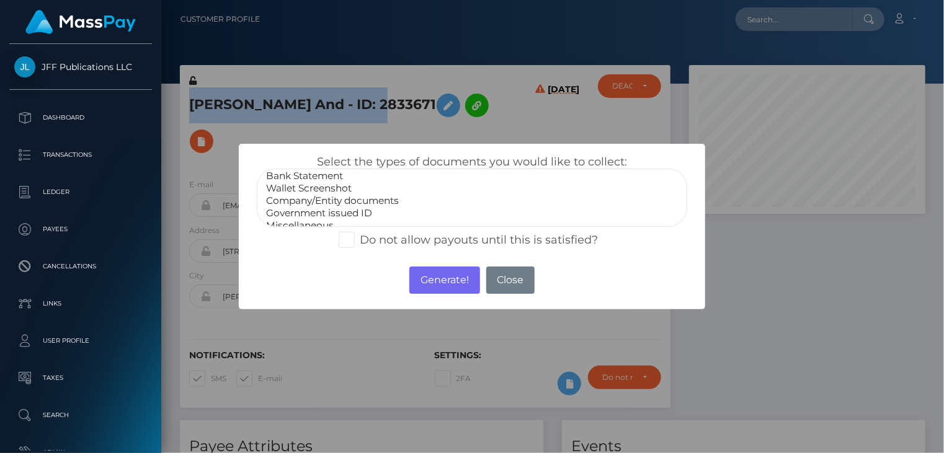
scroll to position [25, 0]
select select "Government issued ID"
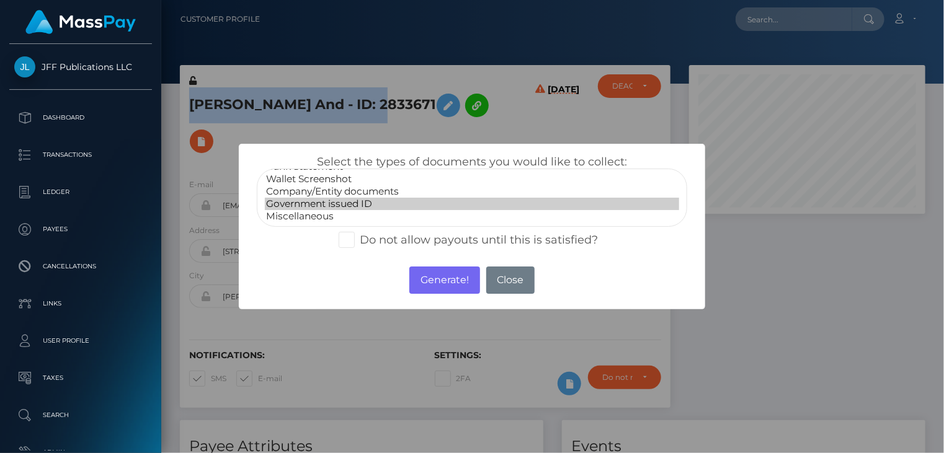
click at [344, 206] on option "Government issued ID" at bounding box center [472, 204] width 415 height 12
click at [448, 287] on button "Generate!" at bounding box center [444, 280] width 70 height 27
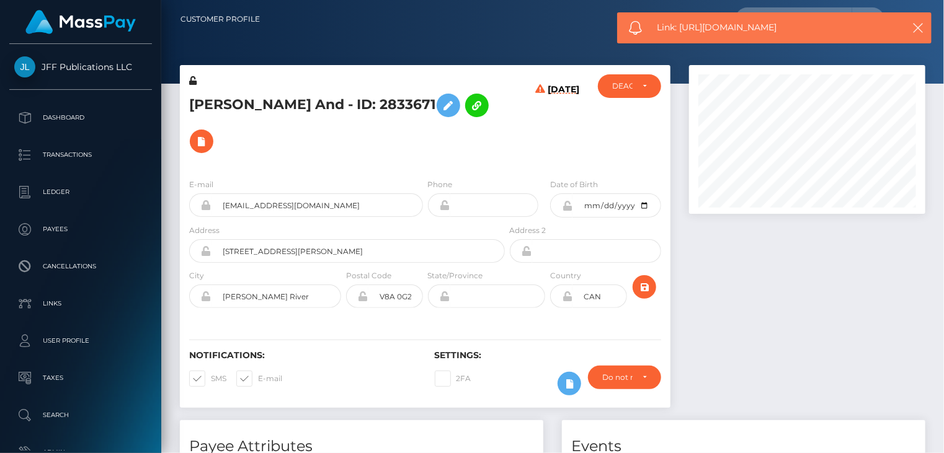
click at [726, 25] on span "Link: https://l.maspay.io/pjfvU" at bounding box center [773, 27] width 233 height 13
copy span "Link: https://l.maspay.io/pjfvU"
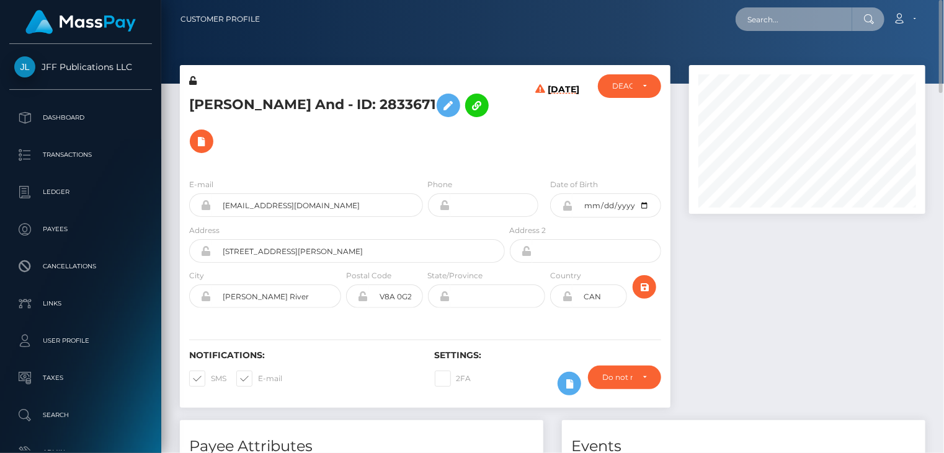
paste input "rileypallen@icloud.com"
type input "rileypallen@icloud.com"
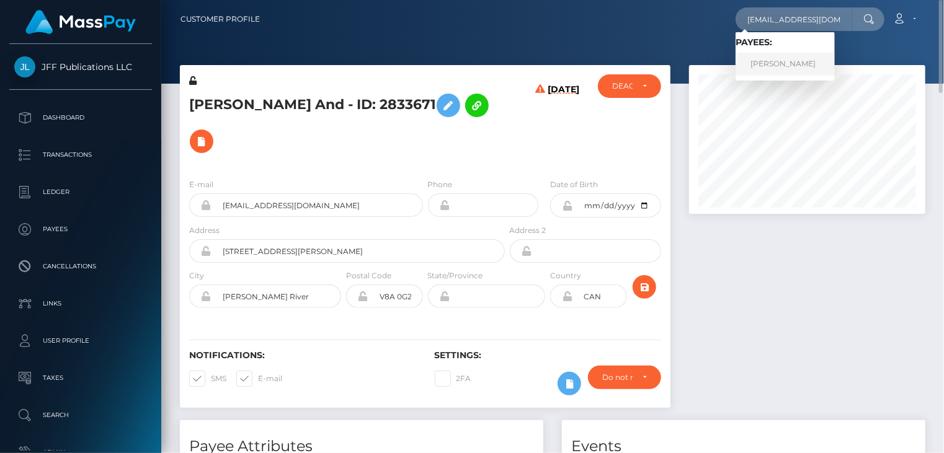
click at [776, 68] on link "Riley Allen" at bounding box center [784, 64] width 99 height 23
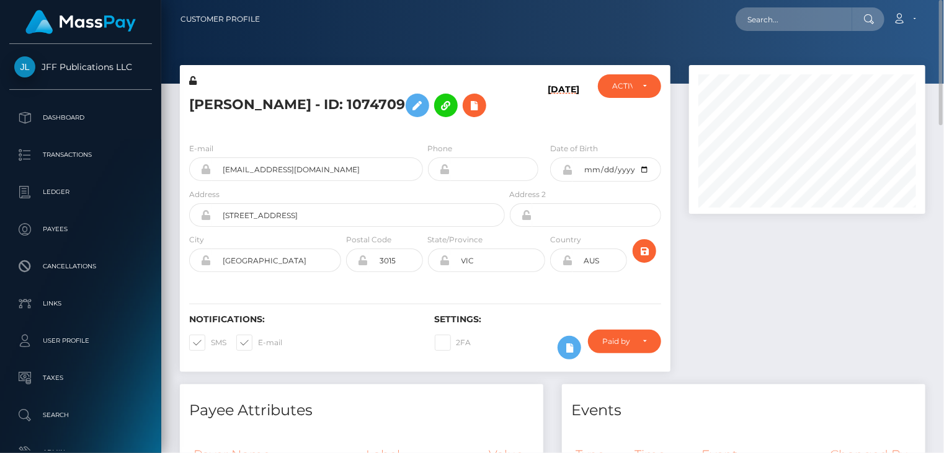
click at [257, 97] on h5 "[PERSON_NAME] - ID: 1074709" at bounding box center [343, 105] width 309 height 36
copy h5 "[PERSON_NAME] - ID: 1074709"
click at [467, 107] on icon at bounding box center [474, 105] width 15 height 15
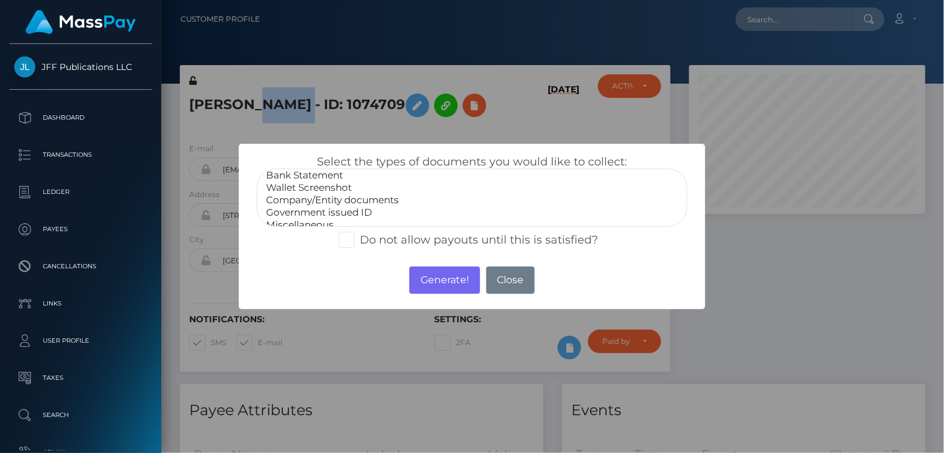
scroll to position [25, 0]
select select "Government issued ID"
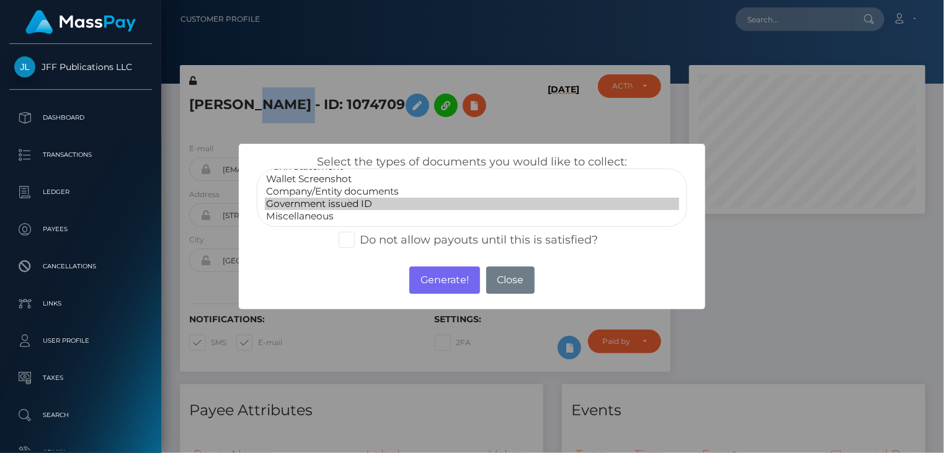
click at [358, 204] on option "Government issued ID" at bounding box center [472, 204] width 415 height 12
click at [434, 287] on button "Generate!" at bounding box center [444, 280] width 70 height 27
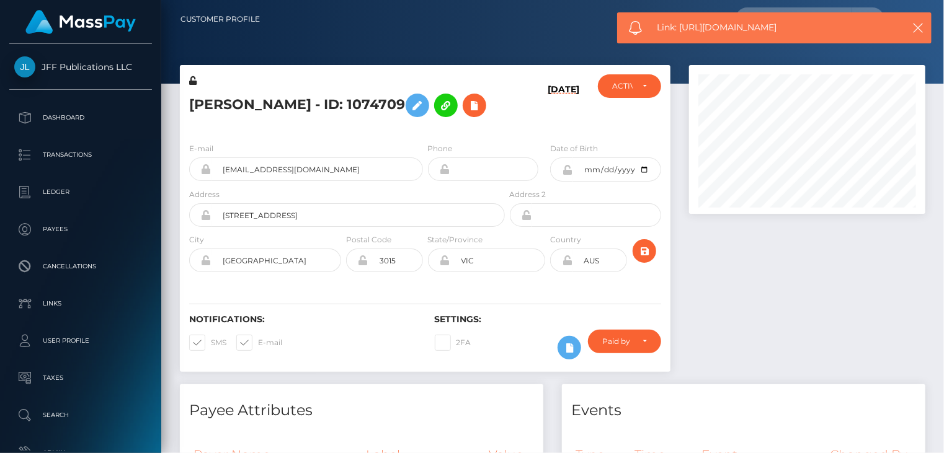
click at [704, 23] on span "Link: https://l.maspay.io/EjfbA" at bounding box center [773, 27] width 233 height 13
copy span "Link: https://l.maspay.io/EjfbA"
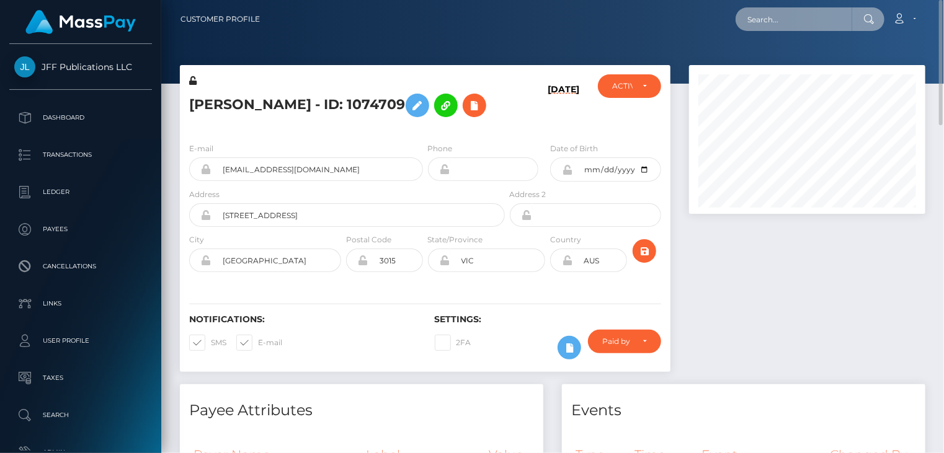
paste input "[EMAIL_ADDRESS][DOMAIN_NAME]"
type input "[EMAIL_ADDRESS][DOMAIN_NAME]"
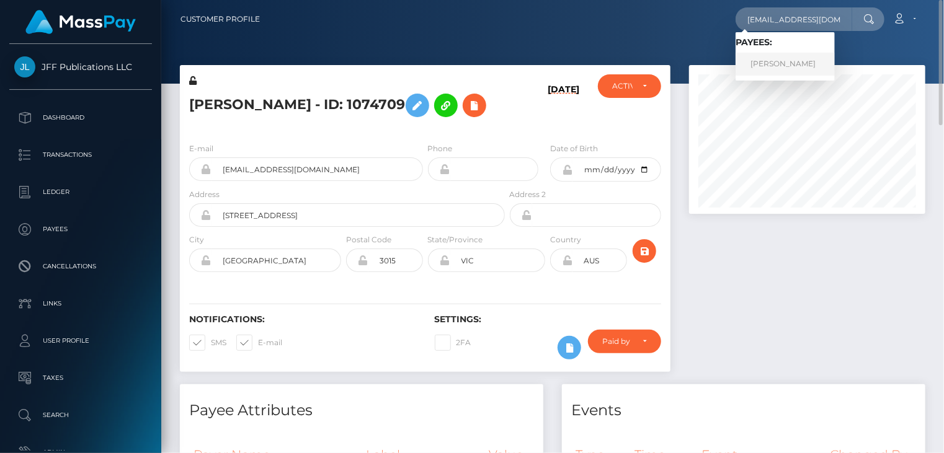
click at [768, 70] on link "Lucas Robert" at bounding box center [784, 64] width 99 height 23
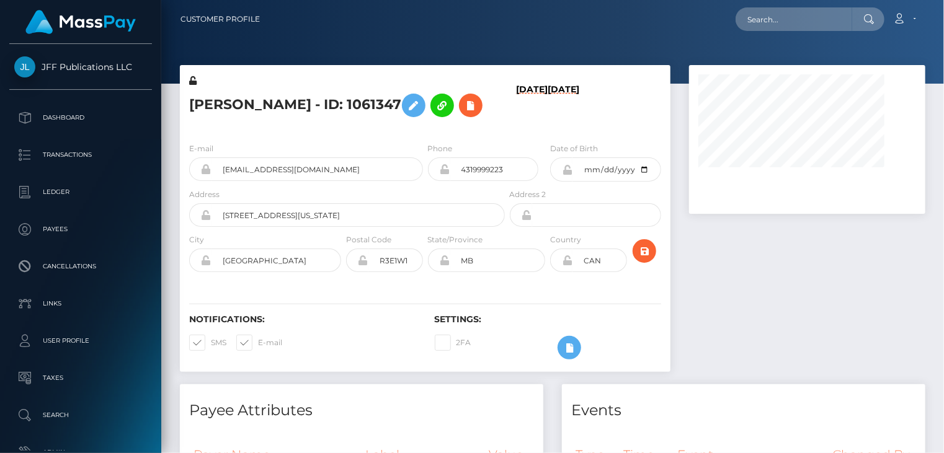
click at [226, 106] on h5 "[PERSON_NAME] - ID: 1061347" at bounding box center [343, 105] width 309 height 36
click at [226, 106] on h5 "Lucas Robert - ID: 1061347" at bounding box center [343, 105] width 309 height 36
copy h5 "Lucas Robert - ID: 1061347"
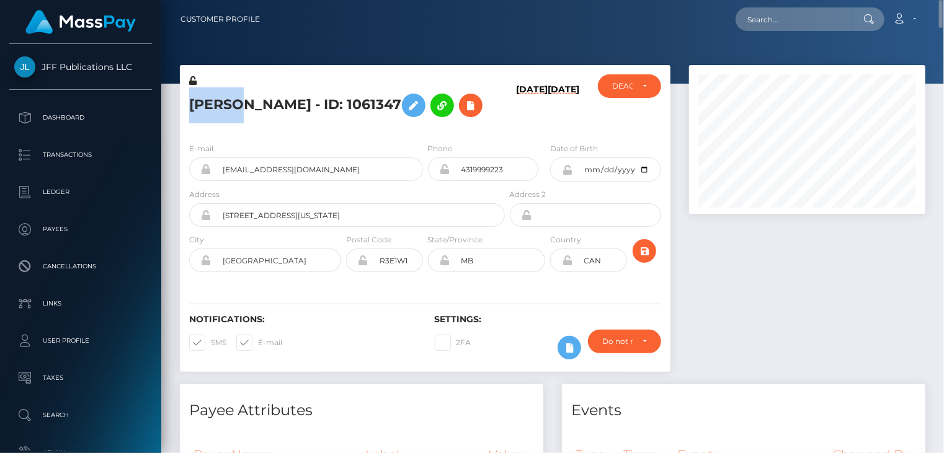
copy h5 "Lucas Robert - ID: 1061347"
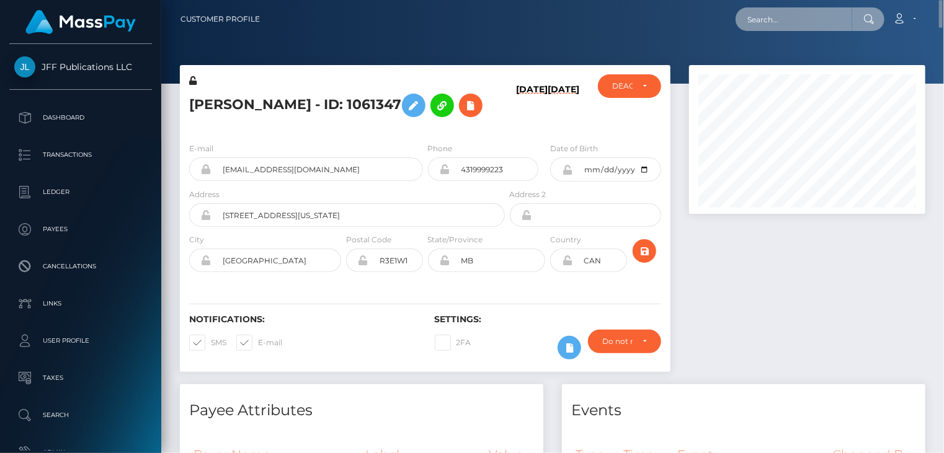
paste input "nicholasbeach199@gmail.com"
type input "nicholasbeach199@gmail.com"
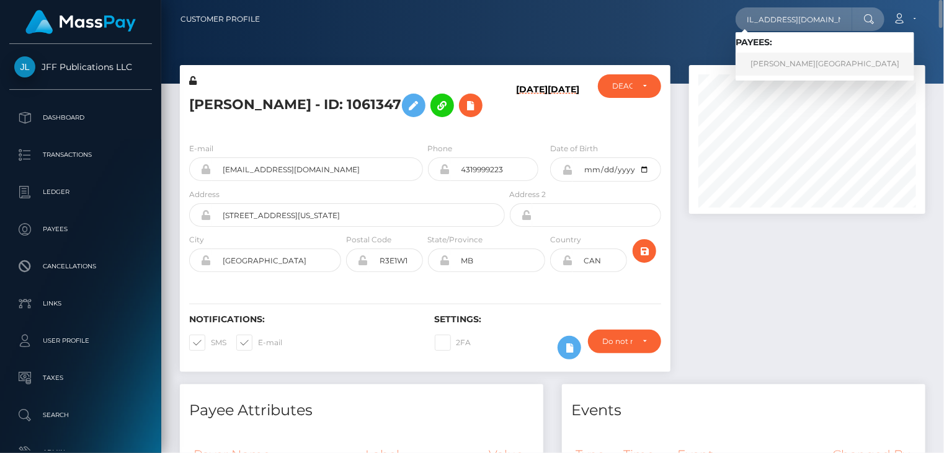
scroll to position [0, 0]
click at [782, 63] on link "NICHOLAS CAIN BEACH" at bounding box center [824, 64] width 179 height 23
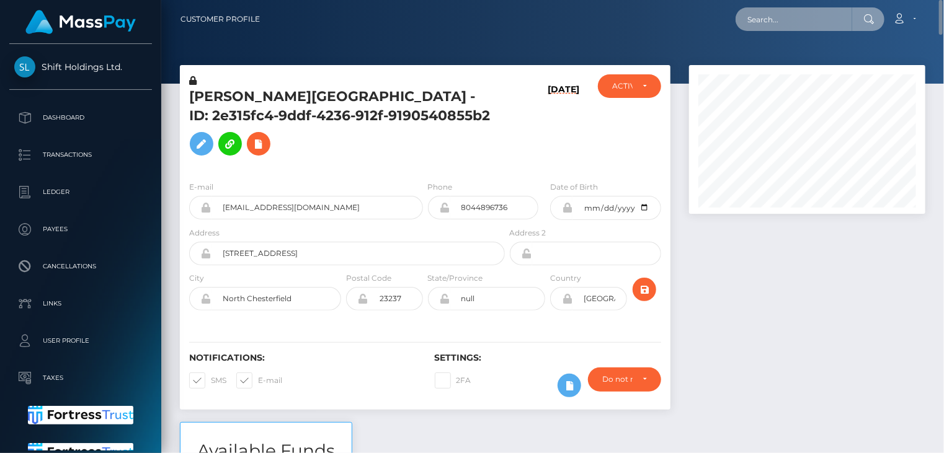
paste input "a61eea8b-e549-4a53-9edd-df87c8166b24"
type input "a61eea8b-e549-4a53-9edd-df87c8166b24"
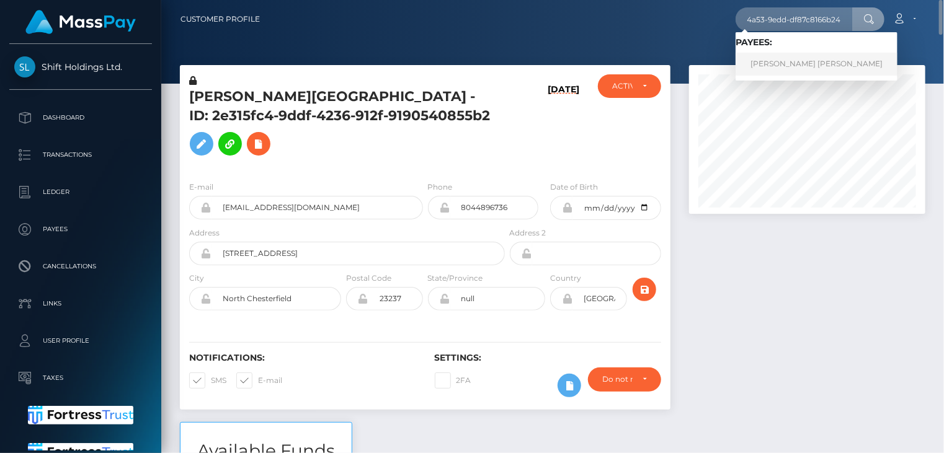
scroll to position [0, 0]
click at [789, 72] on link "[PERSON_NAME] [PERSON_NAME]" at bounding box center [816, 64] width 162 height 23
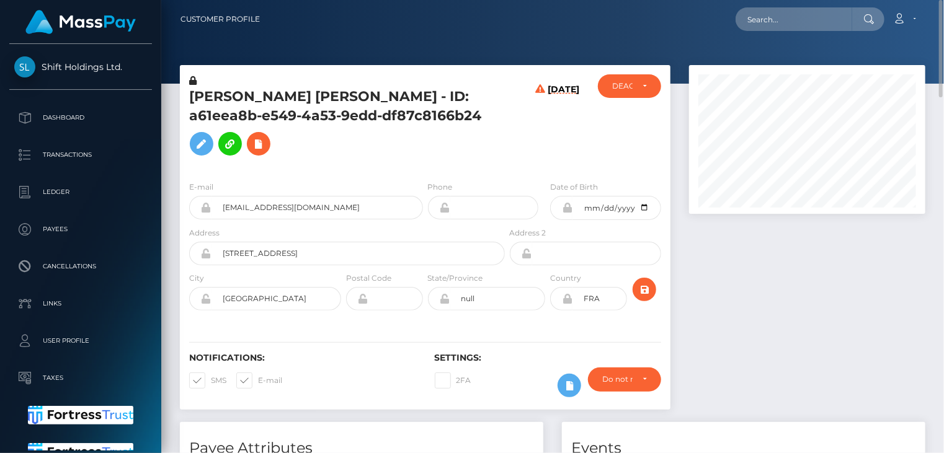
click at [208, 90] on h5 "[PERSON_NAME] [PERSON_NAME] - ID: a61eea8b-e549-4a53-9edd-df87c8166b24" at bounding box center [343, 124] width 309 height 74
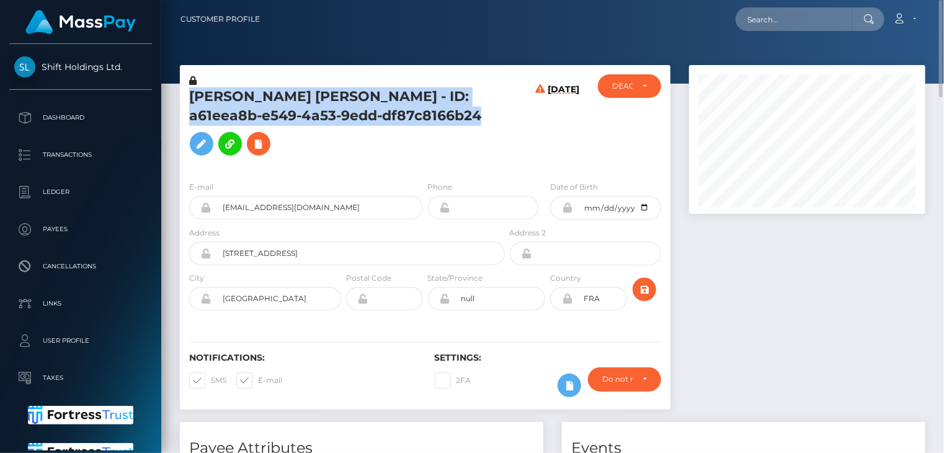
click at [208, 90] on h5 "[PERSON_NAME] [PERSON_NAME] - ID: a61eea8b-e549-4a53-9edd-df87c8166b24" at bounding box center [343, 124] width 309 height 74
copy h5 "[PERSON_NAME] [PERSON_NAME] - ID: a61eea8b-e549-4a53-9edd-df87c8166b24"
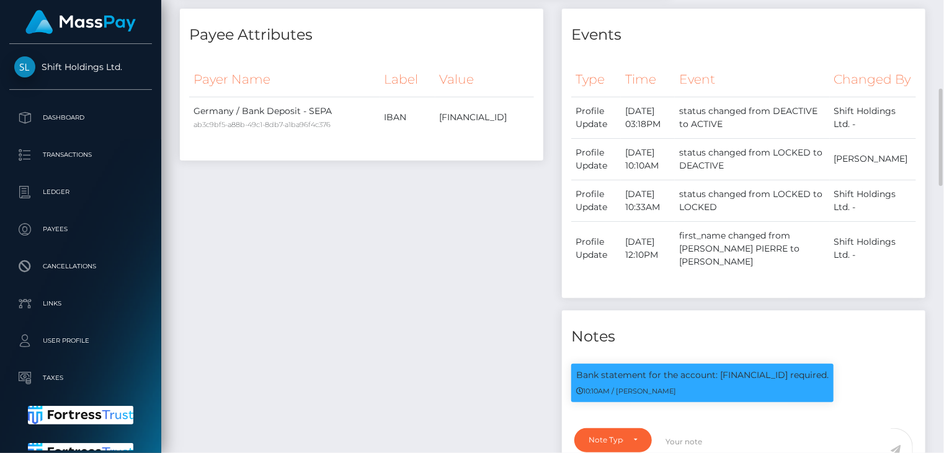
scroll to position [149, 236]
click at [677, 382] on p "Bank statement for the account: [FINANCIAL_ID] required." at bounding box center [702, 375] width 252 height 13
copy div "Bank statement for the account: [FINANCIAL_ID] required."
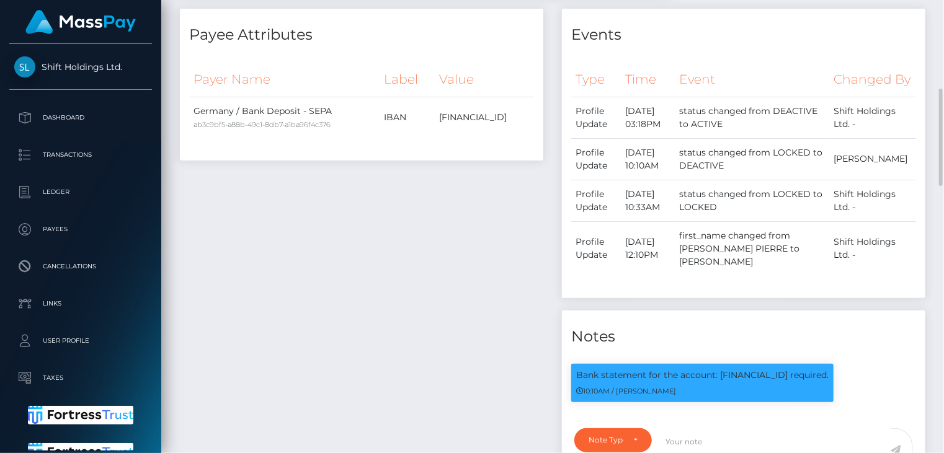
scroll to position [0, 0]
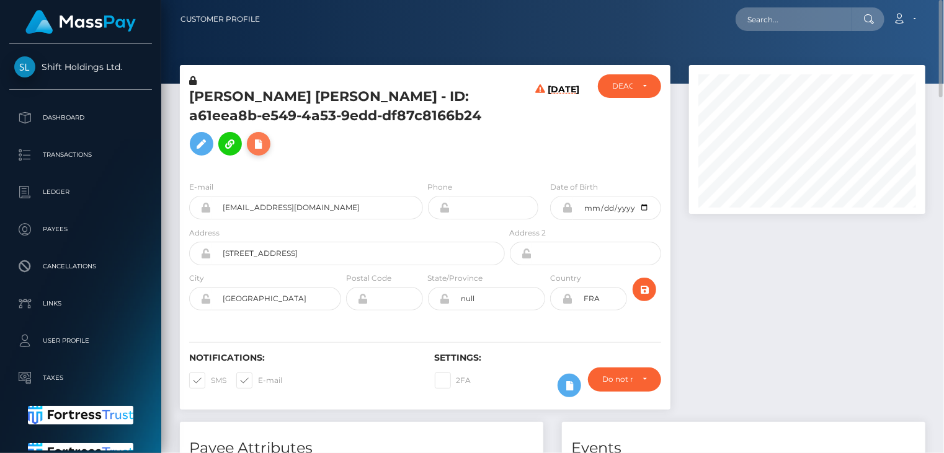
click at [256, 142] on icon at bounding box center [258, 143] width 15 height 15
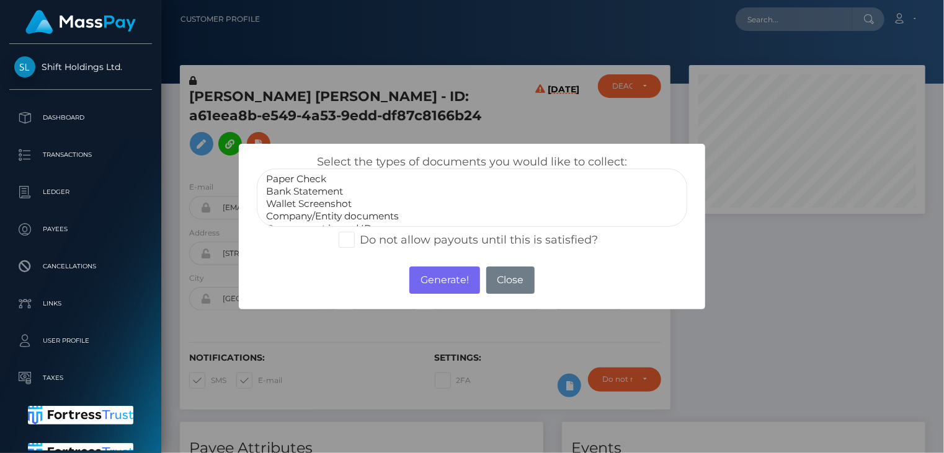
select select "Bank Statement"
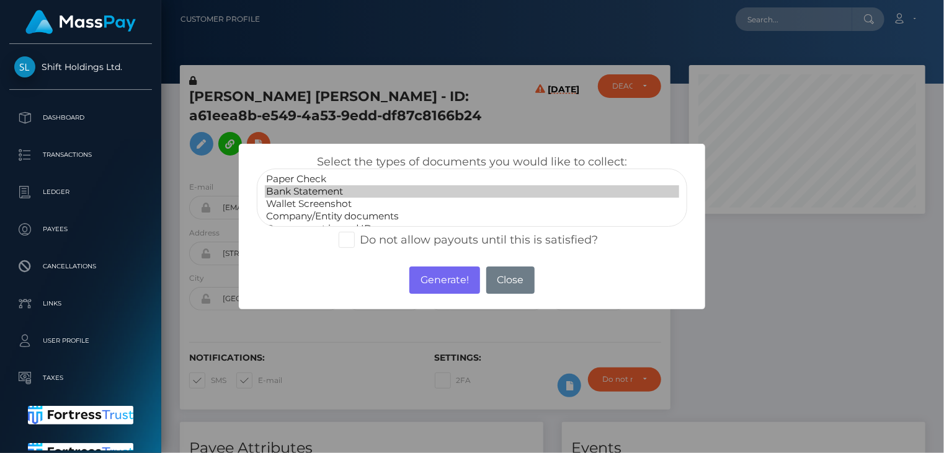
click at [305, 187] on option "Bank Statement" at bounding box center [472, 191] width 415 height 12
click at [451, 288] on button "Generate!" at bounding box center [444, 280] width 70 height 27
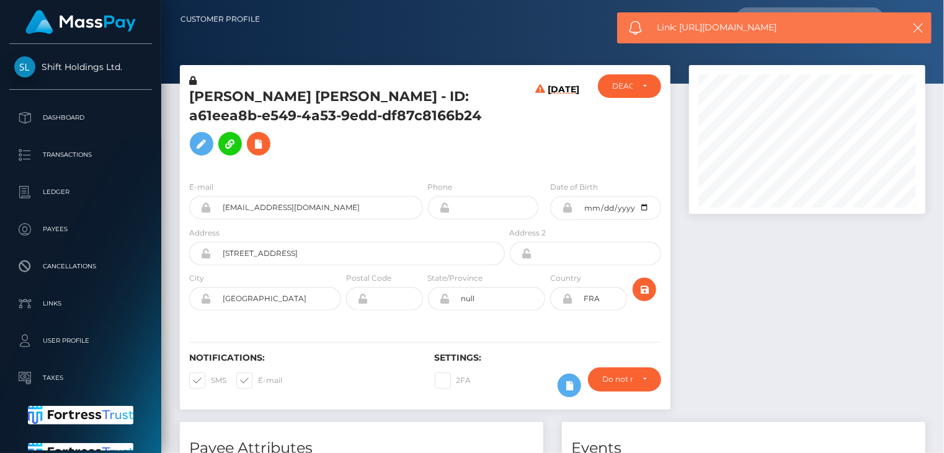
click at [709, 28] on span "Link: [URL][DOMAIN_NAME]" at bounding box center [773, 27] width 233 height 13
click at [707, 27] on span "Link: [URL][DOMAIN_NAME]" at bounding box center [773, 27] width 233 height 13
click at [707, 27] on span "Link: https://l.maspay.io/bjfmG" at bounding box center [773, 27] width 233 height 13
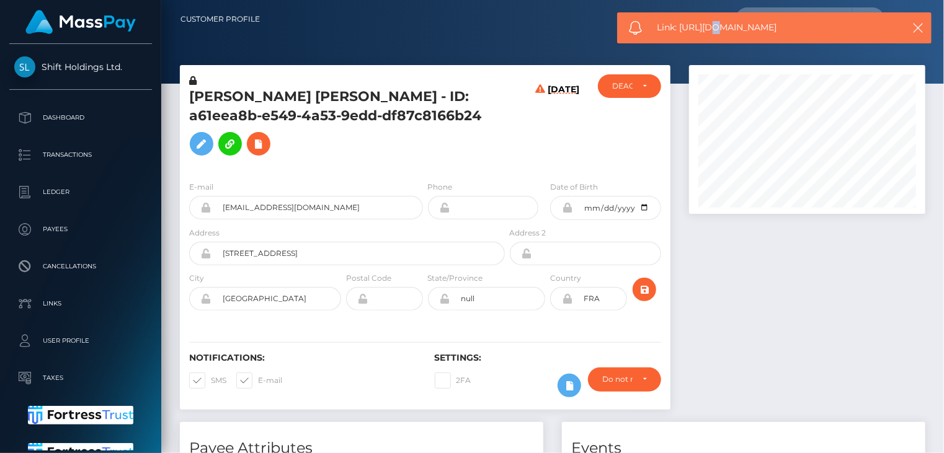
copy span "Link: https://l.maspay.io/bjfmG"
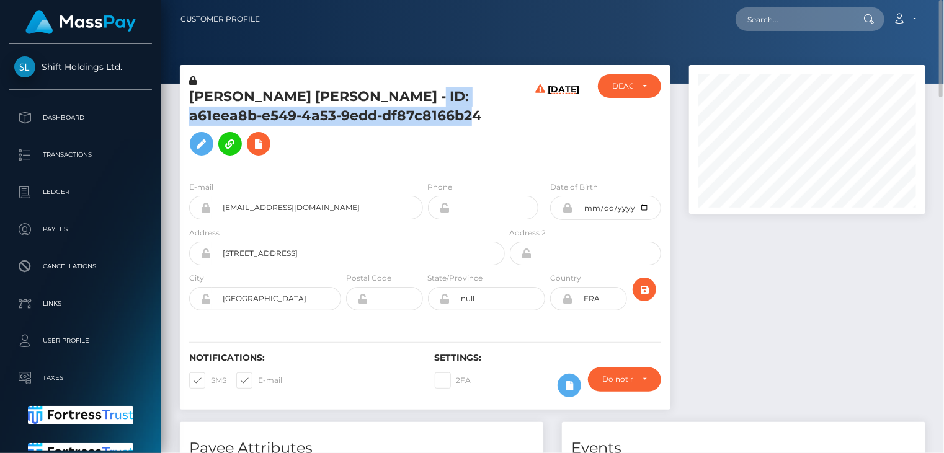
drag, startPoint x: 436, startPoint y: 95, endPoint x: 477, endPoint y: 115, distance: 45.2
click at [477, 115] on h5 "THOMAS REMY PIERRE LEVEQUE - ID: a61eea8b-e549-4a53-9edd-df87c8166b24" at bounding box center [343, 124] width 309 height 74
copy h5 "ID: a61eea8b-e549-4a53-9edd-df87c8166b24"
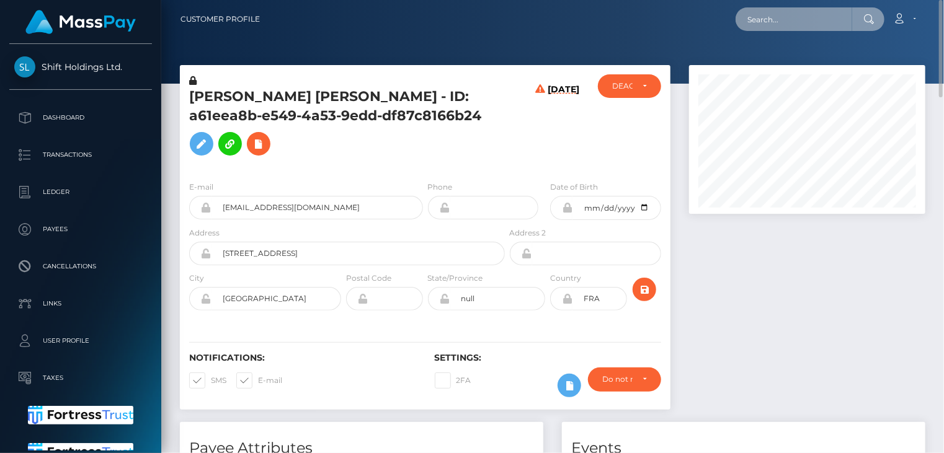
paste input "339905692024451072"
type input "339905692024451072"
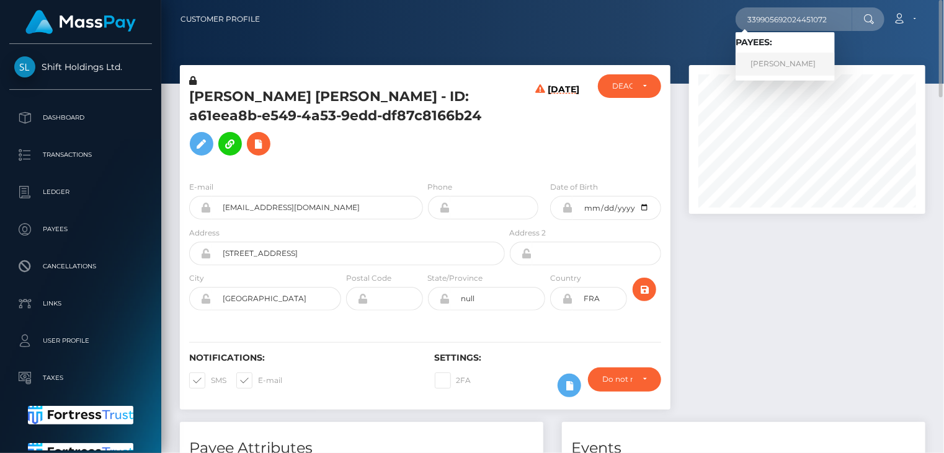
click at [779, 60] on link "Anastasia Andreevna Badun" at bounding box center [784, 64] width 99 height 23
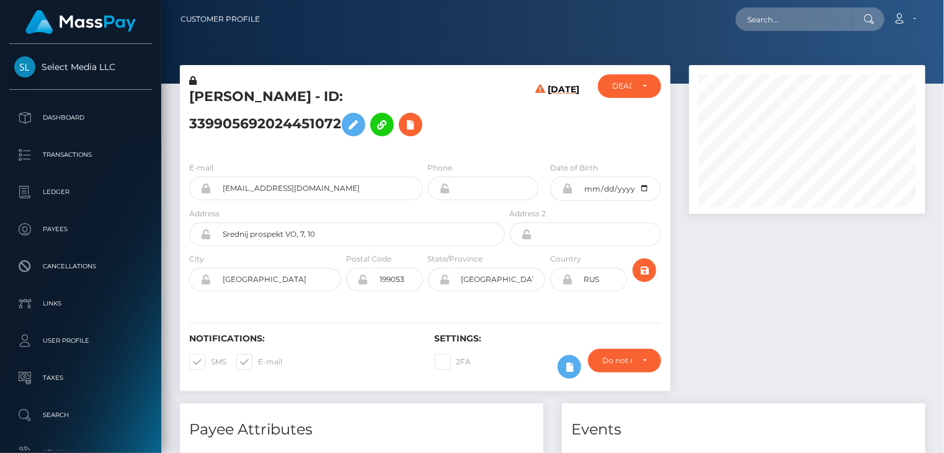
scroll to position [149, 236]
click at [267, 122] on h5 "[PERSON_NAME] - ID: 339905692024451072" at bounding box center [343, 114] width 309 height 55
copy h5 "339905692024451072"
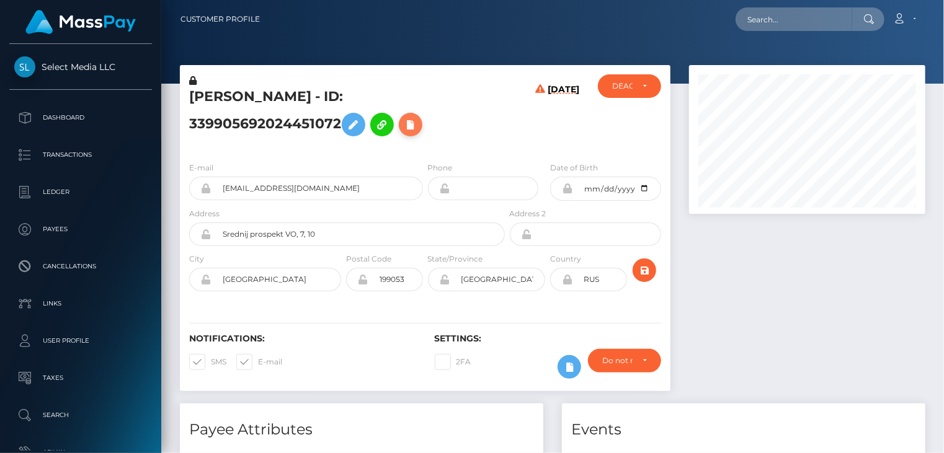
click at [412, 134] on button at bounding box center [411, 125] width 24 height 24
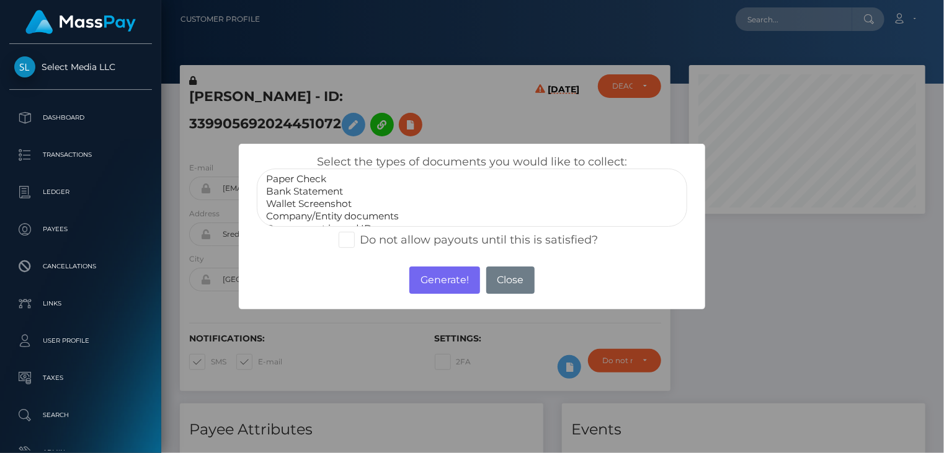
select select "Bank Statement"
click at [327, 190] on option "Bank Statement" at bounding box center [472, 191] width 415 height 12
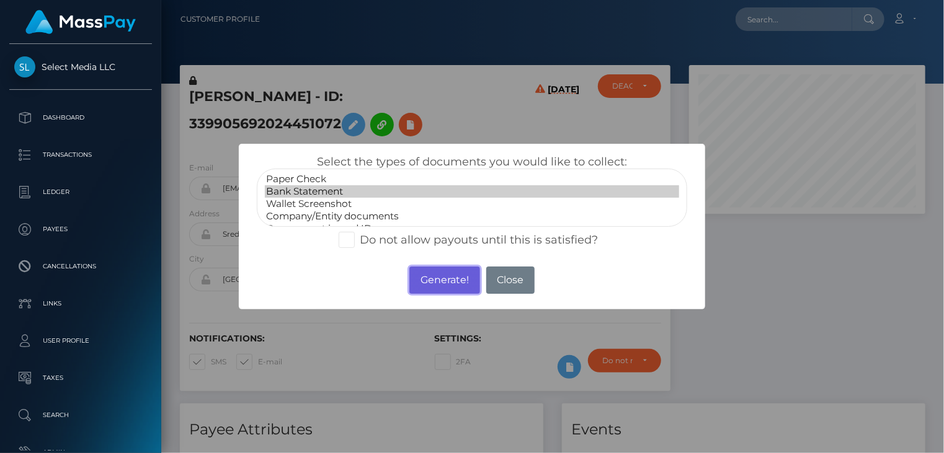
click at [431, 282] on button "Generate!" at bounding box center [444, 280] width 70 height 27
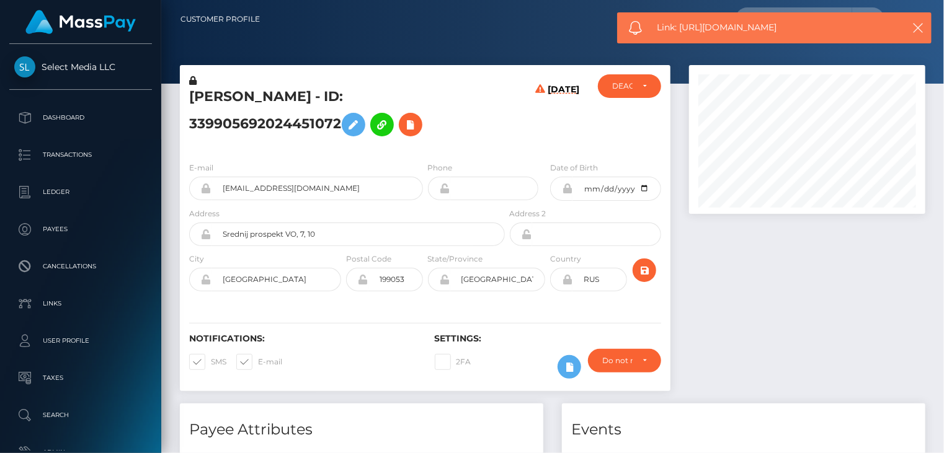
click at [692, 29] on span "Link: https://l.maspay.io/bjfWo" at bounding box center [773, 27] width 233 height 13
click at [693, 29] on span "Link: https://l.maspay.io/bjfWo" at bounding box center [773, 27] width 233 height 13
click at [695, 28] on span "Link: https://l.maspay.io/bjfWo" at bounding box center [773, 27] width 233 height 13
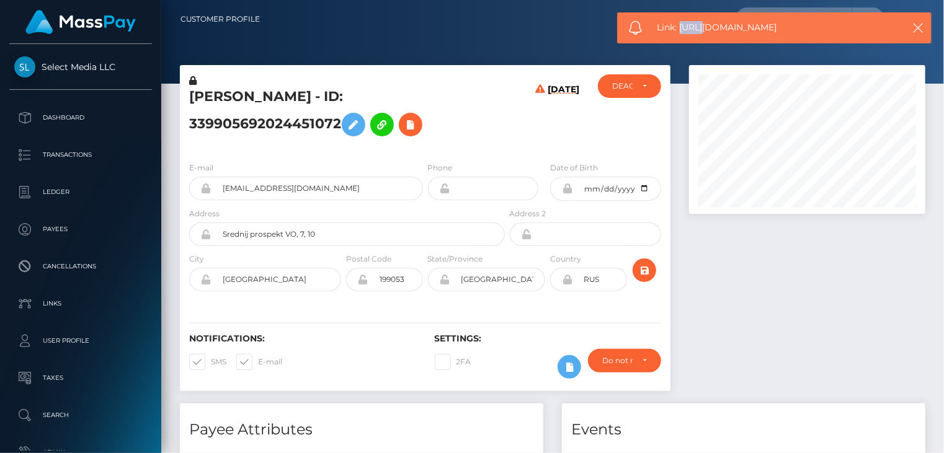
click at [697, 29] on span "Link: https://l.maspay.io/bjfWo" at bounding box center [773, 27] width 233 height 13
click at [716, 26] on span "Link: https://l.maspay.io/bjfWo" at bounding box center [773, 27] width 233 height 13
click at [717, 27] on span "Link: https://l.maspay.io/bjfWo" at bounding box center [773, 27] width 233 height 13
copy span "Link: https://l.maspay.io/bjfWo"
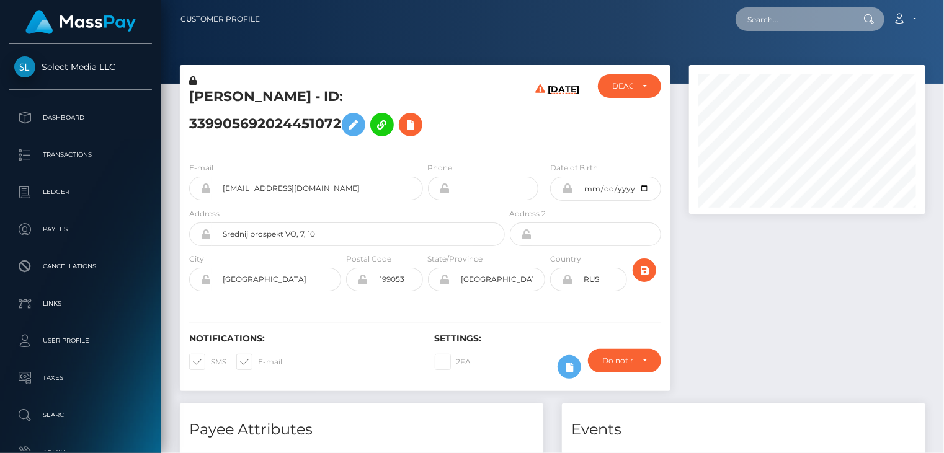
paste input "285229761133813760"
type input "285229761133813760"
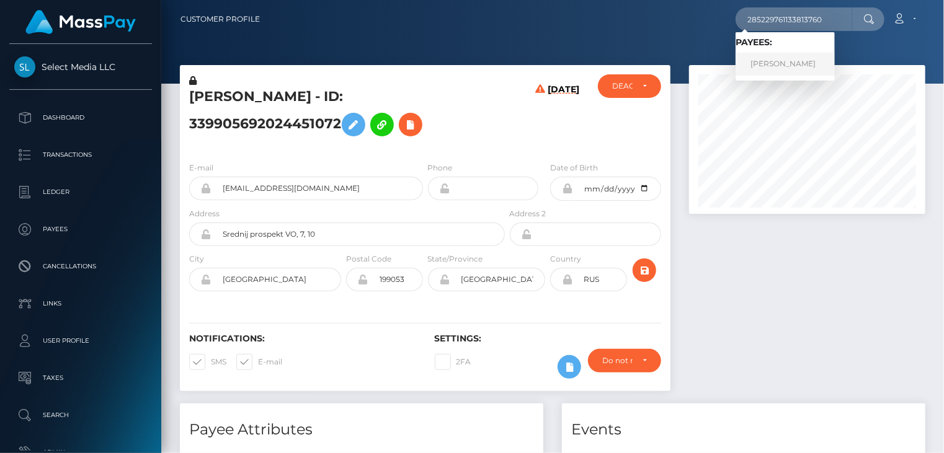
click at [799, 63] on link "brayana mendez" at bounding box center [784, 64] width 99 height 23
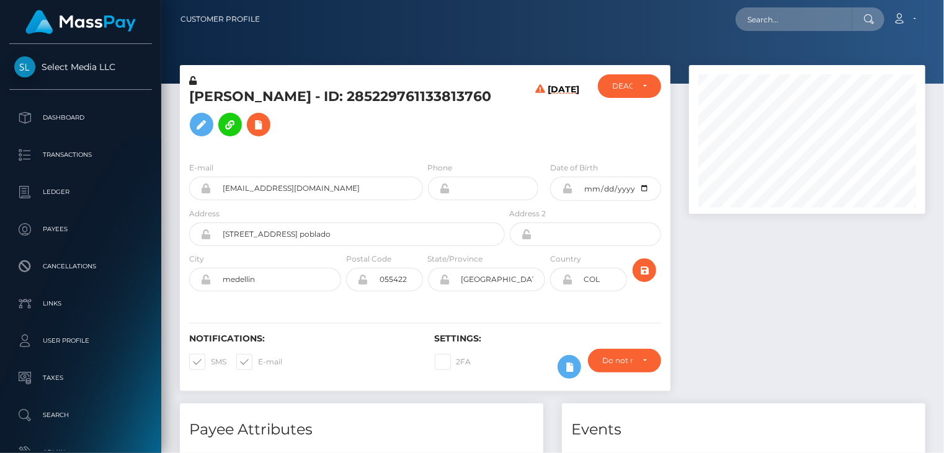
scroll to position [149, 236]
click at [261, 125] on icon at bounding box center [258, 124] width 15 height 15
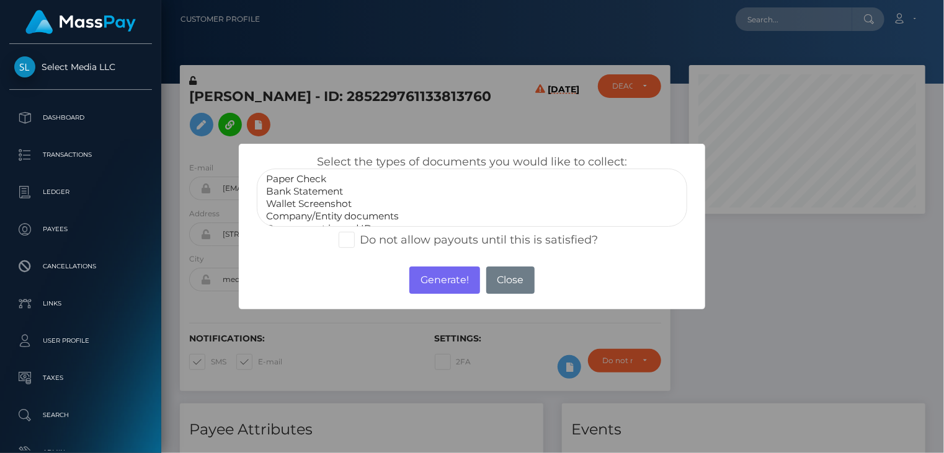
select select "Bank Statement"
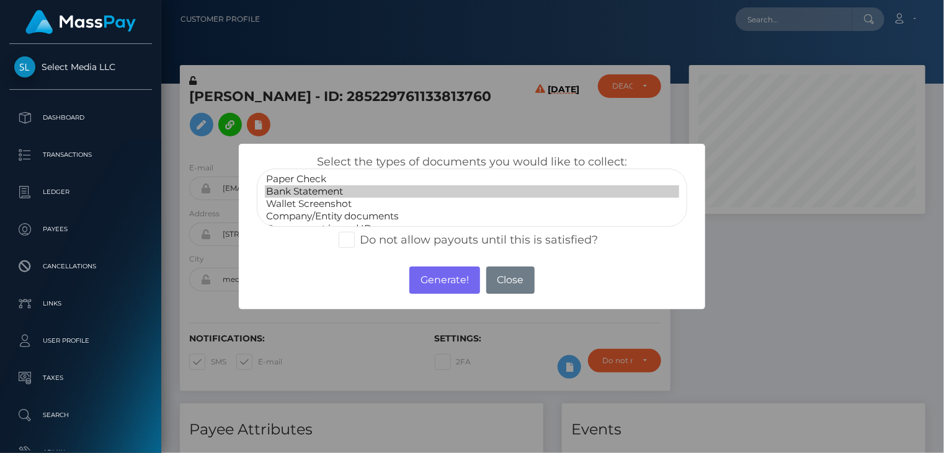
click at [316, 195] on option "Bank Statement" at bounding box center [472, 191] width 415 height 12
drag, startPoint x: 436, startPoint y: 277, endPoint x: 670, endPoint y: 188, distance: 250.5
click at [436, 277] on button "Generate!" at bounding box center [444, 280] width 70 height 27
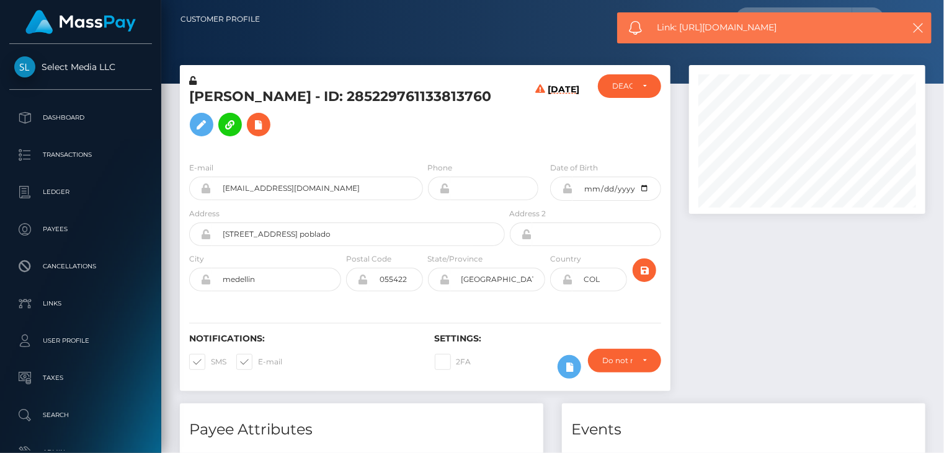
click at [704, 29] on span "Link: https://l.maspay.io/jjfET" at bounding box center [773, 27] width 233 height 13
copy span "Link: https://l.maspay.io/jjfET"
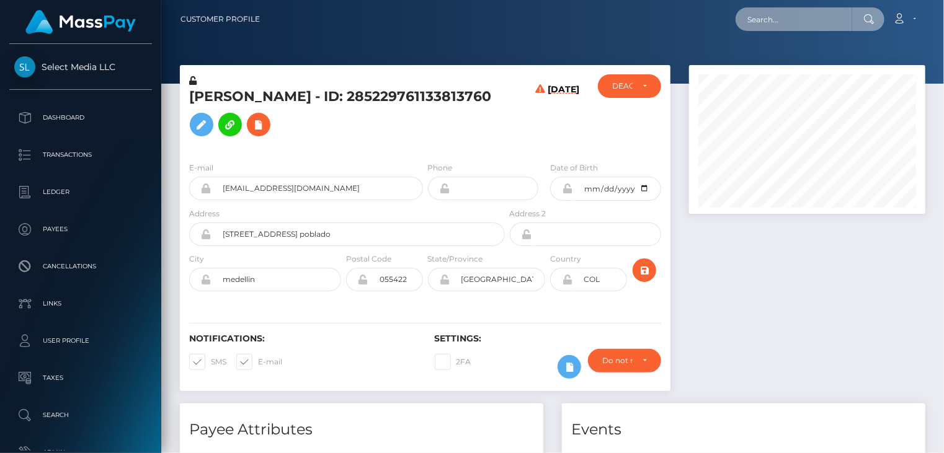
paste input "285154035072245760"
type input "285154035072245760"
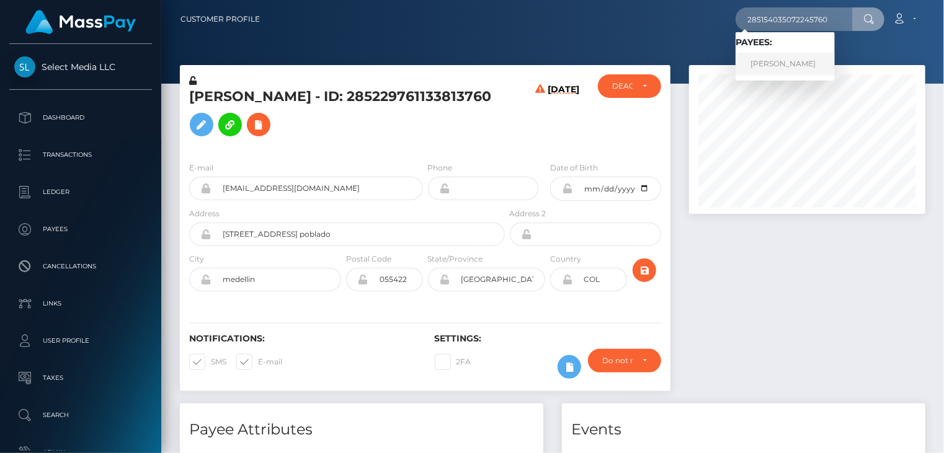
click at [781, 61] on link "Steven Eagleton" at bounding box center [784, 64] width 99 height 23
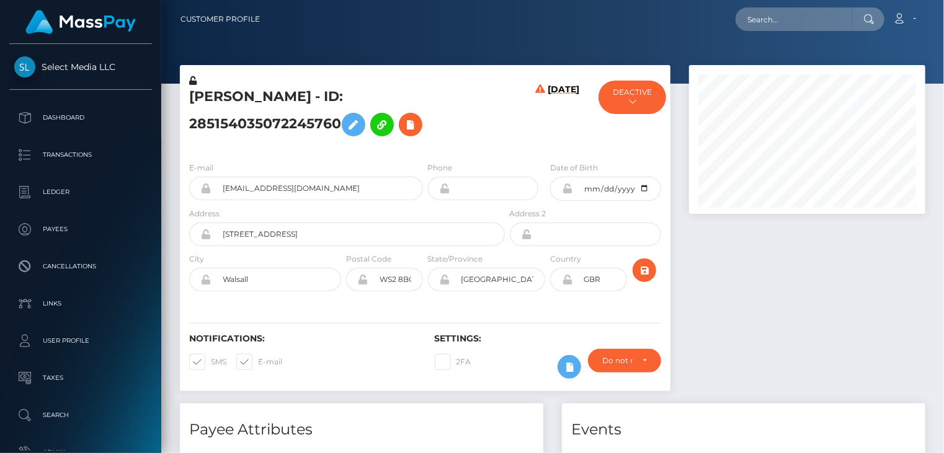
scroll to position [149, 236]
click at [403, 128] on icon at bounding box center [410, 124] width 15 height 15
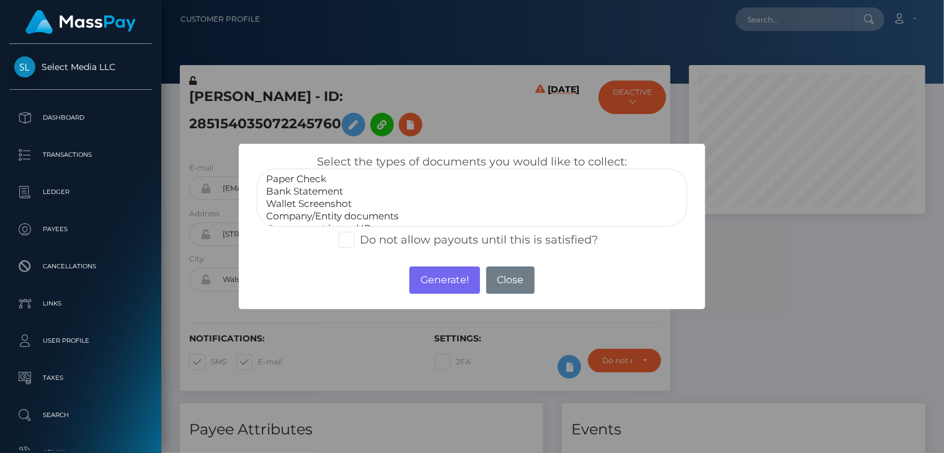
select select "Bank Statement"
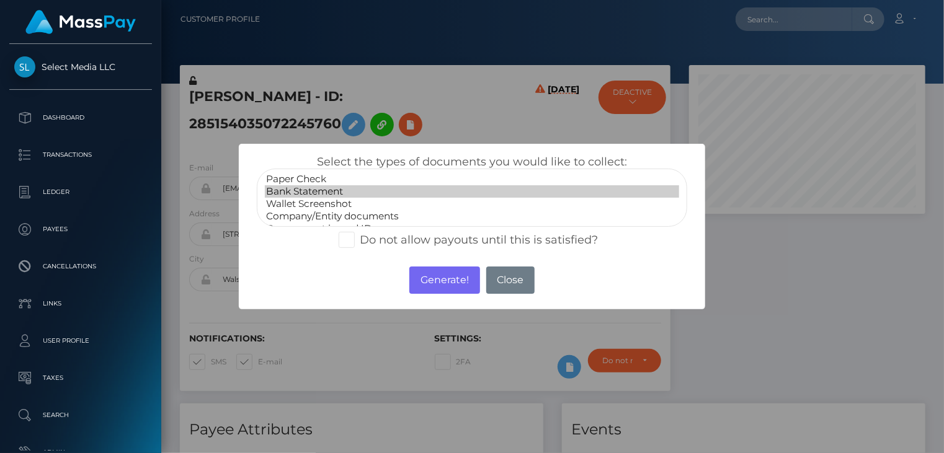
click at [315, 190] on option "Bank Statement" at bounding box center [472, 191] width 415 height 12
click at [443, 284] on button "Generate!" at bounding box center [444, 280] width 70 height 27
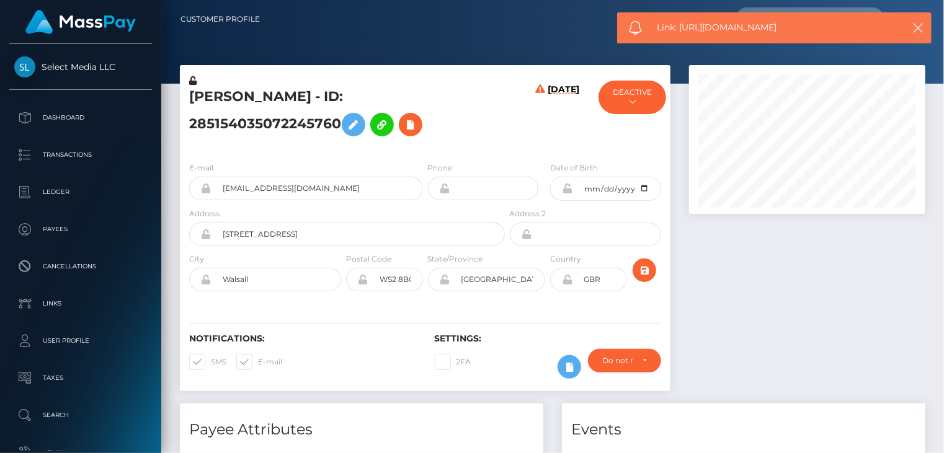
click at [714, 27] on span "Link: https://l.maspay.io/yjfRD" at bounding box center [773, 27] width 233 height 13
copy span "Link: https://l.maspay.io/yjfRD"
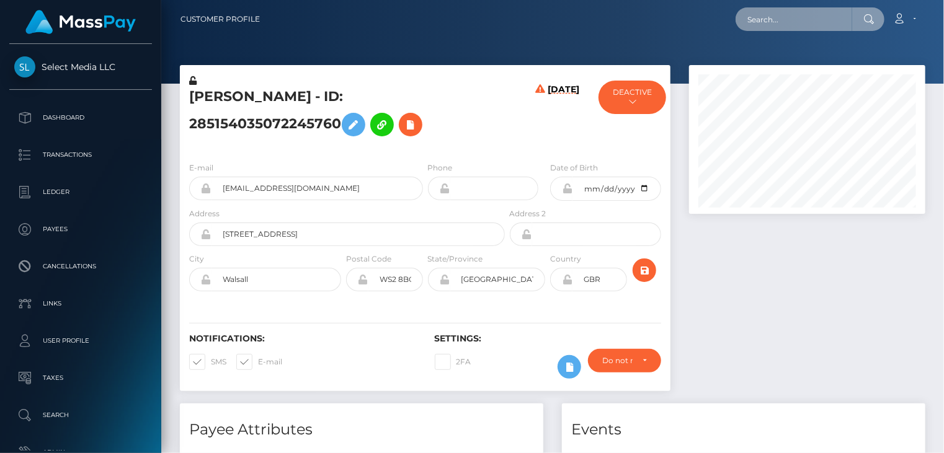
paste input "599419999127347200"
type input "599419999127347200"
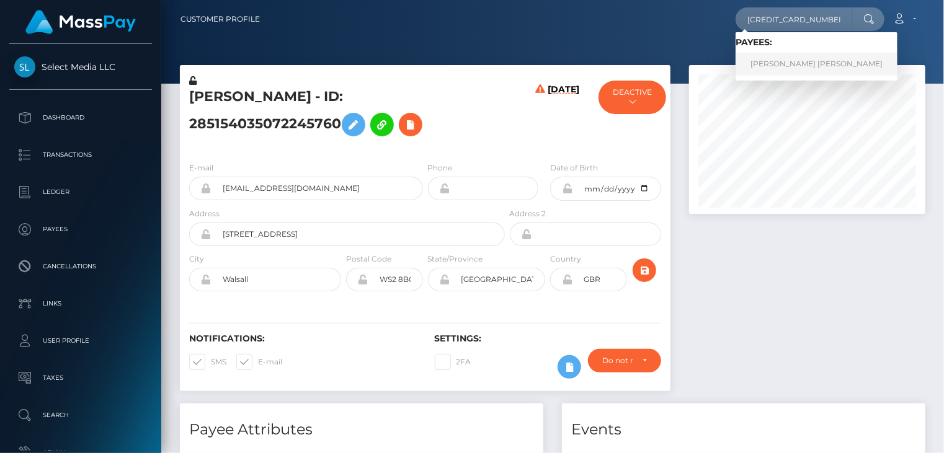
drag, startPoint x: 798, startPoint y: 64, endPoint x: 758, endPoint y: 53, distance: 42.6
click at [797, 63] on link "Lucas WESLEY MERLO SIMOES" at bounding box center [816, 64] width 162 height 23
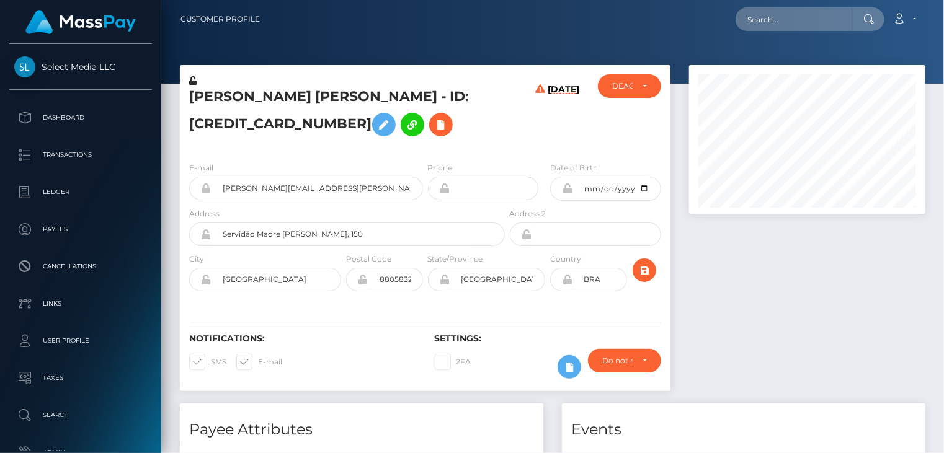
scroll to position [149, 236]
click at [433, 127] on icon at bounding box center [440, 124] width 15 height 15
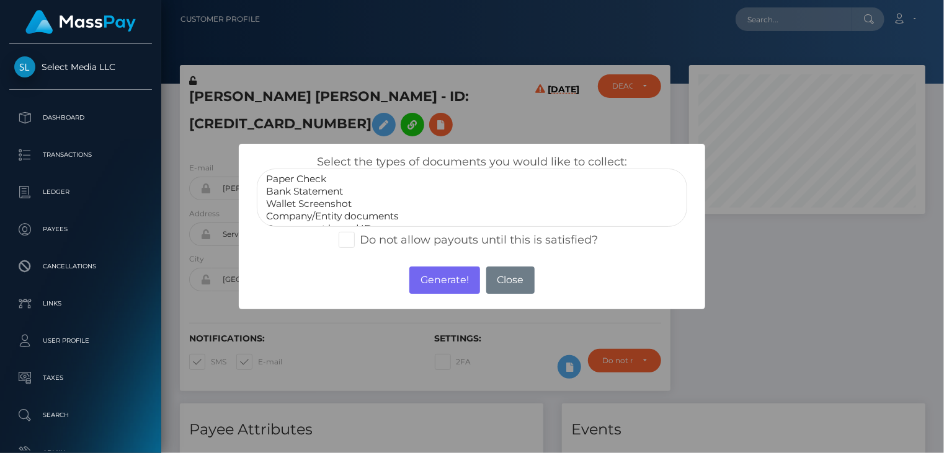
select select "Bank Statement"
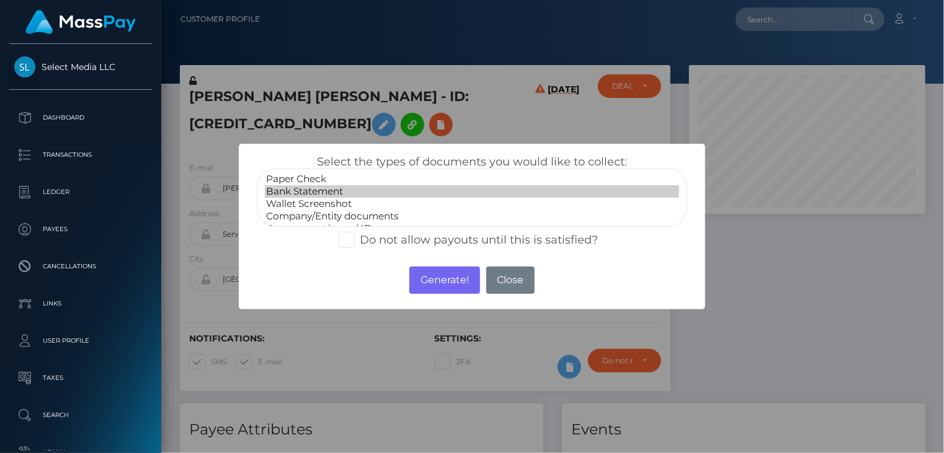
click at [326, 197] on option "Bank Statement" at bounding box center [472, 191] width 415 height 12
click at [445, 281] on button "Generate!" at bounding box center [444, 280] width 70 height 27
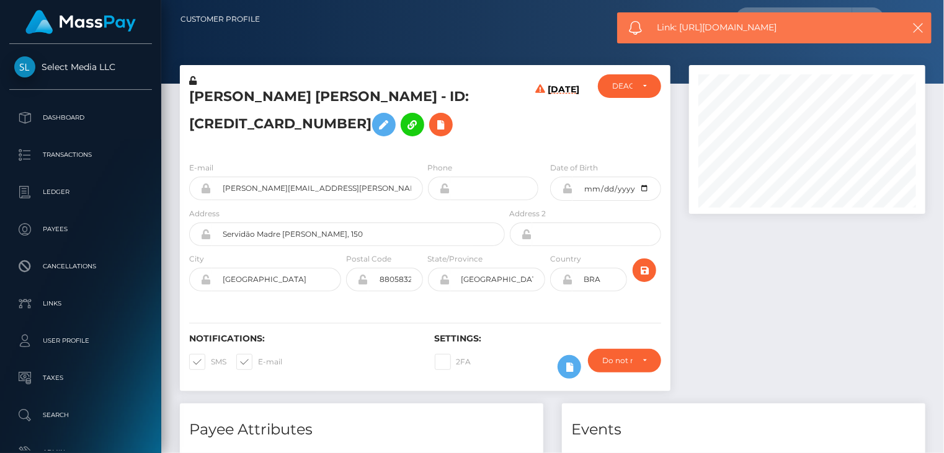
click at [749, 26] on span "Link: https://l.maspay.io/ejfTb" at bounding box center [773, 27] width 233 height 13
copy span "Link: https://l.maspay.io/ejfTb"
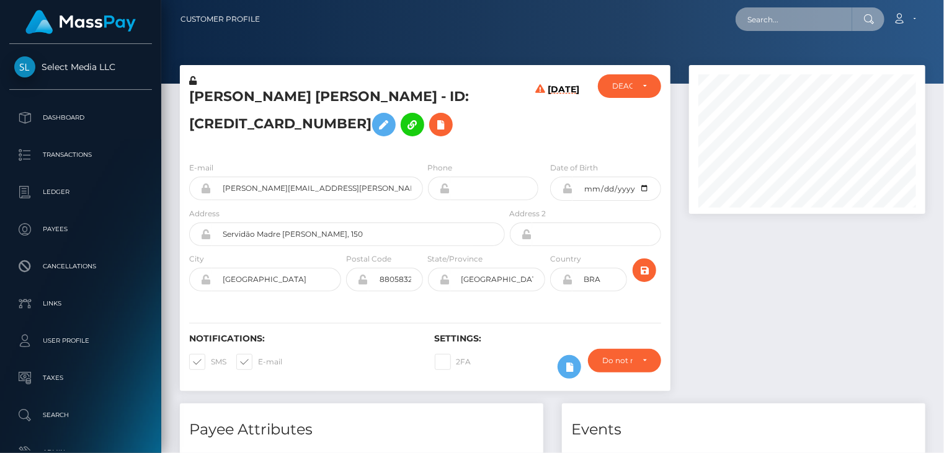
click at [768, 19] on input "text" at bounding box center [793, 19] width 117 height 24
paste input "479340465108299776"
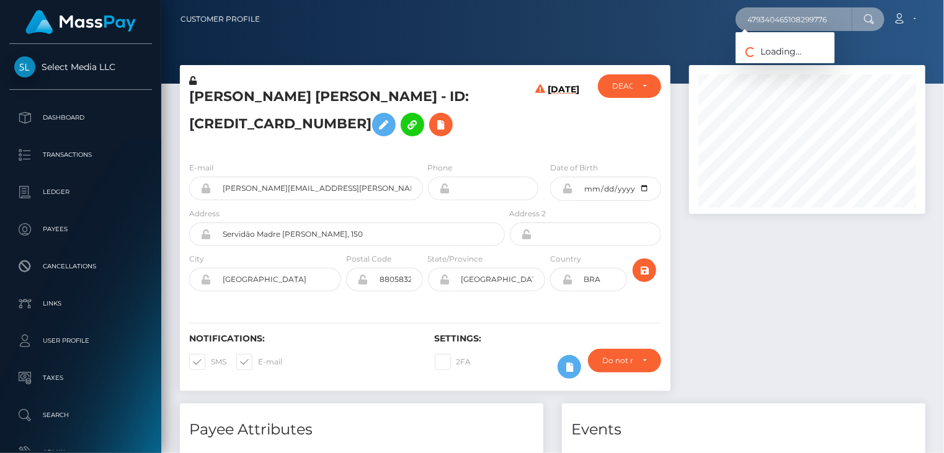
type input "479340465108299776"
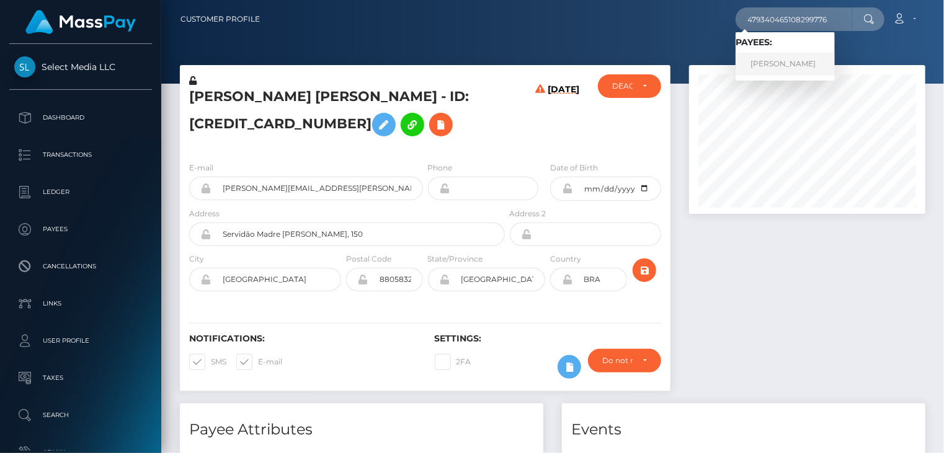
click at [772, 64] on link "Monica Cordero" at bounding box center [784, 64] width 99 height 23
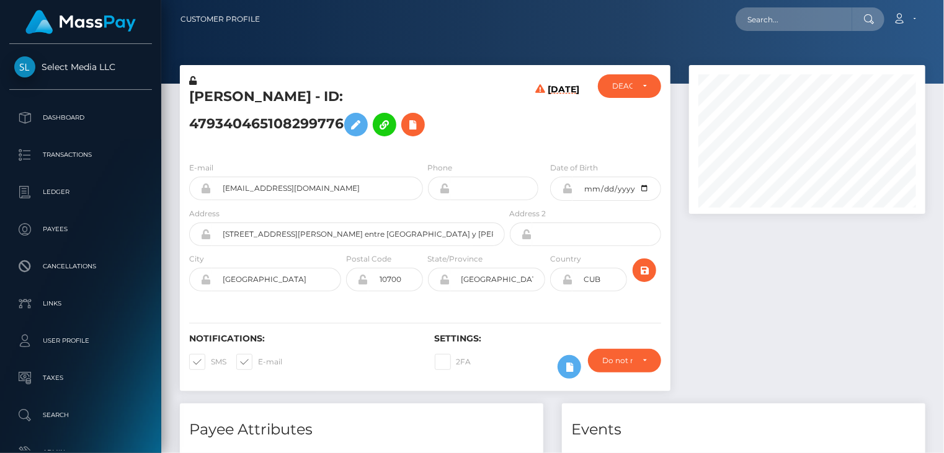
scroll to position [149, 236]
click at [405, 131] on icon at bounding box center [412, 124] width 15 height 15
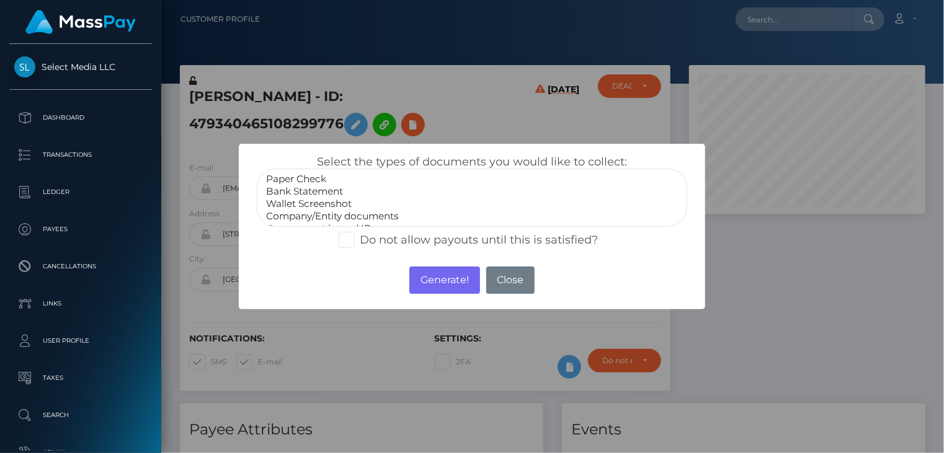
drag, startPoint x: 315, startPoint y: 193, endPoint x: 328, endPoint y: 197, distance: 13.5
select select "Bank Statement"
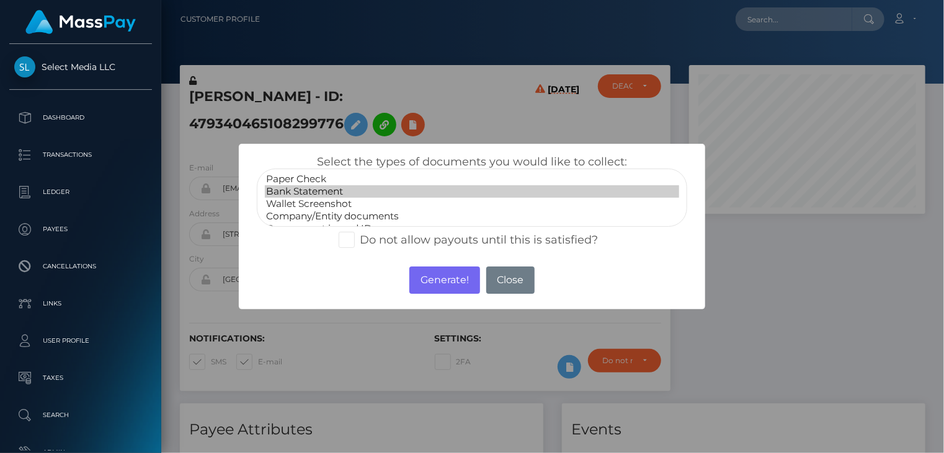
click at [315, 193] on option "Bank Statement" at bounding box center [472, 191] width 415 height 12
click at [441, 279] on button "Generate!" at bounding box center [444, 280] width 70 height 27
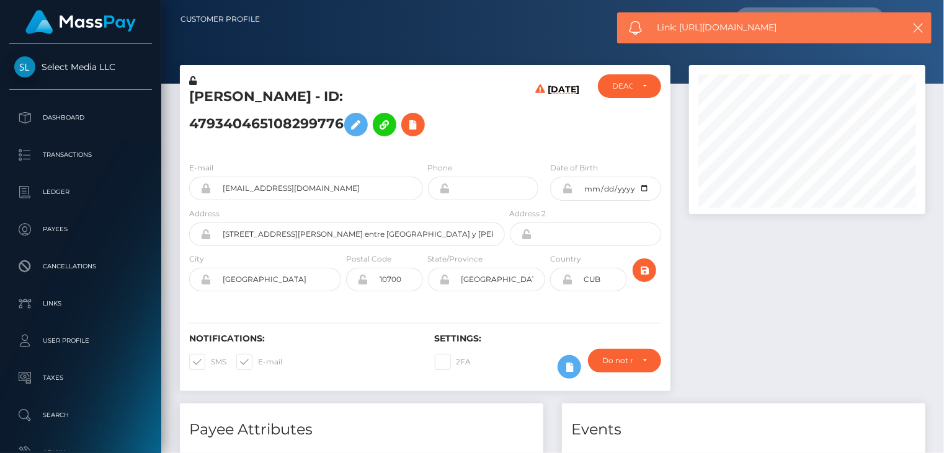
click at [725, 26] on span "Link: https://l.maspay.io/BjfYU" at bounding box center [773, 27] width 233 height 13
copy span "Link: https://l.maspay.io/BjfYU"
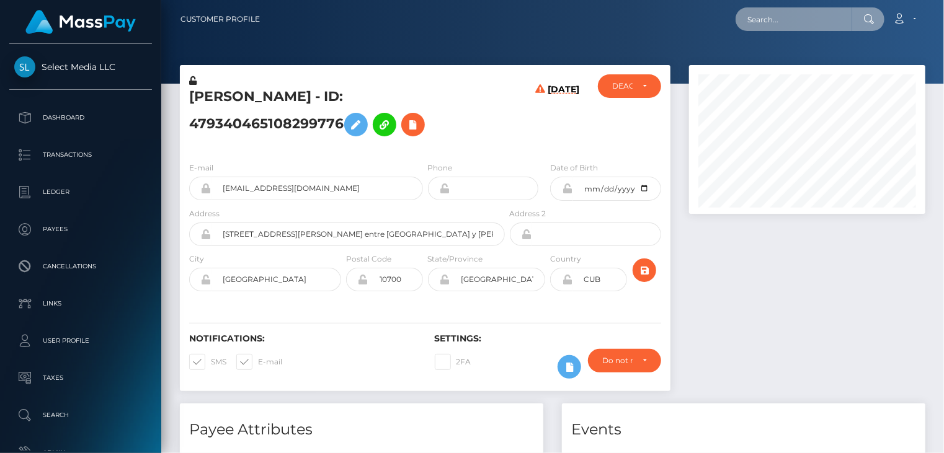
paste input "702525856282583040"
type input "702525856282583040"
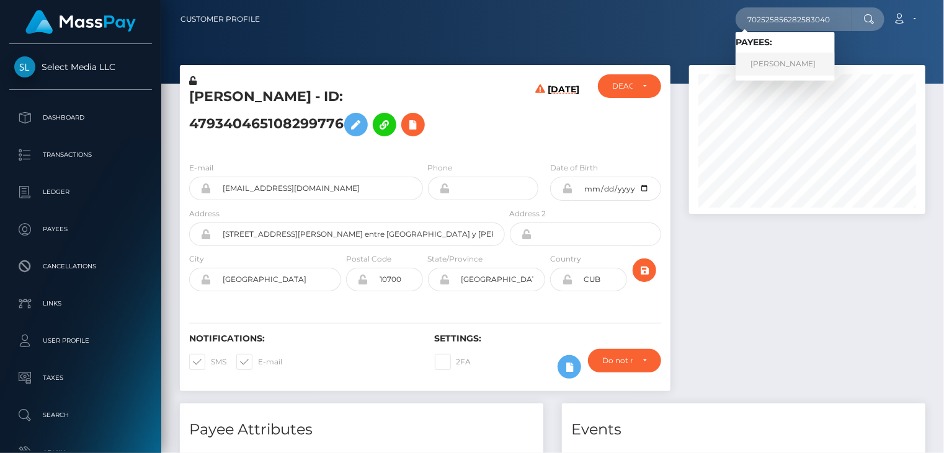
click at [772, 67] on link "Angela Gallo" at bounding box center [784, 64] width 99 height 23
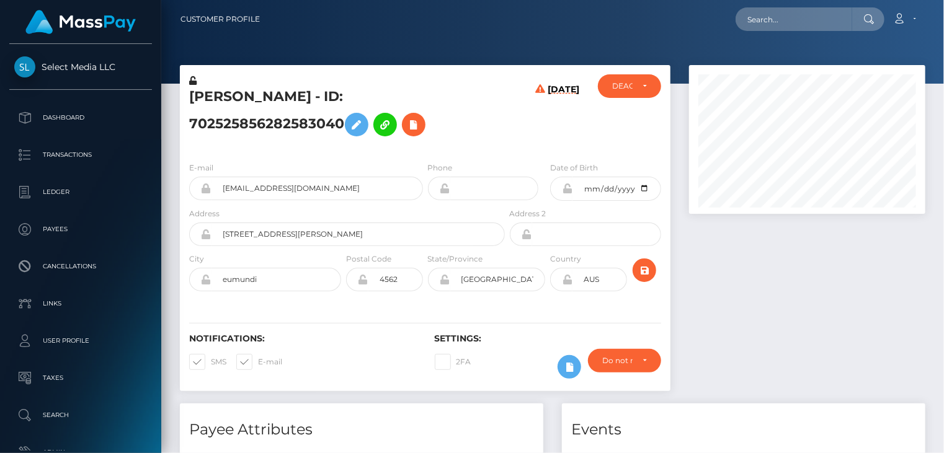
scroll to position [149, 236]
click at [406, 125] on icon at bounding box center [413, 124] width 15 height 15
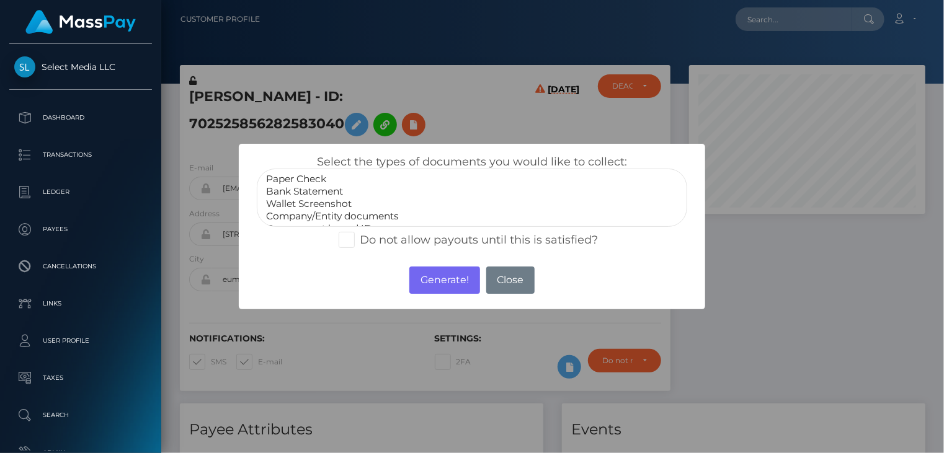
select select "Bank Statement"
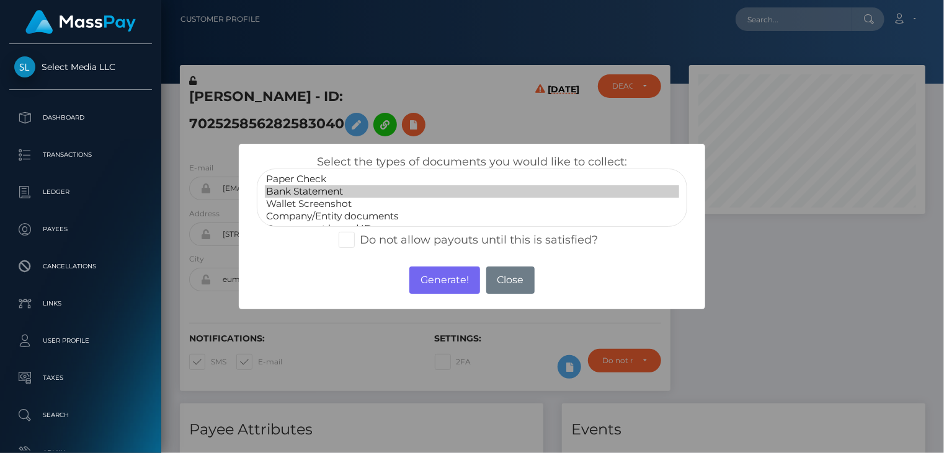
click at [299, 192] on option "Bank Statement" at bounding box center [472, 191] width 415 height 12
click at [453, 281] on button "Generate!" at bounding box center [444, 280] width 70 height 27
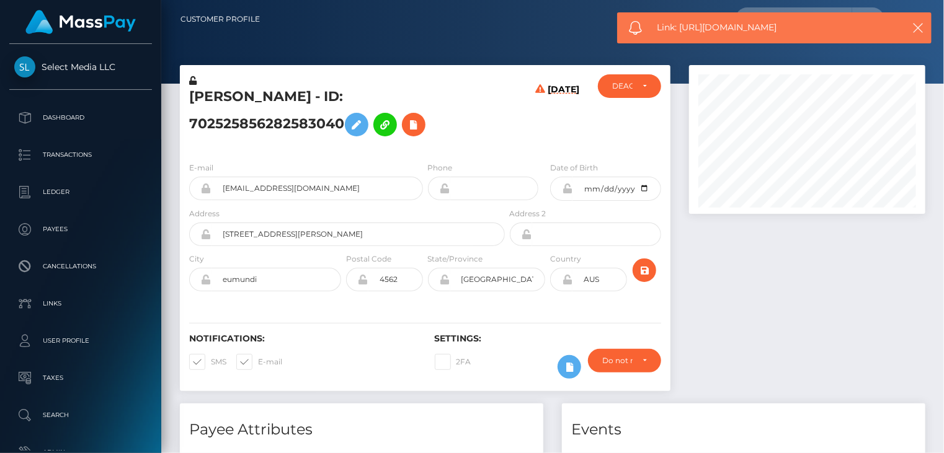
click at [728, 23] on span "Link: https://l.maspay.io/gjfUi" at bounding box center [773, 27] width 233 height 13
click at [728, 22] on span "Link: https://l.maspay.io/gjfUi" at bounding box center [773, 27] width 233 height 13
copy span "Link: https://l.maspay.io/gjfUi"
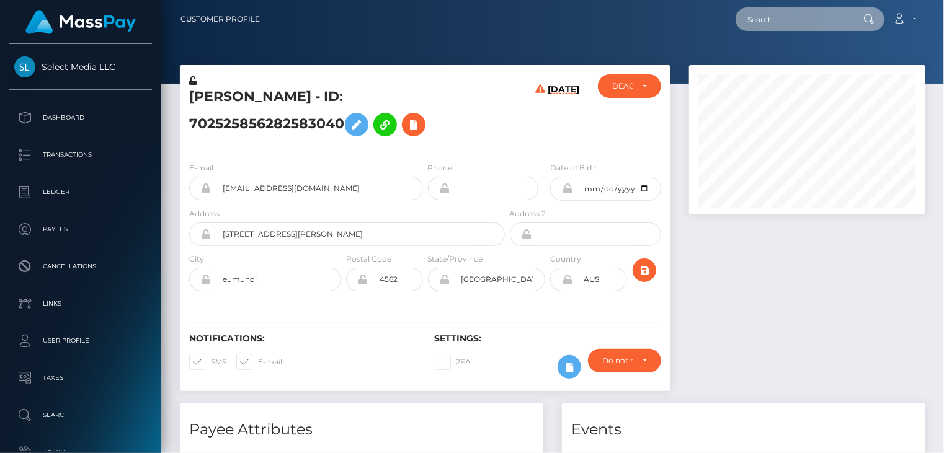
paste input "mcluck-1906174627"
type input "mcluck-1906174627"
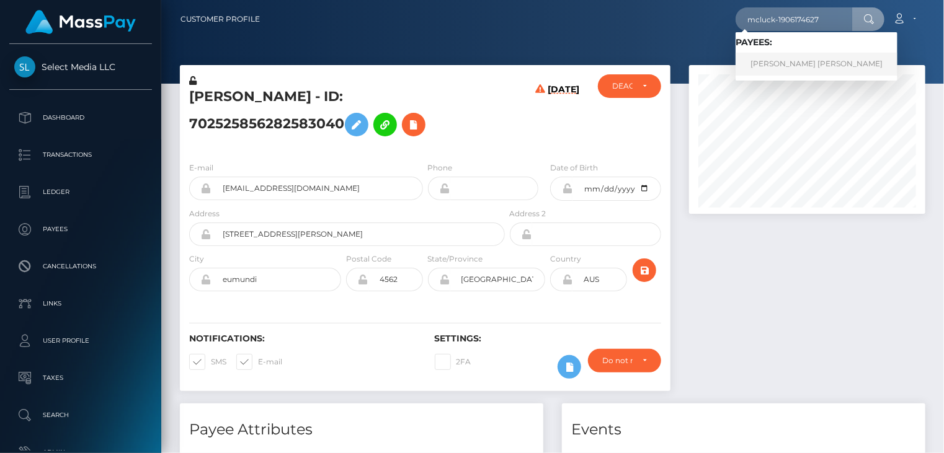
click at [786, 69] on link "MICHAEL KAREEM BROWN" at bounding box center [816, 64] width 162 height 23
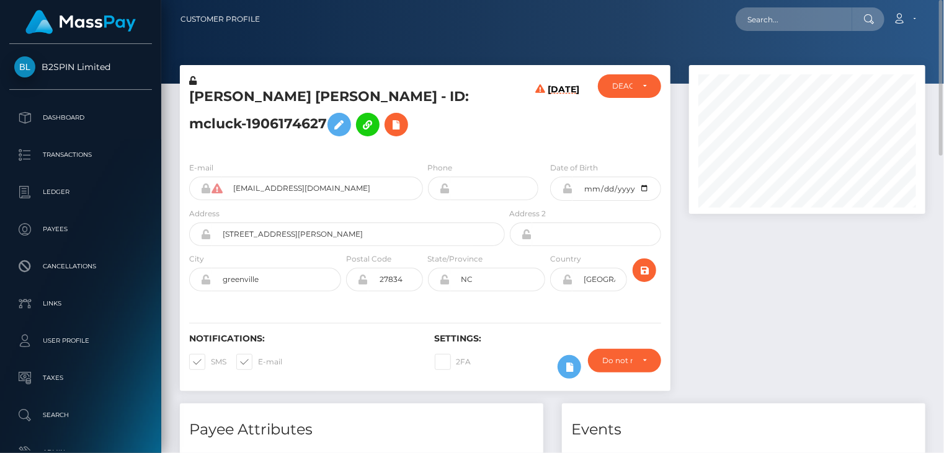
click at [260, 97] on h5 "[PERSON_NAME] [PERSON_NAME] - ID: mcluck-1906174627" at bounding box center [343, 114] width 309 height 55
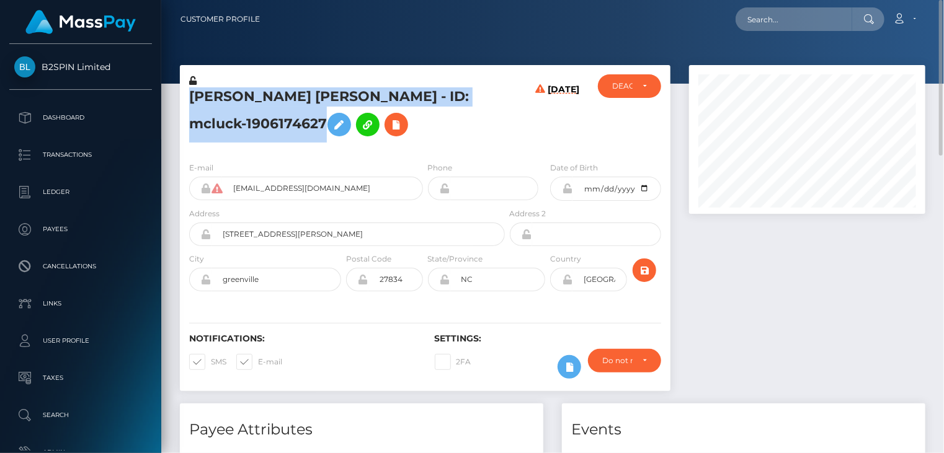
copy h5 "[PERSON_NAME] [PERSON_NAME] - ID: mcluck-1906174627"
click at [389, 127] on icon at bounding box center [396, 124] width 15 height 15
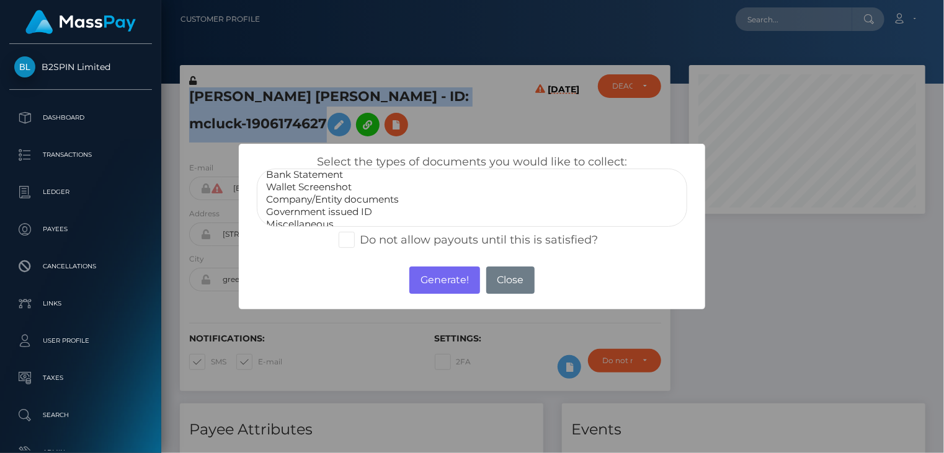
scroll to position [25, 0]
select select "Government issued ID"
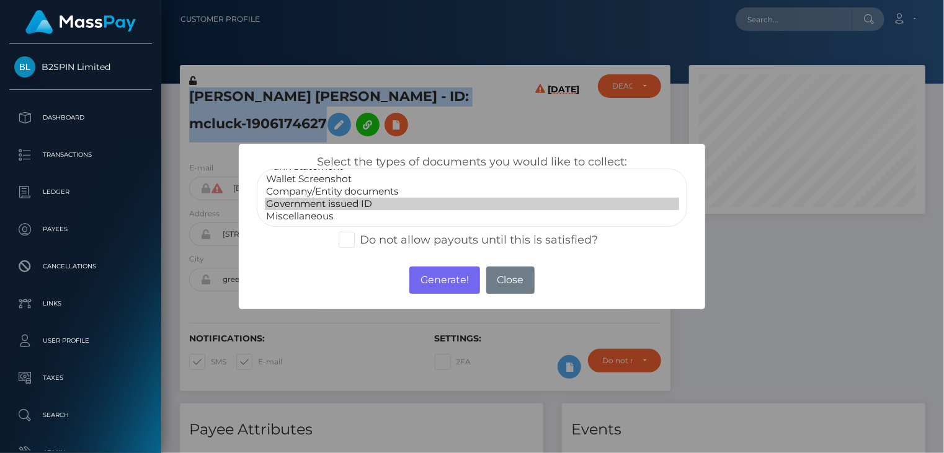
click at [340, 206] on option "Government issued ID" at bounding box center [472, 204] width 415 height 12
click at [458, 283] on button "Generate!" at bounding box center [444, 280] width 70 height 27
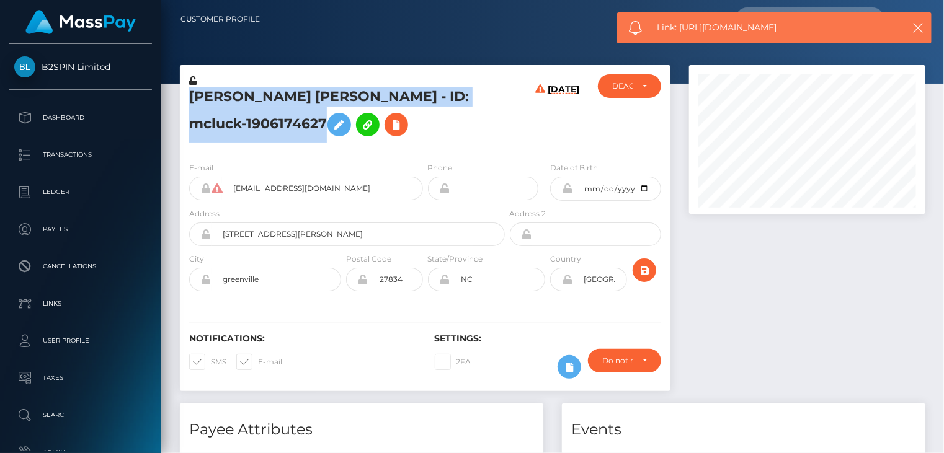
click at [710, 25] on span "Link: [URL][DOMAIN_NAME]" at bounding box center [773, 27] width 233 height 13
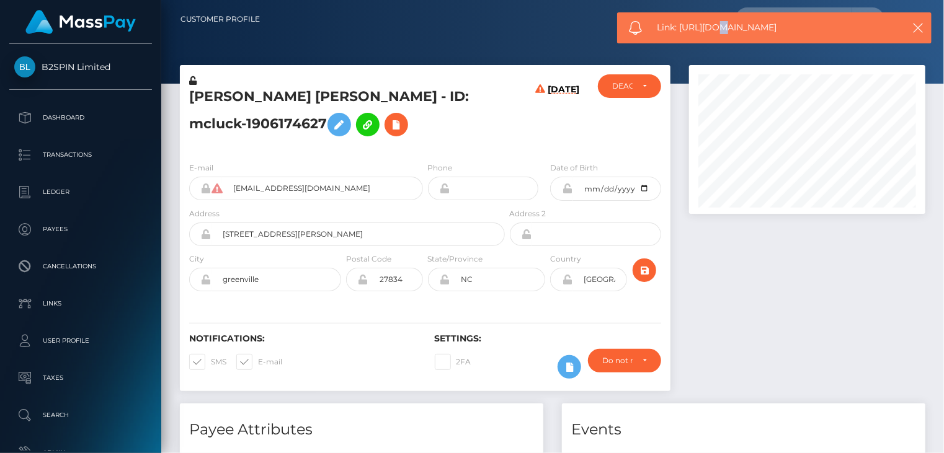
click at [710, 25] on span "Link: [URL][DOMAIN_NAME]" at bounding box center [773, 27] width 233 height 13
copy span "Link: [URL][DOMAIN_NAME]"
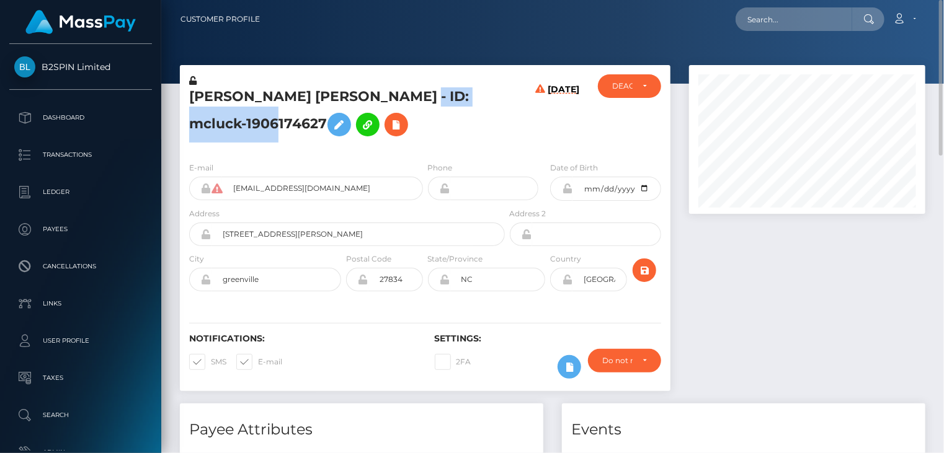
drag, startPoint x: 414, startPoint y: 116, endPoint x: 265, endPoint y: 130, distance: 150.0
click at [265, 130] on h5 "[PERSON_NAME] [PERSON_NAME] - ID: mcluck-1906174627" at bounding box center [343, 114] width 309 height 55
copy h5 "ID: mcluck-1906174627"
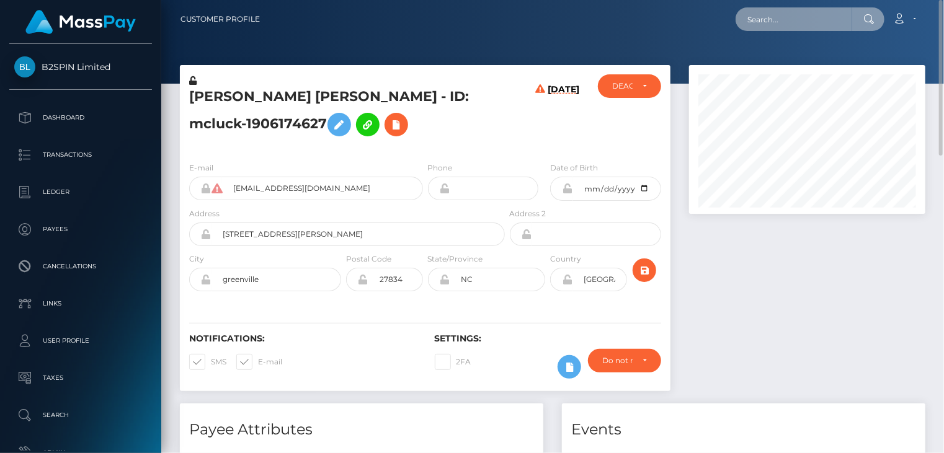
paste input "59063aef-5b46-4a0b-82de-e991d873366e"
type input "59063aef-5b46-4a0b-82de-e991d873366e"
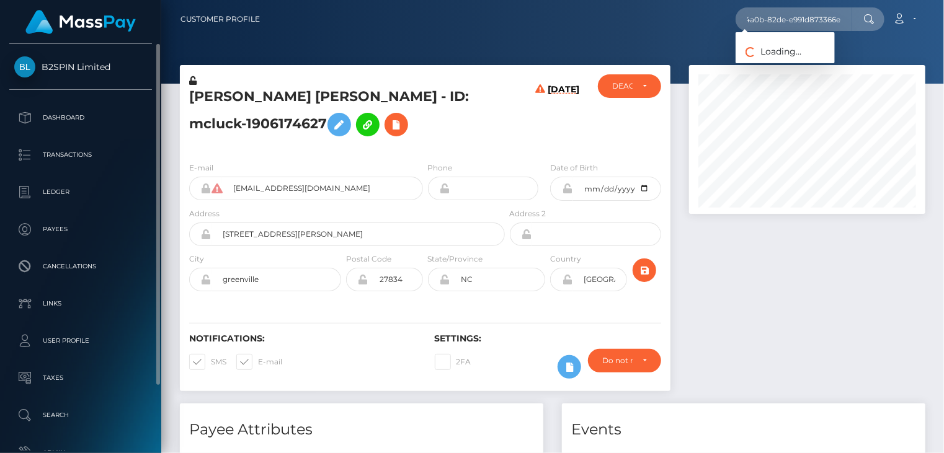
scroll to position [0, 0]
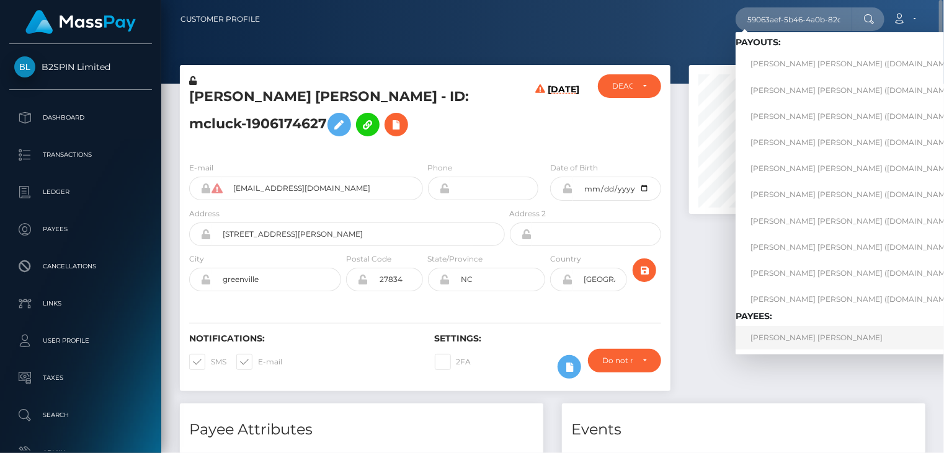
click at [786, 340] on link "[PERSON_NAME] [PERSON_NAME]" at bounding box center [855, 337] width 241 height 23
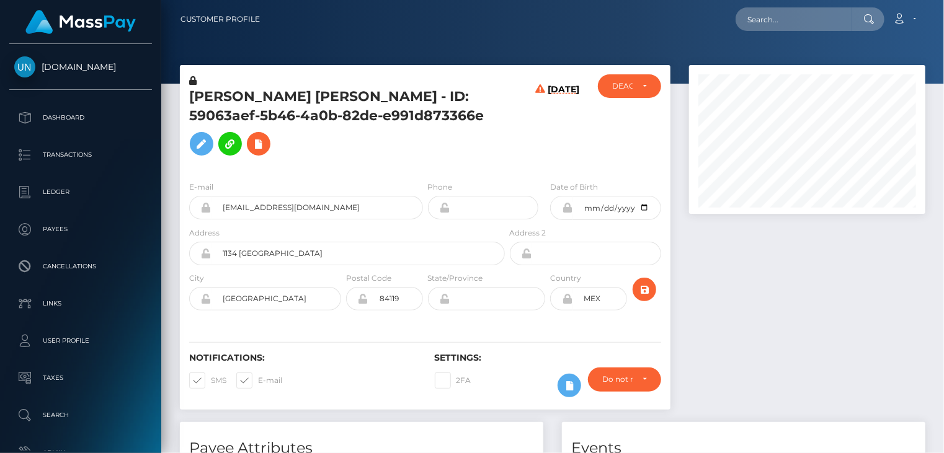
scroll to position [149, 236]
drag, startPoint x: 469, startPoint y: 95, endPoint x: 469, endPoint y: 115, distance: 20.5
click at [487, 112] on h5 "[PERSON_NAME] [PERSON_NAME] - ID: 59063aef-5b46-4a0b-82de-e991d873366e" at bounding box center [343, 124] width 309 height 74
copy h5 "ID: 59063aef-5b46-4a0b-82de-e991d873366e"
click at [351, 96] on h5 "[PERSON_NAME] [PERSON_NAME] - ID: 59063aef-5b46-4a0b-82de-e991d873366e" at bounding box center [343, 124] width 309 height 74
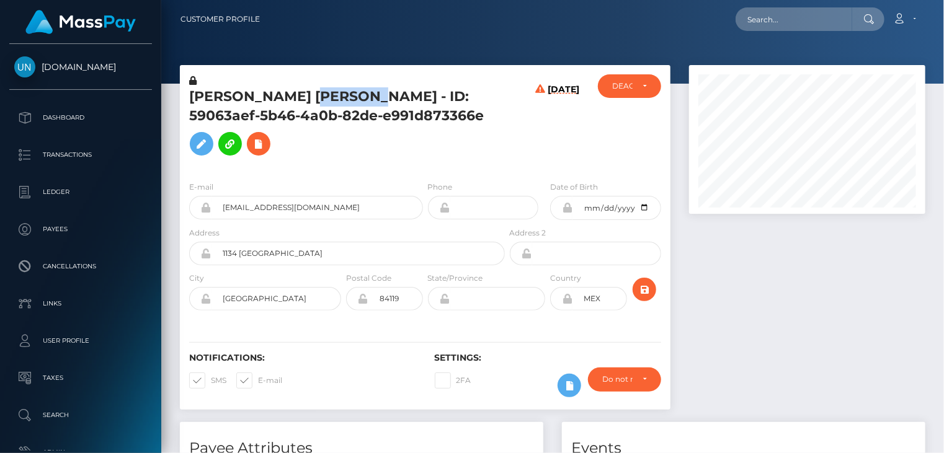
click at [351, 96] on h5 "JUAN FRANCISCO GUDIÑO MOJARRO - ID: 59063aef-5b46-4a0b-82de-e991d873366e" at bounding box center [343, 124] width 309 height 74
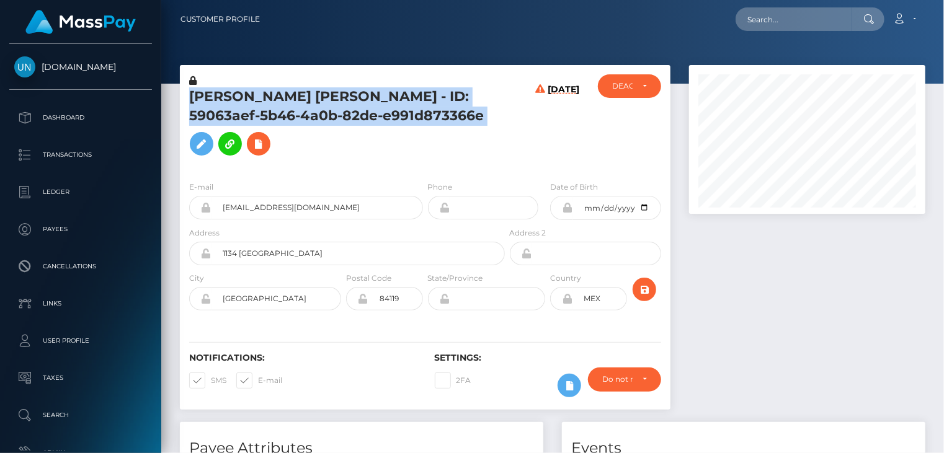
copy h5 "JUAN FRANCISCO GUDIÑO MOJARRO - ID: 59063aef-5b46-4a0b-82de-e991d873366e"
click at [264, 150] on icon at bounding box center [258, 143] width 15 height 15
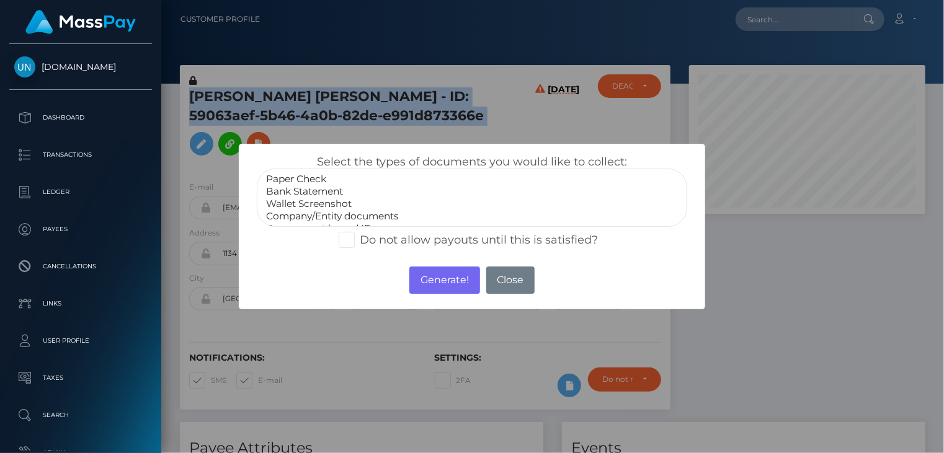
select select "Bank Statement"
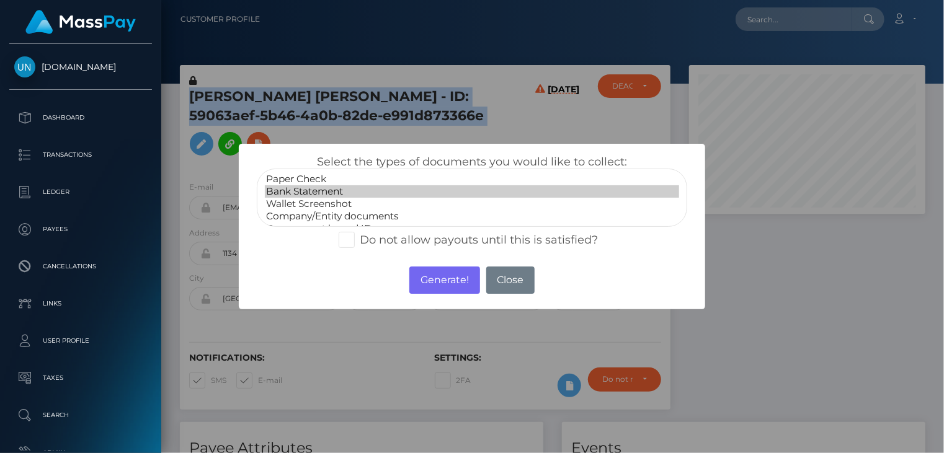
click at [306, 188] on option "Bank Statement" at bounding box center [472, 191] width 415 height 12
click at [447, 291] on button "Generate!" at bounding box center [444, 280] width 70 height 27
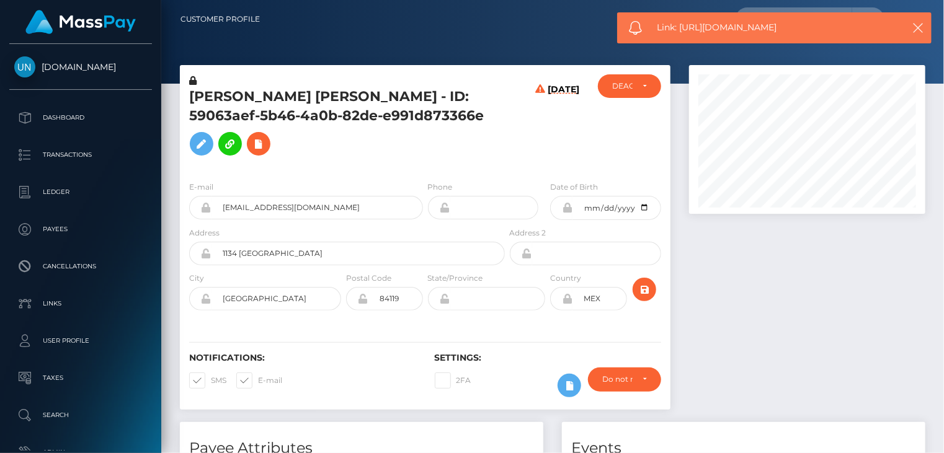
click at [729, 26] on span "Link: https://l.maspay.io/rjfAT" at bounding box center [773, 27] width 233 height 13
copy span "Link: https://l.maspay.io/rjfAT"
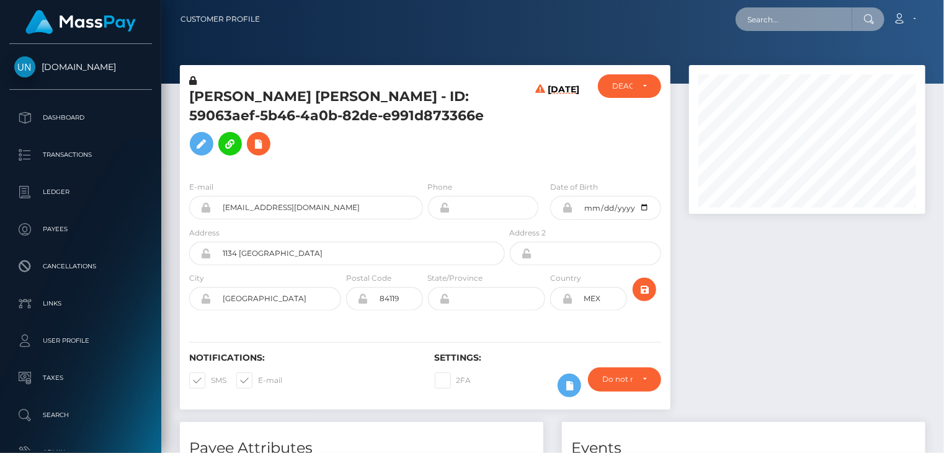
paste input "157a1d53-b772-4570-91fc-a9912c69bd7b"
type input "157a1d53-b772-4570-91fc-a9912c69bd7b"
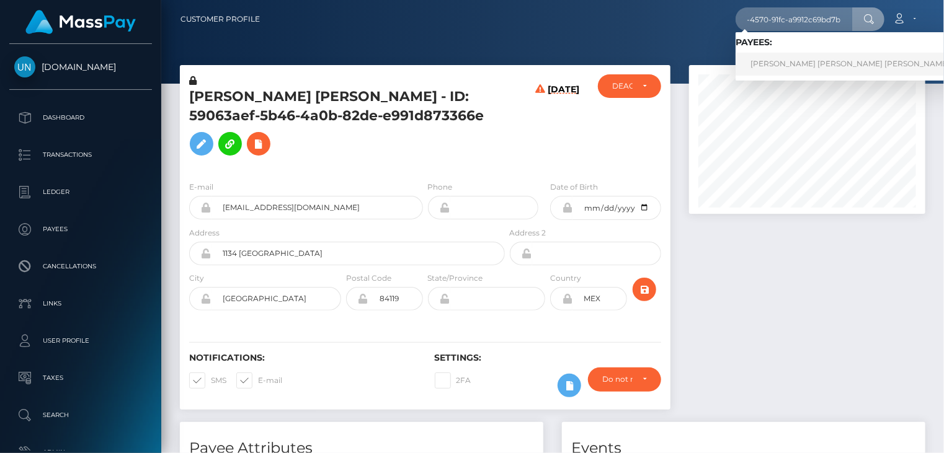
click at [806, 73] on link "jose carlos nuñez navas" at bounding box center [849, 64] width 229 height 23
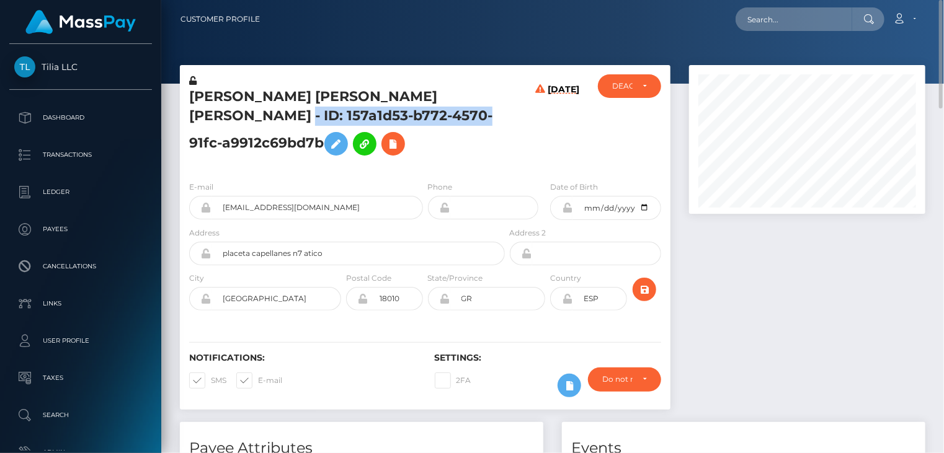
drag, startPoint x: 371, startPoint y: 95, endPoint x: 397, endPoint y: 122, distance: 37.7
click at [397, 122] on h5 "[PERSON_NAME] [PERSON_NAME] [PERSON_NAME] - ID: 157a1d53-b772-4570-91fc-a9912c6…" at bounding box center [343, 124] width 309 height 74
copy h5 "ID: 157a1d53-b772-4570-91fc-a9912c69bd7b"
click at [292, 94] on h5 "[PERSON_NAME] [PERSON_NAME] [PERSON_NAME] - ID: 157a1d53-b772-4570-91fc-a9912c6…" at bounding box center [343, 124] width 309 height 74
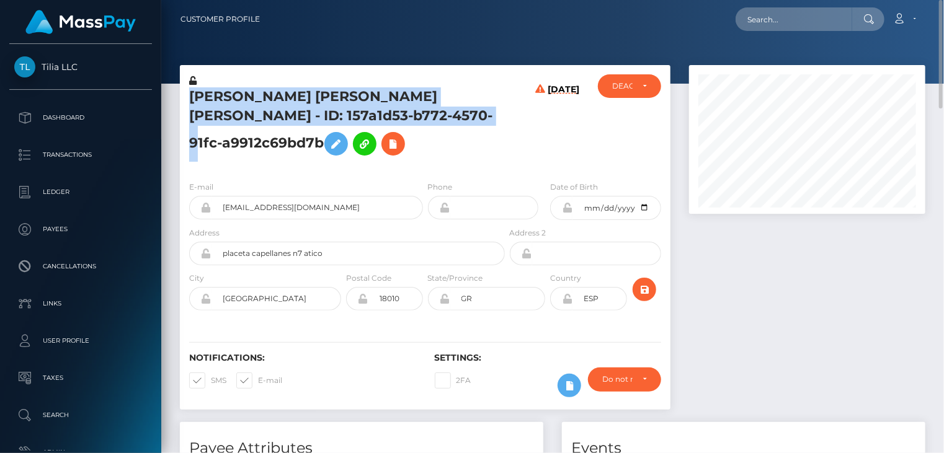
click at [292, 94] on h5 "[PERSON_NAME] [PERSON_NAME] [PERSON_NAME] - ID: 157a1d53-b772-4570-91fc-a9912c6…" at bounding box center [343, 124] width 309 height 74
copy h5 "[PERSON_NAME] [PERSON_NAME] [PERSON_NAME] - ID: 157a1d53-b772-4570-91fc-a9912c6…"
click at [400, 136] on icon at bounding box center [393, 143] width 15 height 15
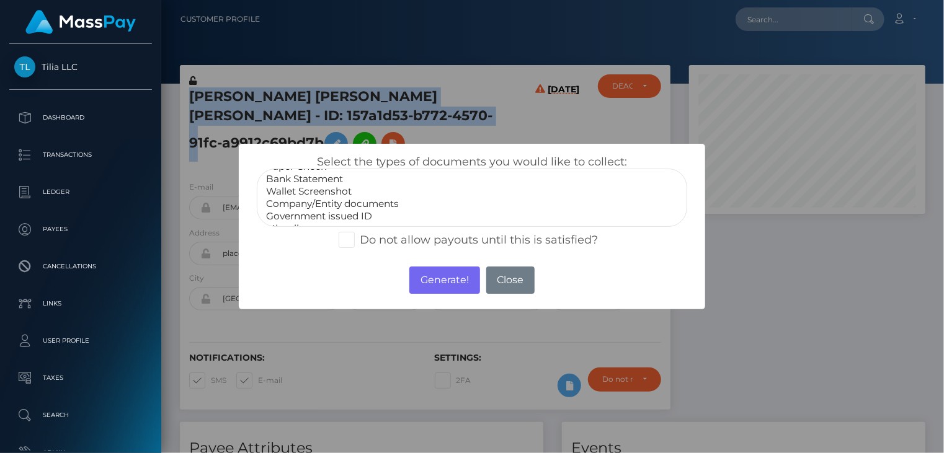
scroll to position [25, 0]
select select "Government issued ID"
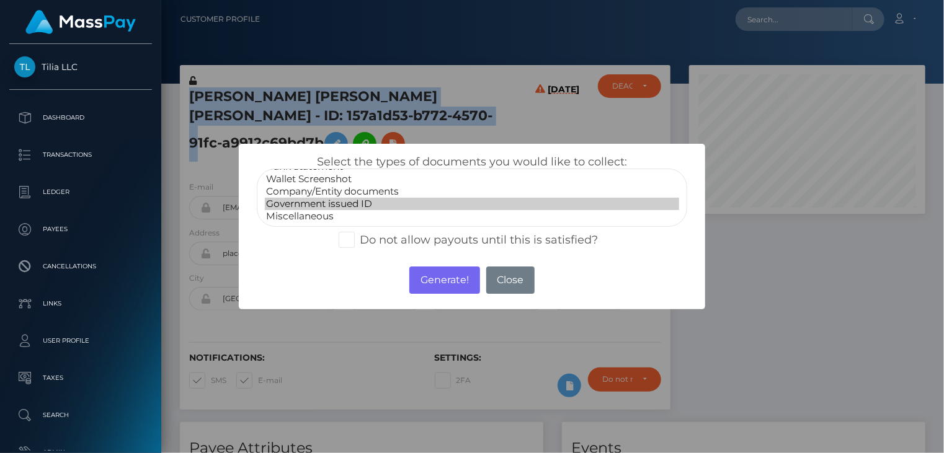
click at [317, 202] on option "Government issued ID" at bounding box center [472, 204] width 415 height 12
click at [434, 285] on button "Generate!" at bounding box center [444, 280] width 70 height 27
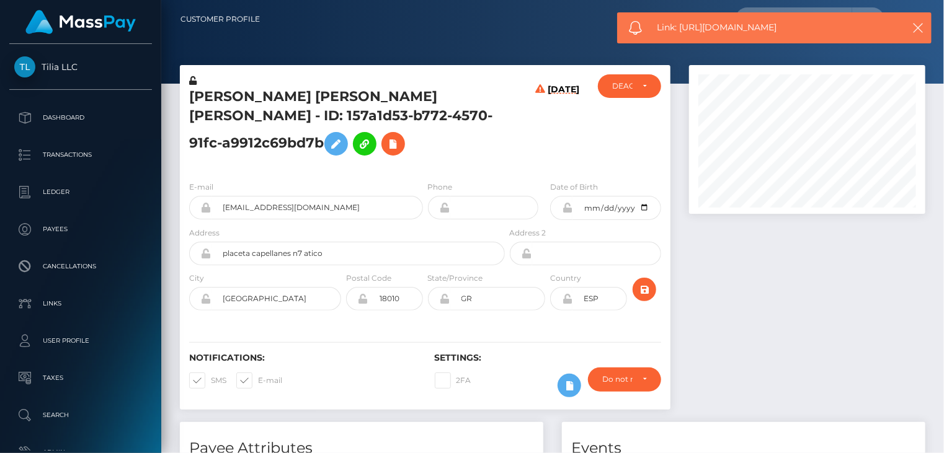
click at [707, 30] on span "Link: [URL][DOMAIN_NAME]" at bounding box center [773, 27] width 233 height 13
copy span "Link: [URL][DOMAIN_NAME]"
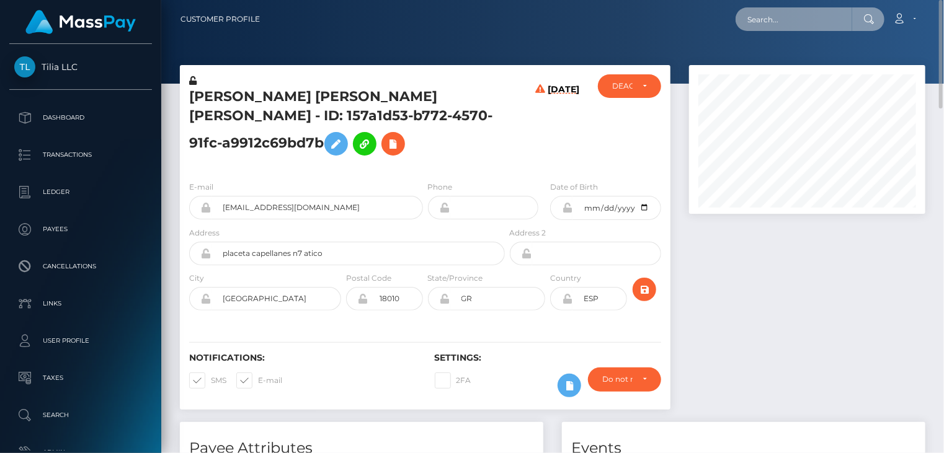
paste input "[EMAIL_ADDRESS][DOMAIN_NAME]"
type input "[EMAIL_ADDRESS][DOMAIN_NAME]"
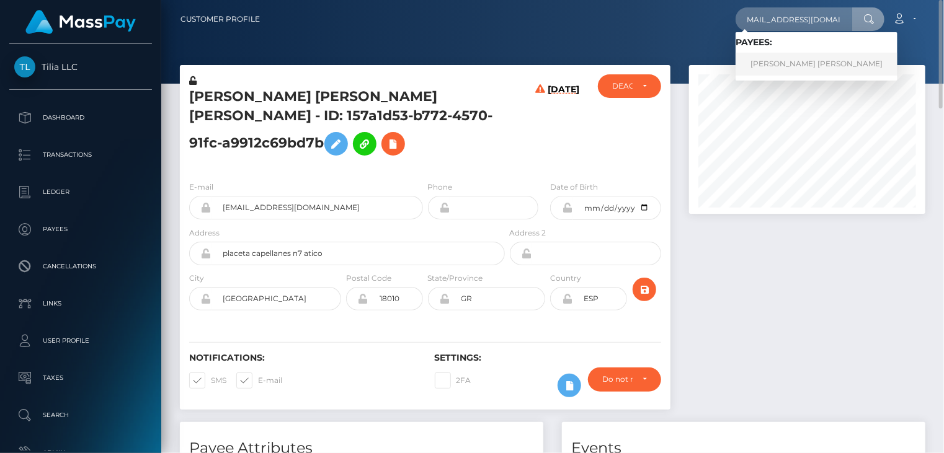
scroll to position [0, 0]
click at [777, 60] on link "[PERSON_NAME] [PERSON_NAME]" at bounding box center [816, 64] width 162 height 23
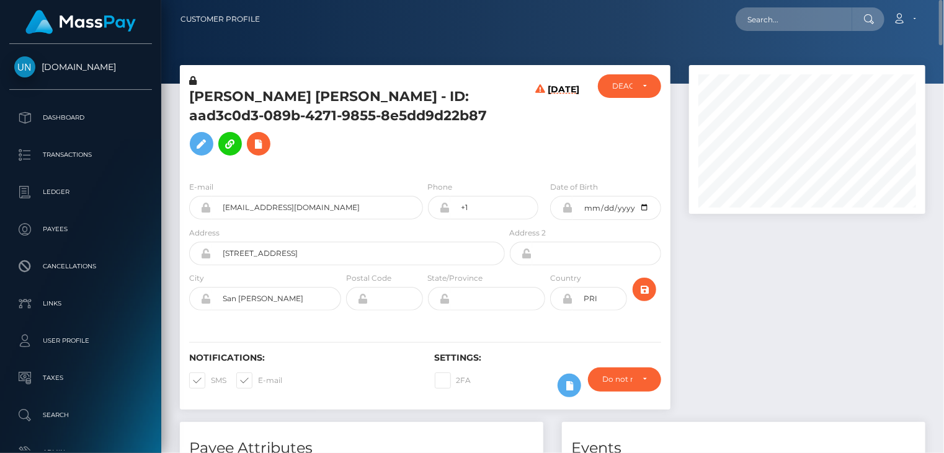
click at [295, 100] on h5 "[PERSON_NAME] [PERSON_NAME] - ID: aad3c0d3-089b-4271-9855-8e5dd9d22b87" at bounding box center [343, 124] width 309 height 74
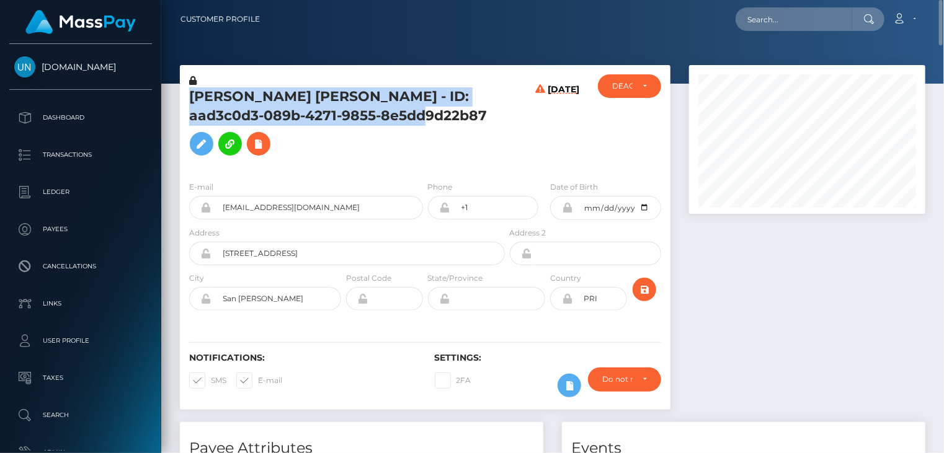
click at [295, 100] on h5 "[PERSON_NAME] [PERSON_NAME] - ID: aad3c0d3-089b-4271-9855-8e5dd9d22b87" at bounding box center [343, 124] width 309 height 74
copy h5 "NICOLE DURAN BALBI - ID: aad3c0d3-089b-4271-9855-8e5dd9d22b87"
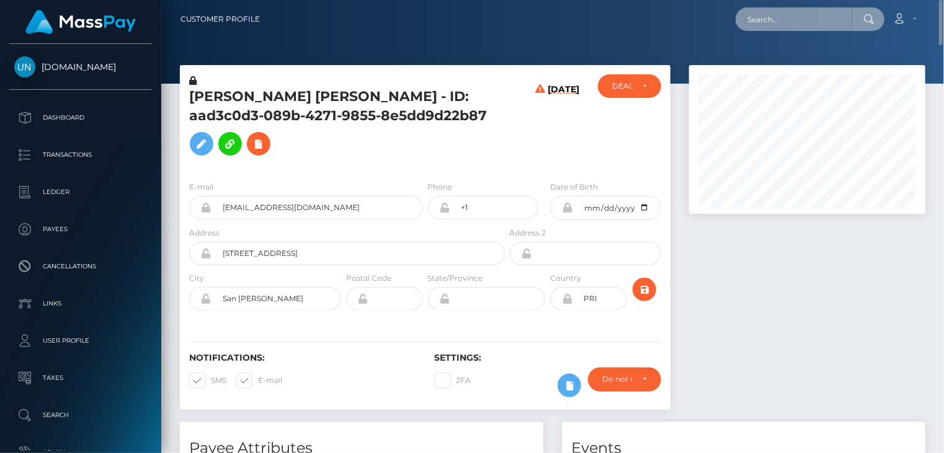
paste input "9030201"
type input "9030201"
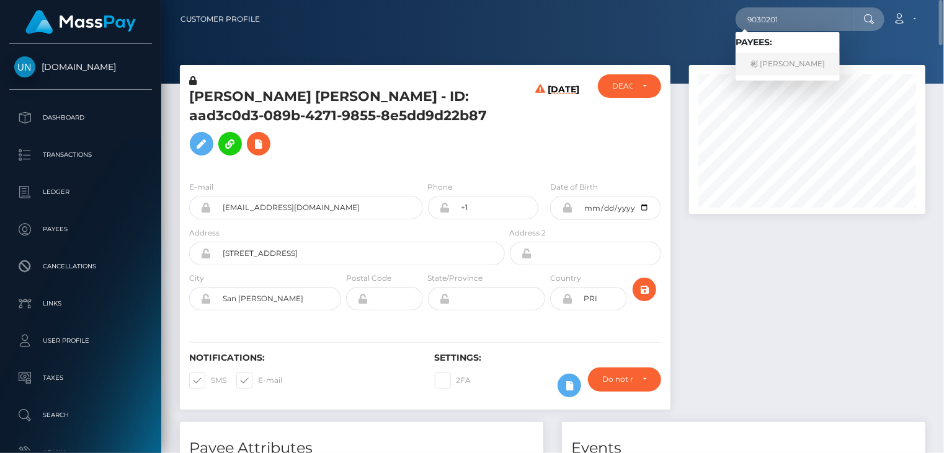
click at [771, 64] on link "彬 [PERSON_NAME]" at bounding box center [787, 64] width 104 height 23
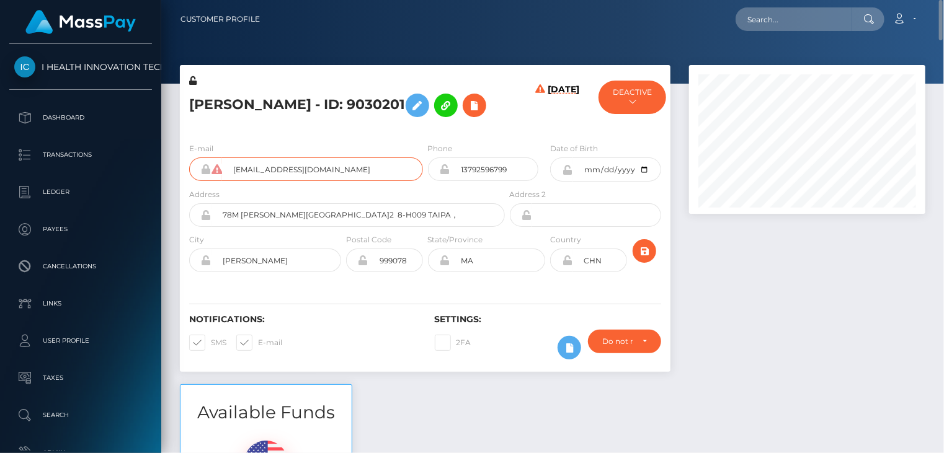
click at [266, 167] on input "[EMAIL_ADDRESS][DOMAIN_NAME]" at bounding box center [322, 169] width 201 height 24
drag, startPoint x: 233, startPoint y: 105, endPoint x: 312, endPoint y: 110, distance: 79.5
click at [312, 110] on h5 "[PERSON_NAME] - ID: 9030201" at bounding box center [343, 105] width 309 height 36
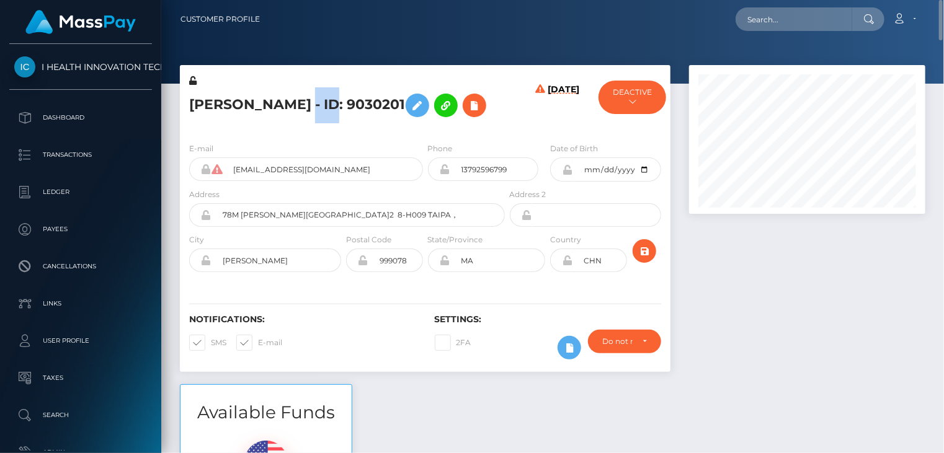
copy h5 "ID: 9030201"
click at [190, 102] on h5 "彬 李 - ID: 9030201" at bounding box center [343, 105] width 309 height 36
click at [210, 101] on h5 "彬 李 - ID: 9030201" at bounding box center [343, 105] width 309 height 36
drag, startPoint x: 221, startPoint y: 102, endPoint x: 193, endPoint y: 102, distance: 27.9
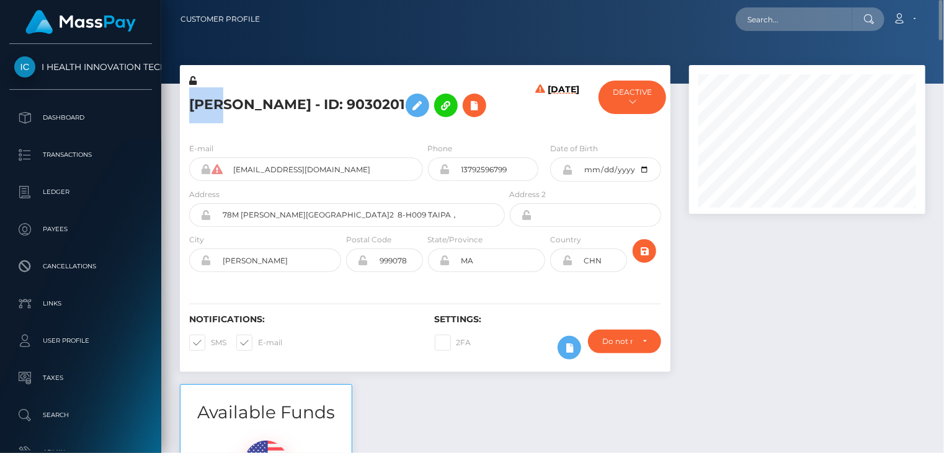
click at [193, 102] on h5 "彬 李 - ID: 9030201" at bounding box center [343, 105] width 309 height 36
copy h5 "彬 李"
click at [467, 109] on icon at bounding box center [474, 105] width 15 height 15
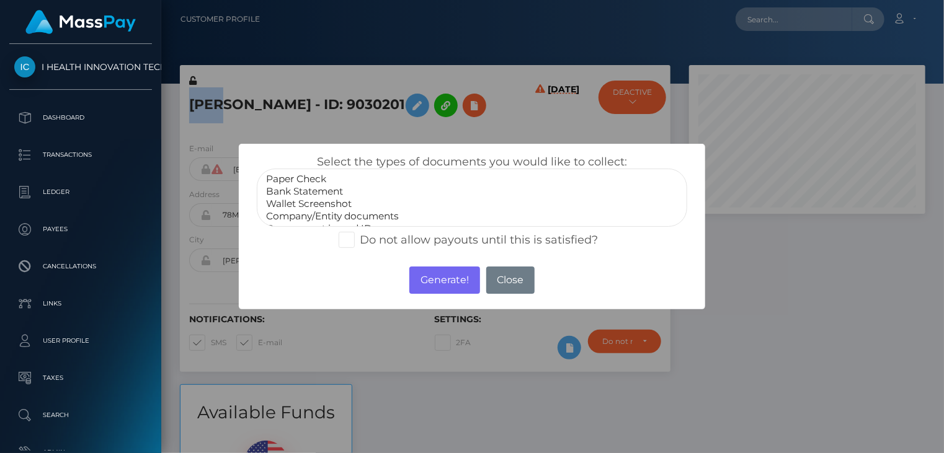
select select "Bank Statement"
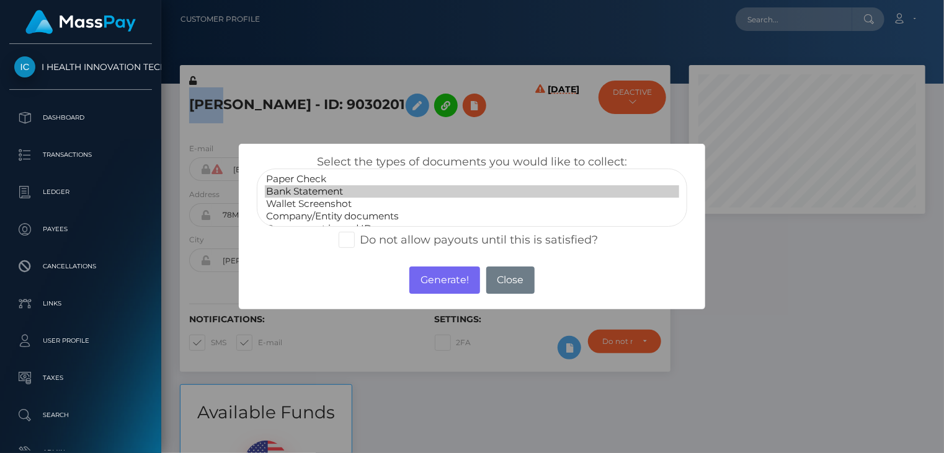
click at [299, 187] on option "Bank Statement" at bounding box center [472, 191] width 415 height 12
click at [440, 290] on button "Generate!" at bounding box center [444, 280] width 70 height 27
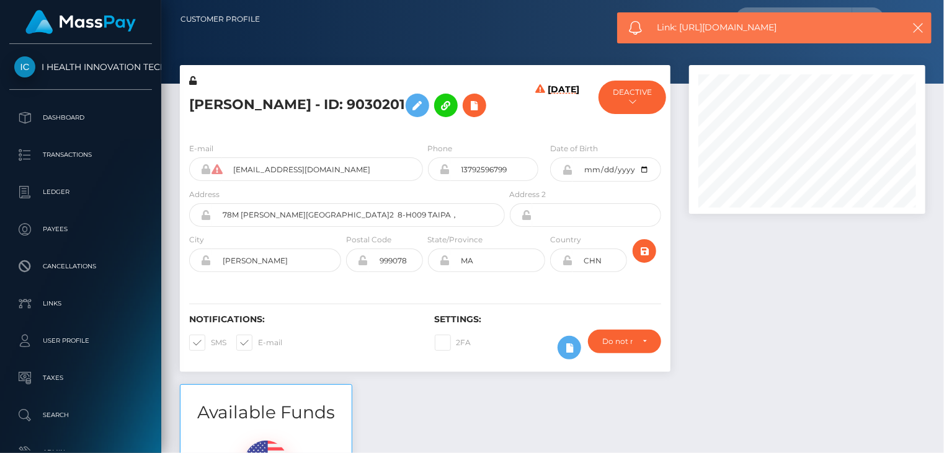
click at [694, 32] on span "Link: https://l.maspay.io/xjfFh" at bounding box center [773, 27] width 233 height 13
copy span "Link: https://l.maspay.io/xjfFh"
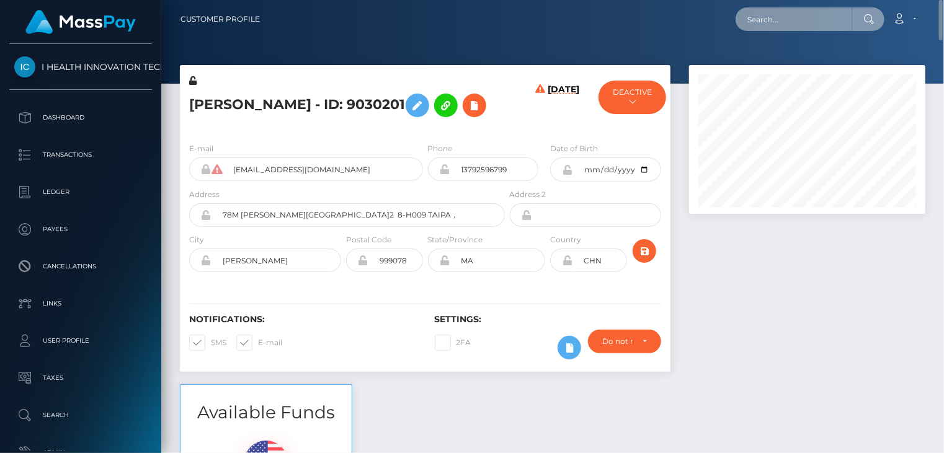
paste input "21629901"
type input "21629901"
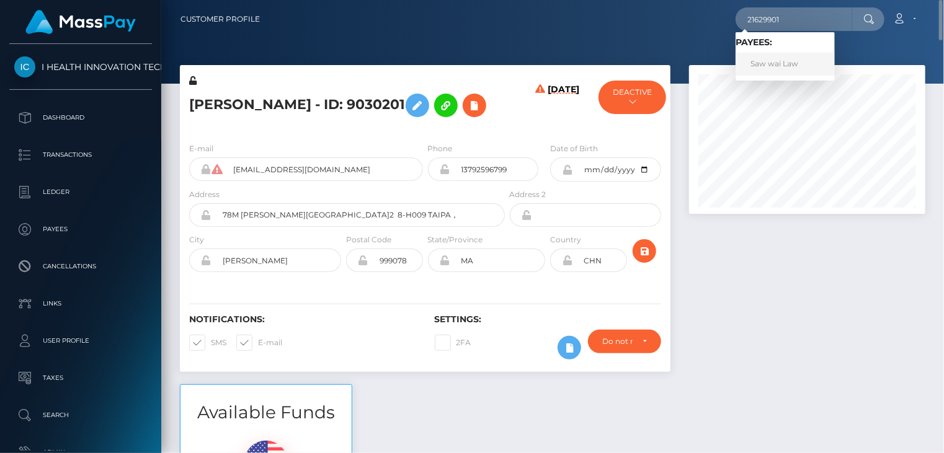
click at [792, 64] on link "Saw wai Law" at bounding box center [784, 64] width 99 height 23
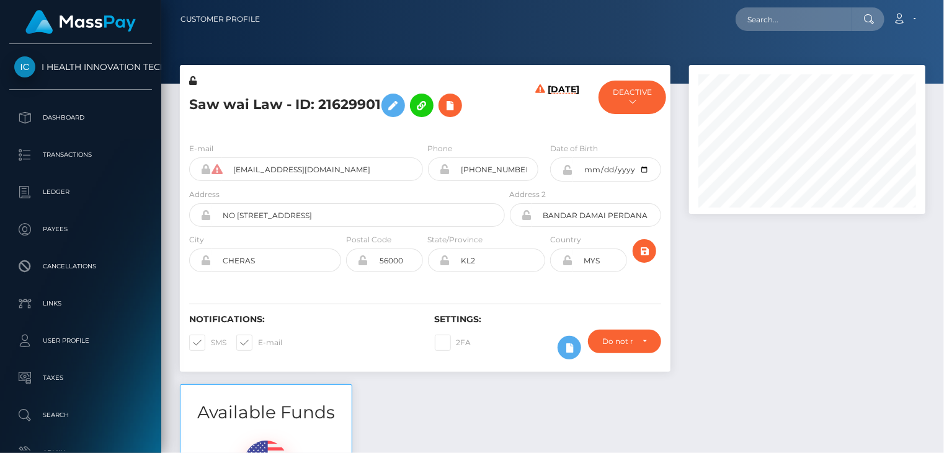
scroll to position [149, 236]
drag, startPoint x: 295, startPoint y: 104, endPoint x: 377, endPoint y: 103, distance: 81.8
click at [377, 103] on h5 "Saw wai Law - ID: 21629901" at bounding box center [343, 105] width 309 height 36
copy h5 "ID: 21629901"
click at [456, 106] on icon at bounding box center [450, 105] width 15 height 15
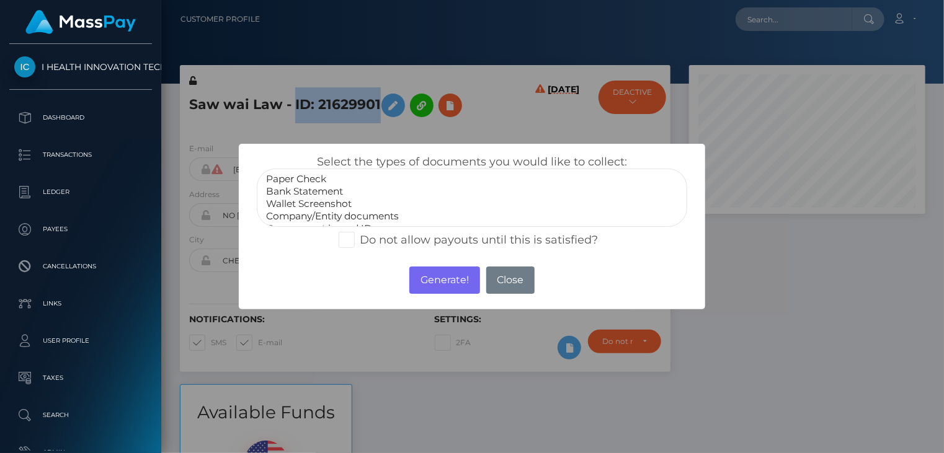
select select "Bank Statement"
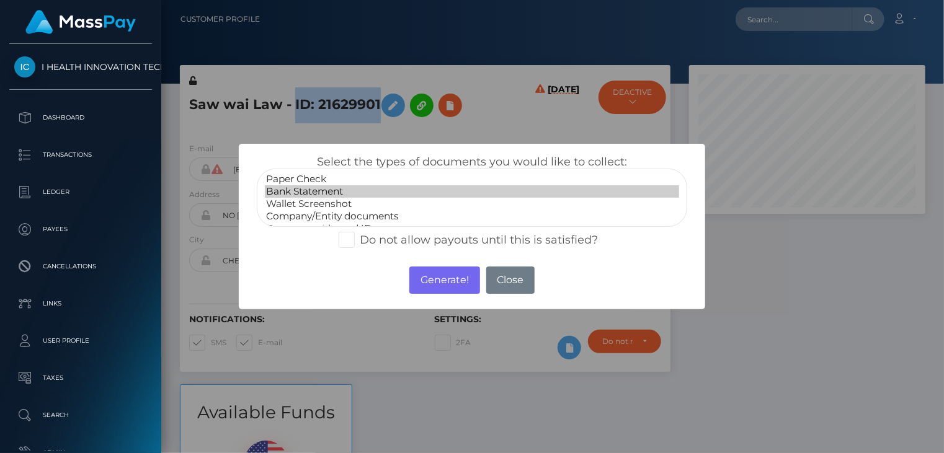
click at [303, 187] on option "Bank Statement" at bounding box center [472, 191] width 415 height 12
click at [438, 286] on button "Generate!" at bounding box center [444, 280] width 70 height 27
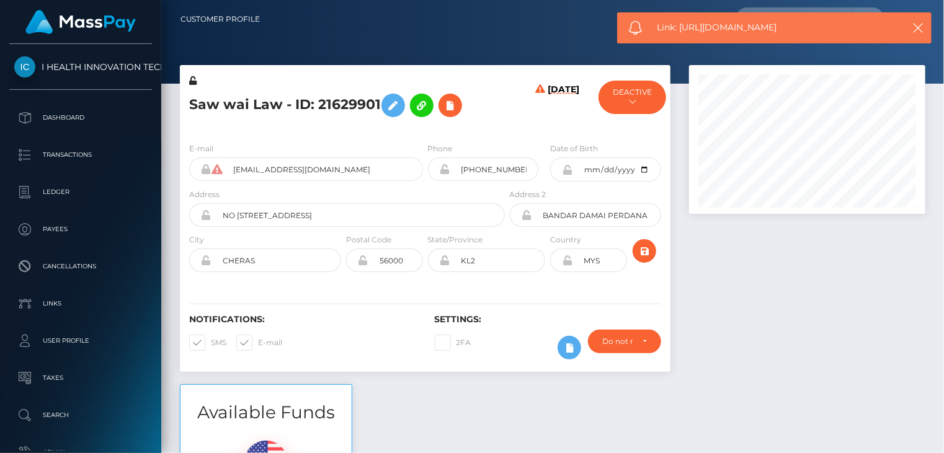
click at [714, 24] on span "Link: https://l.maspay.io/VjfGX" at bounding box center [773, 27] width 233 height 13
copy span "Link: https://l.maspay.io/VjfGX"
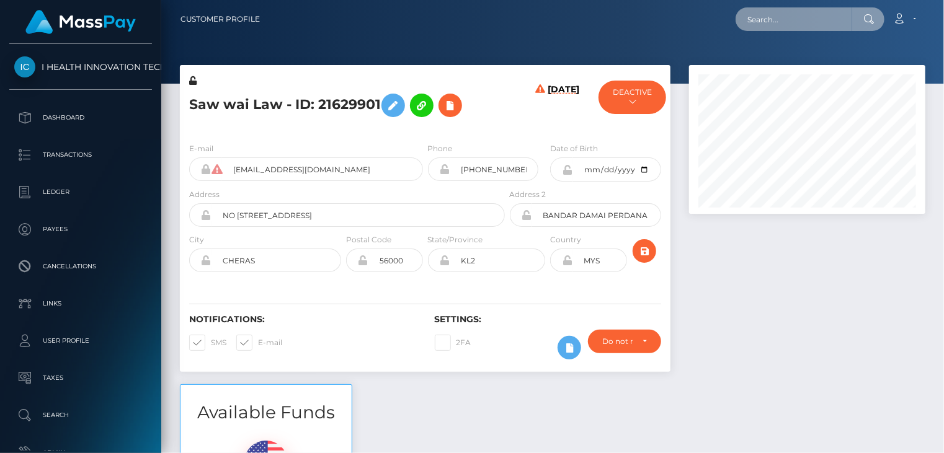
paste input "slushy-664cd46177b95d8306f6dd34-hmshnbjn5f"
type input "slushy-664cd46177b95d8306f6dd34-hmshnbjn5f"
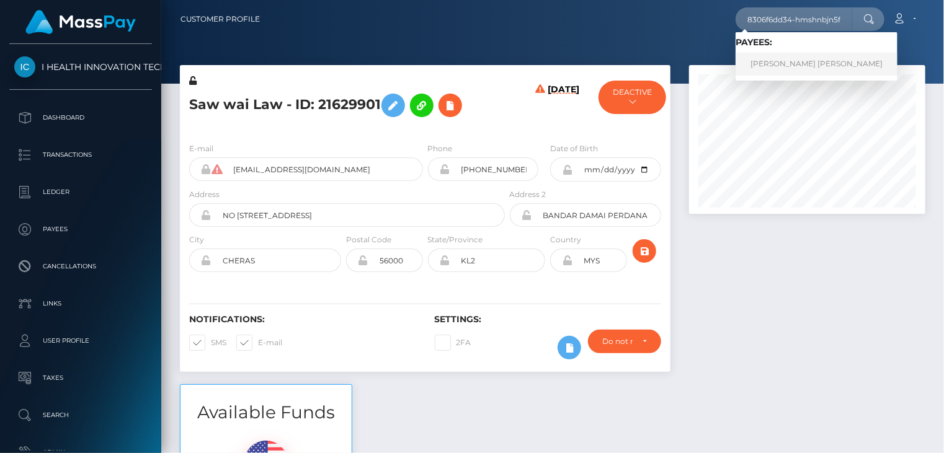
drag, startPoint x: 784, startPoint y: 67, endPoint x: 622, endPoint y: 71, distance: 161.9
click at [783, 68] on link "LAURA ROSALVA AGUIRRE ZAMORA" at bounding box center [816, 64] width 162 height 23
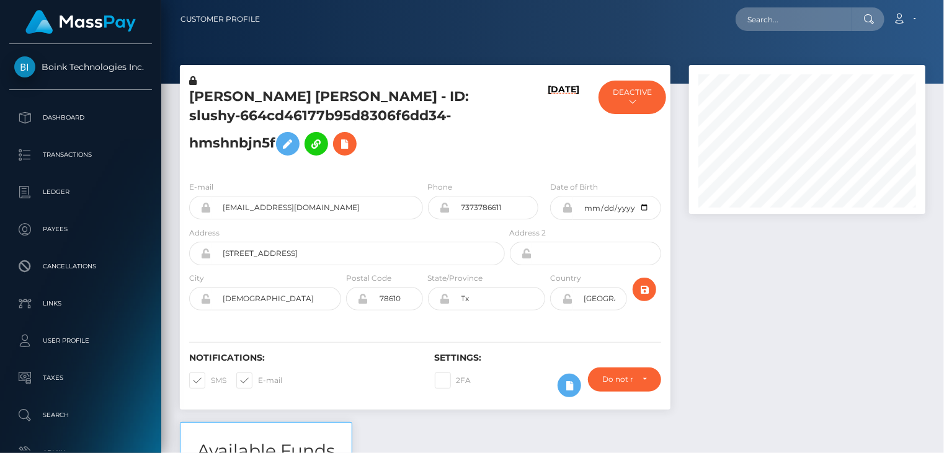
scroll to position [149, 236]
drag, startPoint x: 459, startPoint y: 95, endPoint x: 275, endPoint y: 144, distance: 190.7
click at [275, 144] on h5 "[PERSON_NAME] [PERSON_NAME] - ID: slushy-664cd46177b95d8306f6dd34-hmshnbjn5f" at bounding box center [343, 124] width 309 height 74
copy h5 "ID: slushy-664cd46177b95d8306f6dd34-hmshnbjn5f"
click at [265, 89] on h5 "[PERSON_NAME] [PERSON_NAME] - ID: slushy-664cd46177b95d8306f6dd34-hmshnbjn5f" at bounding box center [343, 124] width 309 height 74
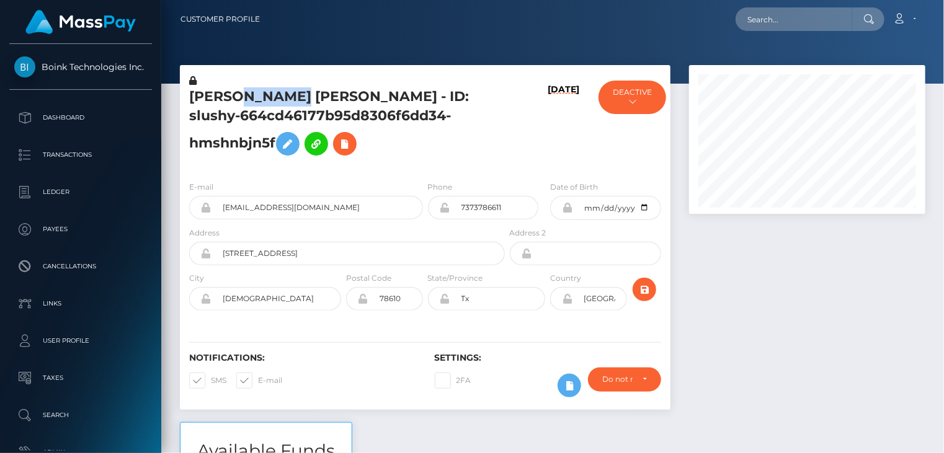
click at [265, 89] on h5 "[PERSON_NAME] [PERSON_NAME] - ID: slushy-664cd46177b95d8306f6dd34-hmshnbjn5f" at bounding box center [343, 124] width 309 height 74
copy h5 "[PERSON_NAME] [PERSON_NAME] - ID: slushy-664cd46177b95d8306f6dd34-hmshnbjn5f"
